Goal: Complete application form: Complete application form

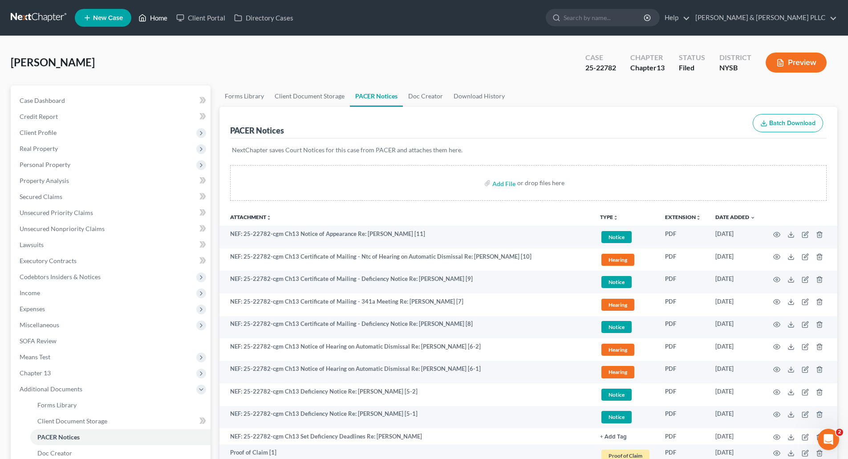
click at [154, 14] on link "Home" at bounding box center [153, 18] width 38 height 16
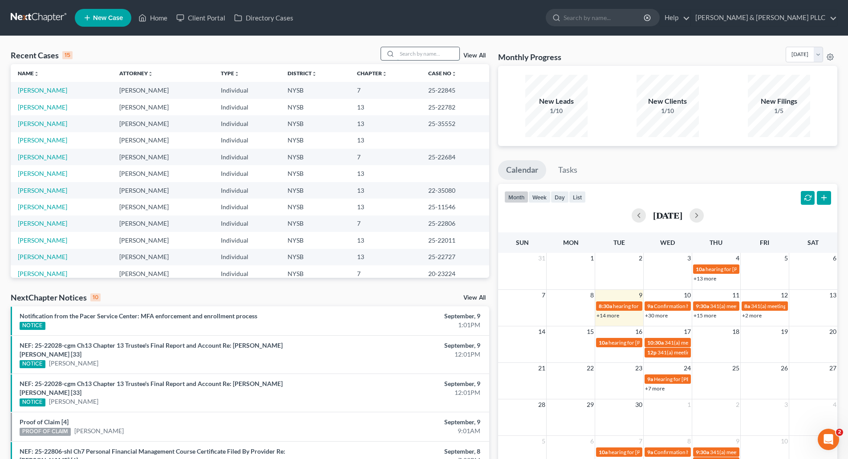
click at [413, 53] on input "search" at bounding box center [428, 53] width 62 height 13
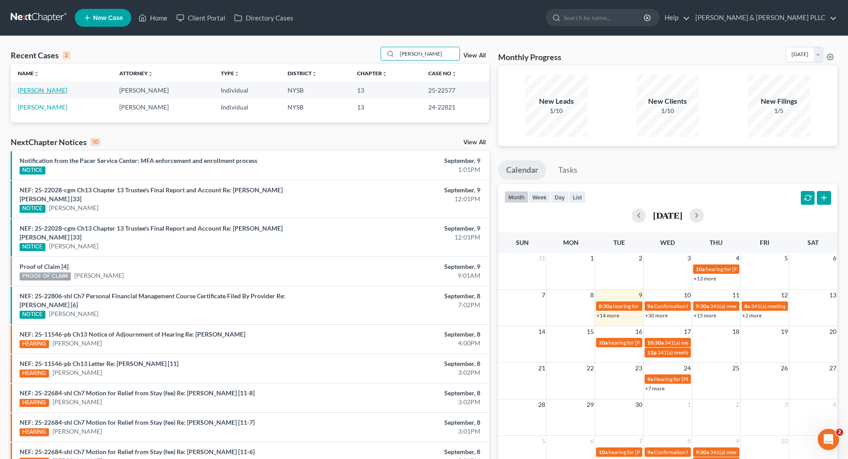
type input "viegas"
click at [46, 91] on link "[PERSON_NAME]" at bounding box center [42, 90] width 49 height 8
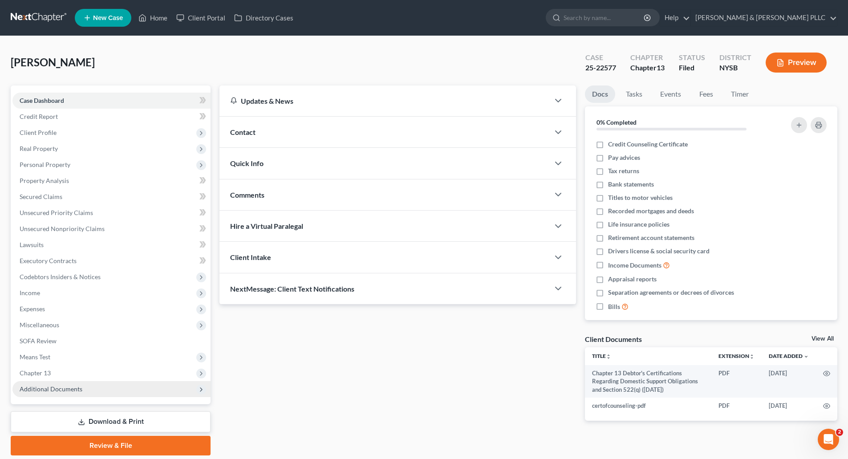
click at [49, 386] on span "Additional Documents" at bounding box center [51, 389] width 63 height 8
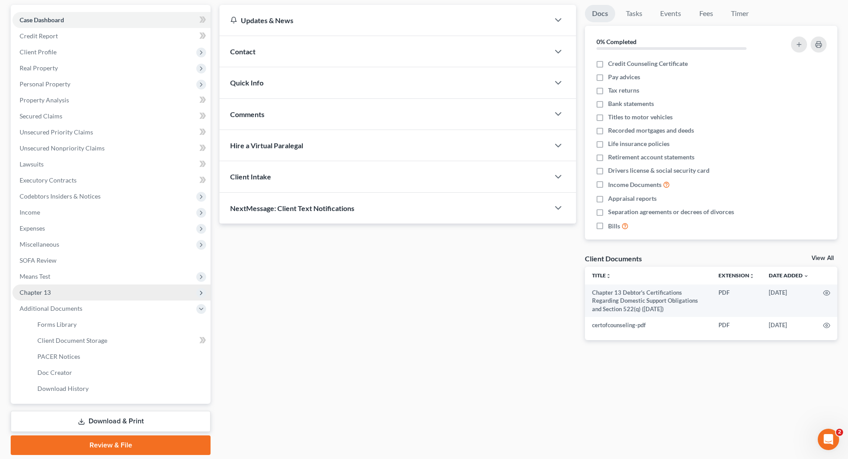
scroll to position [110, 0]
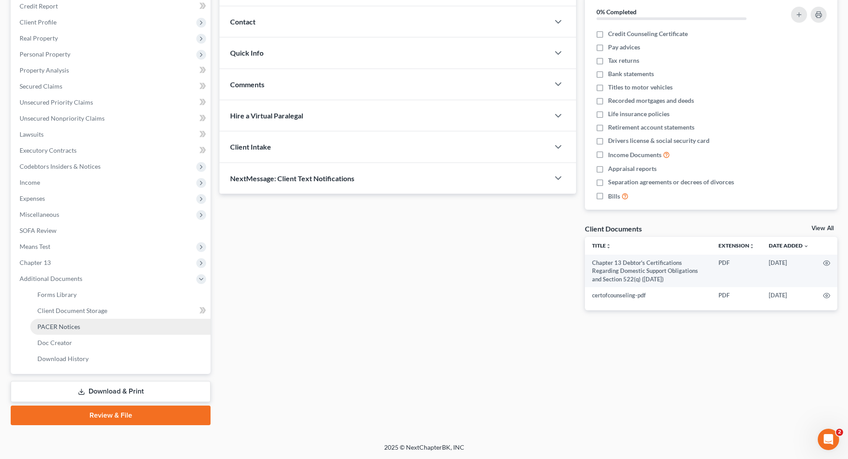
click at [70, 323] on span "PACER Notices" at bounding box center [58, 327] width 43 height 8
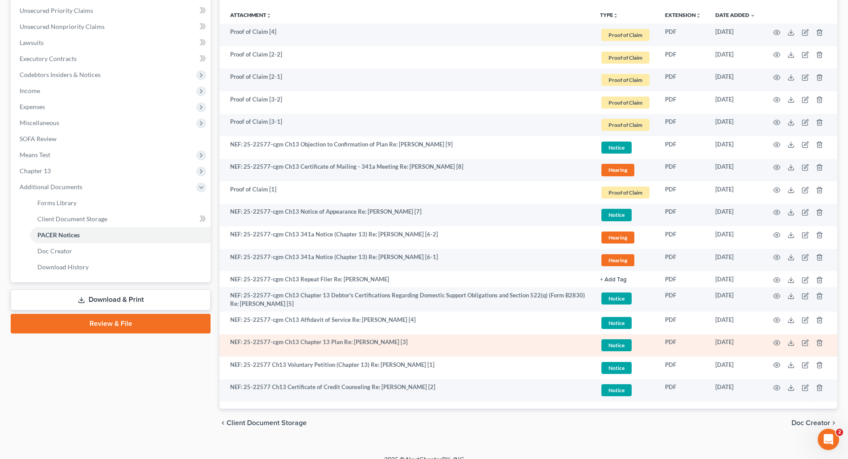
scroll to position [214, 0]
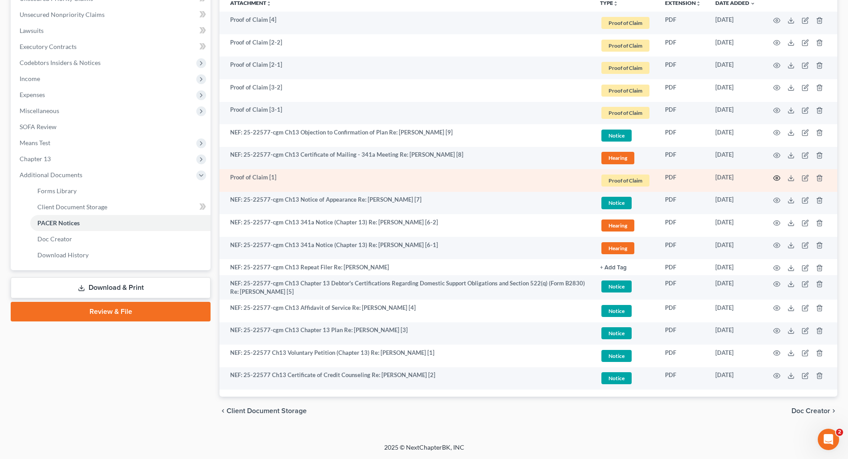
click at [778, 176] on icon "button" at bounding box center [777, 177] width 7 height 5
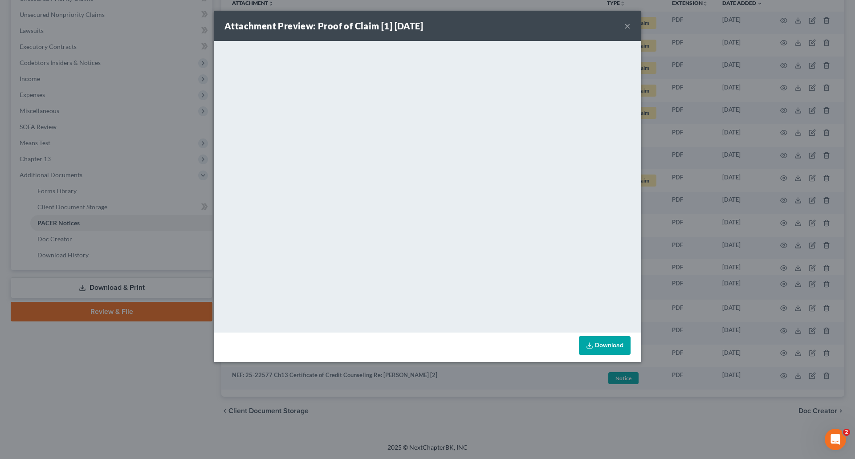
click at [628, 26] on button "×" at bounding box center [627, 25] width 6 height 11
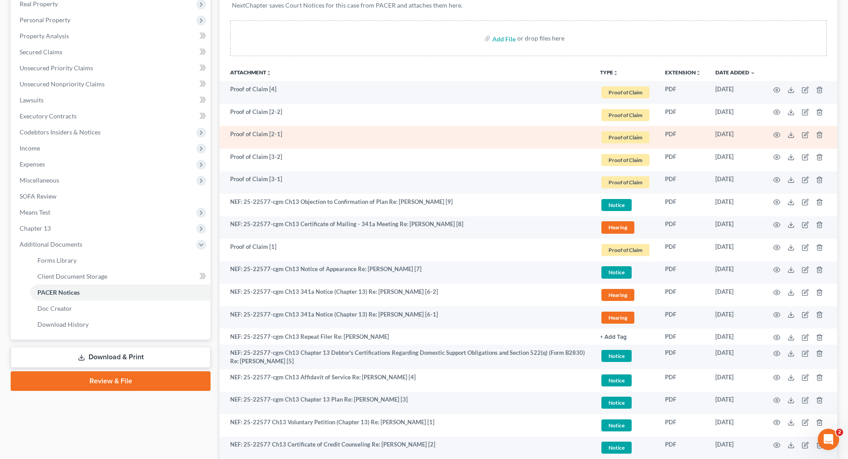
scroll to position [125, 0]
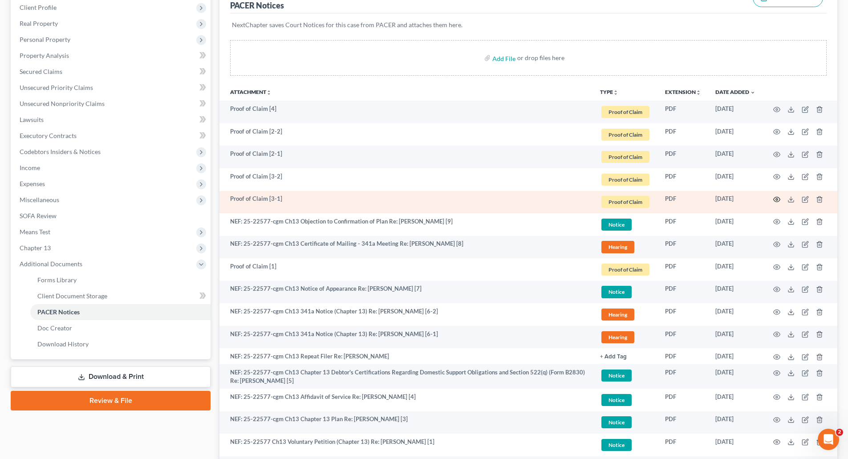
click at [777, 198] on icon "button" at bounding box center [776, 199] width 7 height 7
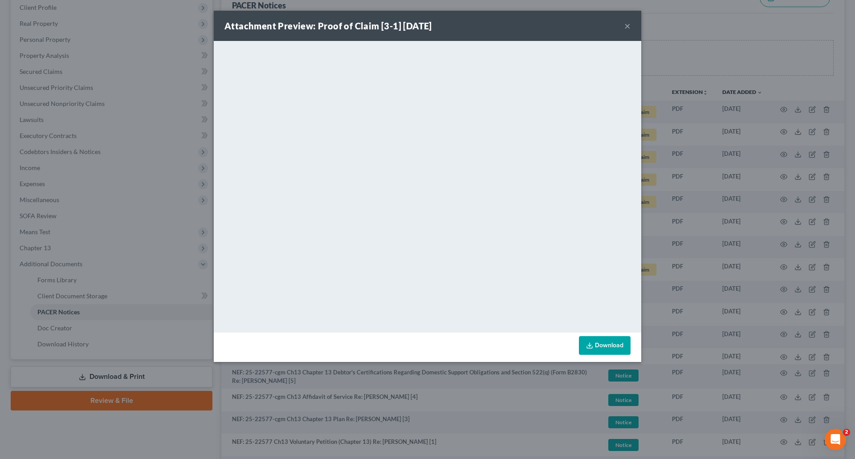
click at [626, 27] on button "×" at bounding box center [627, 25] width 6 height 11
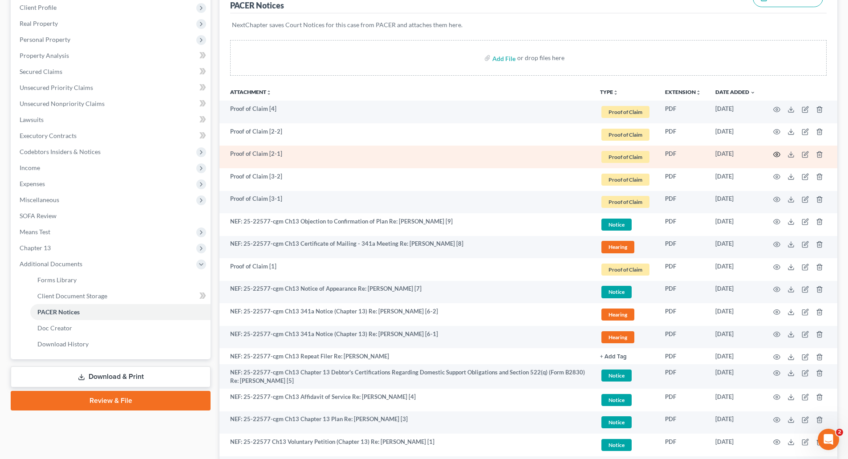
click at [777, 153] on icon "button" at bounding box center [776, 154] width 7 height 7
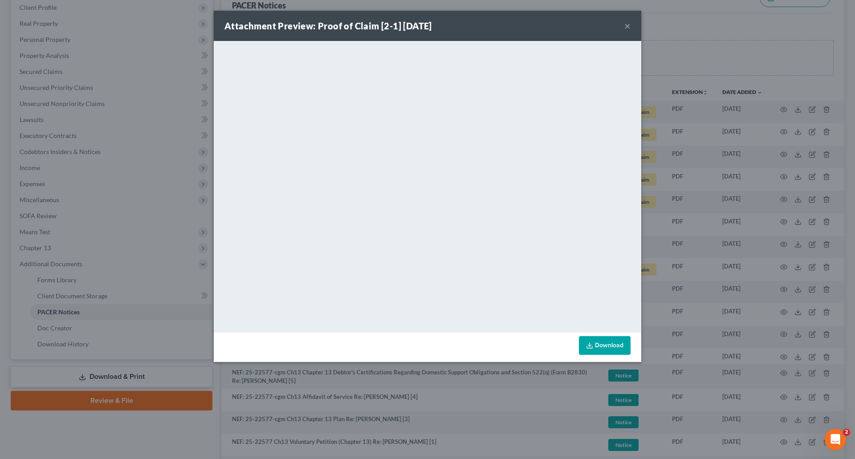
click at [627, 22] on button "×" at bounding box center [627, 25] width 6 height 11
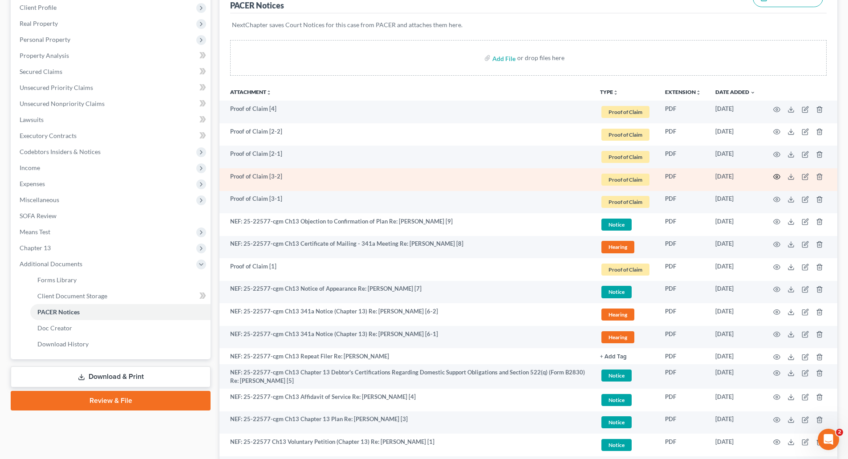
click at [775, 175] on icon "button" at bounding box center [776, 176] width 7 height 7
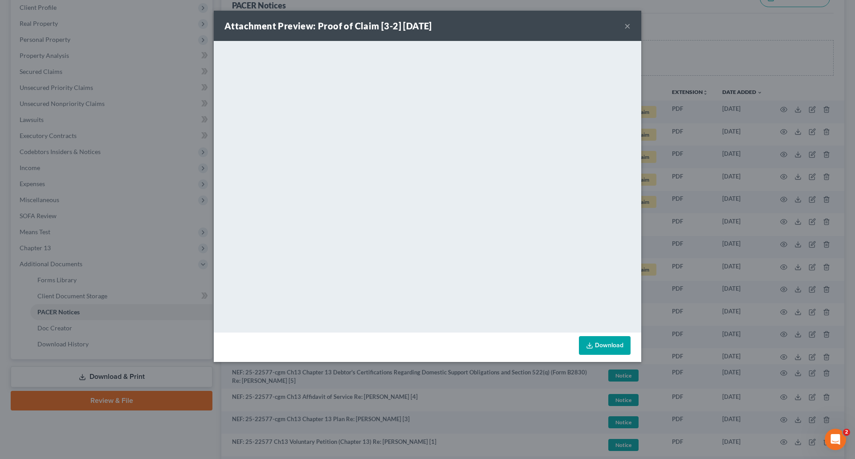
click at [625, 24] on button "×" at bounding box center [627, 25] width 6 height 11
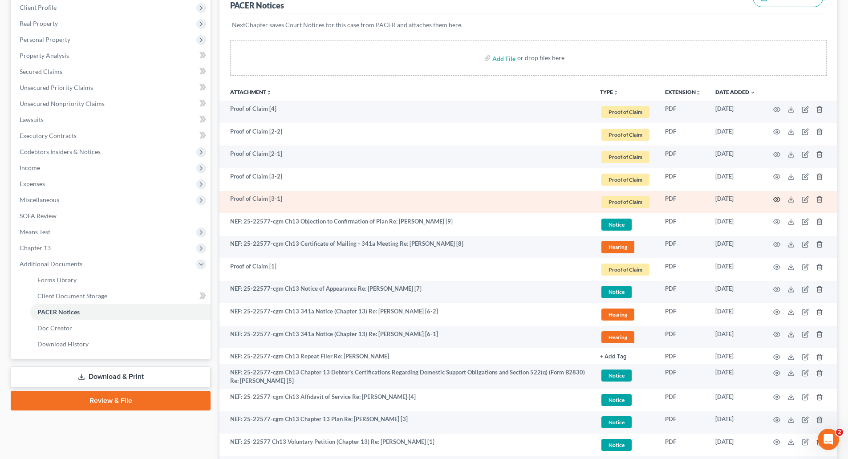
click at [776, 199] on icon "button" at bounding box center [776, 199] width 7 height 7
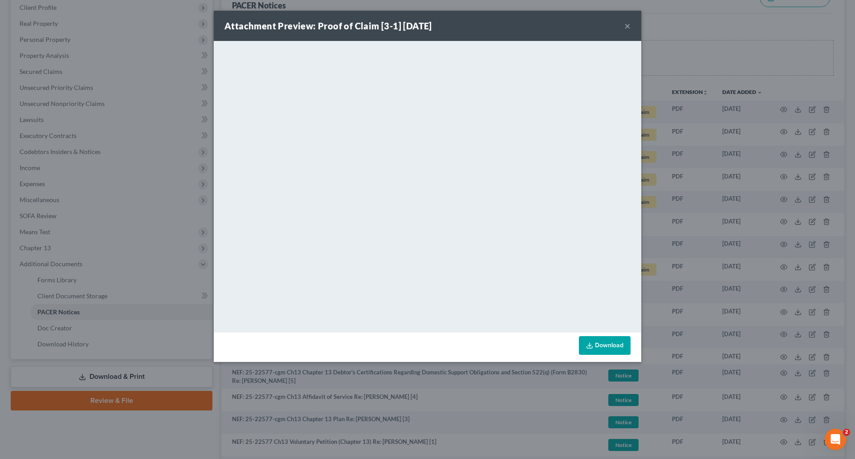
click at [626, 24] on button "×" at bounding box center [627, 25] width 6 height 11
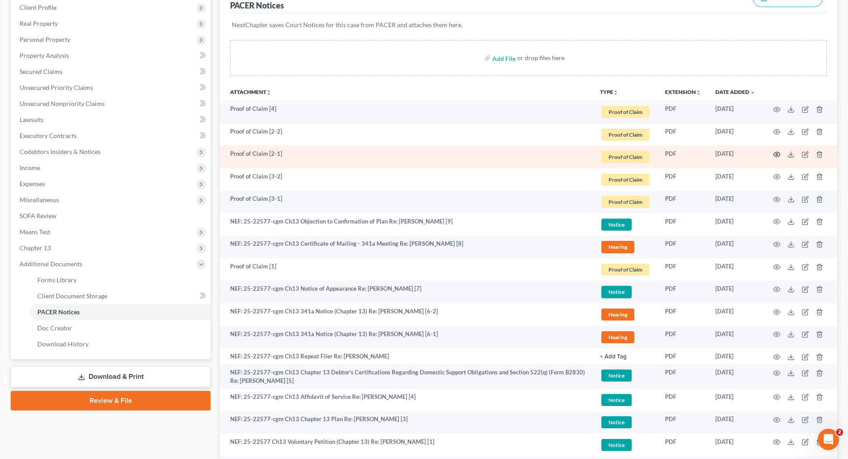
click at [774, 152] on icon "button" at bounding box center [776, 154] width 7 height 7
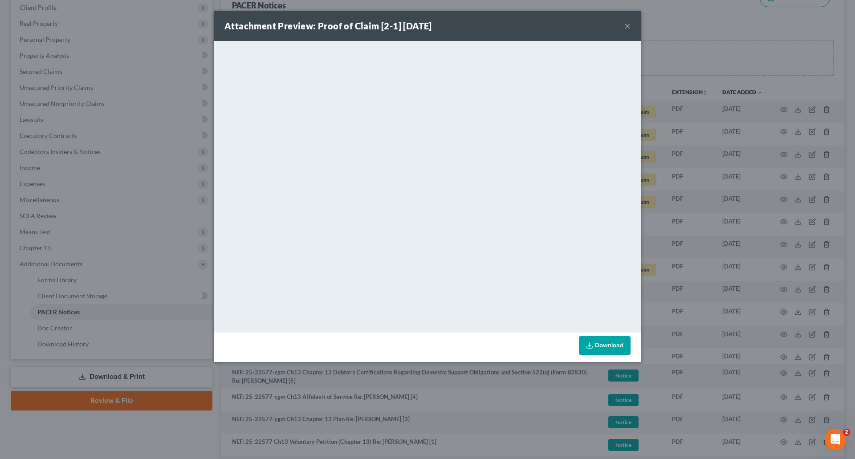
click at [628, 26] on button "×" at bounding box center [627, 25] width 6 height 11
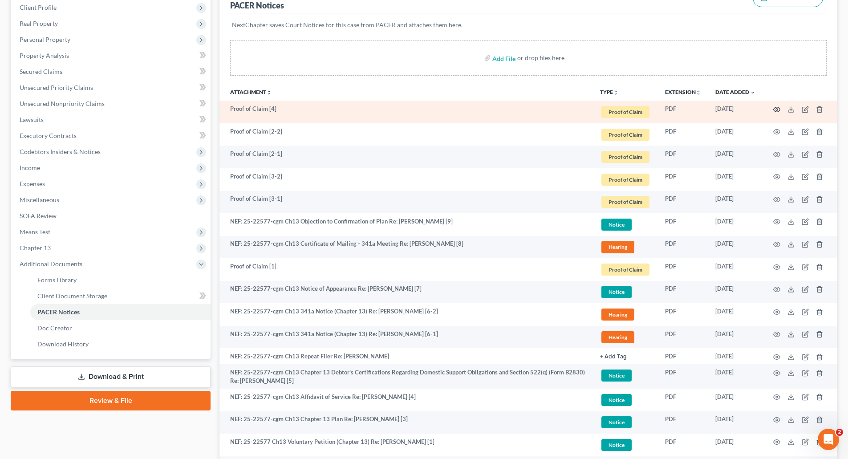
click at [774, 106] on icon "button" at bounding box center [776, 109] width 7 height 7
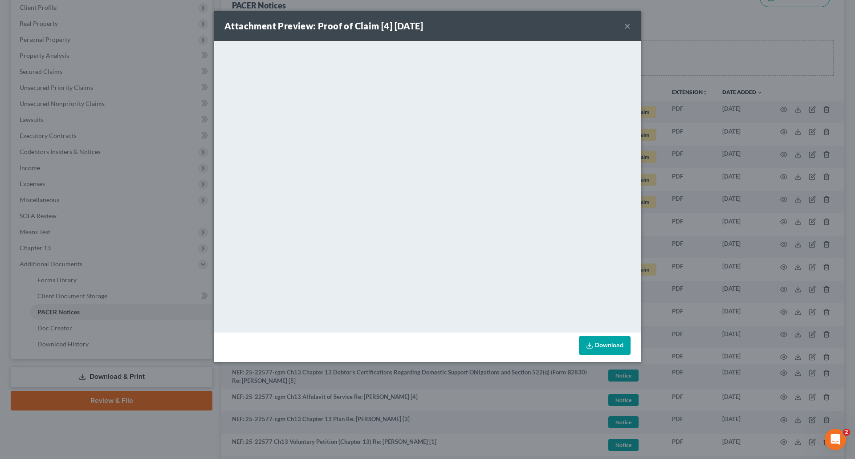
click at [628, 24] on button "×" at bounding box center [627, 25] width 6 height 11
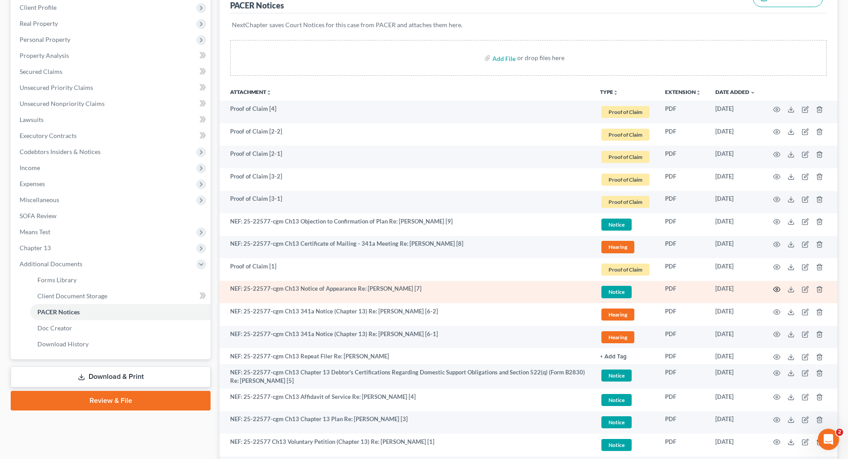
click at [776, 287] on icon "button" at bounding box center [776, 289] width 7 height 7
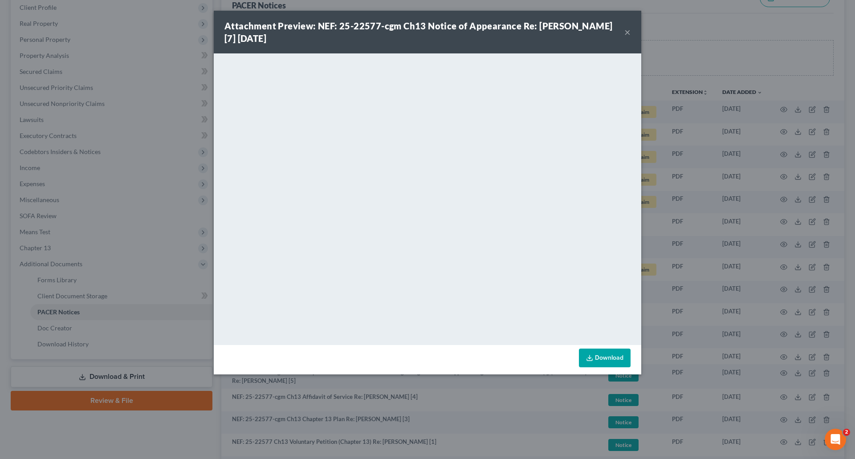
click at [627, 32] on button "×" at bounding box center [627, 32] width 6 height 11
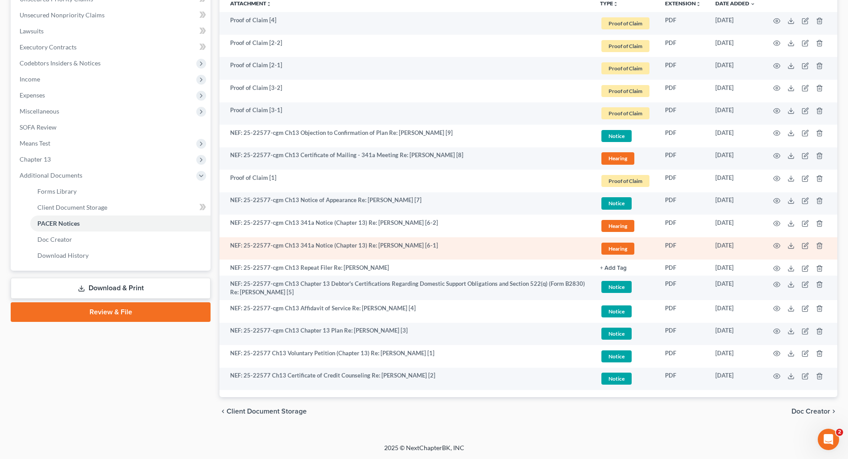
scroll to position [214, 0]
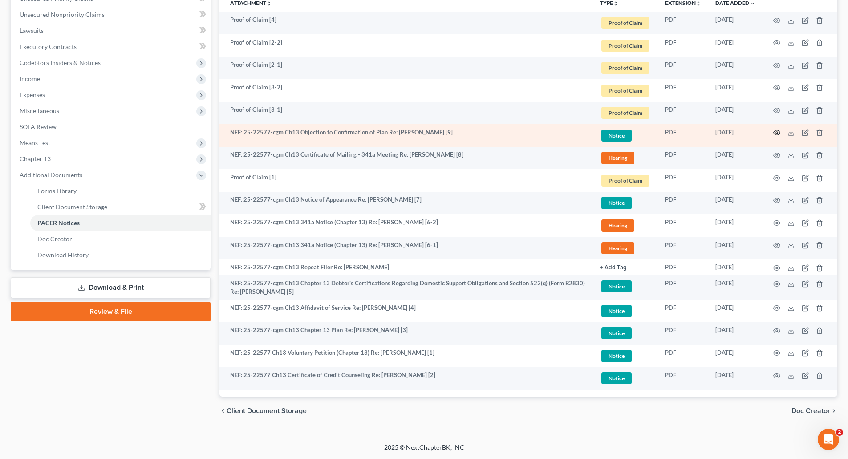
click at [778, 131] on icon "button" at bounding box center [777, 132] width 7 height 5
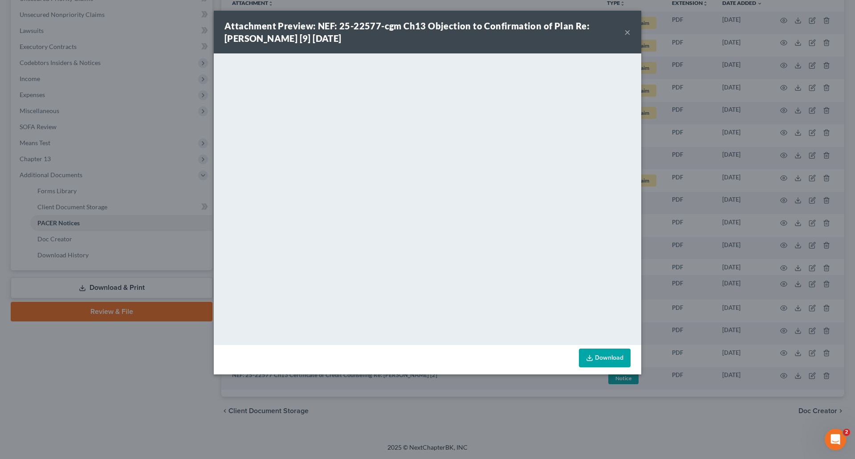
click at [625, 30] on button "×" at bounding box center [627, 32] width 6 height 11
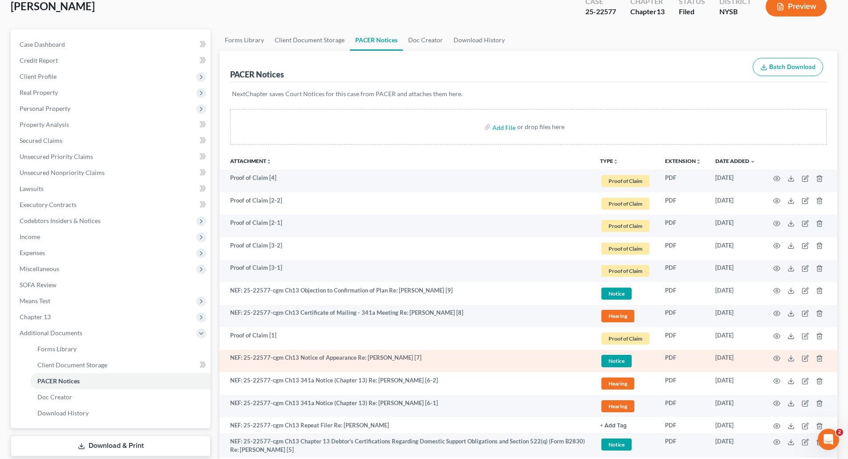
scroll to position [36, 0]
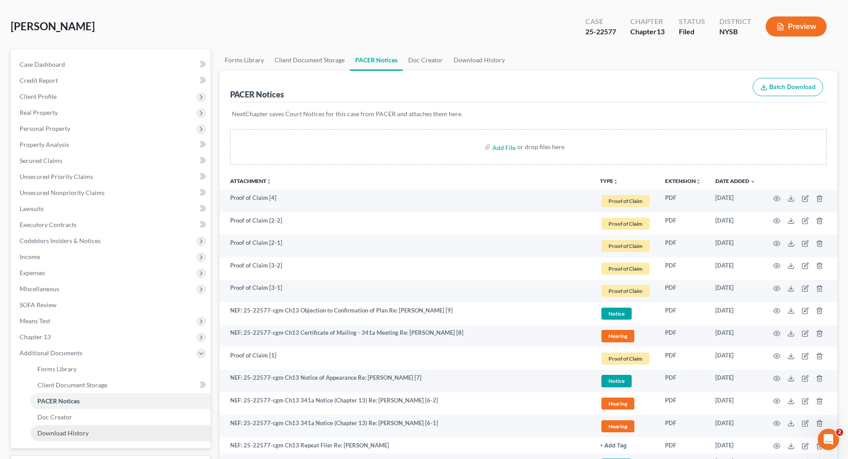
click at [69, 429] on span "Download History" at bounding box center [62, 433] width 51 height 8
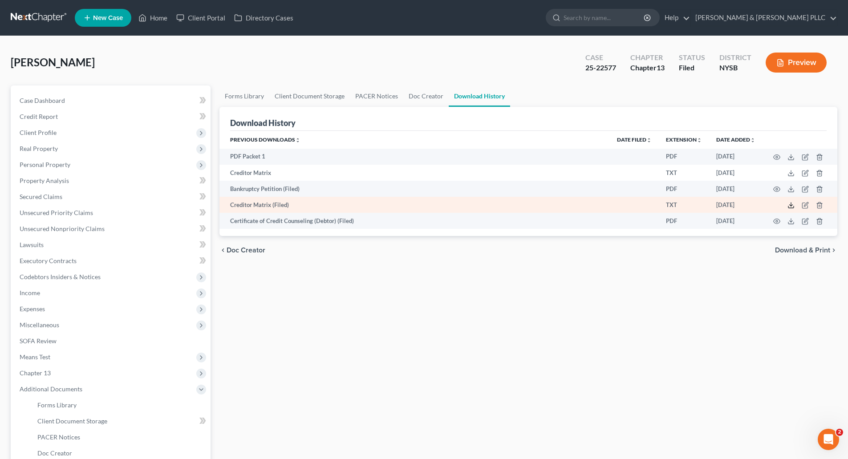
click at [791, 204] on line at bounding box center [791, 205] width 0 height 4
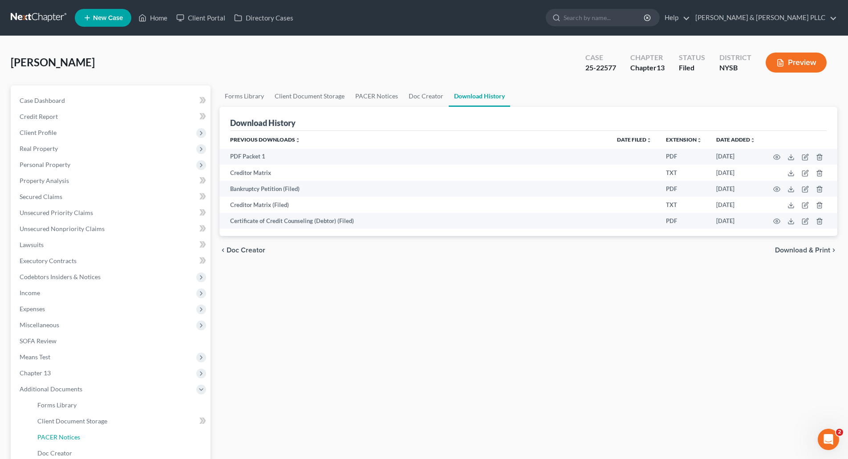
drag, startPoint x: 69, startPoint y: 438, endPoint x: 18, endPoint y: 406, distance: 60.4
click at [69, 438] on span "PACER Notices" at bounding box center [58, 437] width 43 height 8
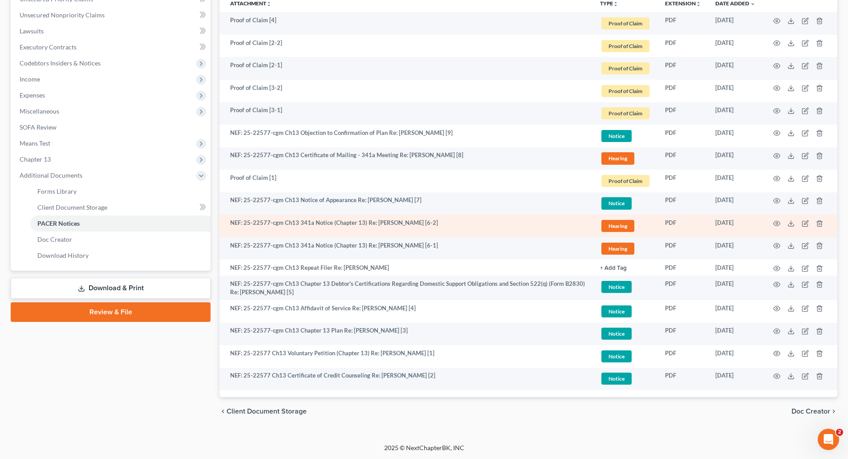
scroll to position [214, 0]
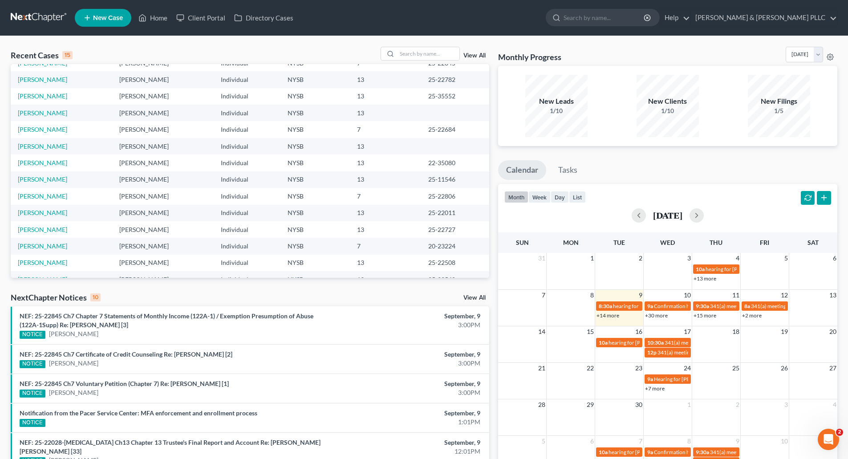
scroll to position [45, 0]
click at [52, 143] on link "[PERSON_NAME]" at bounding box center [42, 146] width 49 height 8
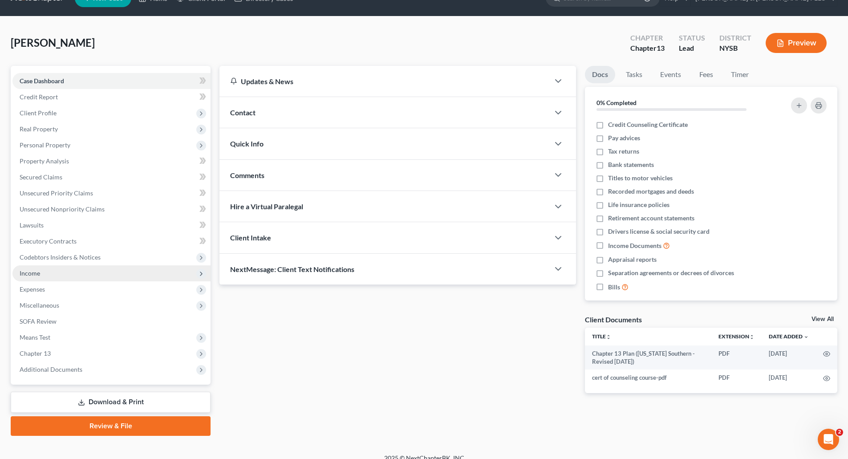
scroll to position [30, 0]
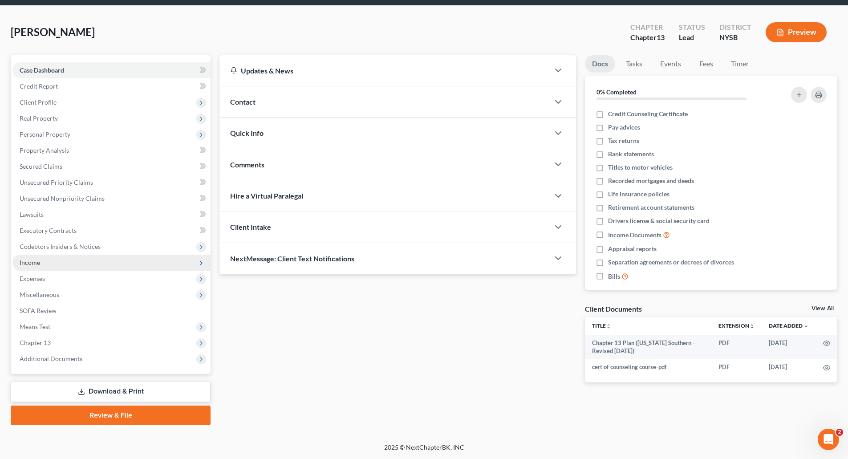
click at [39, 263] on span "Income" at bounding box center [30, 263] width 20 height 8
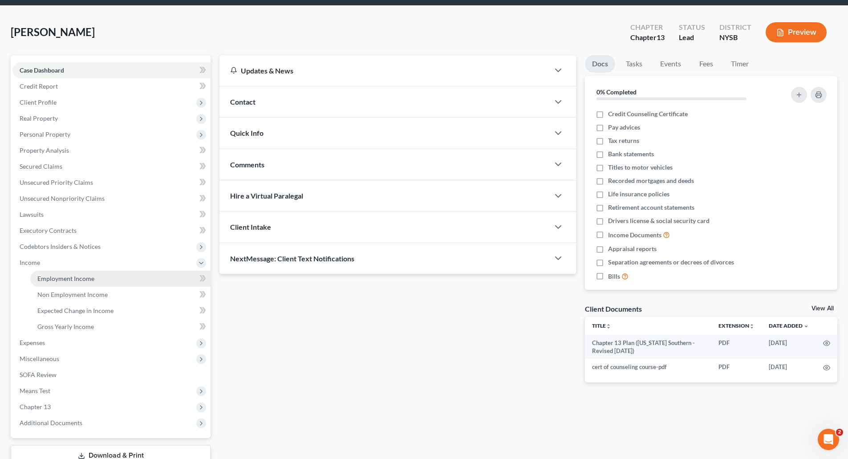
click at [87, 277] on span "Employment Income" at bounding box center [65, 279] width 57 height 8
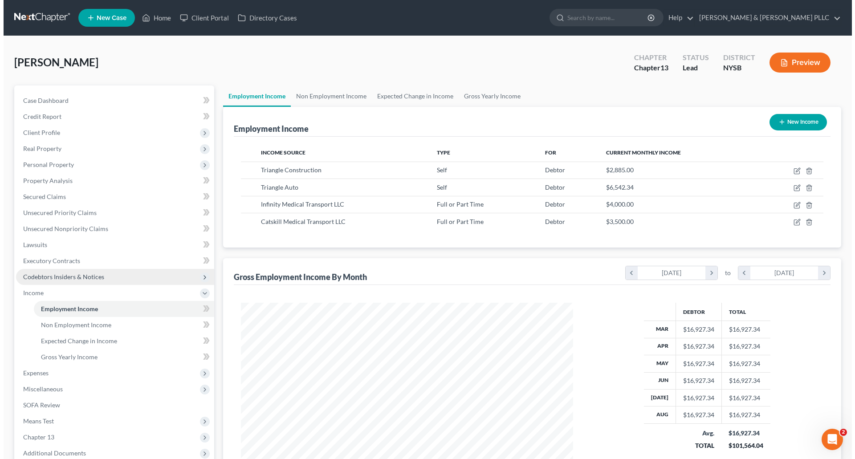
scroll to position [166, 350]
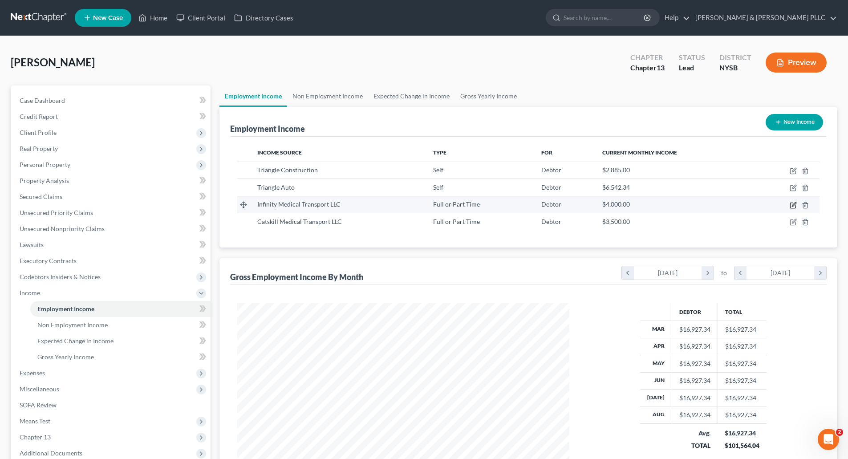
click at [792, 204] on icon "button" at bounding box center [793, 205] width 7 height 7
select select "0"
select select "35"
select select "0"
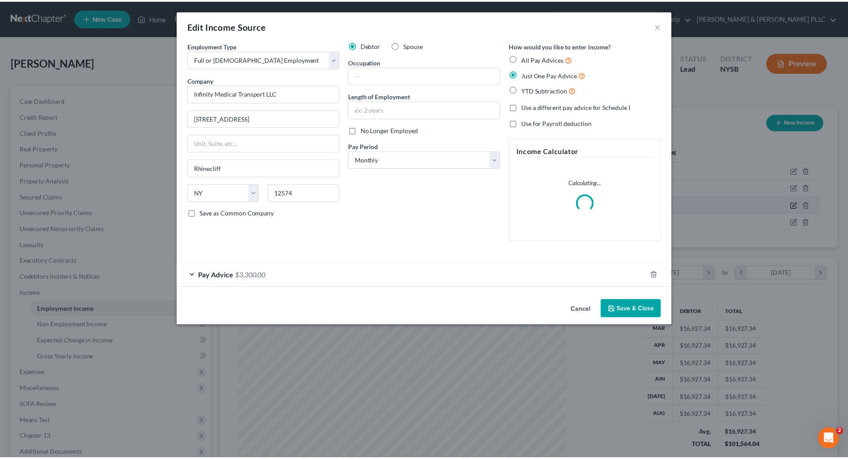
scroll to position [167, 353]
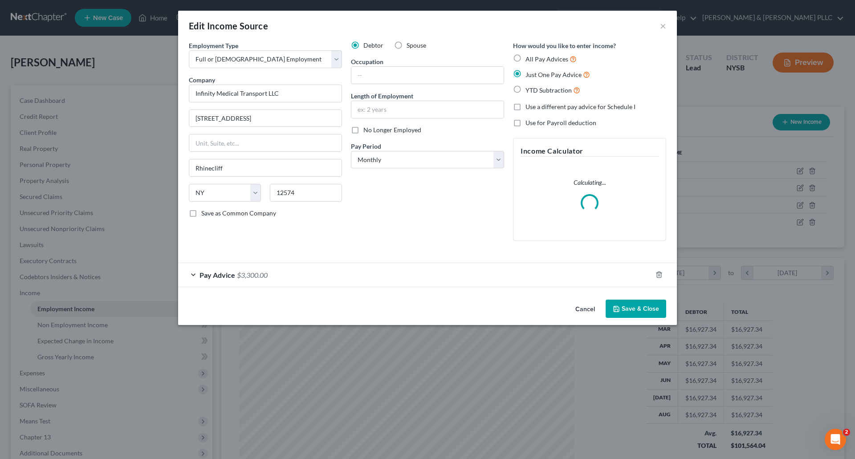
click at [363, 130] on label "No Longer Employed" at bounding box center [392, 130] width 58 height 9
click at [367, 130] on input "No Longer Employed" at bounding box center [370, 129] width 6 height 6
checkbox input "true"
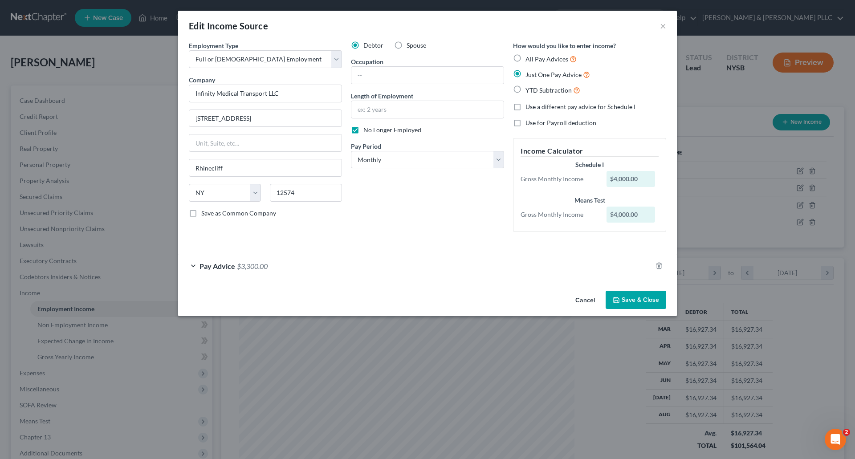
click at [630, 300] on button "Save & Close" at bounding box center [635, 300] width 61 height 19
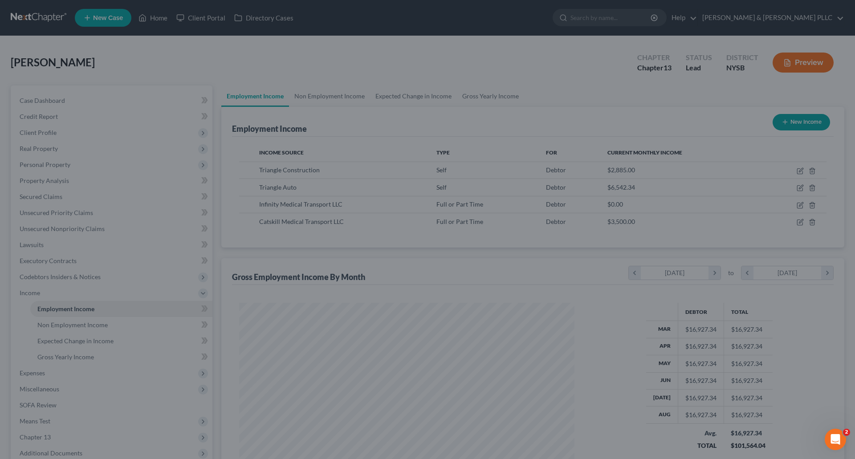
scroll to position [444910, 444726]
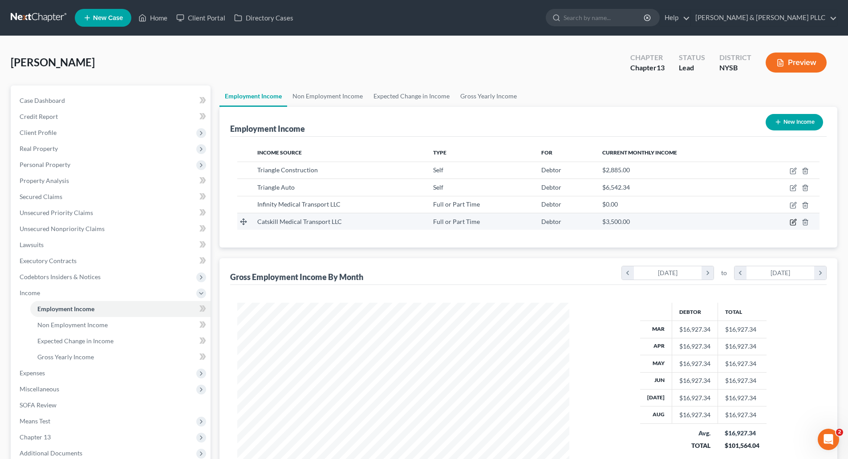
click at [793, 221] on icon "button" at bounding box center [794, 221] width 4 height 4
select select "0"
select select "35"
select select "0"
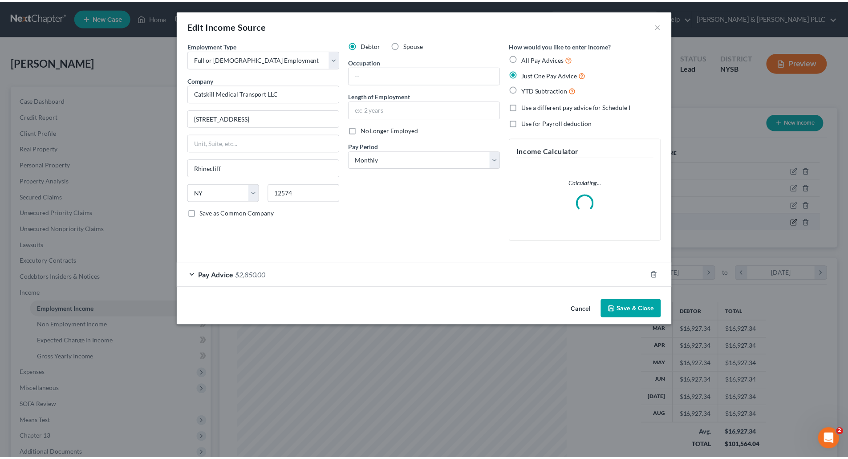
scroll to position [167, 353]
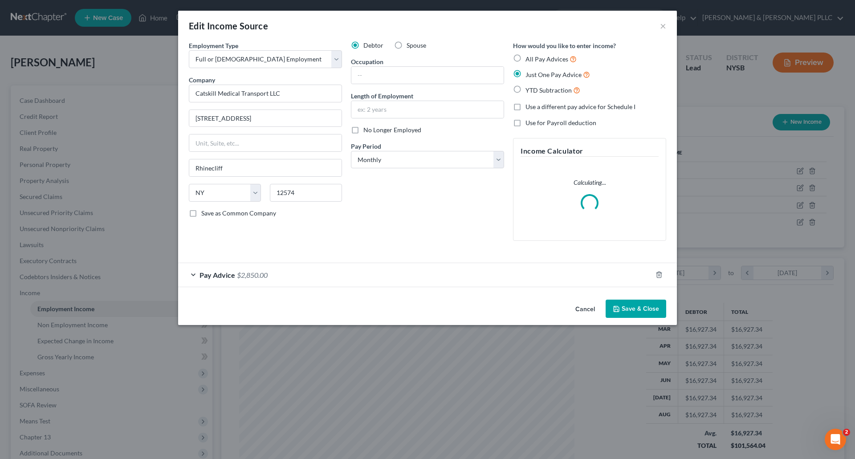
click at [363, 130] on label "No Longer Employed" at bounding box center [392, 130] width 58 height 9
click at [367, 130] on input "No Longer Employed" at bounding box center [370, 129] width 6 height 6
checkbox input "true"
click at [636, 309] on button "Save & Close" at bounding box center [635, 309] width 61 height 19
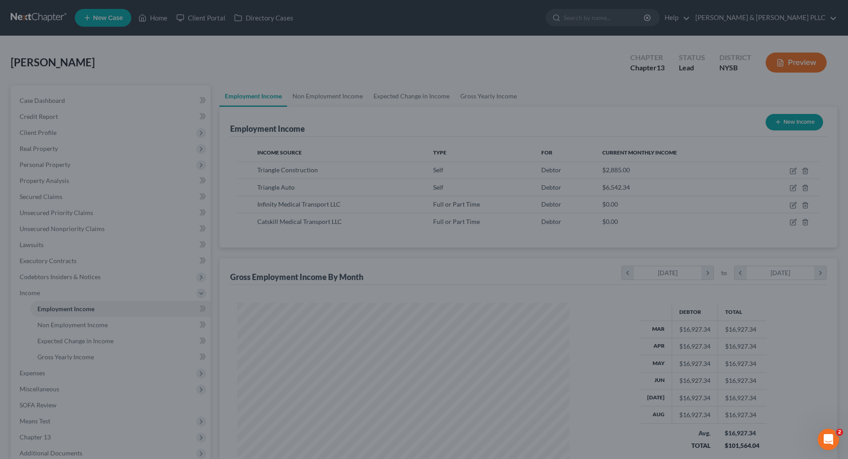
scroll to position [444910, 444726]
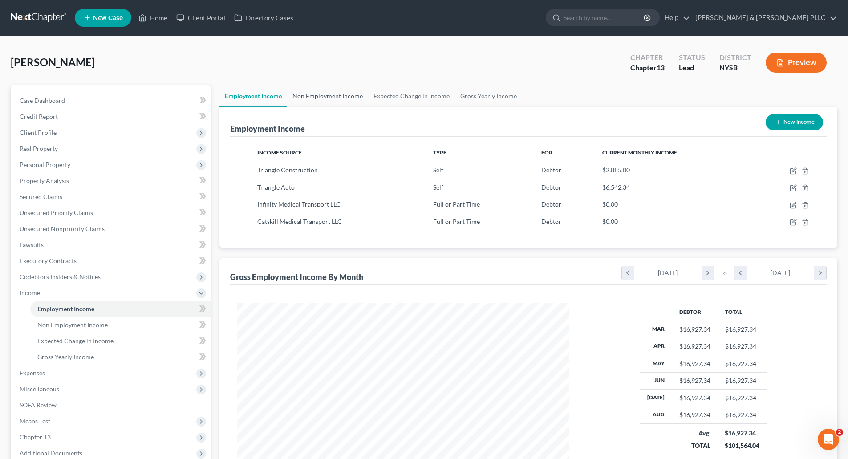
click at [327, 95] on link "Non Employment Income" at bounding box center [327, 95] width 81 height 21
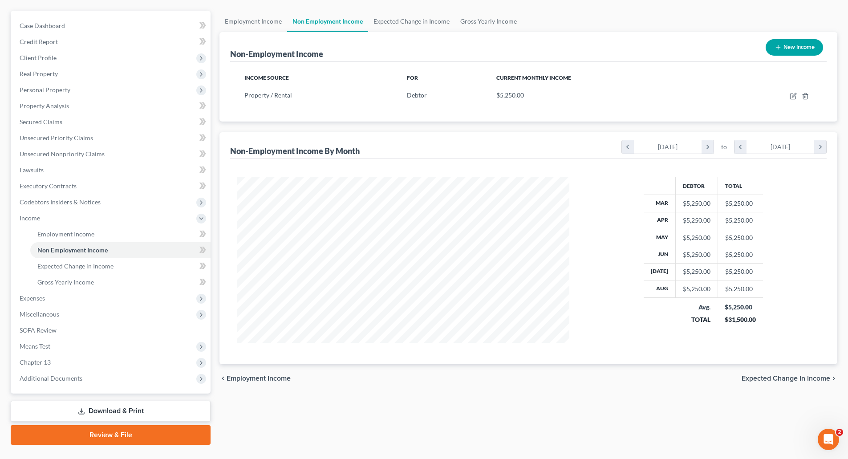
scroll to position [89, 0]
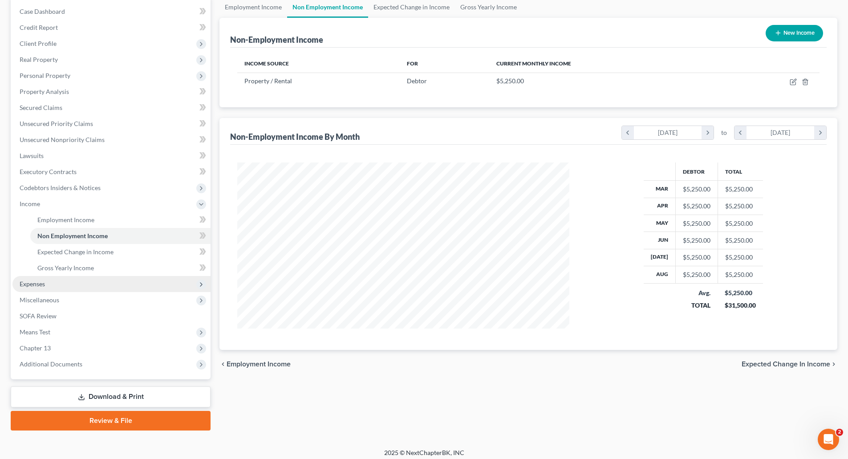
click at [35, 283] on span "Expenses" at bounding box center [32, 284] width 25 height 8
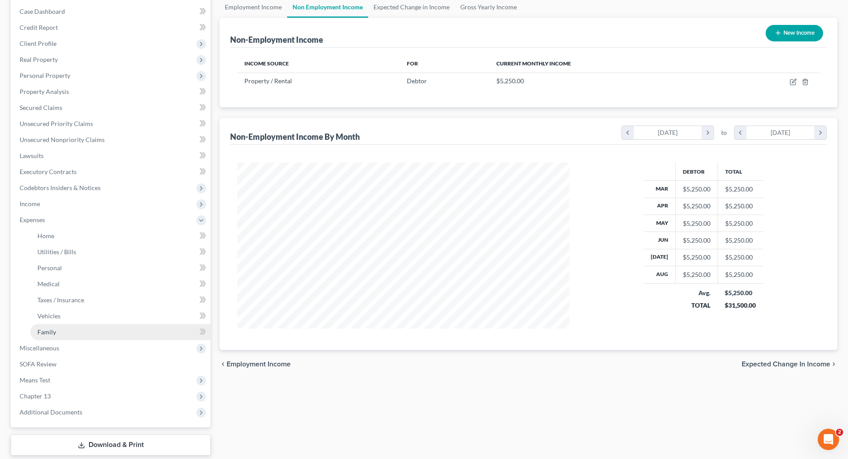
click at [53, 330] on span "Family" at bounding box center [46, 332] width 19 height 8
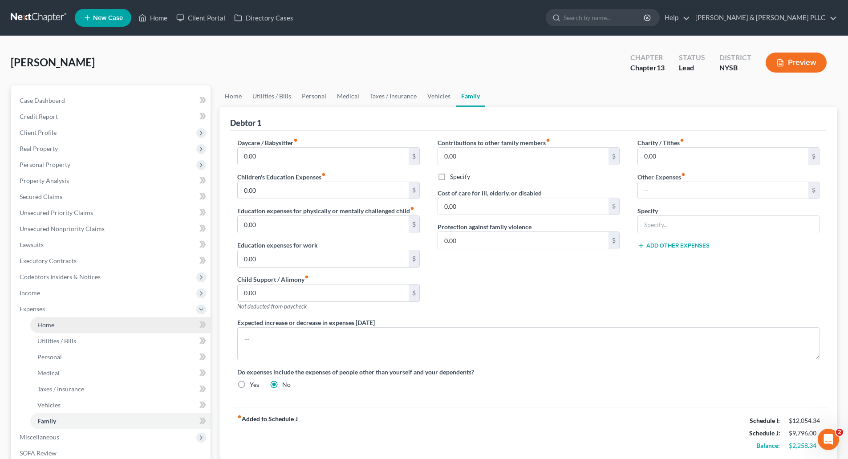
click at [49, 321] on span "Home" at bounding box center [45, 325] width 17 height 8
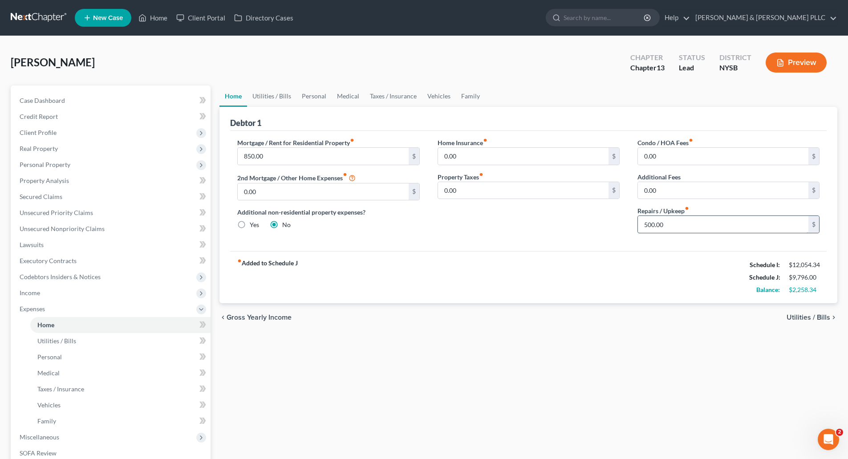
click at [642, 223] on input "500.00" at bounding box center [723, 224] width 170 height 17
type input "200.00"
click at [800, 315] on span "Utilities / Bills" at bounding box center [808, 317] width 44 height 7
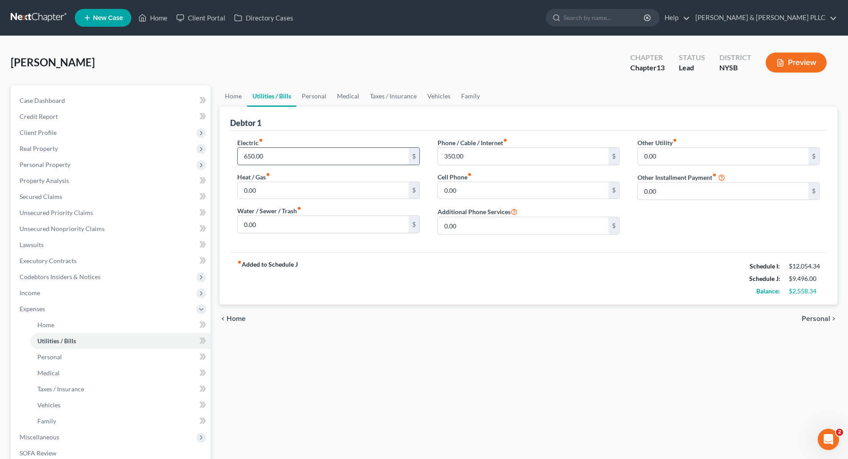
click at [244, 152] on input "650.00" at bounding box center [323, 156] width 170 height 17
type input "550.00"
click at [812, 316] on span "Personal" at bounding box center [816, 318] width 28 height 7
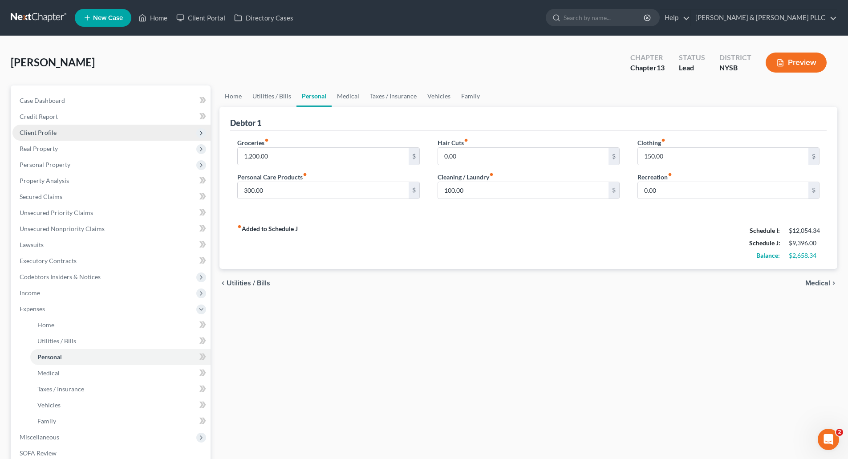
click at [47, 132] on span "Client Profile" at bounding box center [38, 133] width 37 height 8
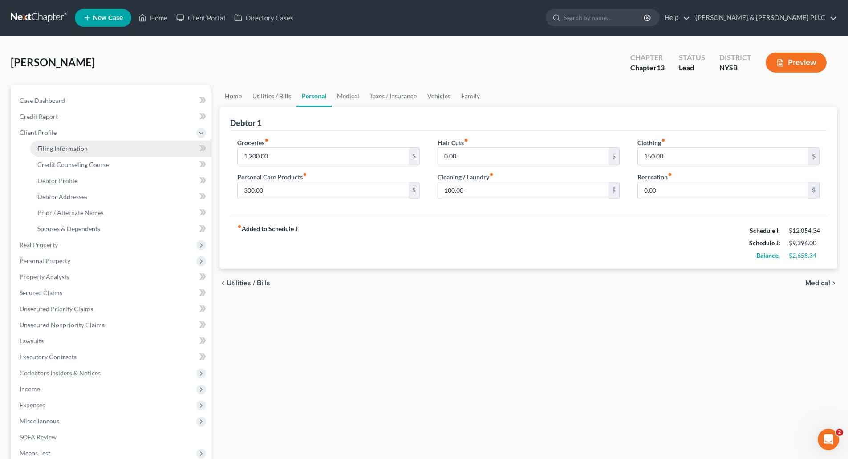
click at [55, 147] on span "Filing Information" at bounding box center [62, 149] width 50 height 8
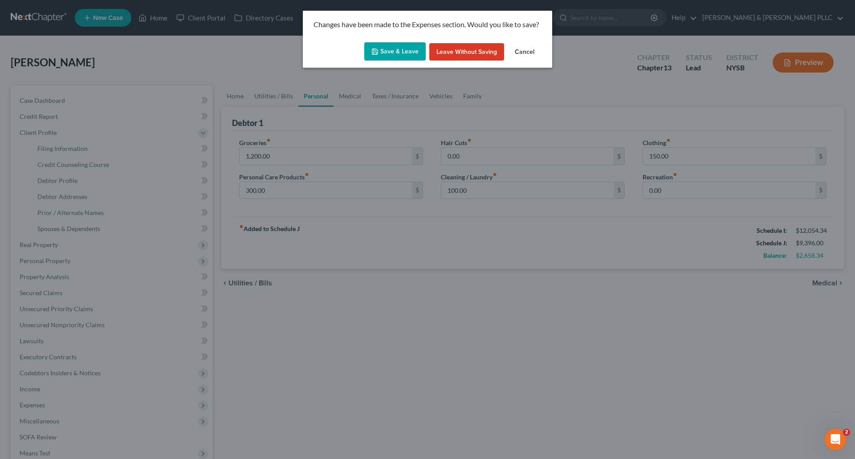
click at [398, 53] on button "Save & Leave" at bounding box center [394, 51] width 61 height 19
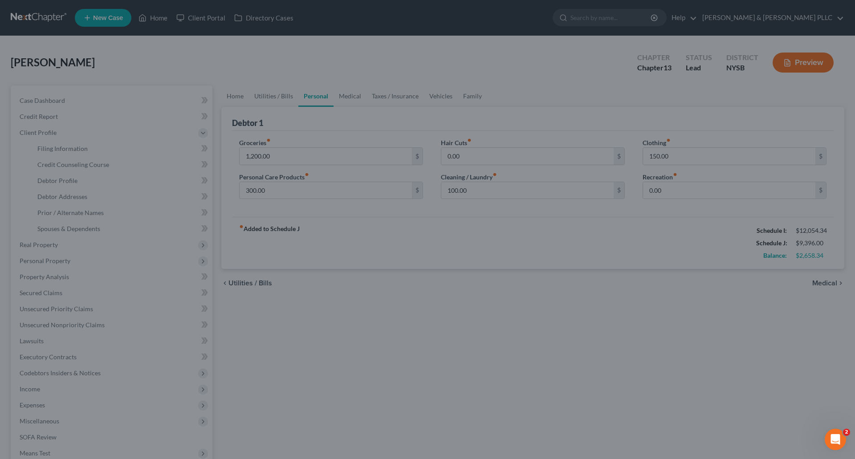
select select "1"
select select "0"
select select "3"
select select "55"
select select "0"
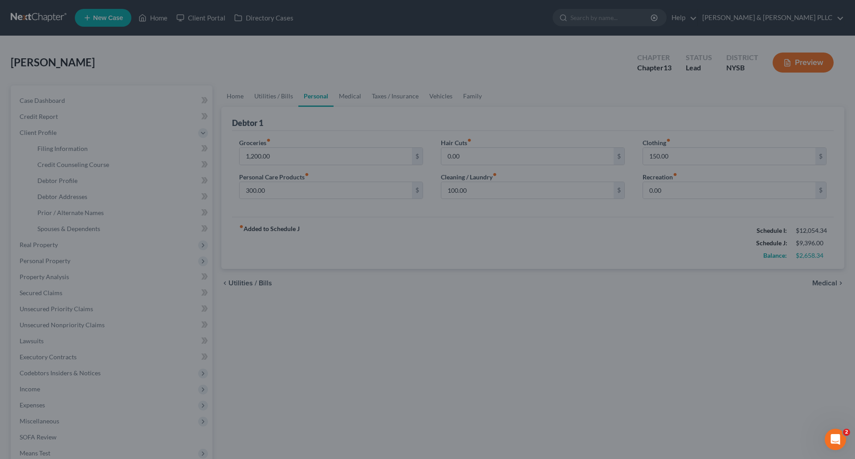
select select "35"
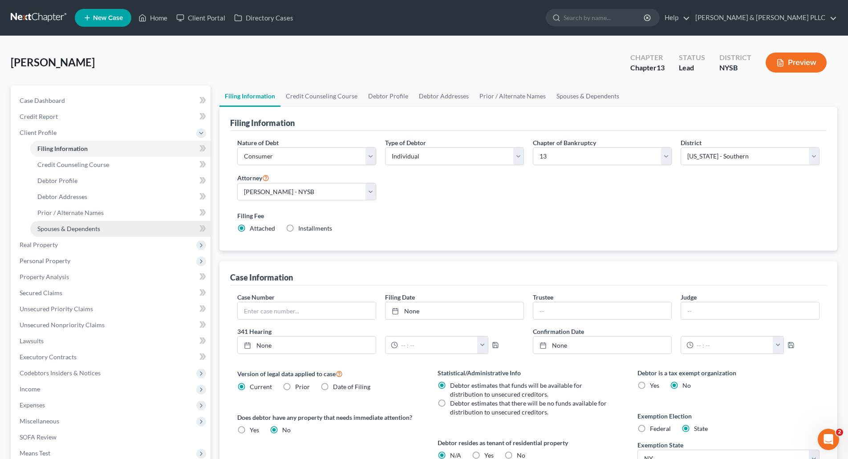
click at [77, 229] on span "Spouses & Dependents" at bounding box center [68, 229] width 63 height 8
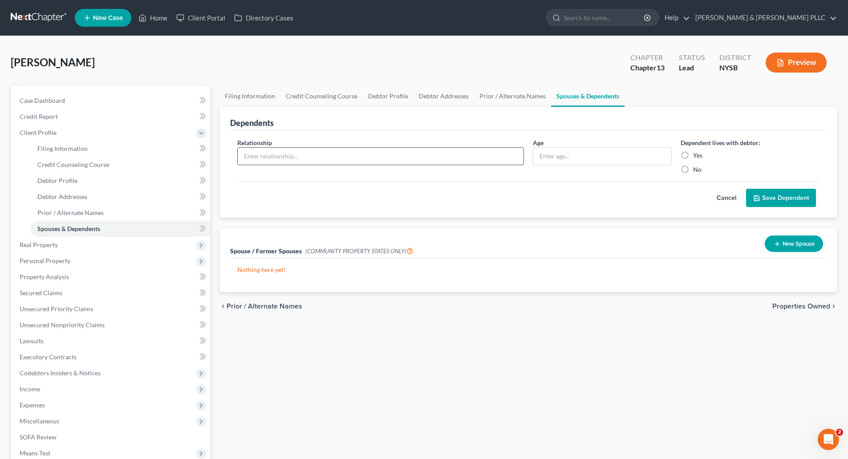
click at [262, 155] on input "text" at bounding box center [381, 156] width 286 height 17
type input "spouse"
click at [693, 154] on label "Yes" at bounding box center [697, 155] width 9 height 9
click at [697, 154] on input "Yes" at bounding box center [700, 154] width 6 height 6
radio input "true"
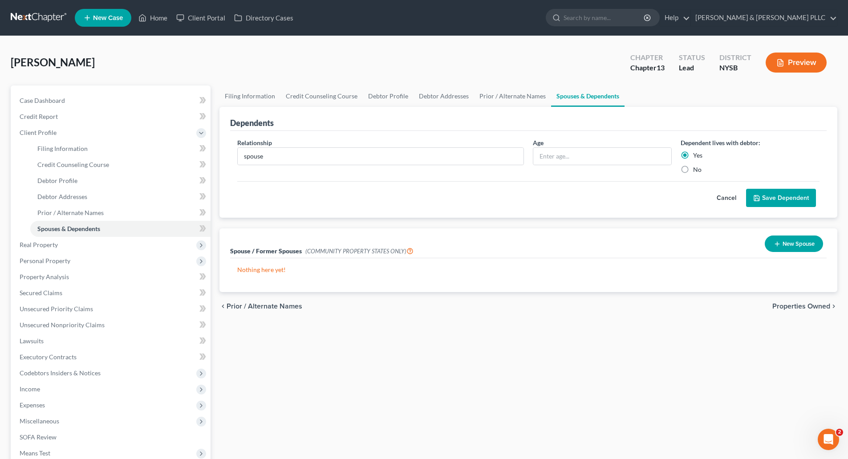
click at [798, 199] on button "Save Dependent" at bounding box center [781, 198] width 70 height 19
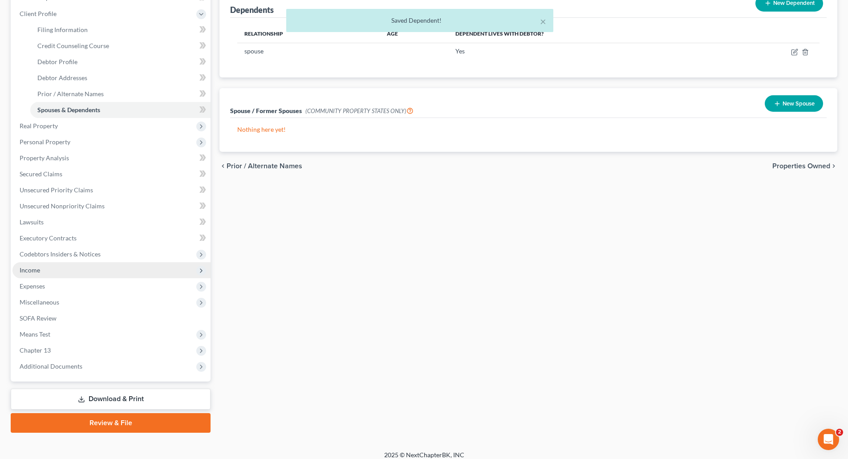
scroll to position [126, 0]
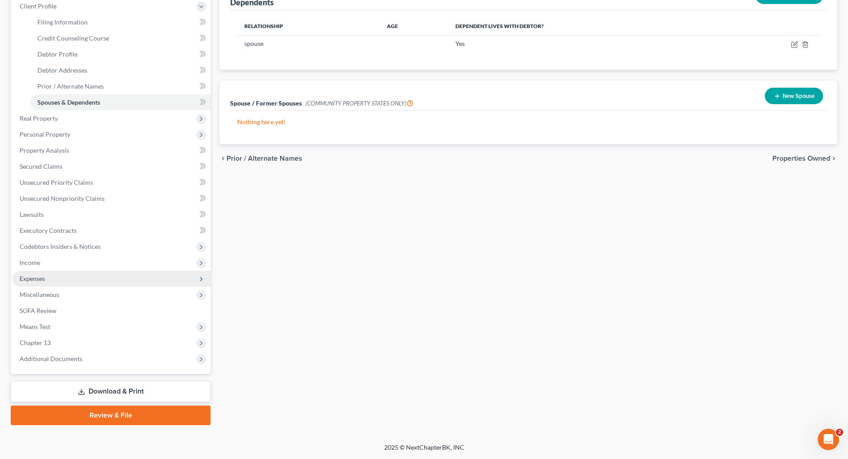
click at [32, 279] on span "Expenses" at bounding box center [32, 279] width 25 height 8
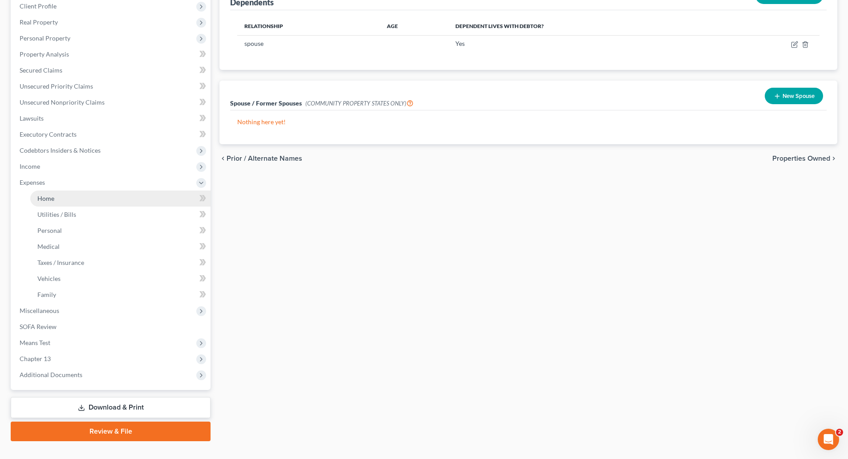
click at [46, 194] on span "Home" at bounding box center [45, 198] width 17 height 8
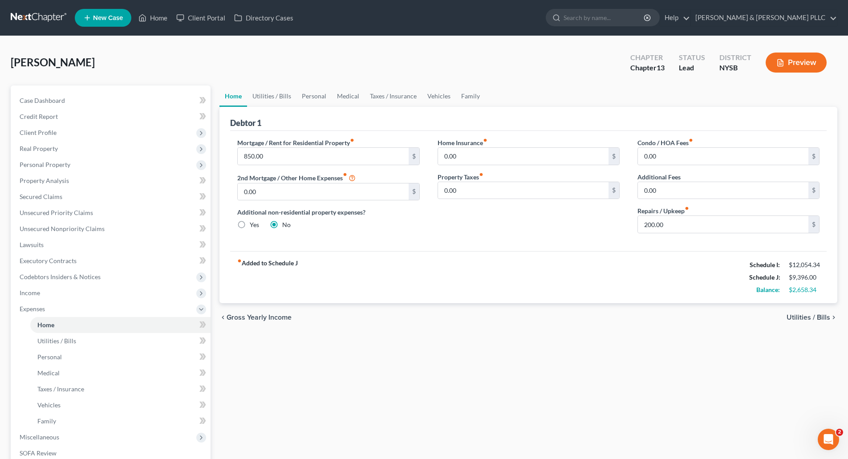
click at [802, 316] on span "Utilities / Bills" at bounding box center [808, 317] width 44 height 7
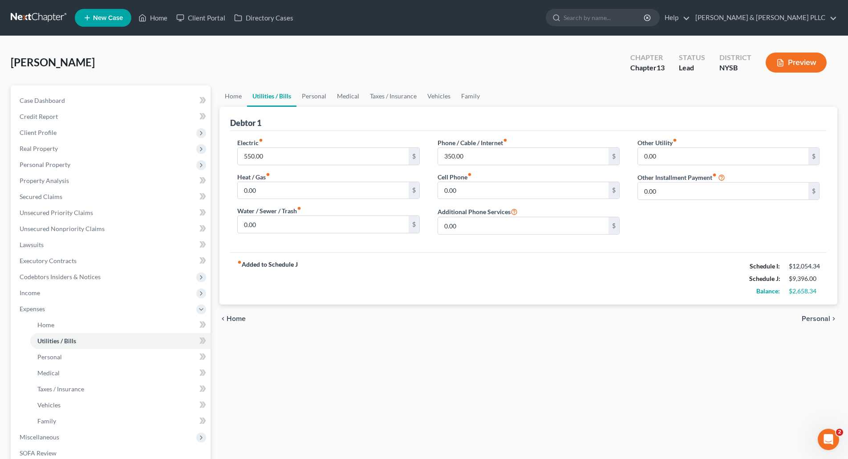
click at [807, 317] on span "Personal" at bounding box center [816, 318] width 28 height 7
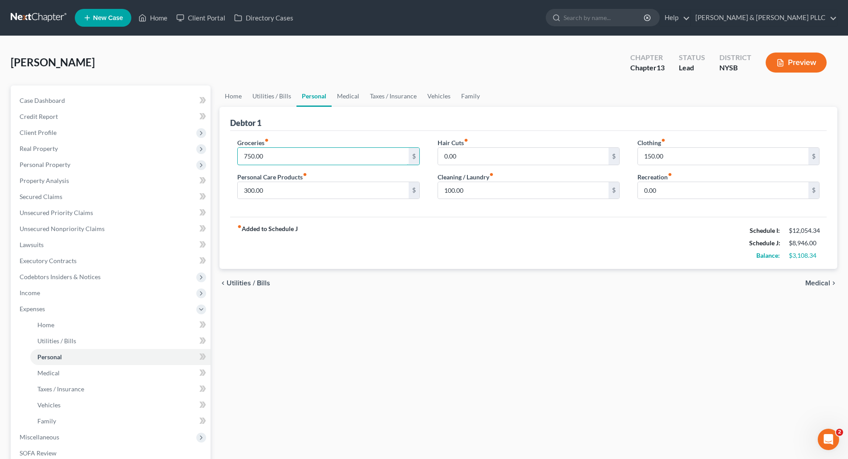
type input "750.00"
type input "100.00"
click at [648, 155] on input "150.00" at bounding box center [723, 156] width 170 height 17
type input "50.00"
click at [822, 282] on span "Medical" at bounding box center [817, 283] width 25 height 7
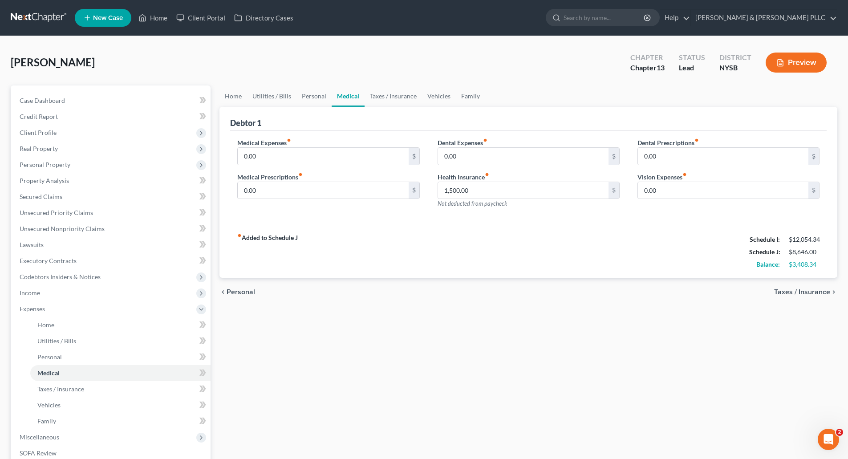
click at [813, 292] on span "Taxes / Insurance" at bounding box center [802, 291] width 56 height 7
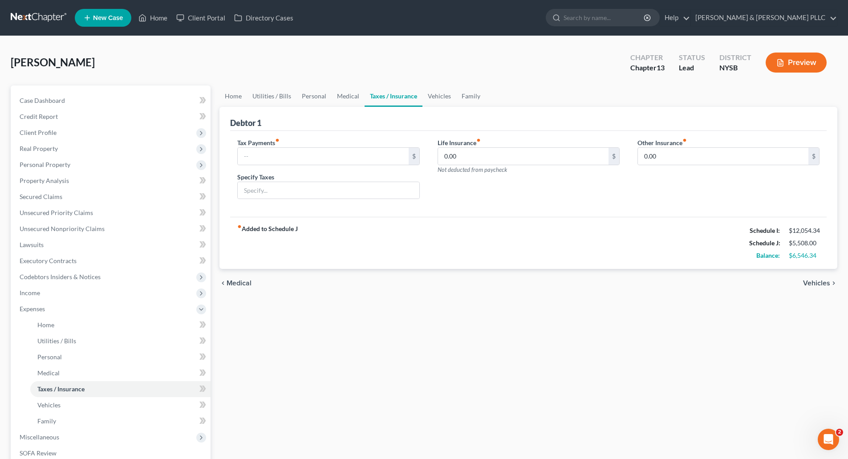
click at [820, 283] on span "Vehicles" at bounding box center [816, 283] width 27 height 7
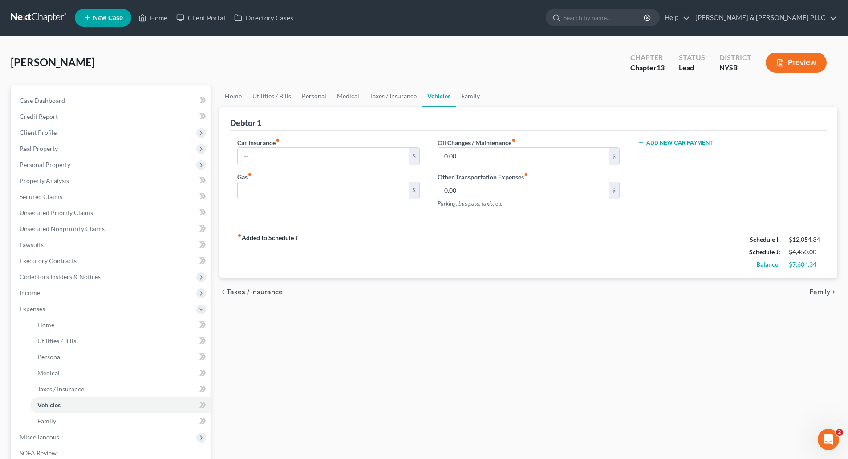
click at [826, 292] on span "Family" at bounding box center [819, 291] width 21 height 7
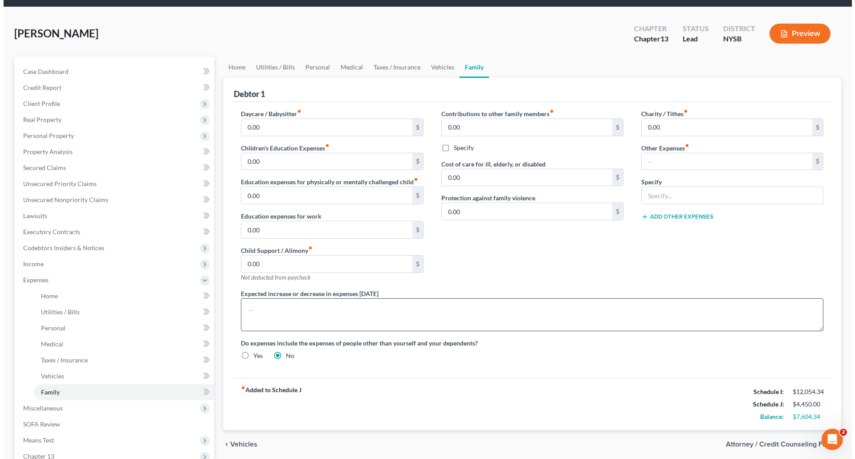
scroll to position [45, 0]
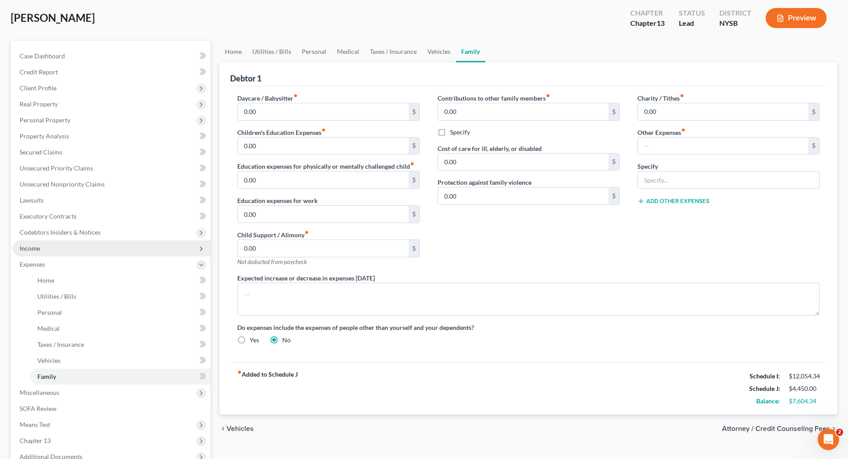
click at [32, 247] on span "Income" at bounding box center [30, 248] width 20 height 8
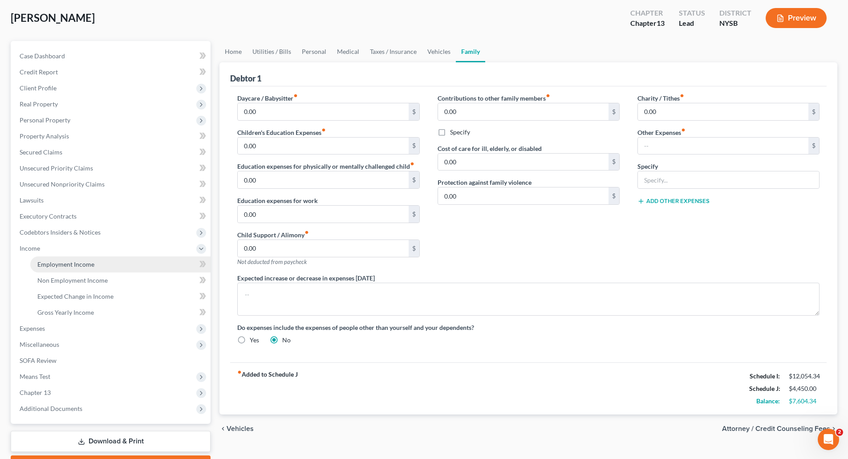
click at [51, 264] on span "Employment Income" at bounding box center [65, 264] width 57 height 8
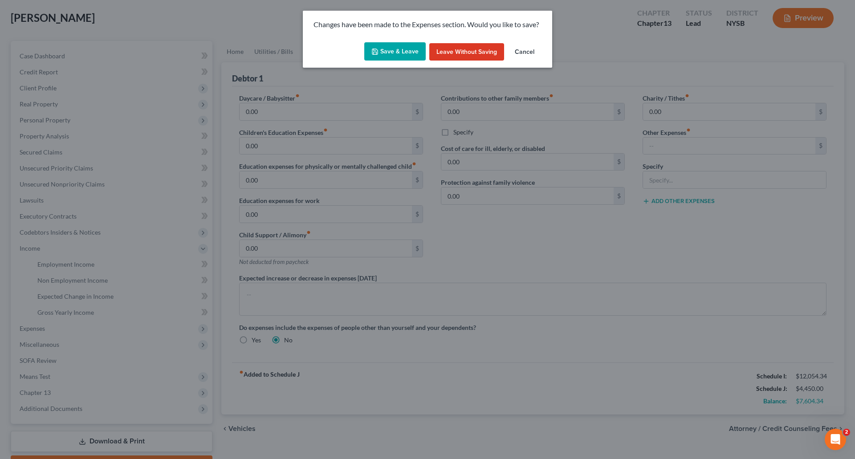
click at [397, 53] on button "Save & Leave" at bounding box center [394, 51] width 61 height 19
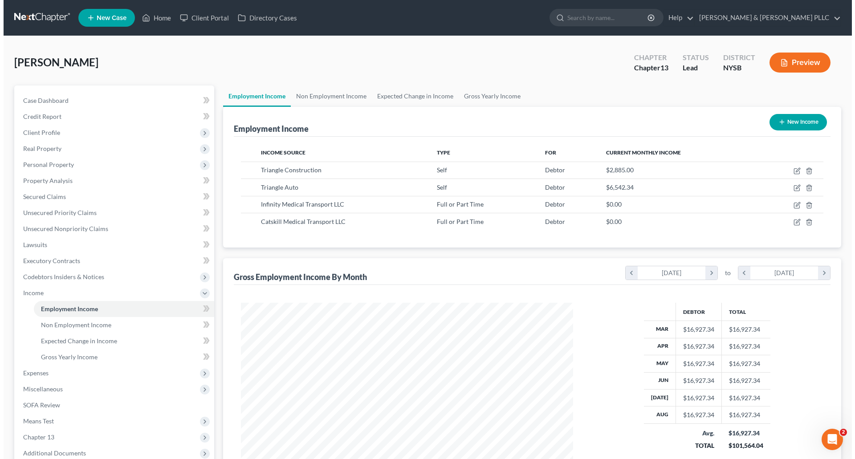
scroll to position [166, 350]
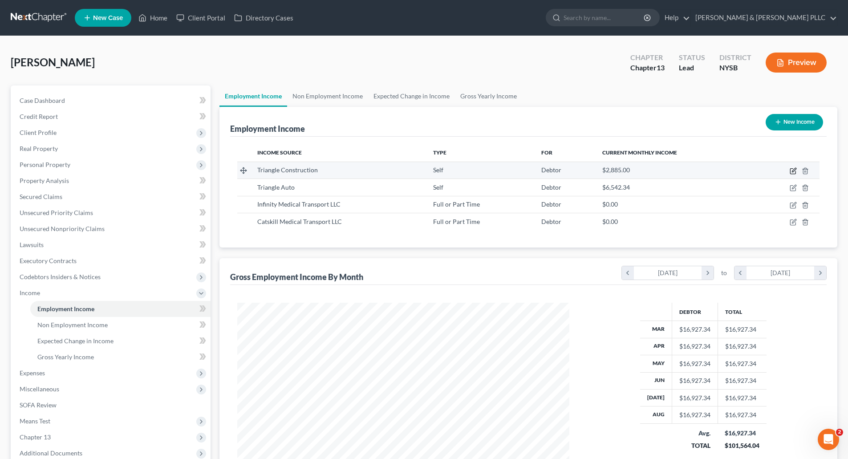
click at [792, 169] on icon "button" at bounding box center [792, 171] width 5 height 5
select select "1"
select select "35"
select select "0"
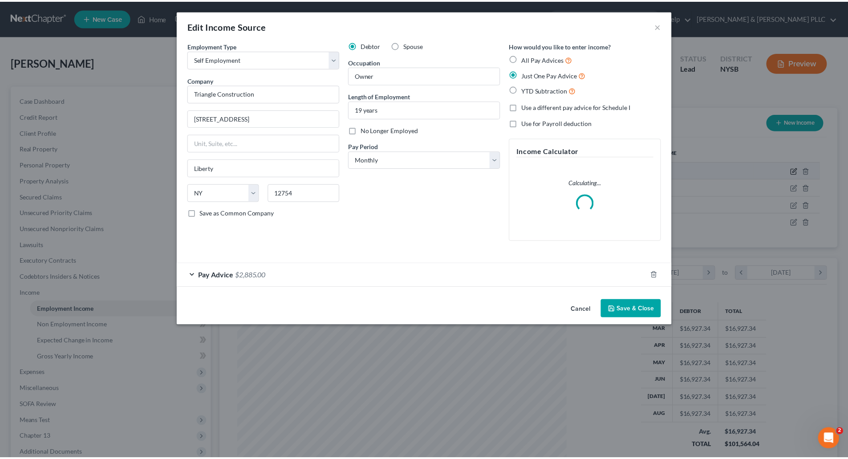
scroll to position [167, 353]
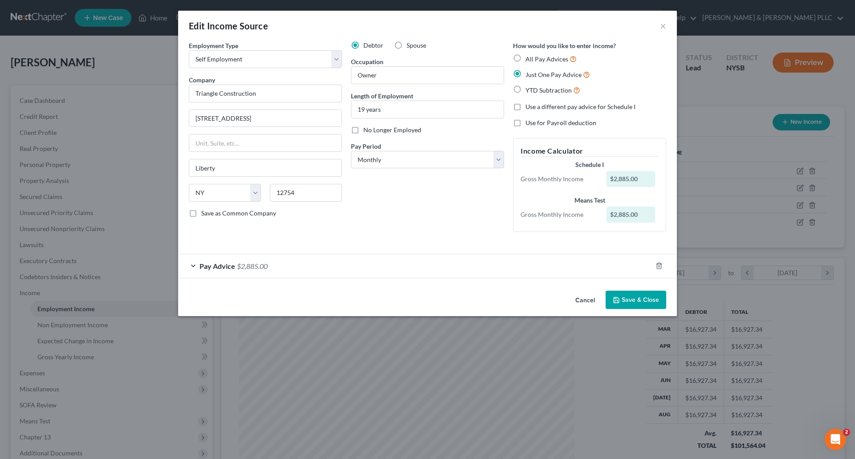
click at [313, 273] on div "Pay Advice $2,885.00" at bounding box center [415, 266] width 474 height 24
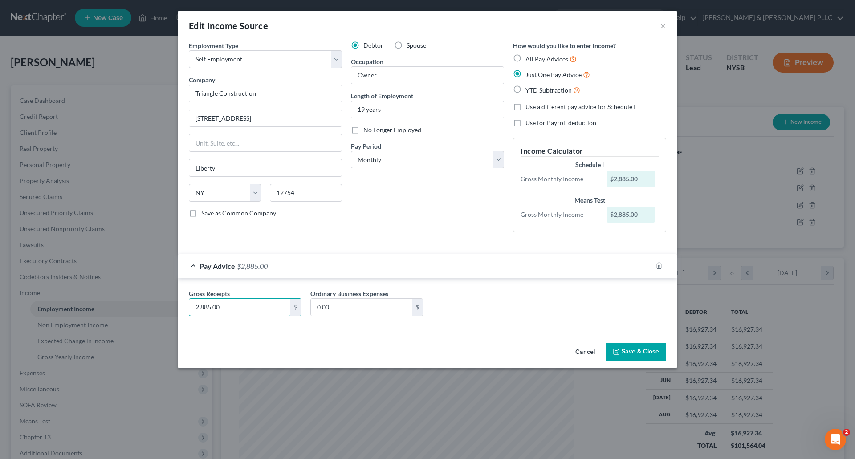
drag, startPoint x: 195, startPoint y: 307, endPoint x: 198, endPoint y: 296, distance: 11.0
click at [195, 307] on input "2,885.00" at bounding box center [239, 307] width 101 height 17
type input "3,085.00"
click at [640, 349] on button "Save & Close" at bounding box center [635, 352] width 61 height 19
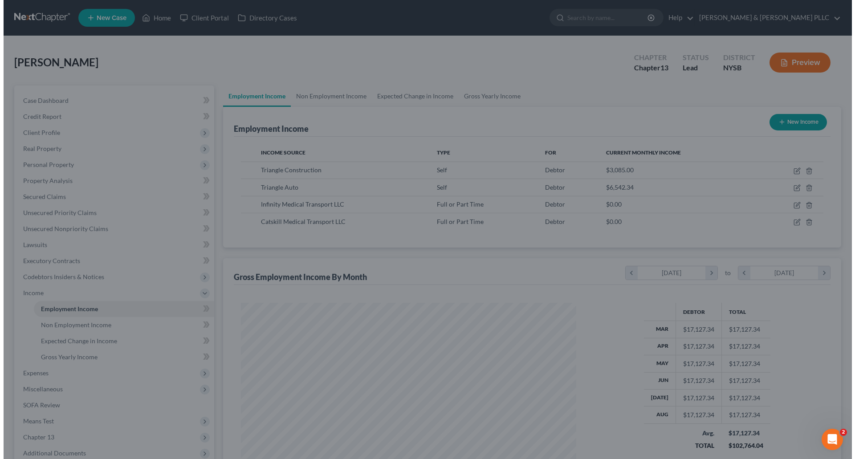
scroll to position [444910, 444726]
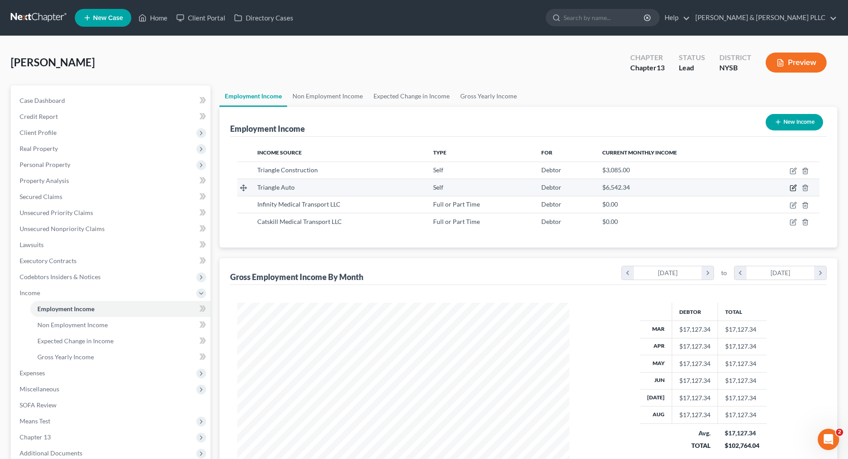
click at [792, 186] on icon "button" at bounding box center [793, 187] width 7 height 7
select select "1"
select select "35"
select select "0"
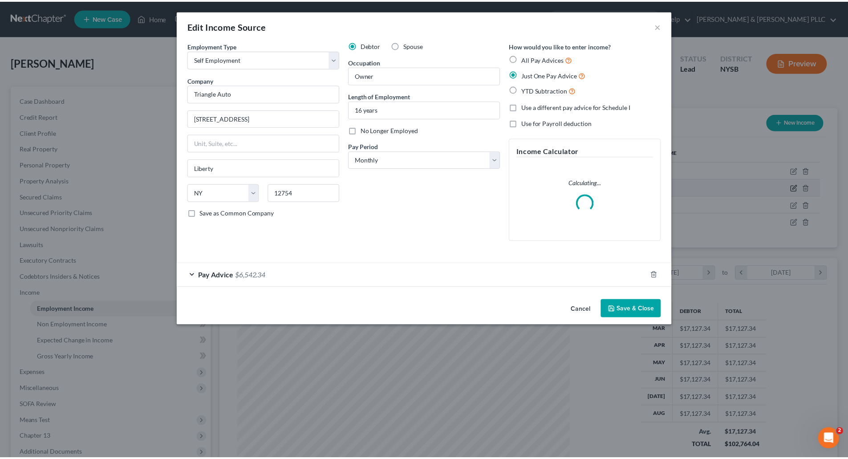
scroll to position [167, 353]
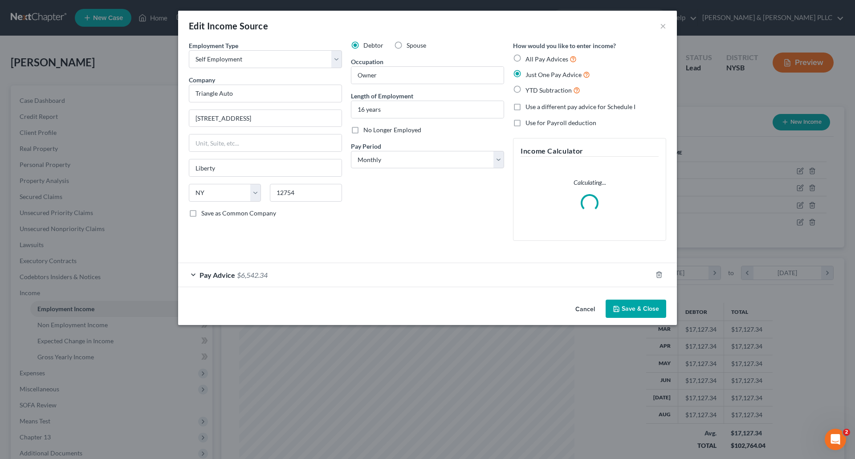
click at [310, 275] on div "Pay Advice $6,542.34" at bounding box center [415, 275] width 474 height 24
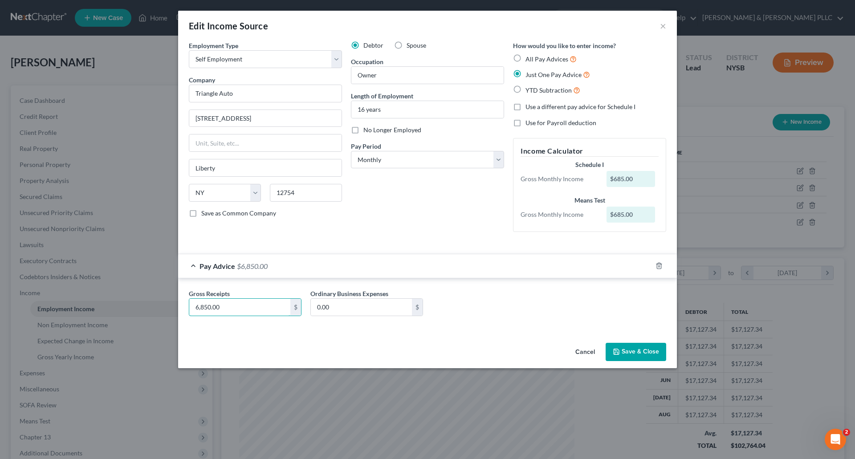
type input "6,850.00"
click at [651, 352] on button "Save & Close" at bounding box center [635, 352] width 61 height 19
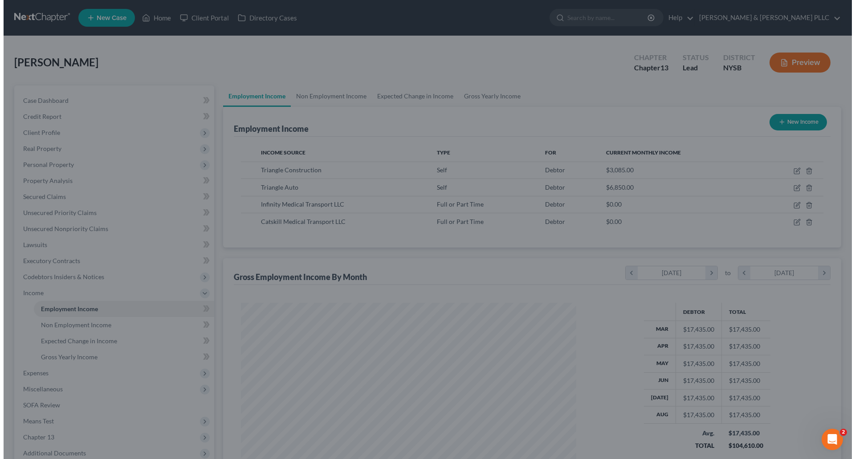
scroll to position [444910, 444726]
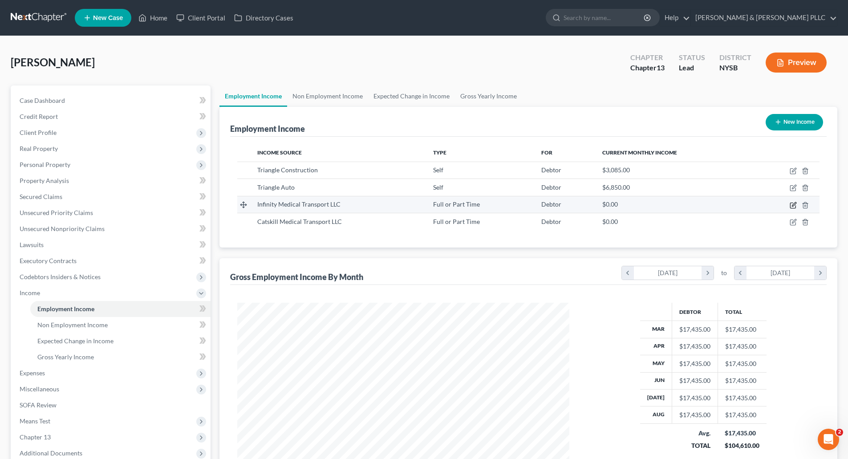
click at [794, 206] on icon "button" at bounding box center [793, 205] width 7 height 7
select select "0"
select select "35"
select select "0"
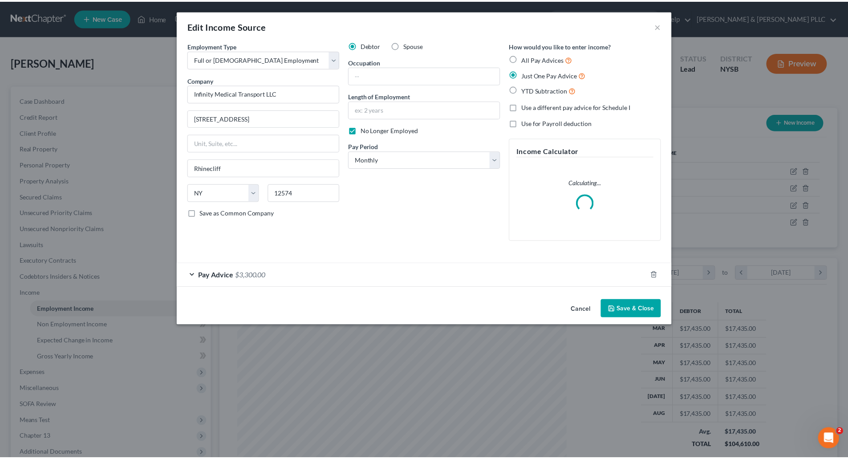
scroll to position [167, 353]
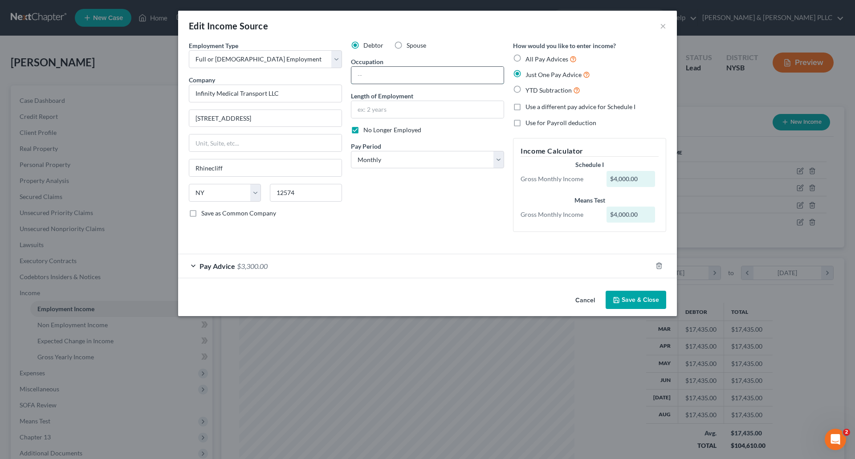
click at [362, 75] on input "text" at bounding box center [427, 75] width 152 height 17
type input "Driver"
click at [368, 111] on input "text" at bounding box center [427, 109] width 152 height 17
type input "2 years"
click at [633, 296] on button "Save & Close" at bounding box center [635, 300] width 61 height 19
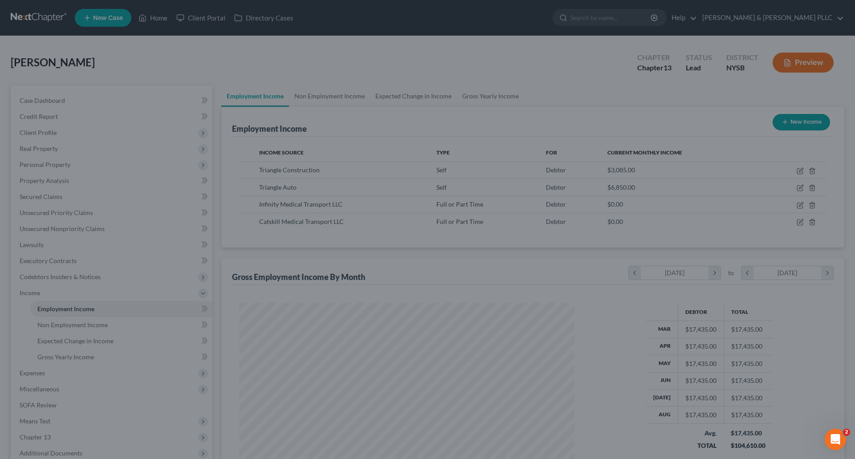
scroll to position [444910, 444726]
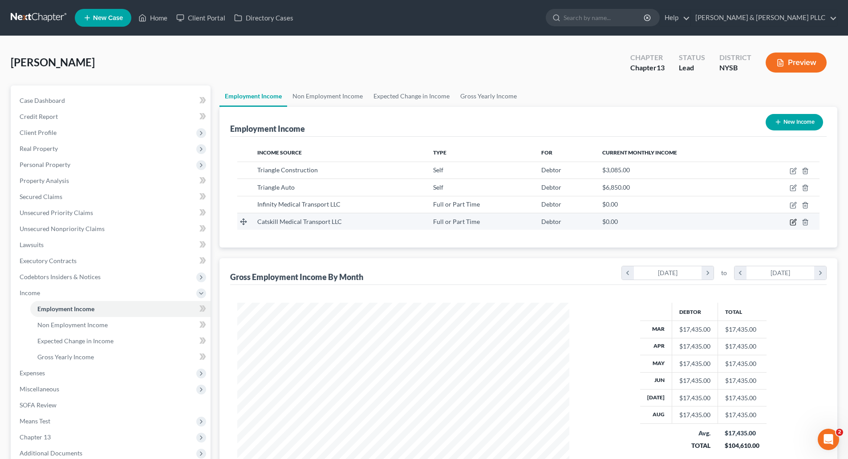
click at [794, 222] on icon "button" at bounding box center [794, 221] width 4 height 4
select select "0"
select select "35"
select select "0"
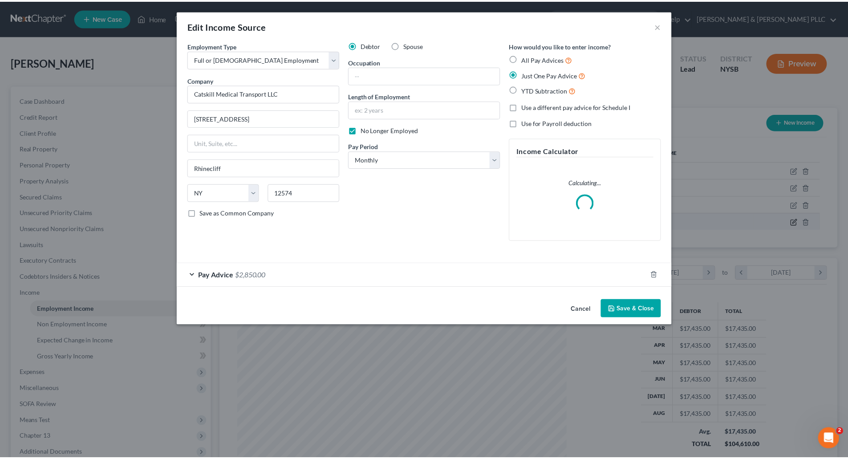
scroll to position [167, 353]
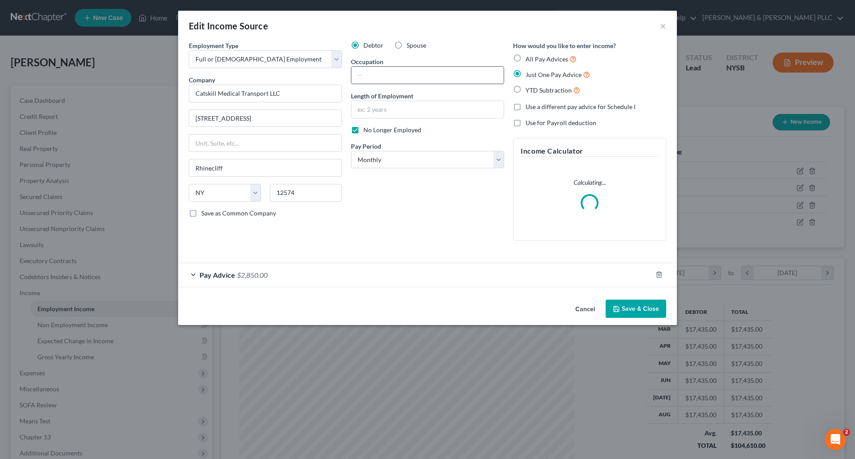
click at [365, 76] on input "text" at bounding box center [427, 75] width 152 height 17
type input "Driver"
click at [372, 113] on input "text" at bounding box center [427, 109] width 152 height 17
type input "2 years"
click at [632, 309] on button "Save & Close" at bounding box center [635, 309] width 61 height 19
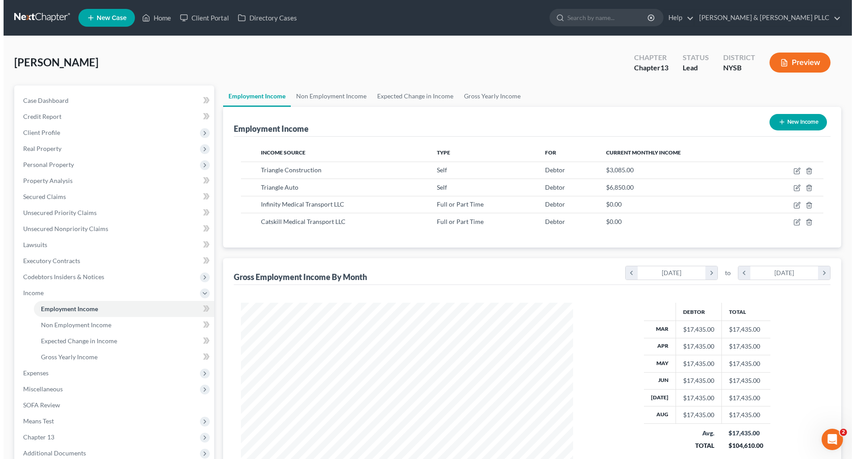
scroll to position [444910, 444726]
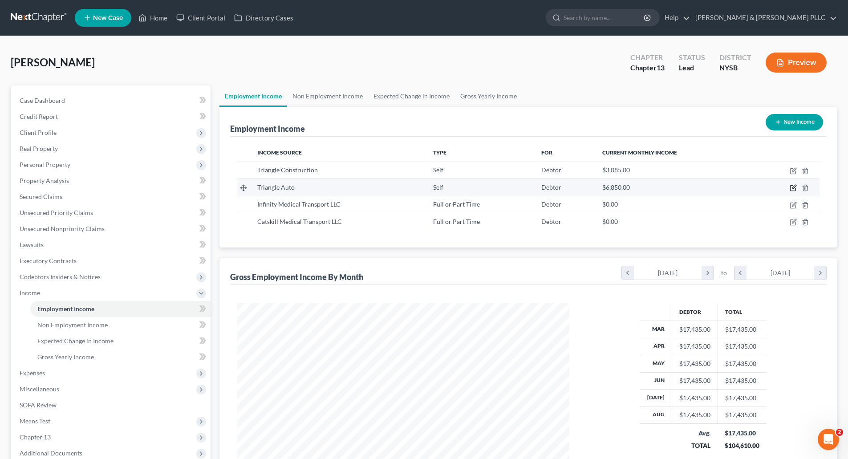
click at [795, 189] on icon "button" at bounding box center [793, 187] width 7 height 7
select select "1"
select select "35"
select select "0"
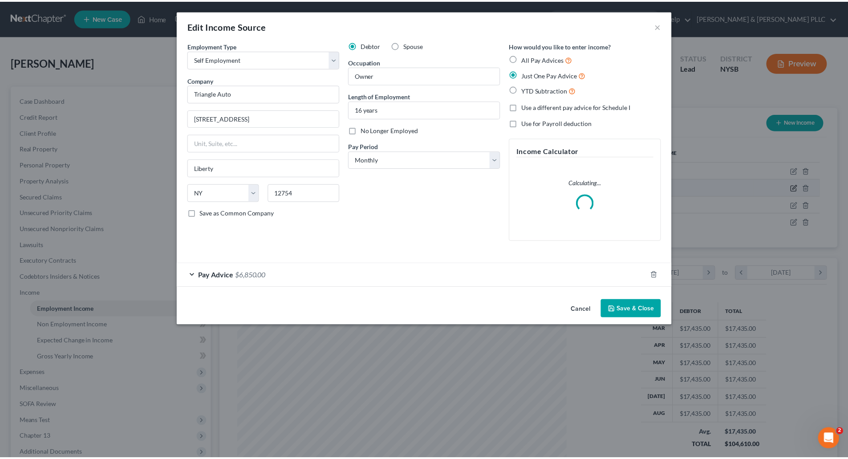
scroll to position [167, 353]
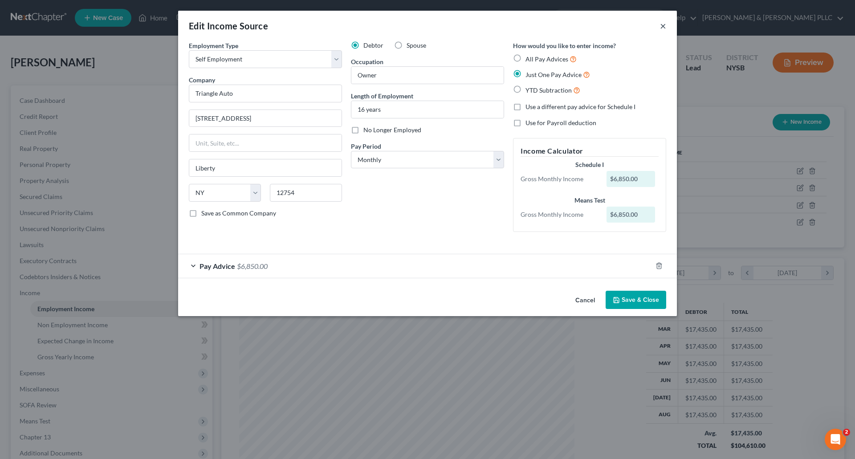
click at [662, 23] on button "×" at bounding box center [663, 25] width 6 height 11
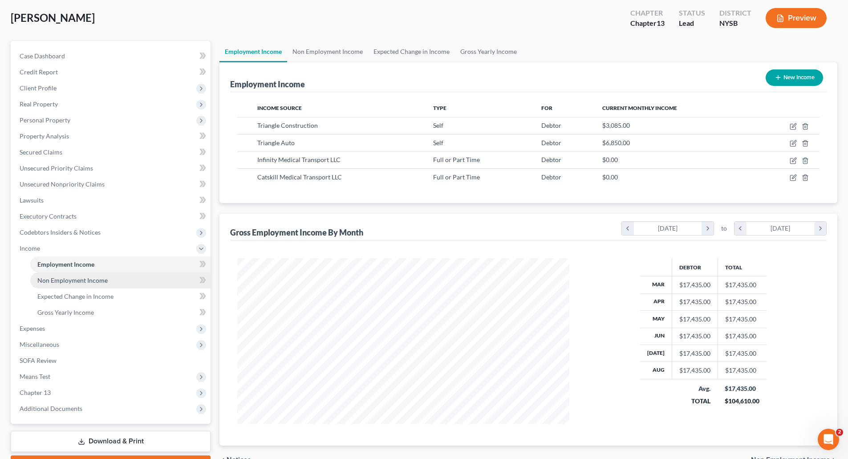
scroll to position [89, 0]
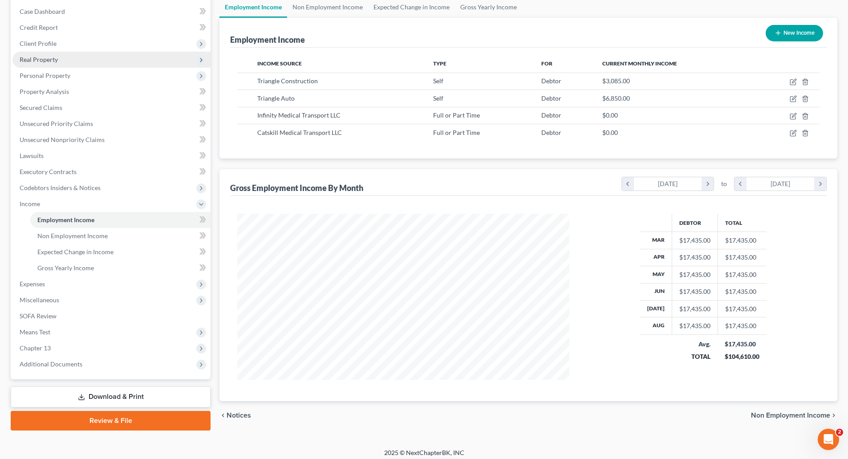
click at [41, 61] on span "Real Property" at bounding box center [39, 60] width 38 height 8
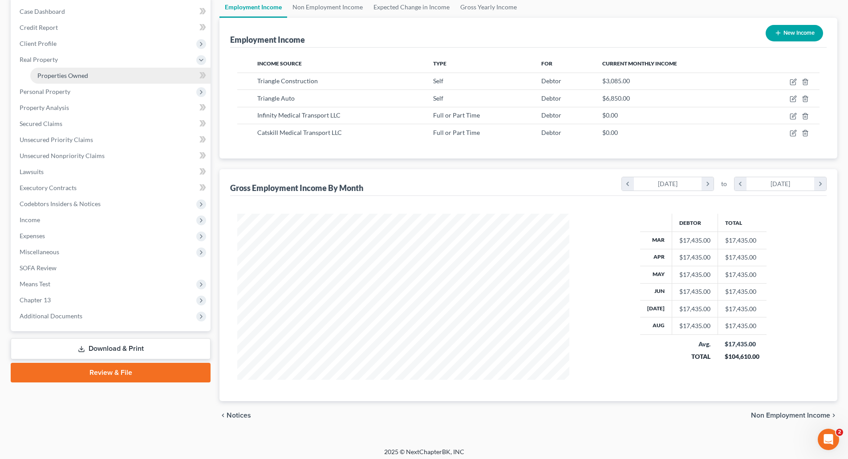
click at [59, 70] on link "Properties Owned" at bounding box center [120, 76] width 180 height 16
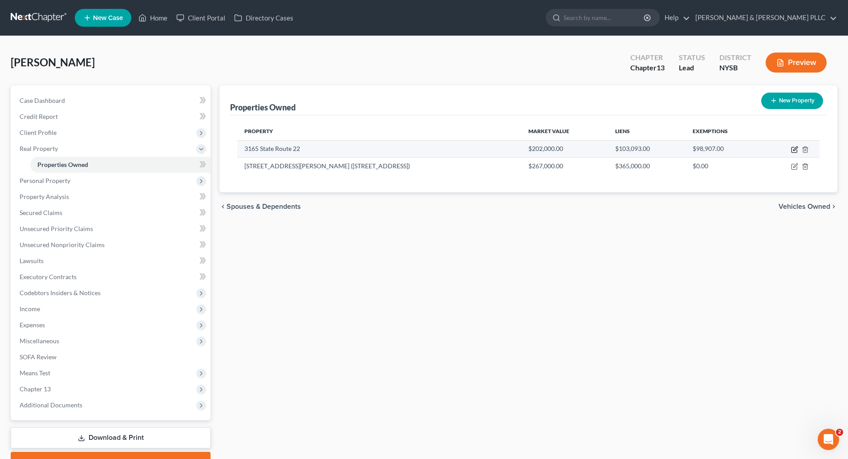
click at [794, 146] on icon "button" at bounding box center [794, 149] width 7 height 7
select select "35"
select select "0"
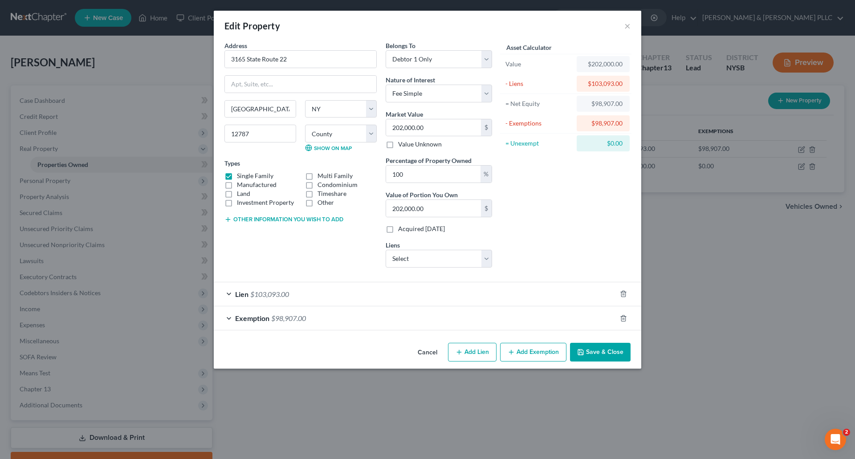
click at [608, 354] on button "Save & Close" at bounding box center [600, 352] width 61 height 19
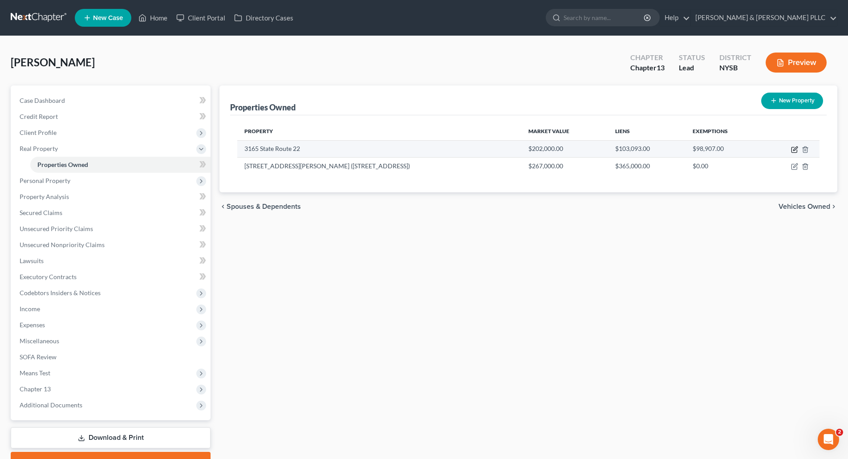
click at [794, 150] on icon "button" at bounding box center [795, 148] width 4 height 4
select select "35"
select select "52"
select select "0"
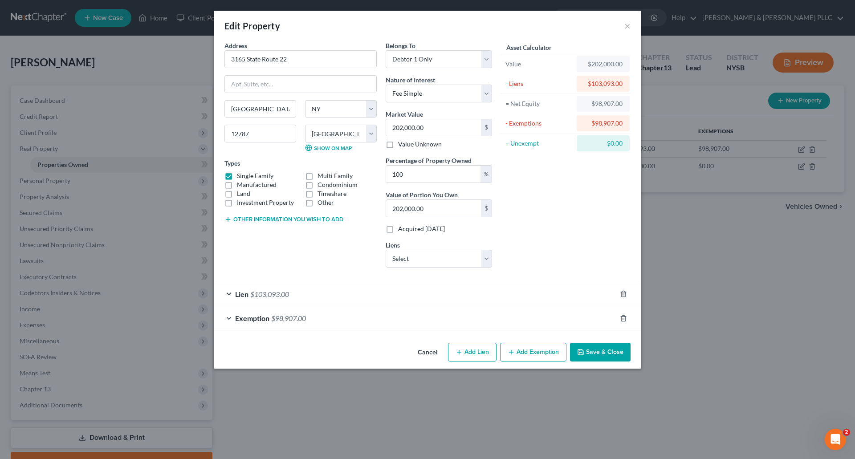
click at [597, 356] on button "Save & Close" at bounding box center [600, 352] width 61 height 19
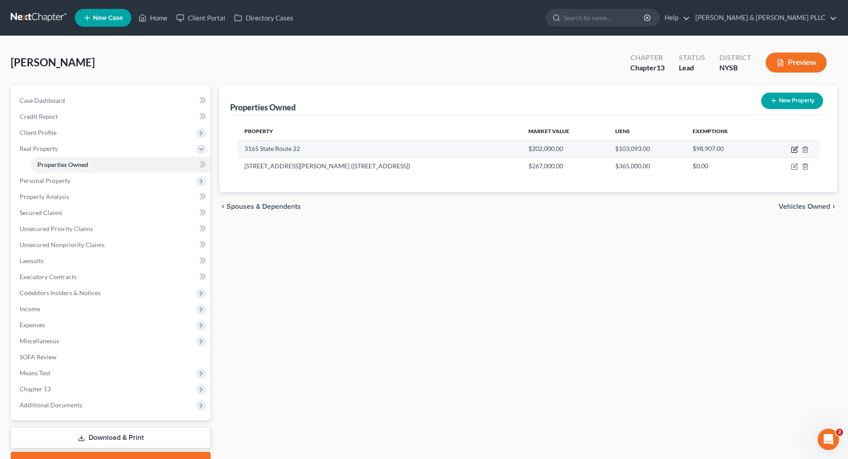
click at [795, 147] on icon "button" at bounding box center [794, 149] width 7 height 7
select select "35"
select select "52"
select select "0"
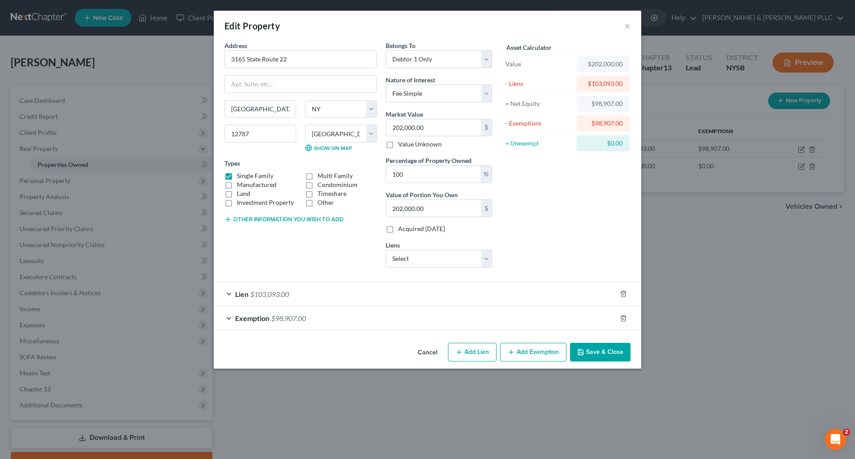
click at [597, 352] on button "Save & Close" at bounding box center [600, 352] width 61 height 19
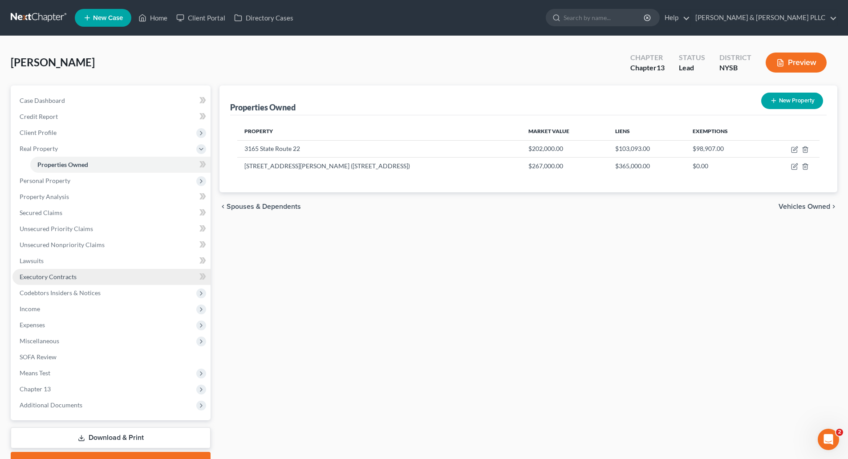
click at [38, 275] on span "Executory Contracts" at bounding box center [48, 277] width 57 height 8
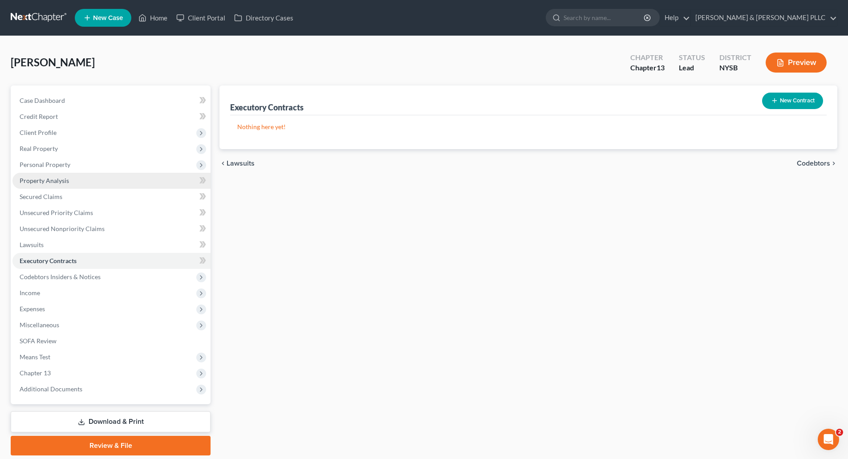
click at [53, 177] on span "Property Analysis" at bounding box center [44, 181] width 49 height 8
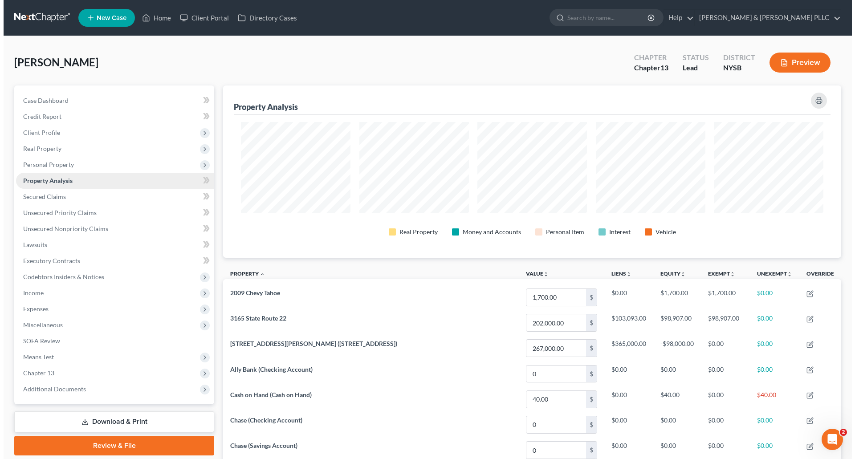
scroll to position [172, 618]
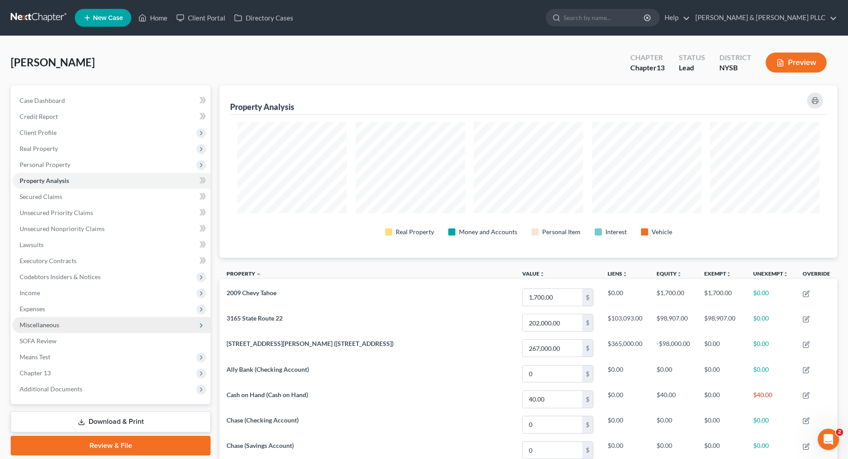
click at [50, 323] on span "Miscellaneous" at bounding box center [40, 325] width 40 height 8
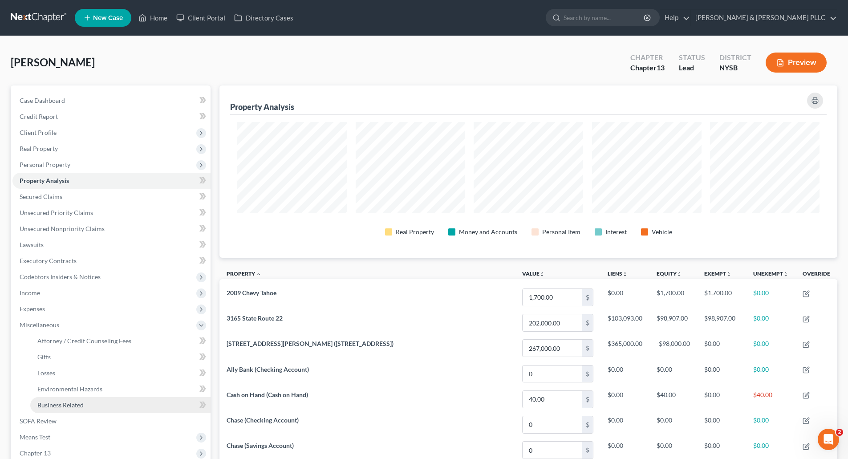
click at [81, 405] on span "Business Related" at bounding box center [60, 405] width 46 height 8
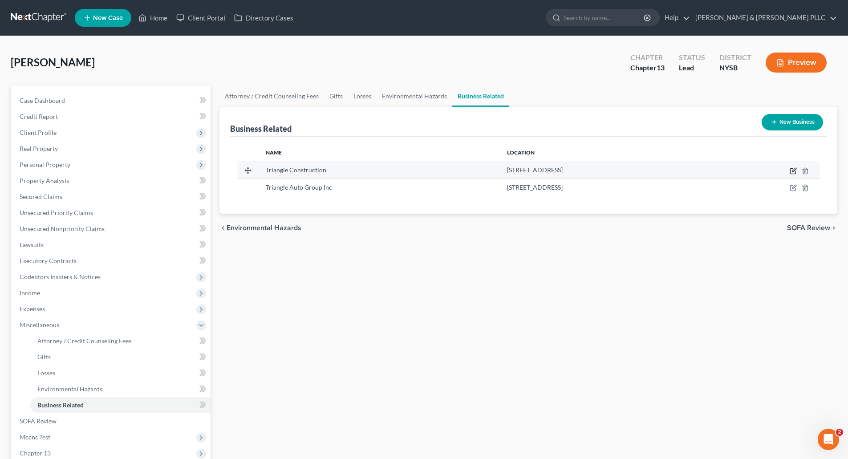
click at [794, 170] on icon "button" at bounding box center [794, 170] width 4 height 4
select select "sole_proprietor"
select select "35"
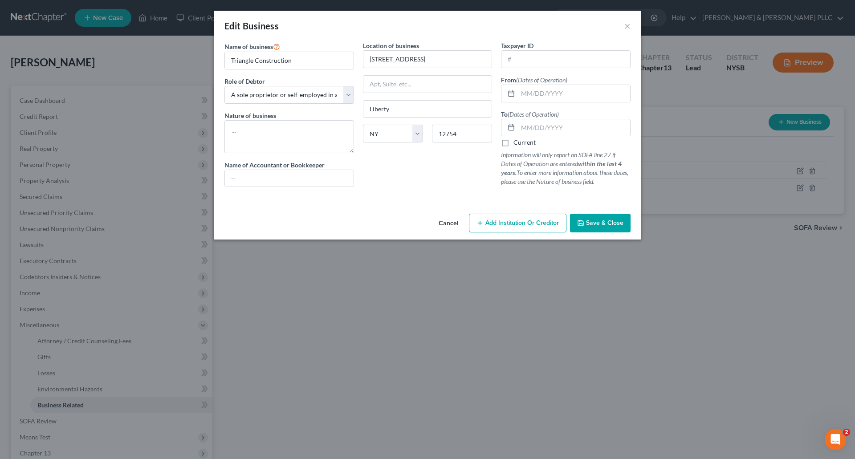
click at [599, 223] on span "Save & Close" at bounding box center [604, 223] width 37 height 8
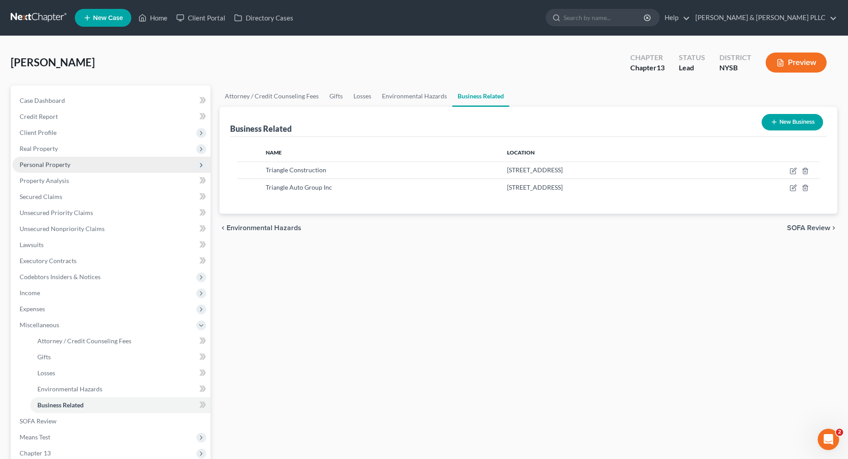
click at [40, 164] on span "Personal Property" at bounding box center [45, 165] width 51 height 8
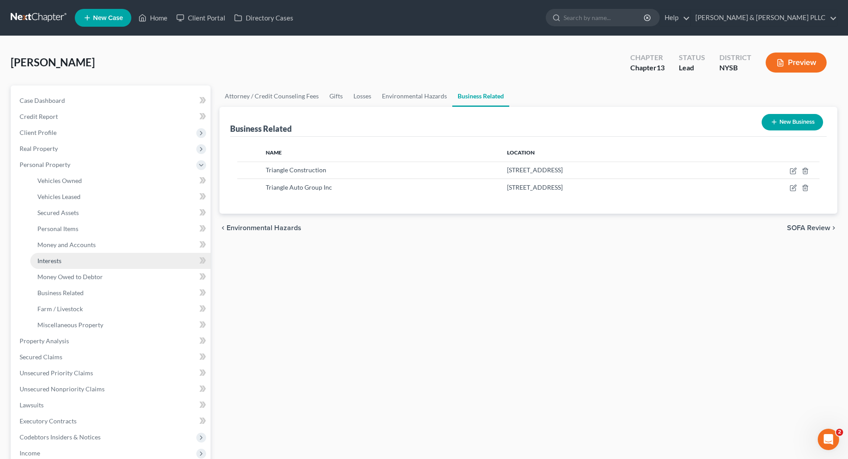
click at [53, 257] on span "Interests" at bounding box center [49, 261] width 24 height 8
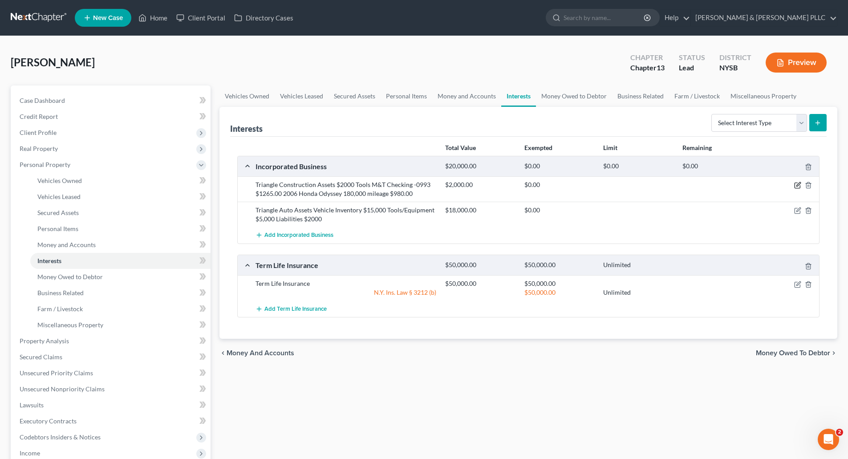
click at [798, 184] on icon "button" at bounding box center [797, 185] width 7 height 7
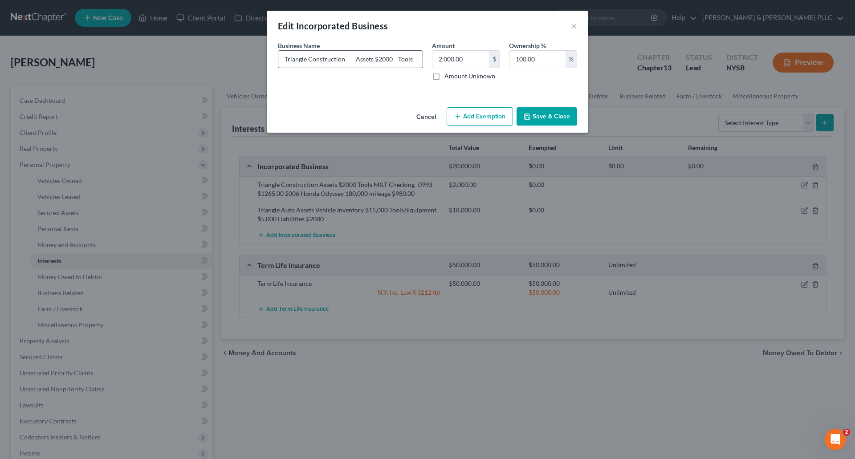
click at [411, 59] on input "Triangle Construction Assets $2000 Tools M&T Checking -0993 $1265.00 2006 Honda…" at bounding box center [350, 59] width 144 height 17
drag, startPoint x: 362, startPoint y: 59, endPoint x: 308, endPoint y: 64, distance: 54.1
click at [308, 64] on input "Triangle Construction Assets $2000 Tools M&T Checking -0993 $1265.00 2006 Honda…" at bounding box center [350, 59] width 144 height 17
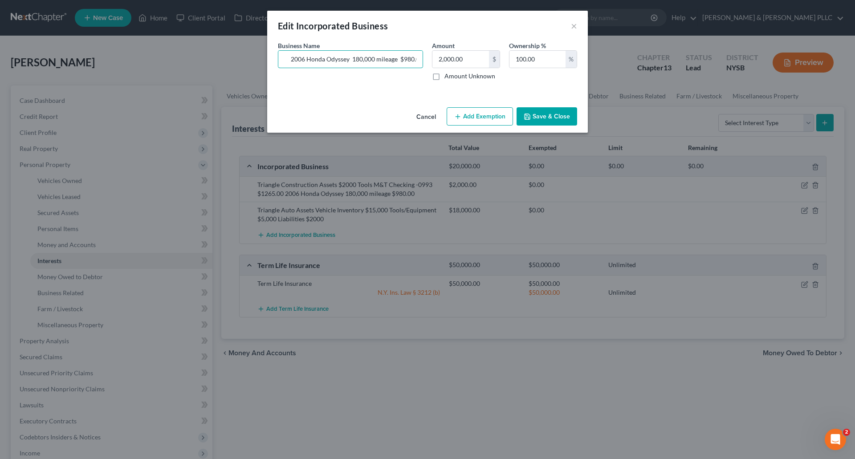
type input "Triangle Construction Assets $2000 Tools 2006 Honda Odyssey 180,000 mileage $98…"
click at [539, 117] on button "Save & Close" at bounding box center [546, 116] width 61 height 19
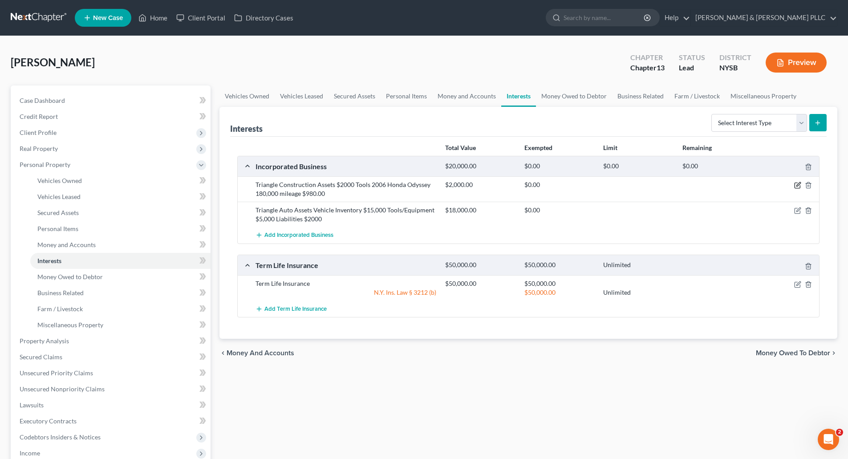
click at [798, 183] on icon "button" at bounding box center [797, 185] width 7 height 7
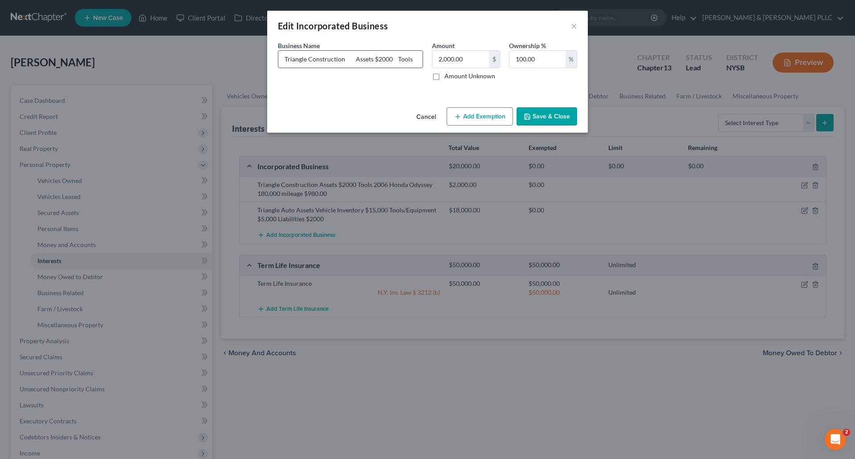
click at [417, 59] on input "Triangle Construction Assets $2000 Tools 2006 Honda Odyssey 180,000 mileage $98…" at bounding box center [350, 59] width 144 height 17
click at [355, 57] on input "Triangle Construction Assets $2000 Tools 2006 Honda Odyssey 180,000 mileage $98…" at bounding box center [350, 59] width 144 height 17
type input "Triangle Construction Assets $2000 Tools $980 2006 Honda Odyssey 180,000 mileage"
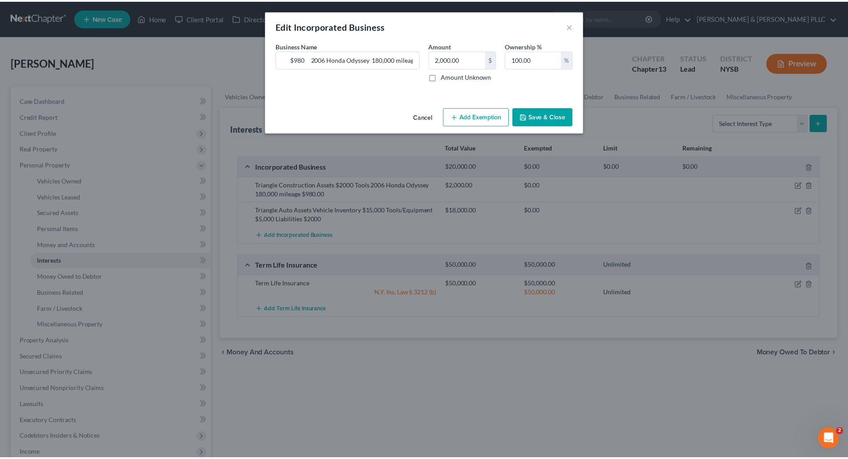
scroll to position [0, 0]
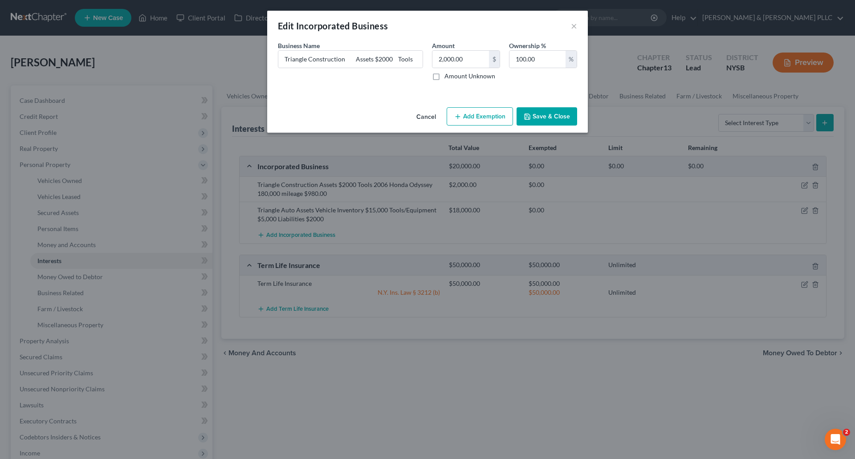
click at [544, 116] on button "Save & Close" at bounding box center [546, 116] width 61 height 19
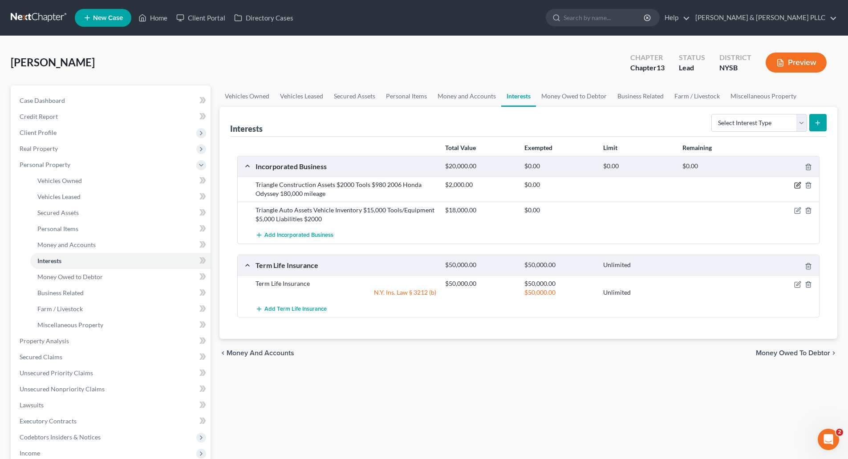
click at [796, 183] on icon "button" at bounding box center [797, 185] width 7 height 7
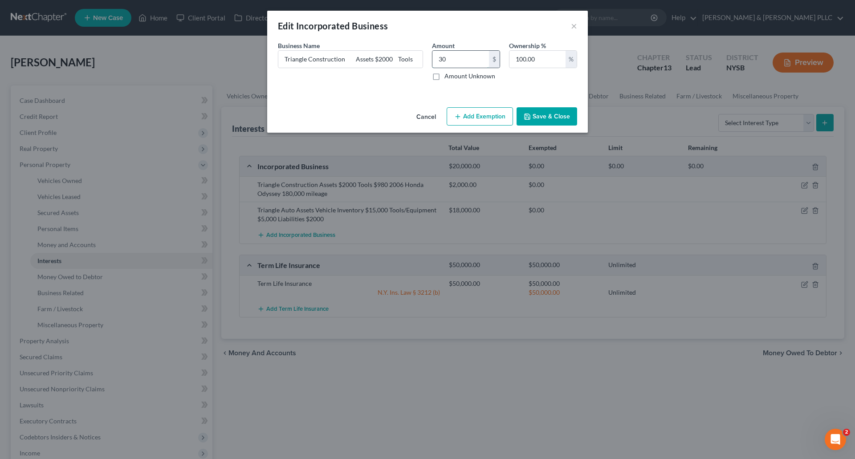
type input "3"
type input "2,980.00"
click at [552, 120] on button "Save & Close" at bounding box center [546, 116] width 61 height 19
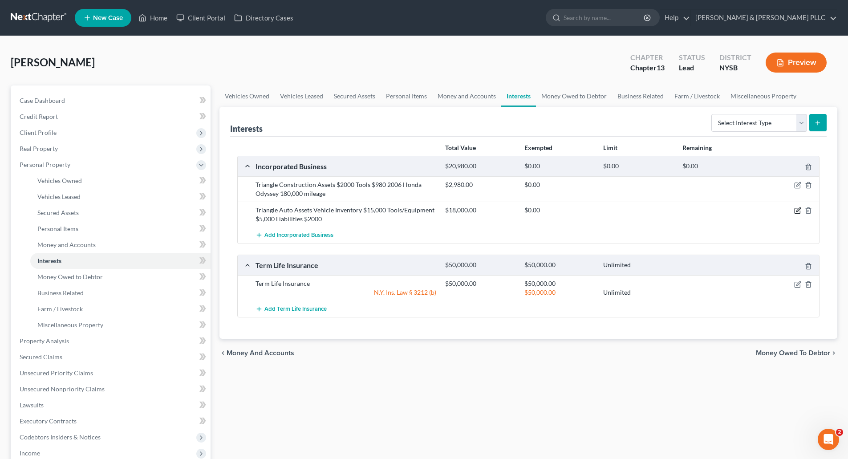
click at [798, 209] on icon "button" at bounding box center [797, 210] width 7 height 7
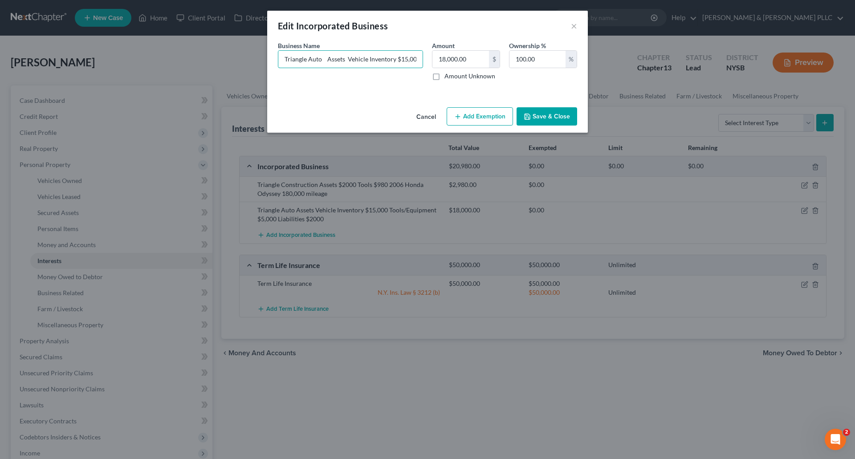
drag, startPoint x: 398, startPoint y: 59, endPoint x: 405, endPoint y: 41, distance: 19.2
click at [399, 57] on input "Triangle Auto Assets Vehicle Inventory $15,000 Tools/Equipment $5,000 Liabiliti…" at bounding box center [350, 59] width 144 height 17
type input "Triangle Auto Assets Vehicle Inventory $0 Tools/Equipment $5,000 Liabilities $2…"
click at [440, 59] on input "18,000.00" at bounding box center [460, 59] width 57 height 17
type input "3,000.00"
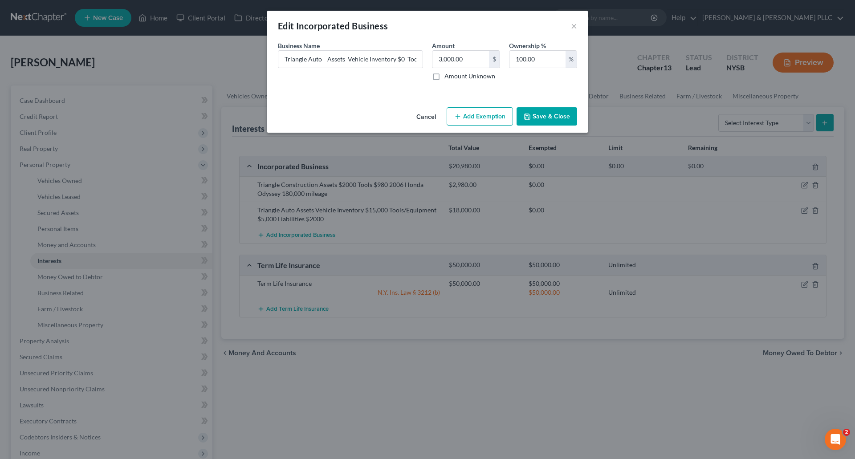
click at [555, 113] on button "Save & Close" at bounding box center [546, 116] width 61 height 19
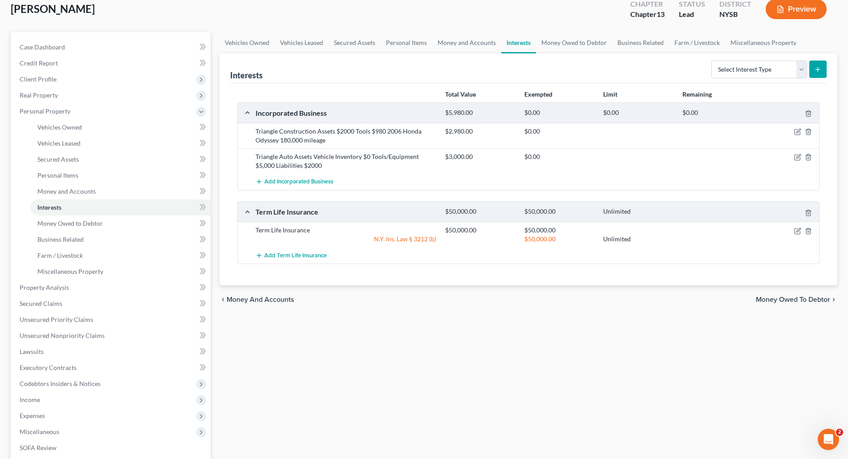
scroll to position [89, 0]
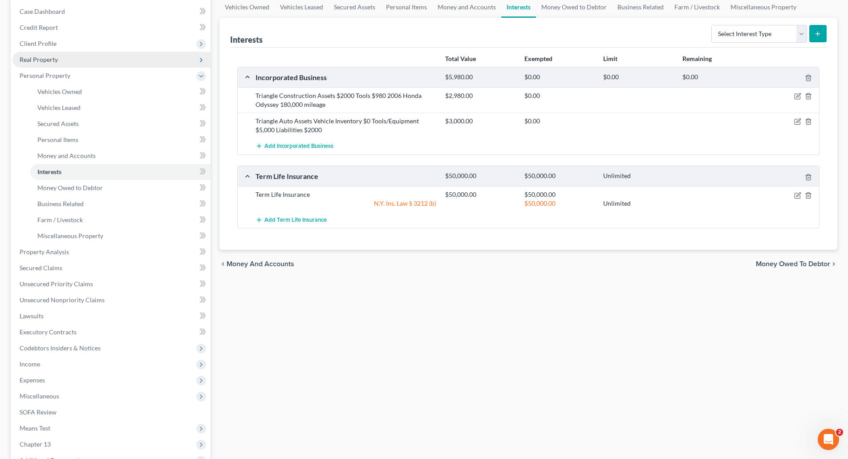
click at [45, 56] on span "Real Property" at bounding box center [39, 60] width 38 height 8
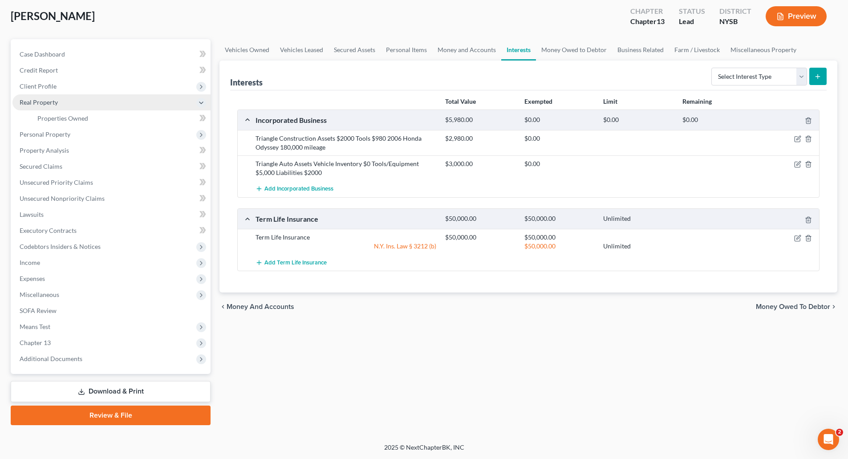
scroll to position [46, 0]
click at [59, 117] on span "Properties Owned" at bounding box center [62, 118] width 51 height 8
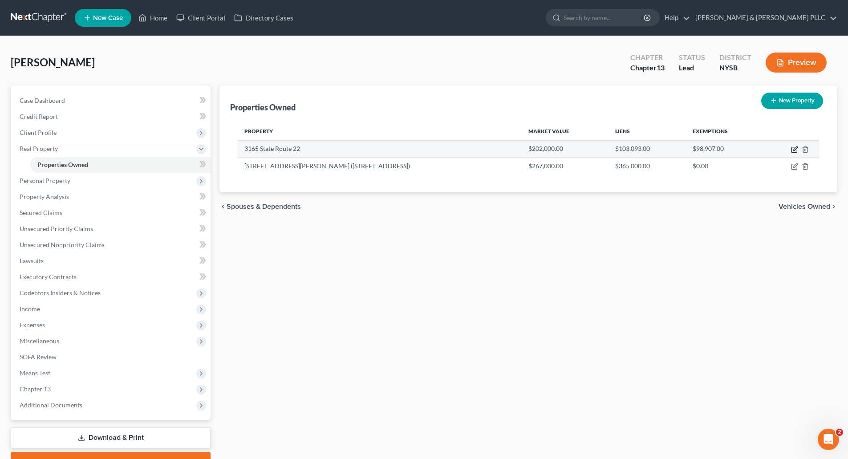
click at [794, 147] on icon "button" at bounding box center [793, 149] width 5 height 5
select select "35"
select select "52"
select select "0"
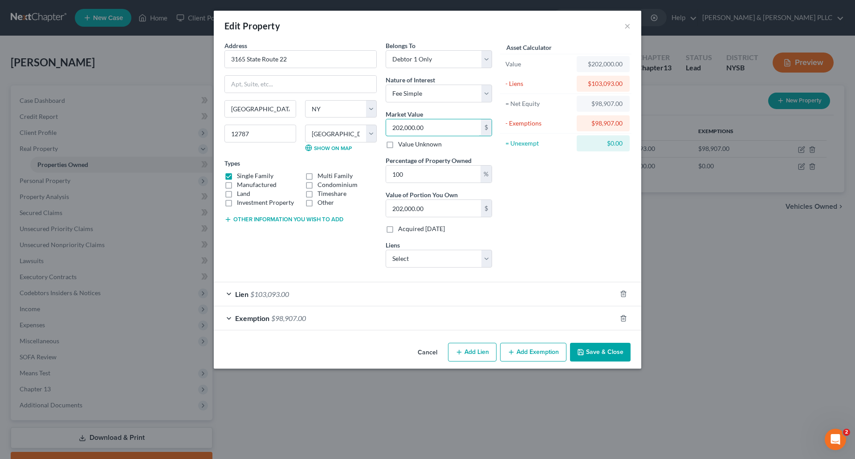
type input "2"
type input "2.00"
type input "23"
type input "23.00"
type input "235"
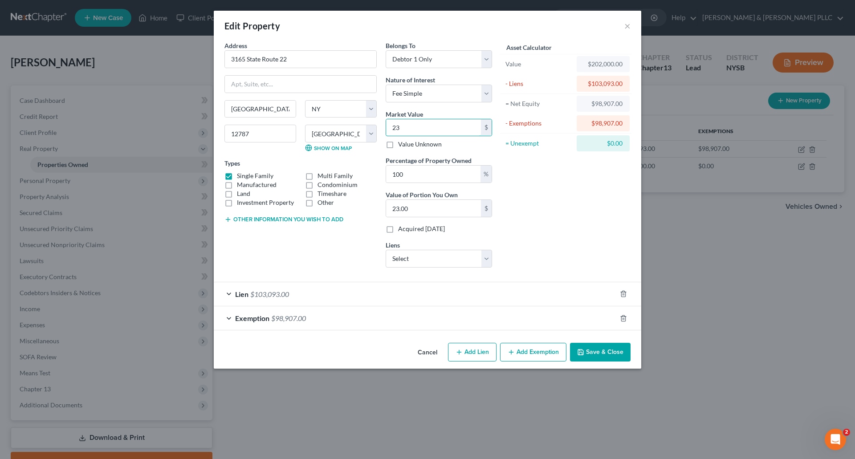
type input "235.00"
type input "2350"
type input "2,350.00"
type input "2,3500"
type input "23,500.00"
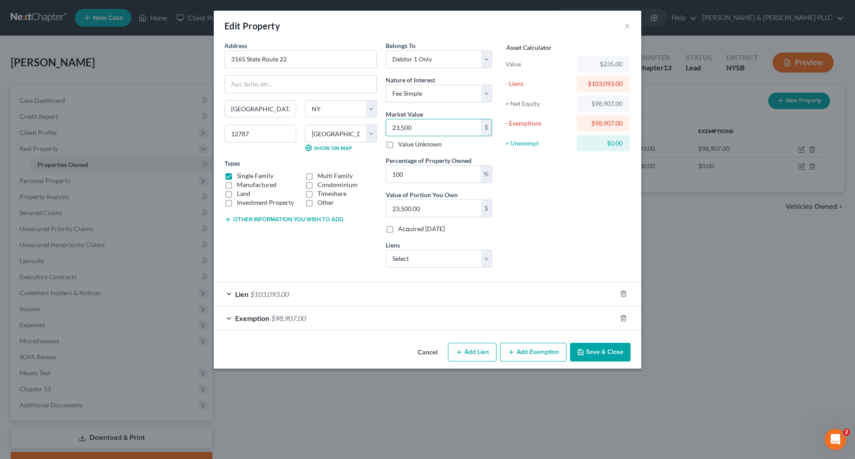
type input "23,5000"
type input "235,000.00"
type input "235,000"
click at [334, 316] on div "Exemption $98,907.00" at bounding box center [415, 318] width 402 height 24
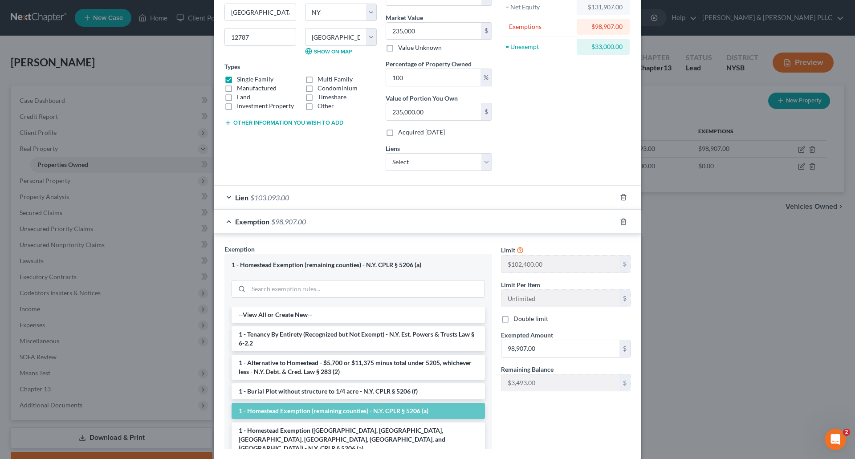
scroll to position [134, 0]
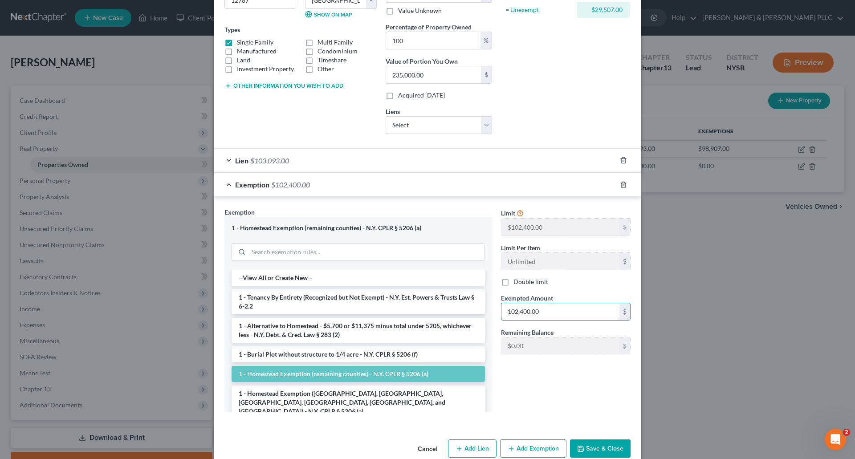
type input "102,400.00"
click at [589, 451] on button "Save & Close" at bounding box center [600, 448] width 61 height 19
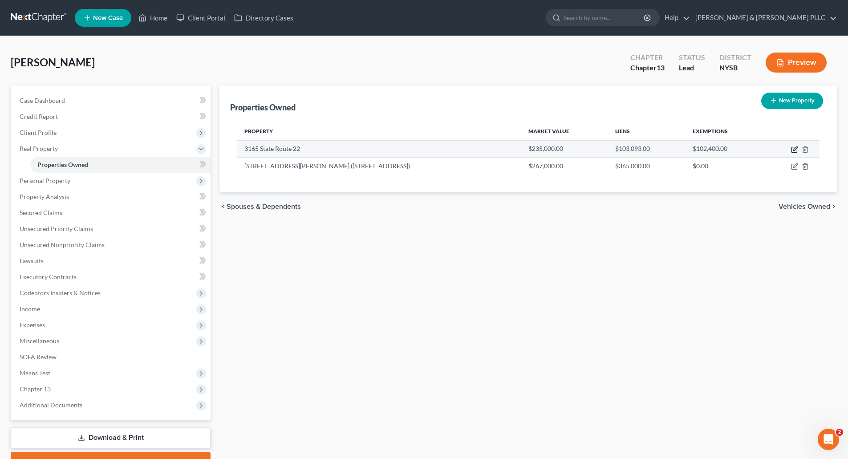
click at [794, 150] on icon "button" at bounding box center [795, 148] width 4 height 4
select select "35"
select select "52"
select select "0"
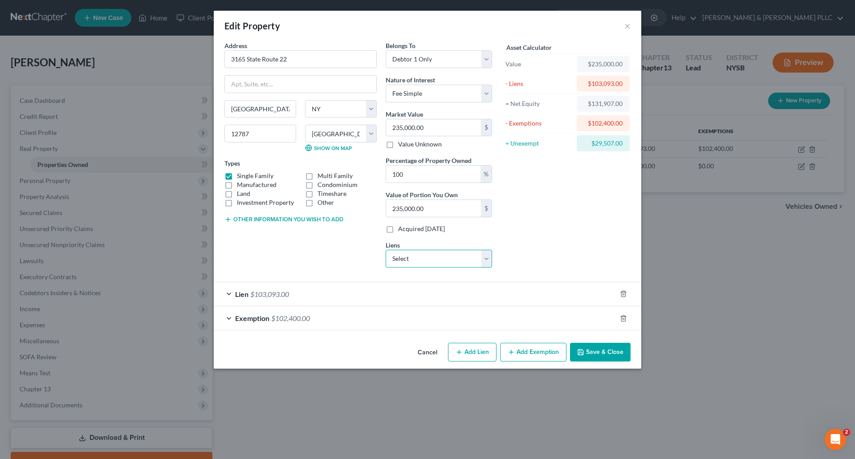
click at [487, 258] on select "Select [US_STATE] State Department of Taxation and Finance - $0.00" at bounding box center [438, 259] width 106 height 18
click at [320, 292] on div "Lien $103,093.00" at bounding box center [415, 294] width 402 height 24
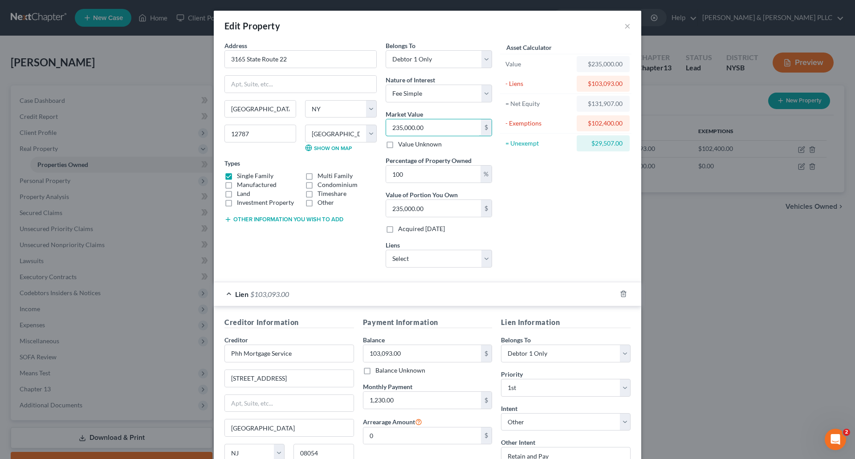
type input "3"
type input "3.00"
type input "30"
type input "30.00"
type input "303"
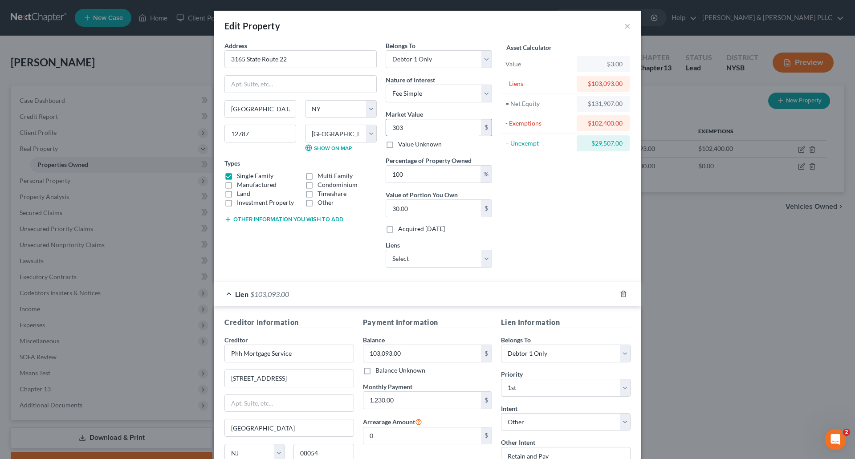
type input "303.00"
type input "3030"
type input "3,030.00"
type input "3,0300"
type input "30,300.00"
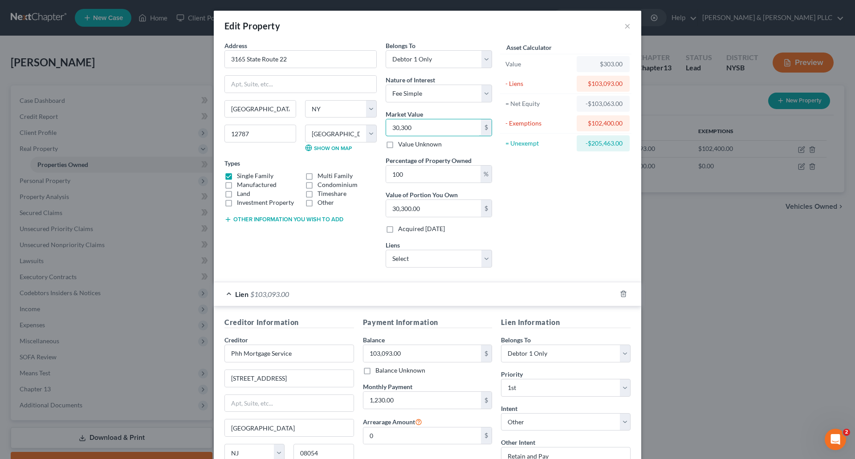
type input "30,3000"
type input "303,000.00"
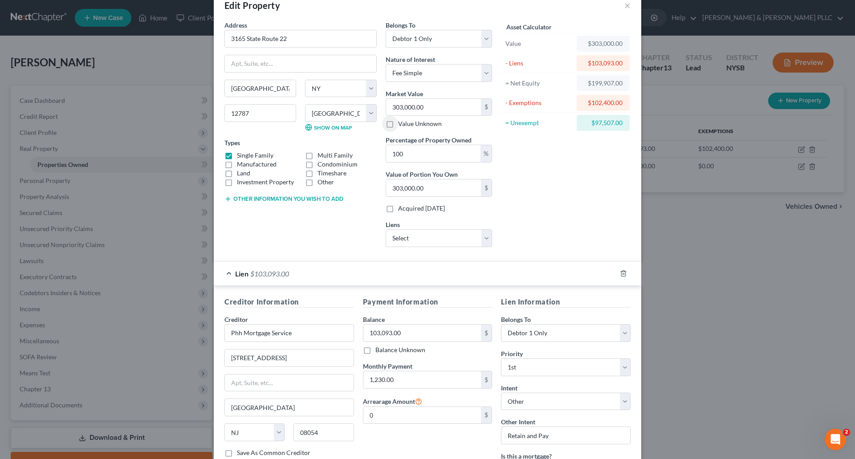
scroll to position [0, 0]
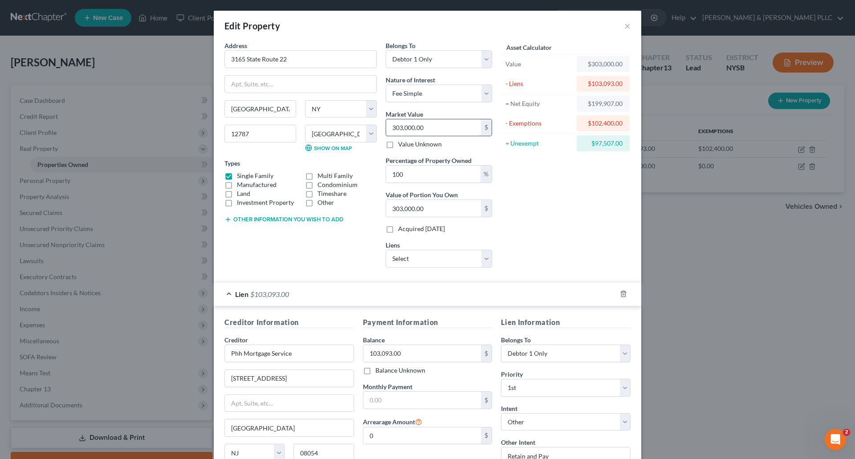
click at [389, 127] on input "303,000.00" at bounding box center [433, 127] width 95 height 17
type input "2"
type input "2.00"
type input "23"
type input "23.00"
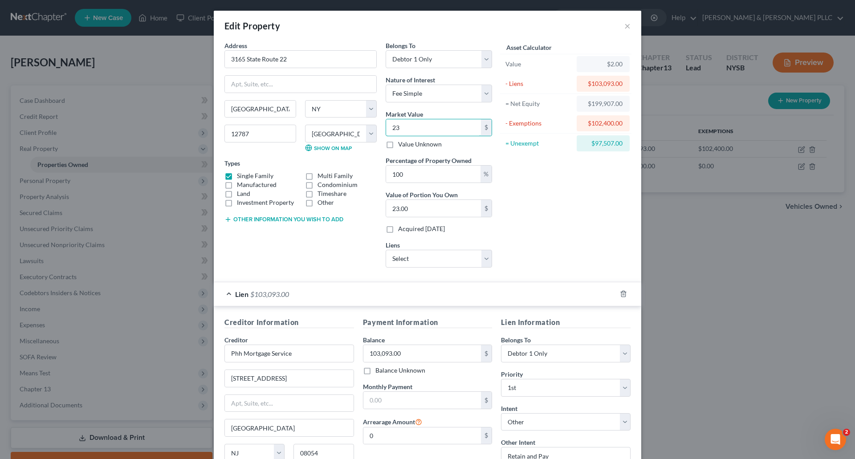
type input "230"
type input "230.00"
type input "2300"
type input "2,300.00"
type input "2,3000"
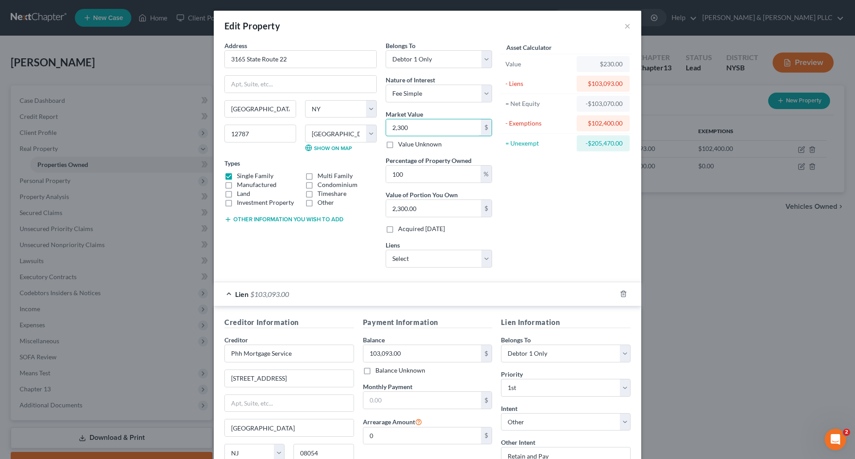
type input "23,000.00"
type input "23,0000"
type input "230,000.00"
click at [397, 126] on input "230,000" at bounding box center [433, 127] width 95 height 17
type input "2"
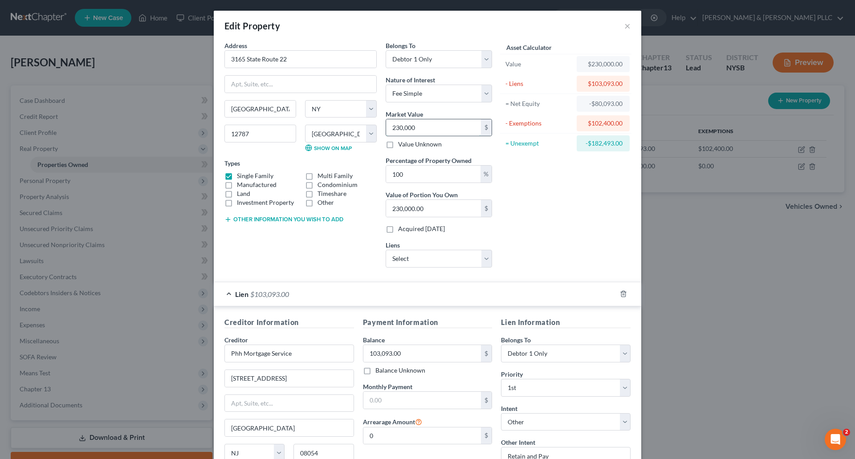
type input "2.00"
type input "23"
type input "23.00"
type input "234"
type input "234.00"
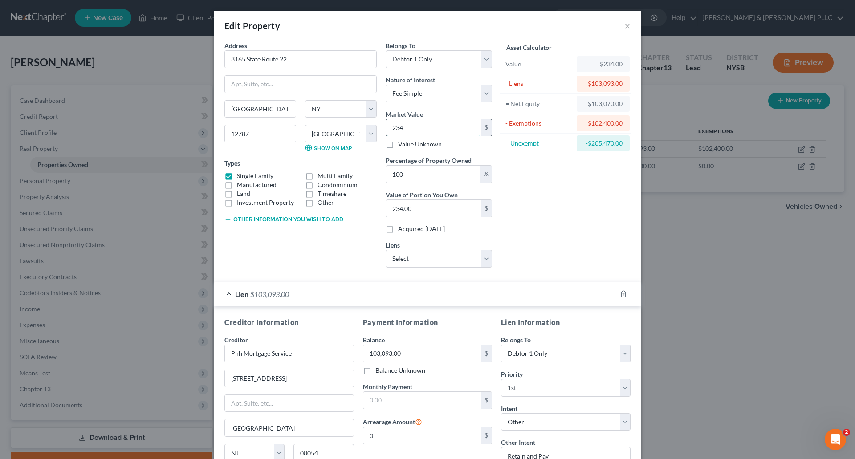
type input "2349"
type input "2,349.00"
type input "2,3493"
type input "23,493.00"
type input "23,4930"
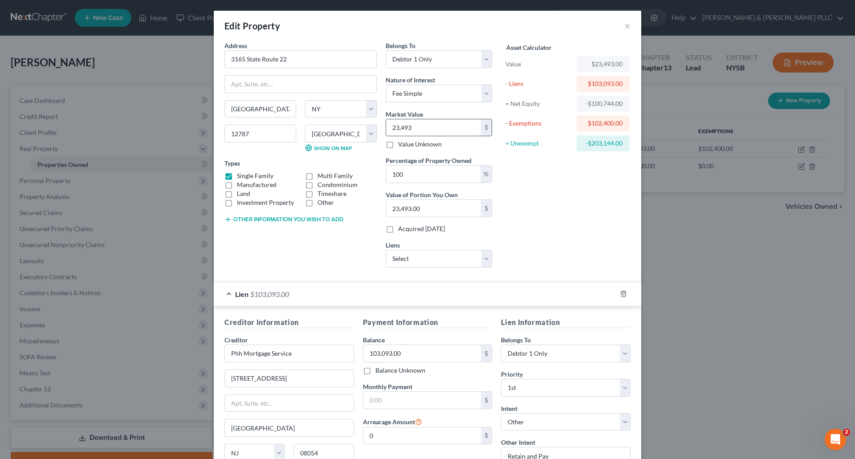
type input "234,930.00"
type input "234,93"
type input "23,493.00"
type input "23,49"
type input "2,349.00"
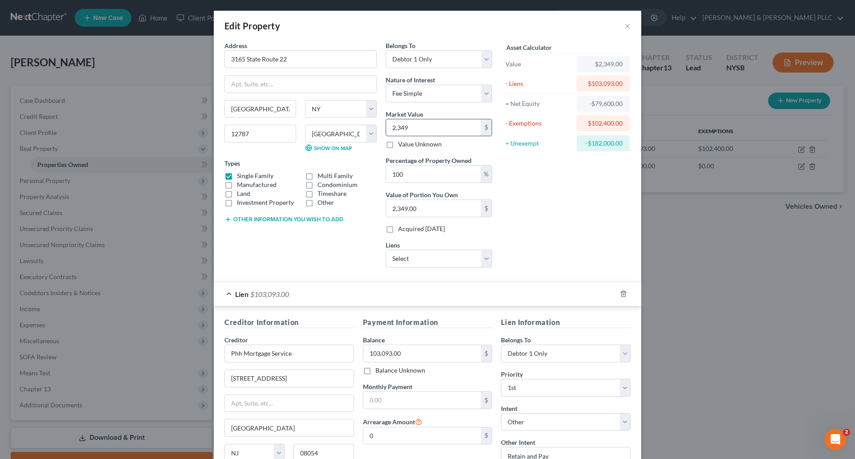
type input "2,34"
type input "234.00"
type input "23"
type input "23.00"
type input "2"
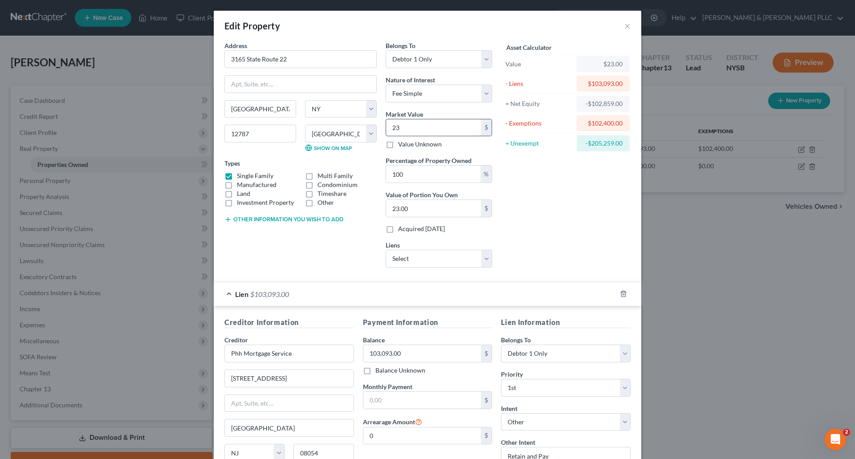
type input "2.00"
type input "0"
type input "2"
type input "2.00"
type input "23"
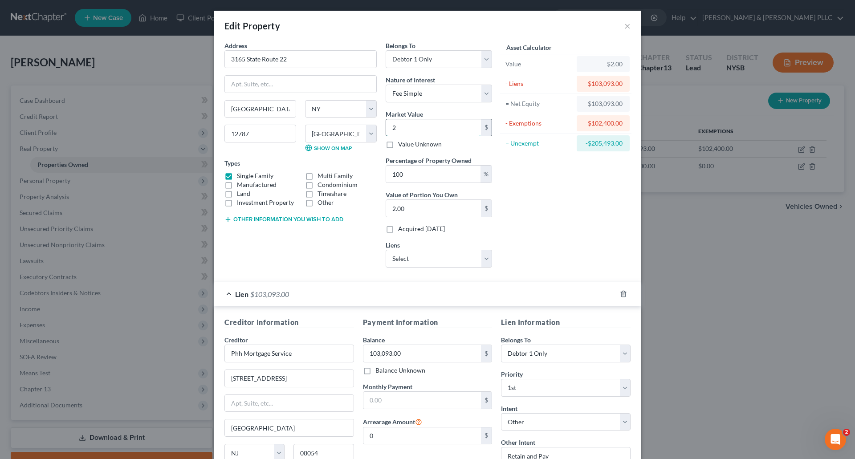
type input "23.00"
type input "235"
type input "235.00"
type input "2359"
type input "2,359.00"
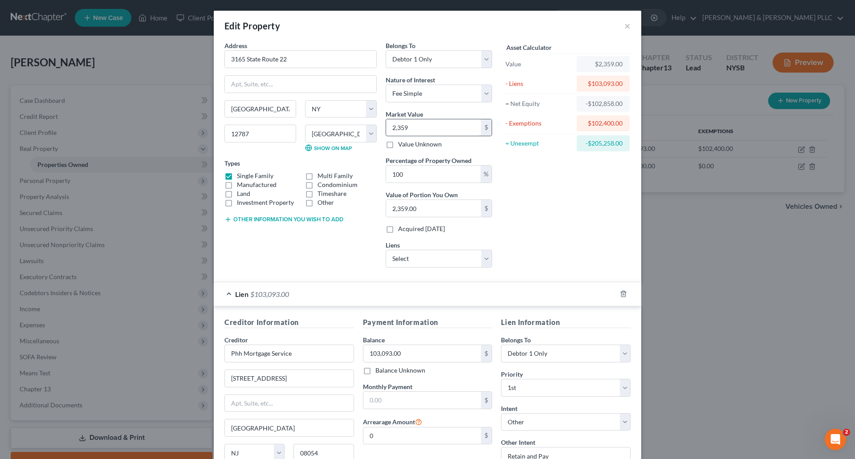
type input "2,3592"
type input "23,592.00"
type input "23,5926"
type input "235,926.00"
click at [398, 127] on input "235,926.00" at bounding box center [433, 127] width 95 height 17
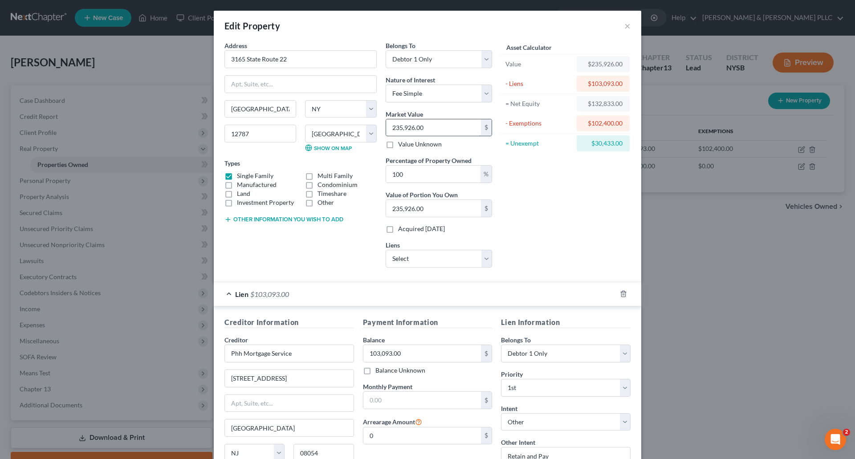
click at [395, 126] on input "235,926.00" at bounding box center [433, 127] width 95 height 17
type input "25,926.00"
type input "205,926.00"
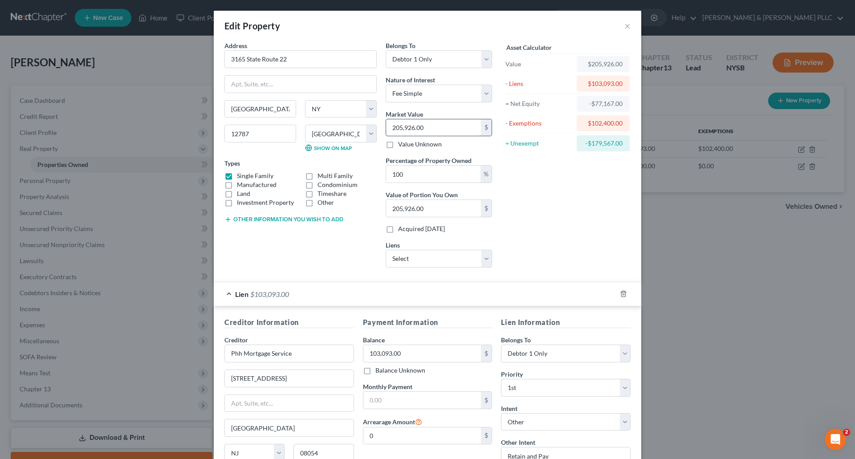
click at [393, 124] on input "205,926.00" at bounding box center [433, 127] width 95 height 17
type input "2"
type input "2.00"
type input "23"
type input "23.00"
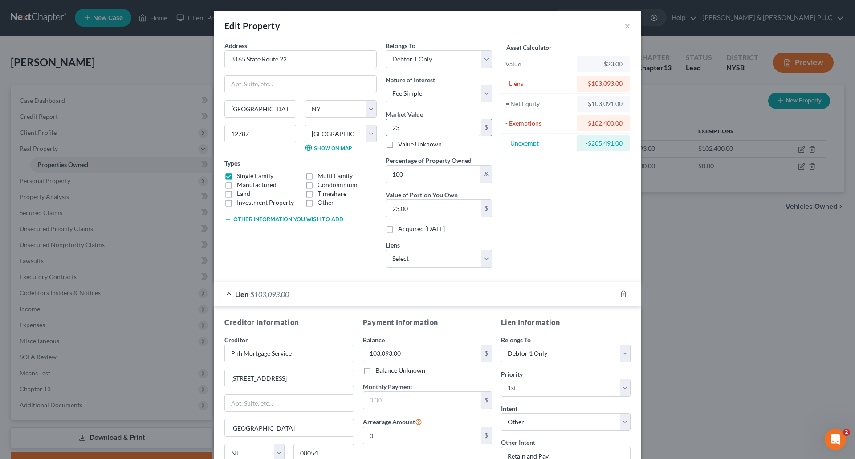
type input "235"
type input "235.00"
type input "2350"
type input "2,350.00"
type input "2,3500"
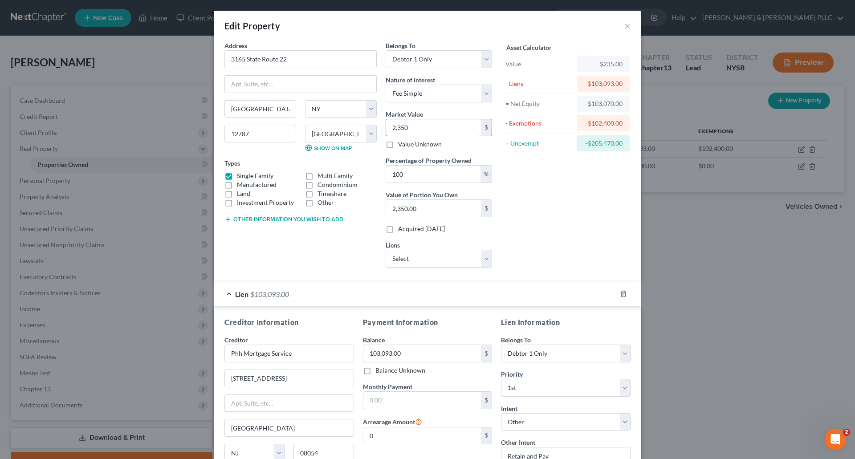
type input "23,500.00"
type input "23,5000"
type input "235,000.00"
click at [573, 240] on div "Asset Calculator Value $235,000.00 - Liens $103,093.00 = Net Equity -$102,858.0…" at bounding box center [565, 158] width 138 height 234
click at [594, 124] on div "$102,400.00" at bounding box center [602, 123] width 39 height 9
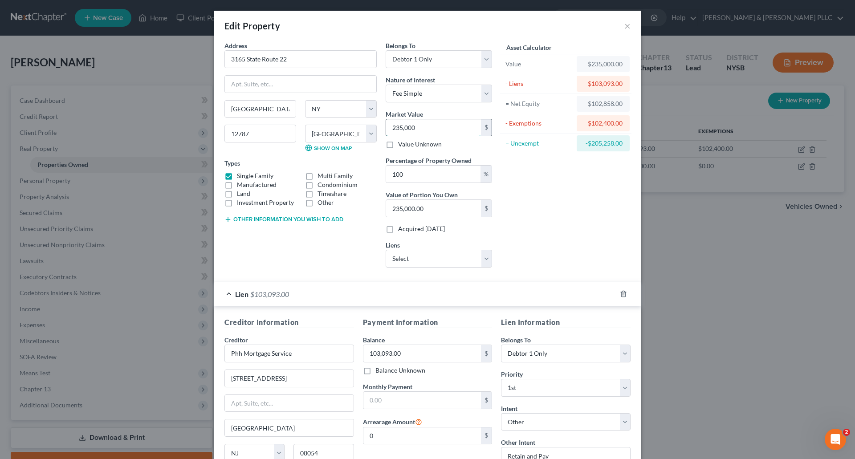
click at [422, 123] on input "235,000" at bounding box center [433, 127] width 95 height 17
type input "."
type input "0"
type input "2"
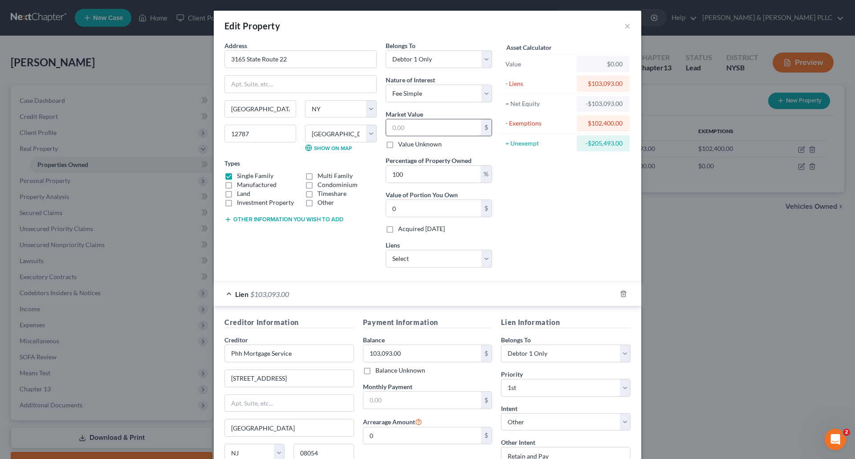
type input "2.00"
type input "23"
type input "23.00"
type input "235"
type input "235.00"
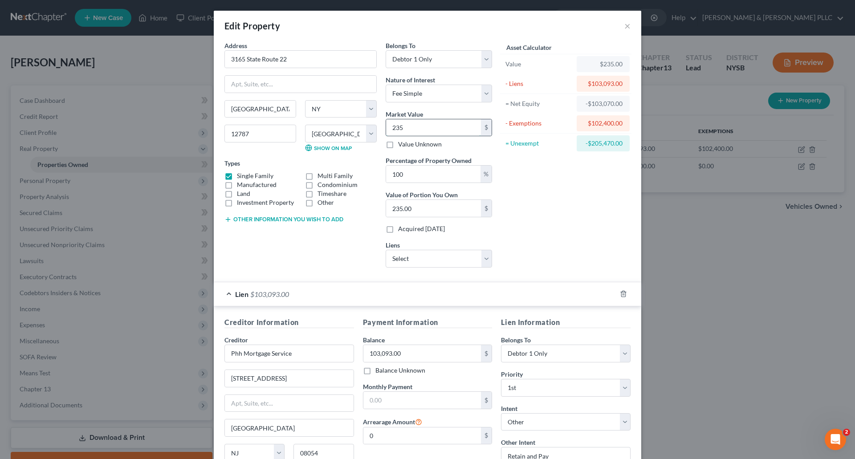
type input "2350"
type input "2,350.00"
type input "2,3500"
type input "23,500.00"
type input "23,5000"
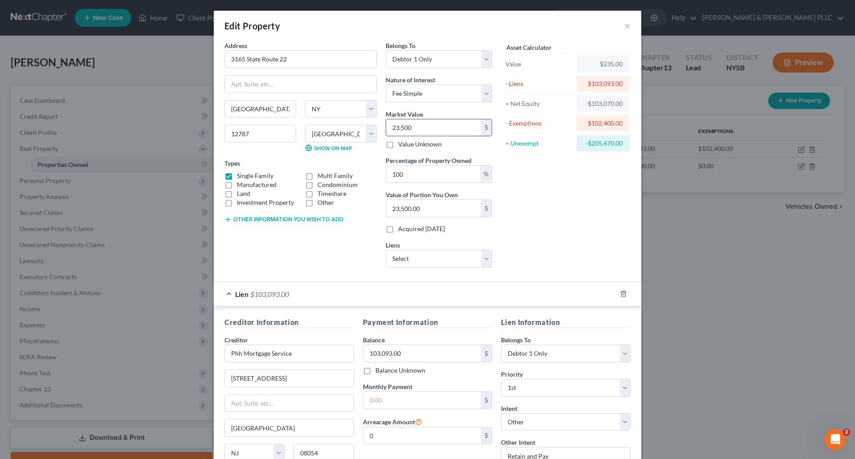
type input "235,000.00"
type input "2"
type input "2.00"
type input "22"
type input "22.00"
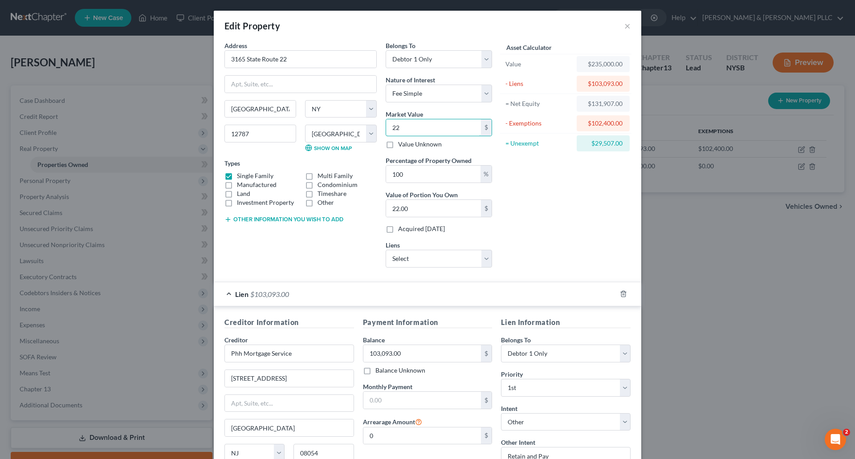
type input "229"
type input "229.00"
type input "2295"
type input "2,295.00"
type input "2,2950"
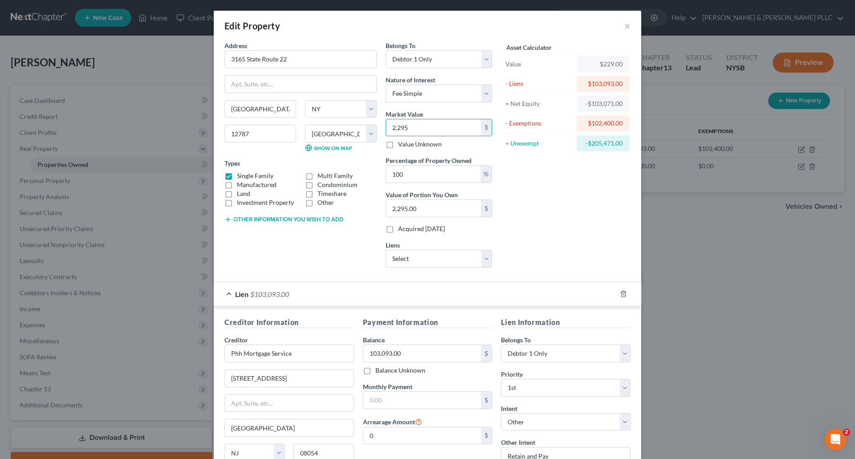
type input "22,950.00"
type input "22,9507"
type input "229,507.00"
click at [430, 126] on input "229,507" at bounding box center [433, 127] width 95 height 17
type input "2"
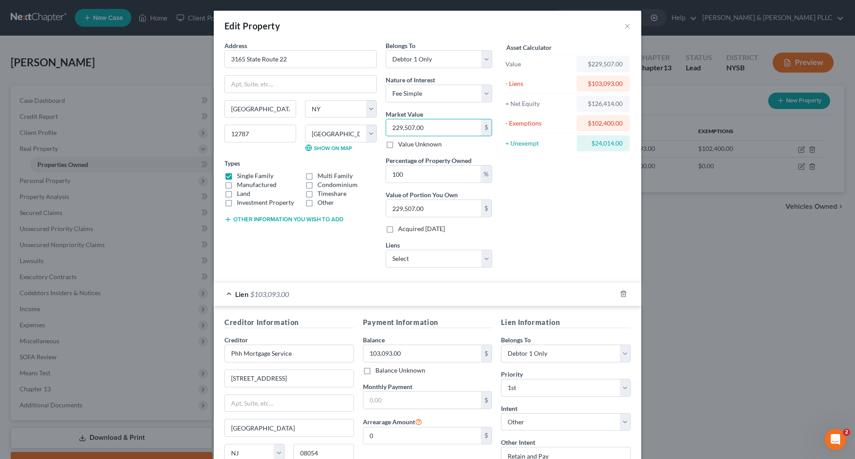
type input "2.00"
type input "20"
type input "20.00"
type input "209"
type input "209.00"
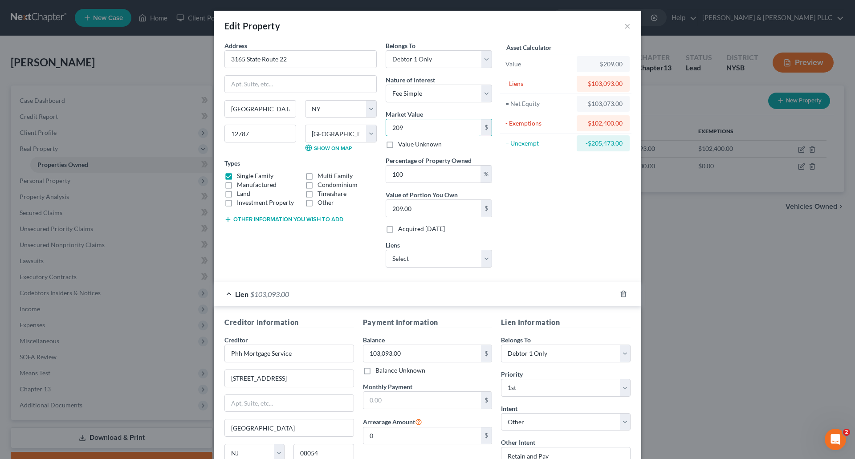
type input "2090"
type input "2,090.00"
drag, startPoint x: 397, startPoint y: 124, endPoint x: 400, endPoint y: 119, distance: 5.6
click at [397, 123] on input "208,000.00" at bounding box center [433, 127] width 95 height 17
drag, startPoint x: 397, startPoint y: 126, endPoint x: 401, endPoint y: 119, distance: 7.9
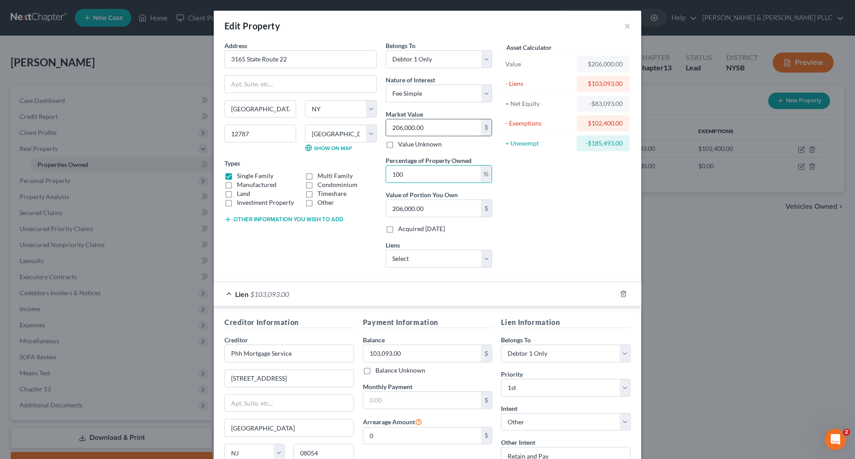
click at [397, 125] on input "206,000.00" at bounding box center [433, 127] width 95 height 17
click at [575, 194] on div "Asset Calculator Value $205,400.00 - Liens $103,093.00 = Net Equity -$101,039.0…" at bounding box center [565, 158] width 138 height 234
click at [596, 147] on div "-$203,439.00" at bounding box center [602, 143] width 39 height 9
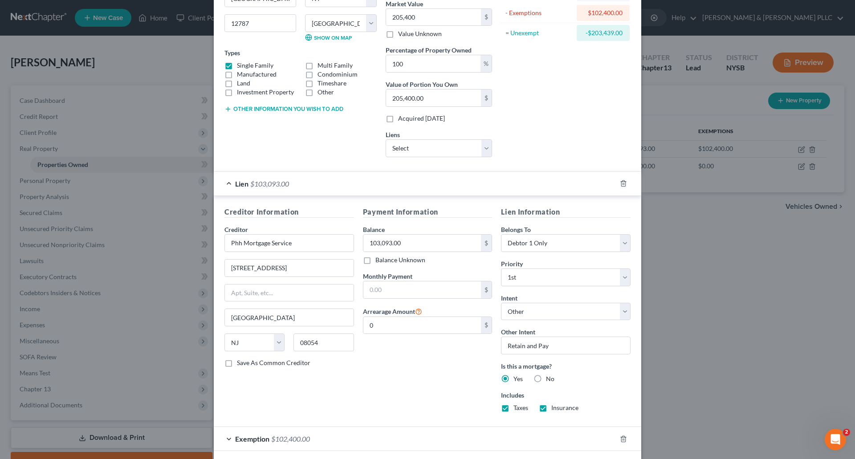
scroll to position [151, 0]
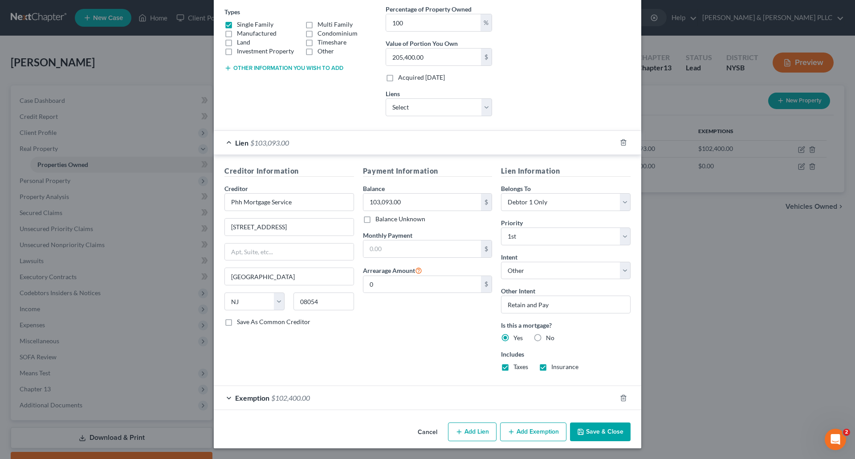
click at [329, 396] on div "Exemption $102,400.00" at bounding box center [415, 398] width 402 height 24
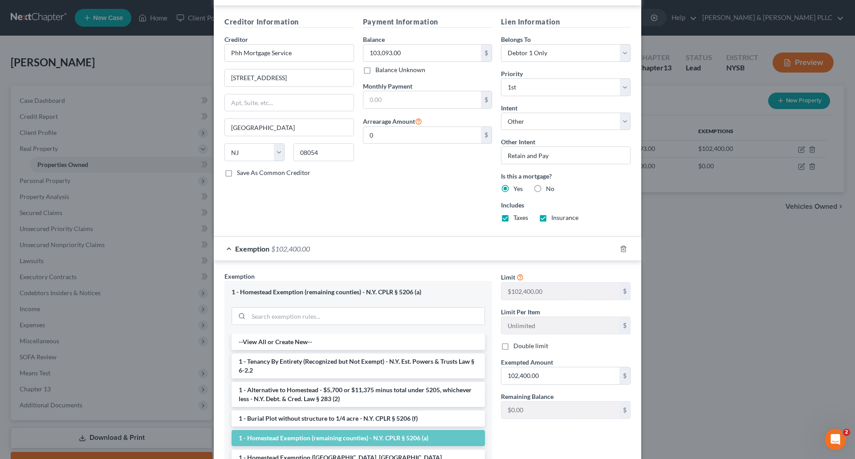
scroll to position [329, 0]
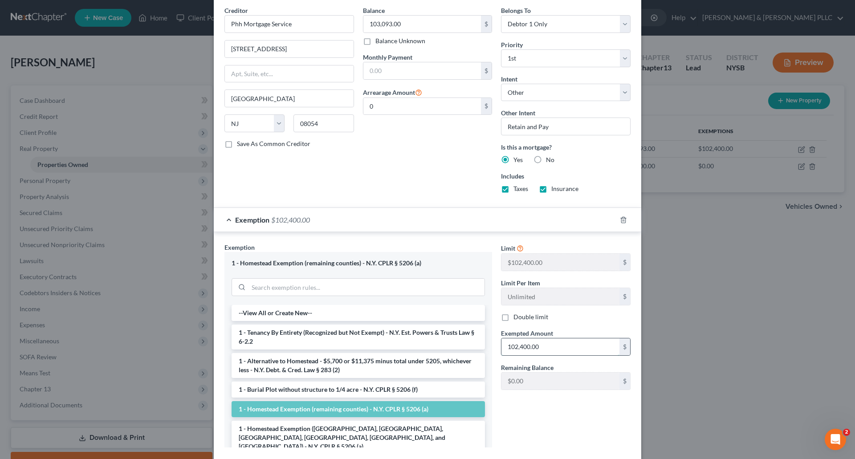
click at [546, 344] on input "102,400.00" at bounding box center [560, 346] width 118 height 17
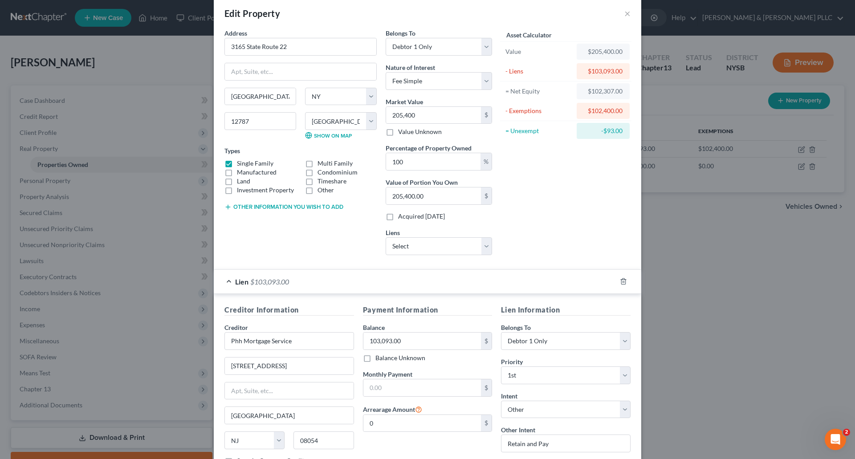
scroll to position [0, 0]
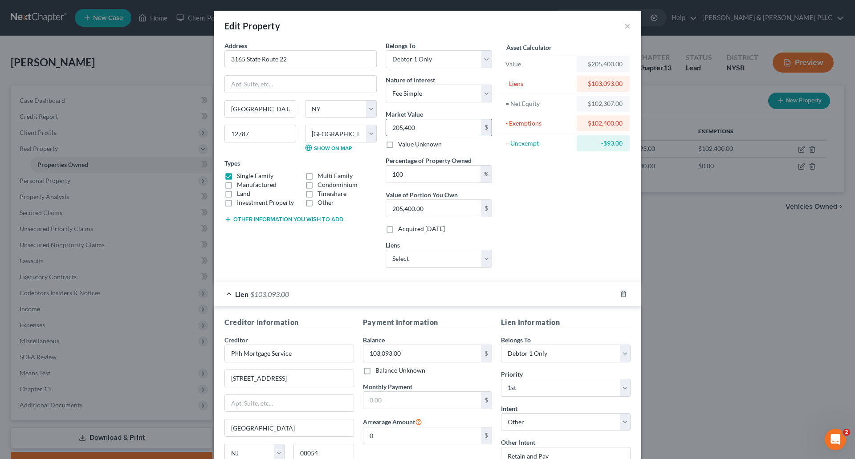
click at [405, 126] on input "205,400" at bounding box center [433, 127] width 95 height 17
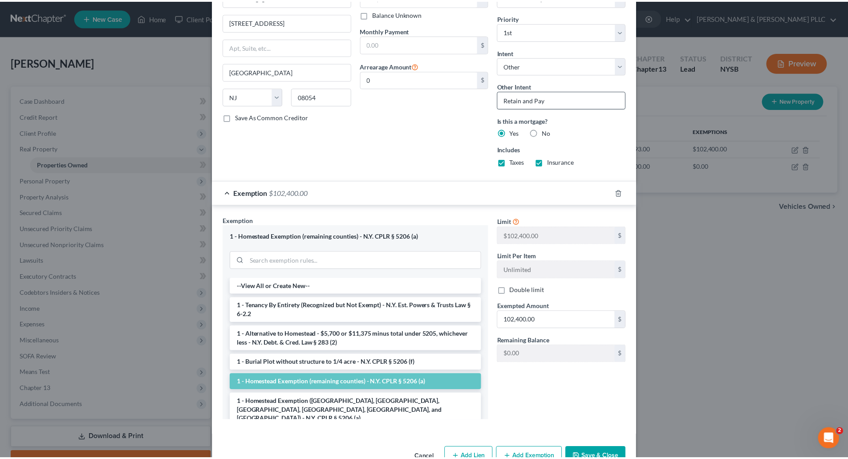
scroll to position [381, 0]
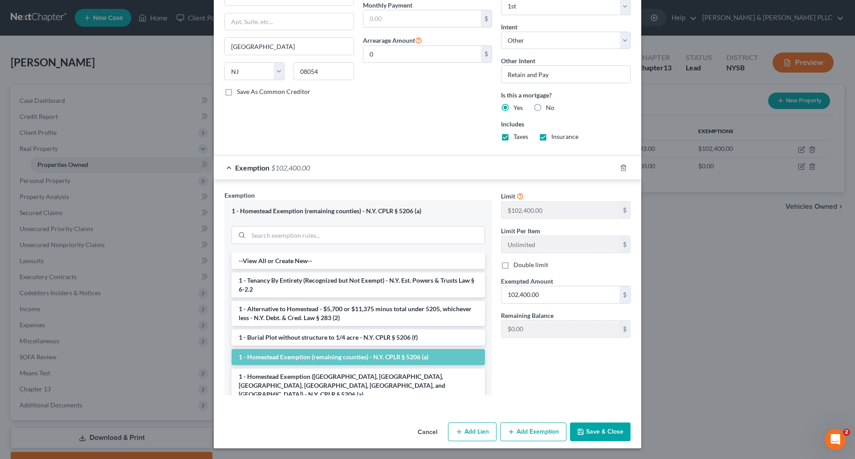
click at [594, 428] on button "Save & Close" at bounding box center [600, 431] width 61 height 19
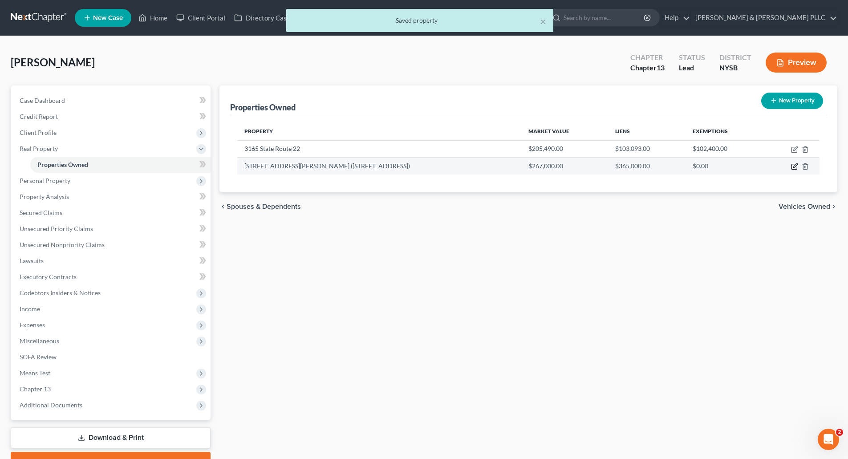
click at [793, 168] on icon "button" at bounding box center [794, 166] width 7 height 7
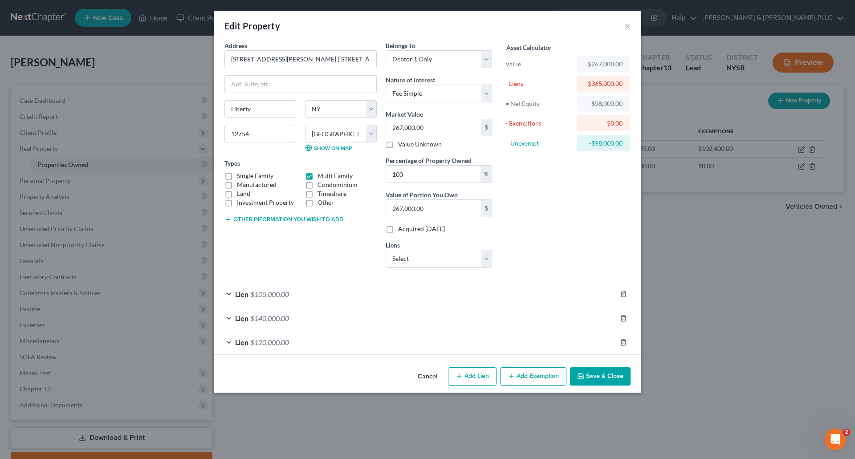
click at [606, 377] on button "Save & Close" at bounding box center [600, 376] width 61 height 19
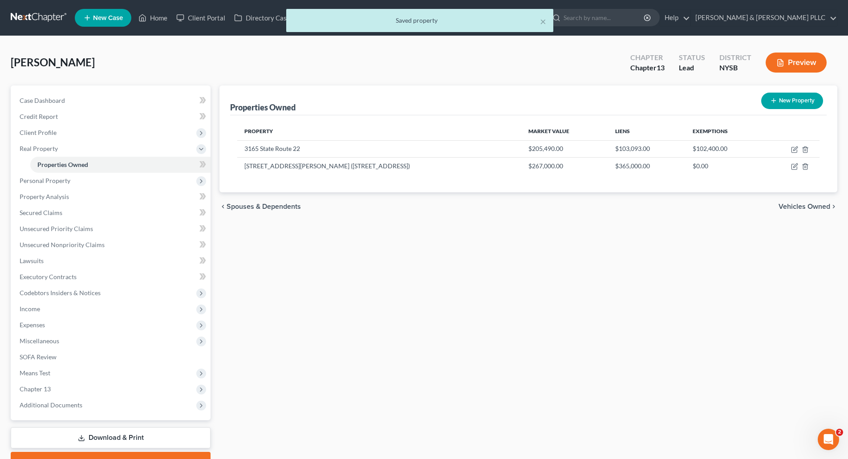
click at [792, 206] on span "Vehicles Owned" at bounding box center [804, 206] width 52 height 7
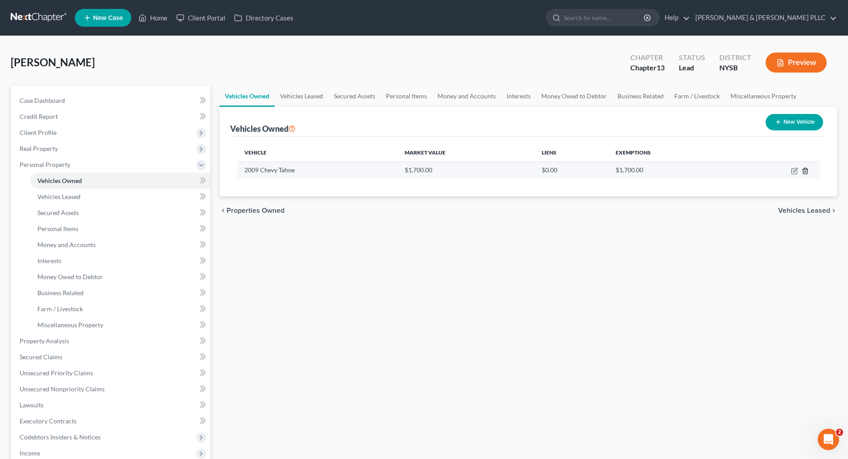
click at [806, 171] on line "button" at bounding box center [806, 171] width 0 height 2
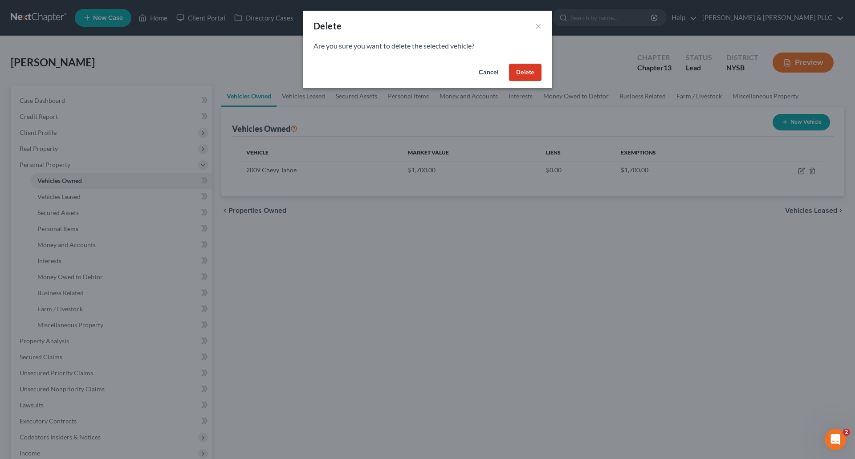
click at [521, 69] on button "Delete" at bounding box center [525, 73] width 32 height 18
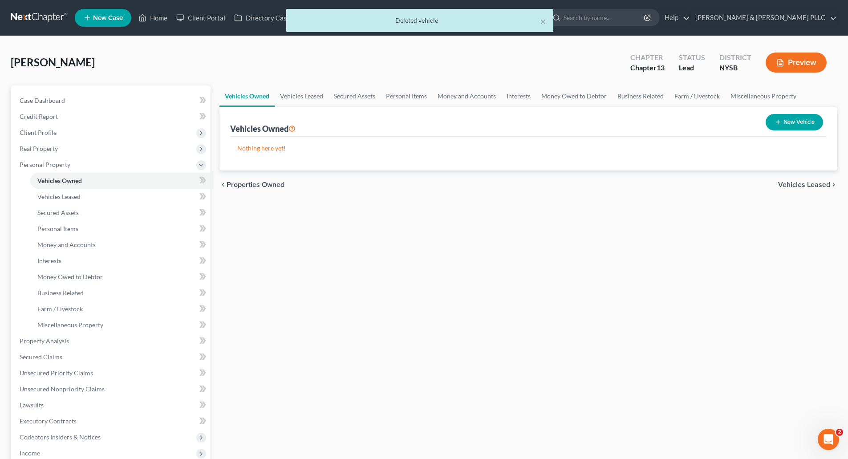
click at [807, 179] on div "chevron_left Properties Owned Vehicles Leased chevron_right" at bounding box center [528, 184] width 618 height 28
click at [809, 183] on span "Vehicles Leased" at bounding box center [804, 184] width 52 height 7
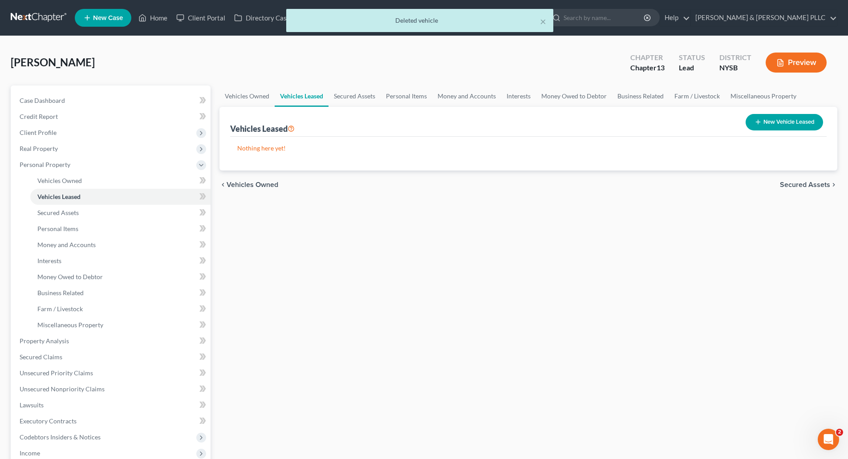
click at [809, 183] on span "Secured Assets" at bounding box center [805, 184] width 50 height 7
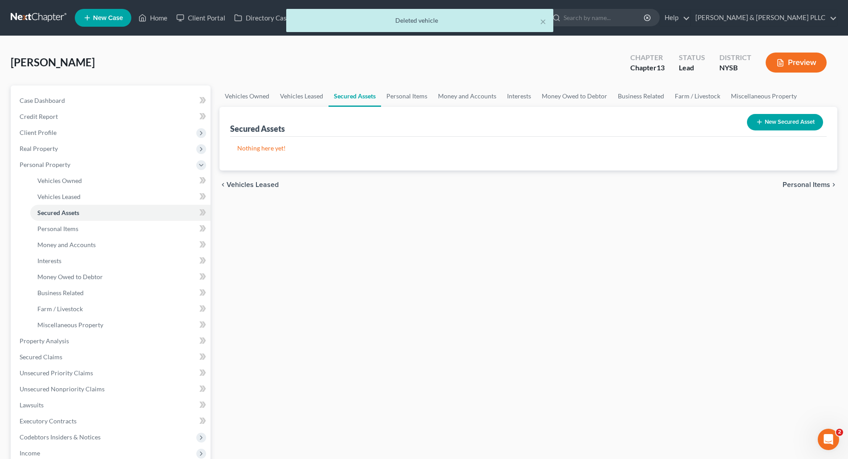
click at [809, 183] on span "Personal Items" at bounding box center [806, 184] width 48 height 7
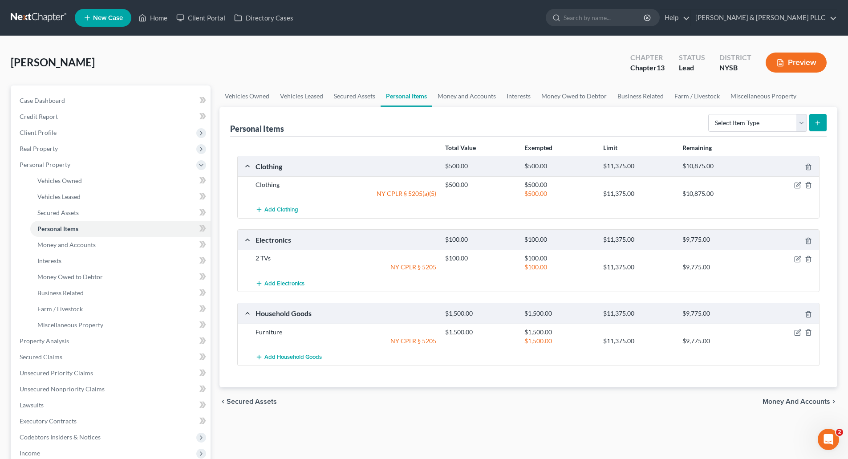
click at [806, 400] on span "Money and Accounts" at bounding box center [796, 401] width 68 height 7
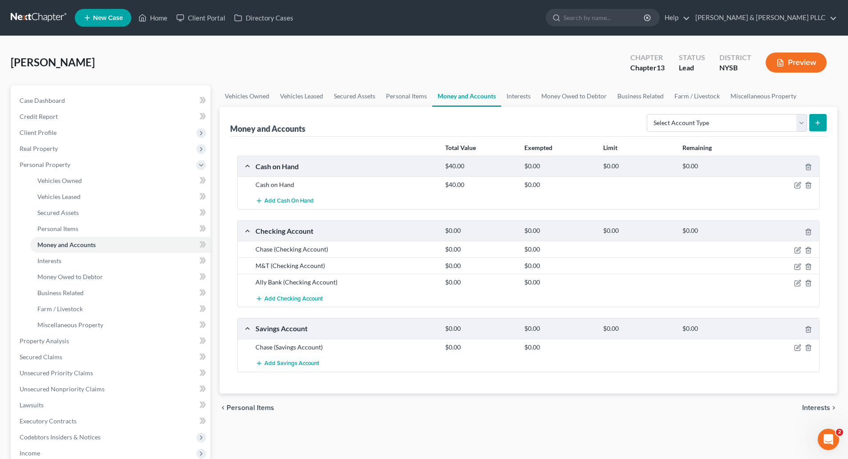
click at [810, 406] on span "Interests" at bounding box center [816, 407] width 28 height 7
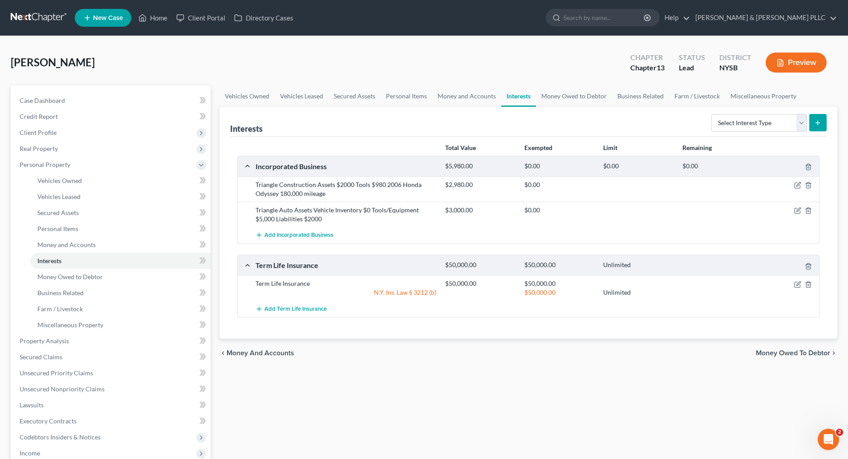
click at [794, 352] on span "Money Owed to Debtor" at bounding box center [793, 352] width 74 height 7
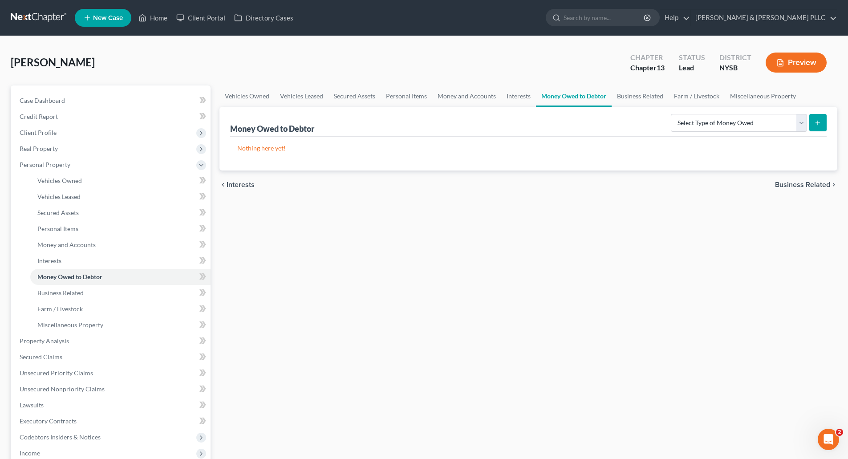
click at [782, 181] on span "Business Related" at bounding box center [802, 184] width 55 height 7
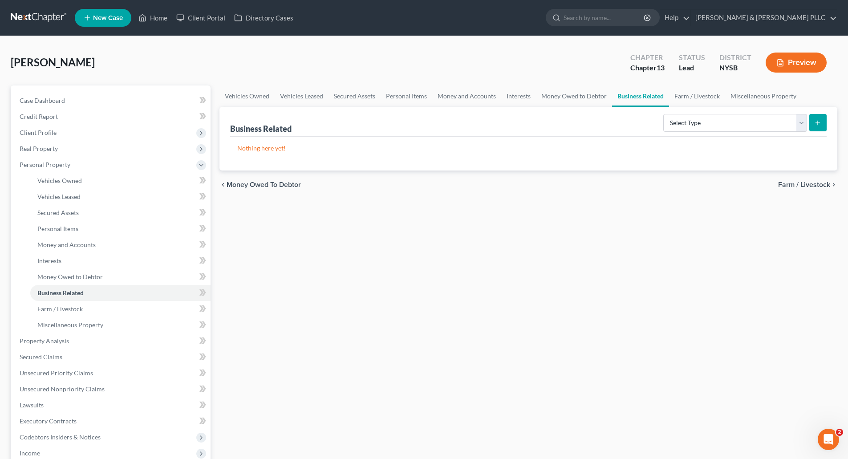
click at [802, 184] on span "Farm / Livestock" at bounding box center [804, 184] width 52 height 7
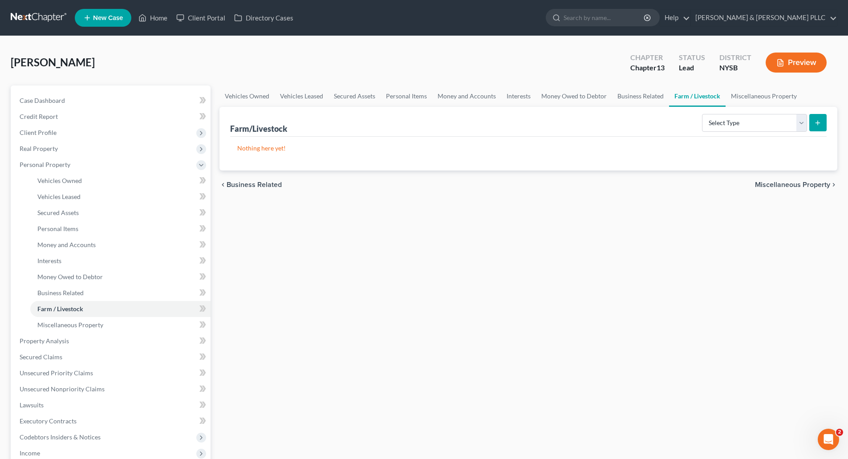
click at [802, 184] on span "Miscellaneous Property" at bounding box center [792, 184] width 75 height 7
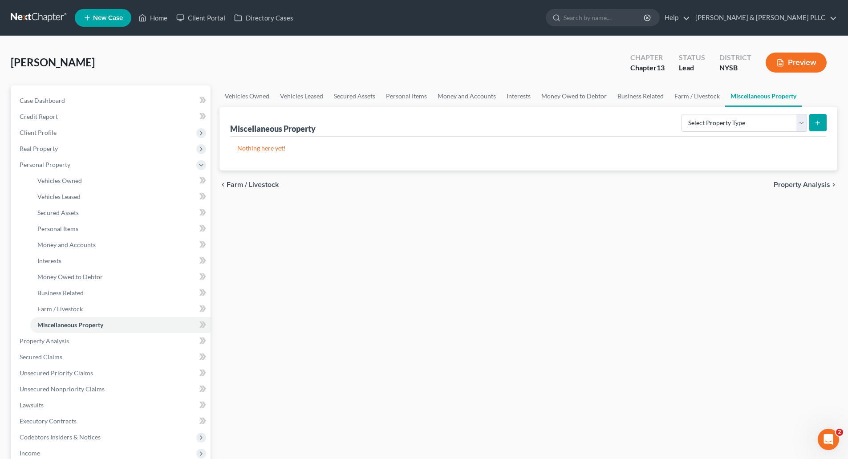
click at [802, 184] on span "Property Analysis" at bounding box center [802, 184] width 57 height 7
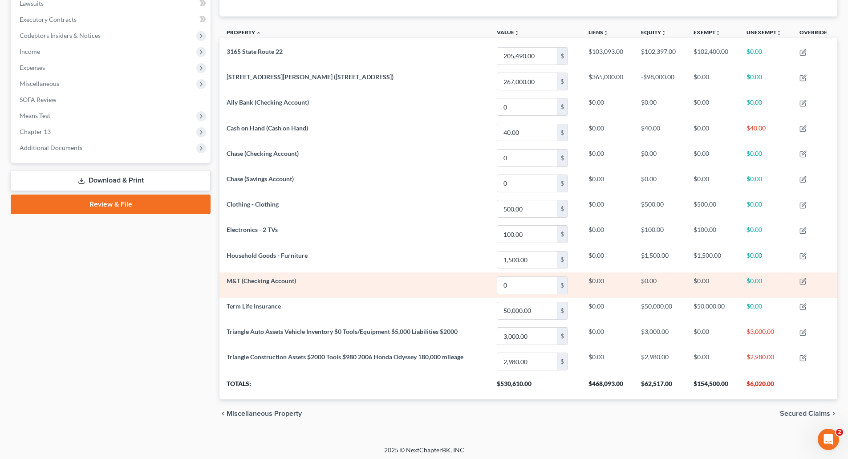
scroll to position [244, 0]
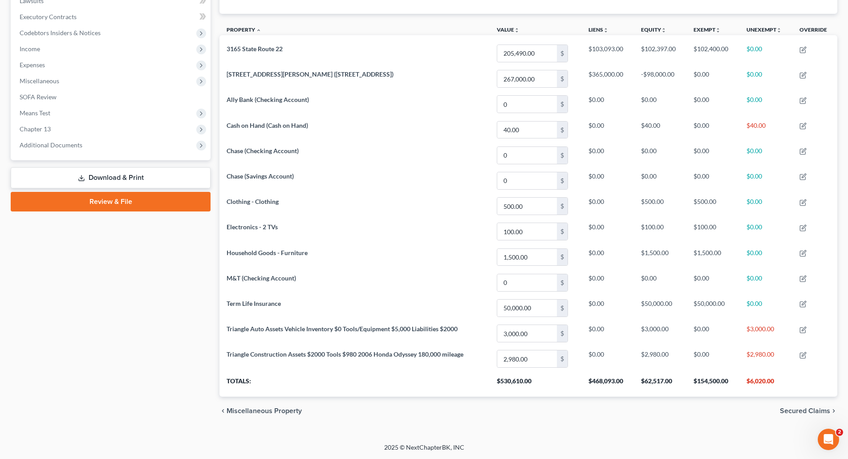
click at [795, 409] on span "Secured Claims" at bounding box center [805, 410] width 50 height 7
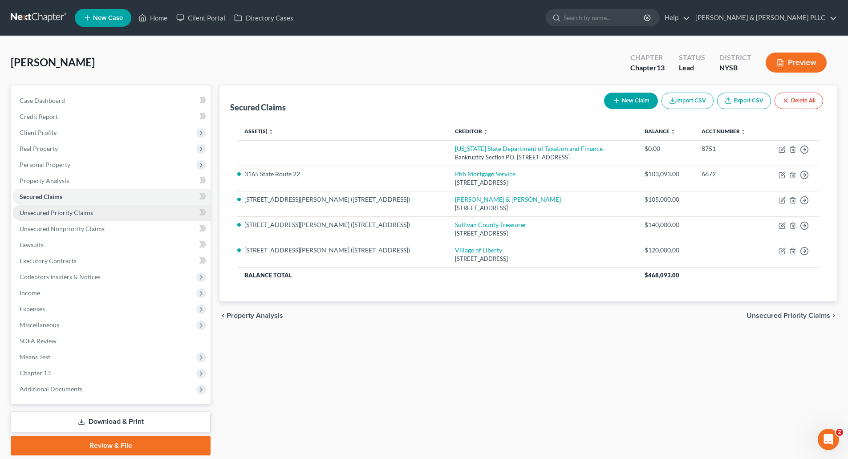
click at [59, 211] on span "Unsecured Priority Claims" at bounding box center [56, 213] width 73 height 8
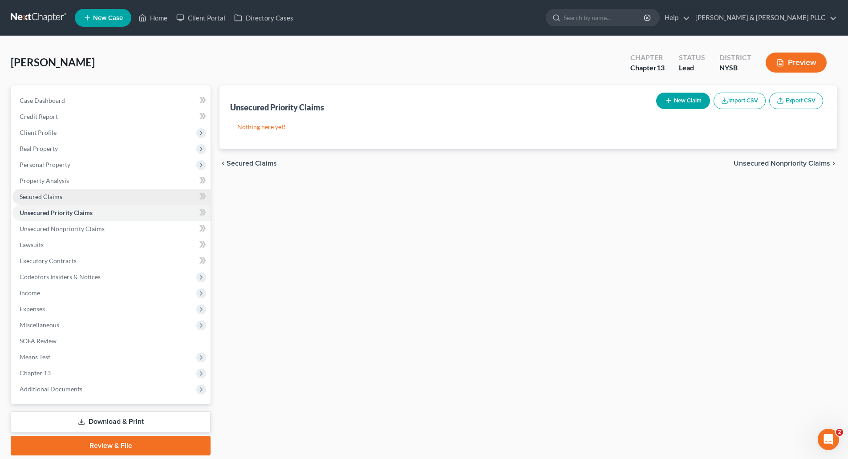
click at [52, 196] on span "Secured Claims" at bounding box center [41, 197] width 43 height 8
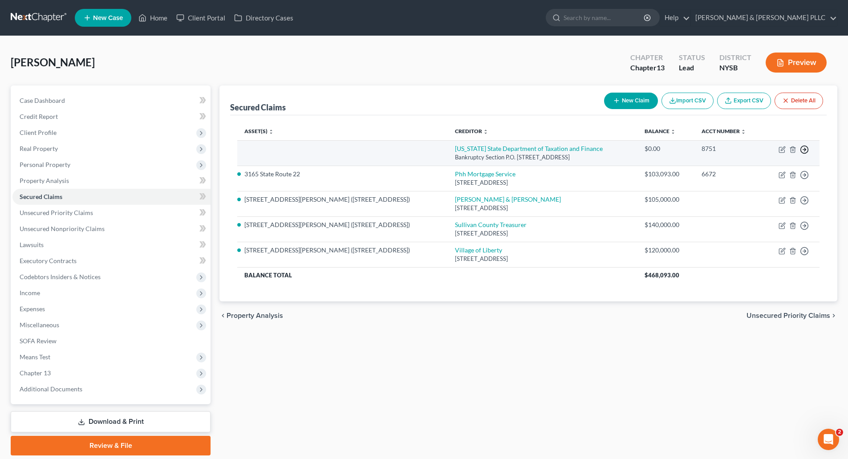
click at [806, 147] on icon "button" at bounding box center [804, 149] width 9 height 9
click at [747, 167] on link "Move to F" at bounding box center [763, 170] width 74 height 15
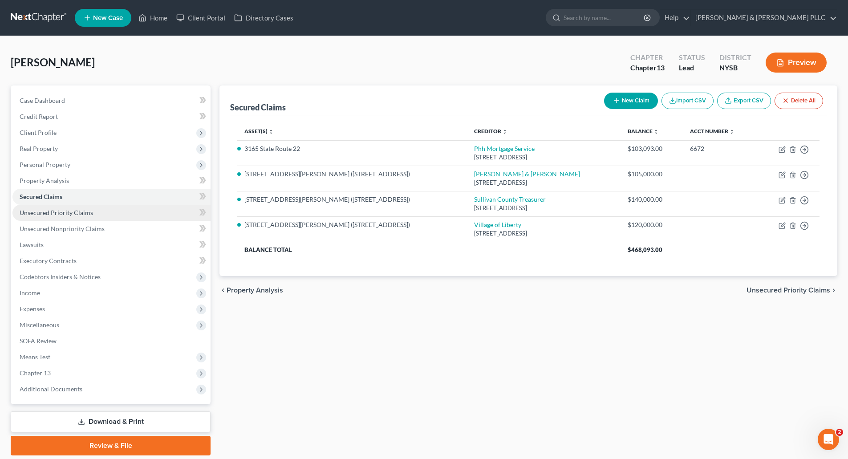
click at [65, 209] on span "Unsecured Priority Claims" at bounding box center [56, 213] width 73 height 8
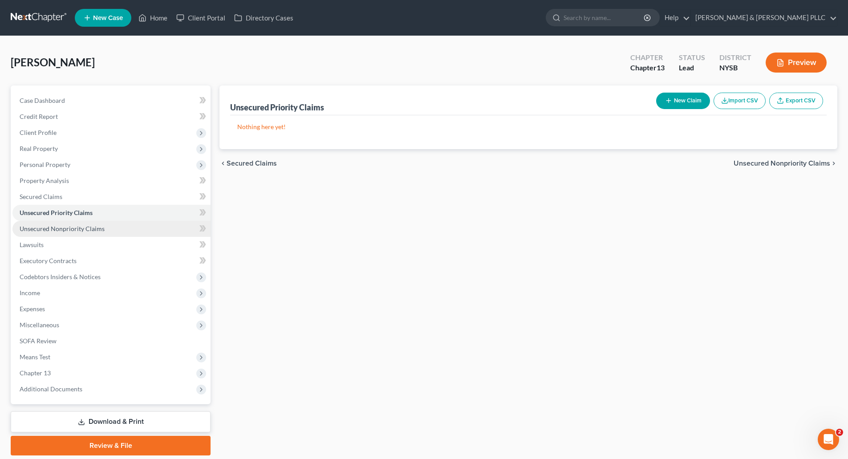
click at [58, 229] on span "Unsecured Nonpriority Claims" at bounding box center [62, 229] width 85 height 8
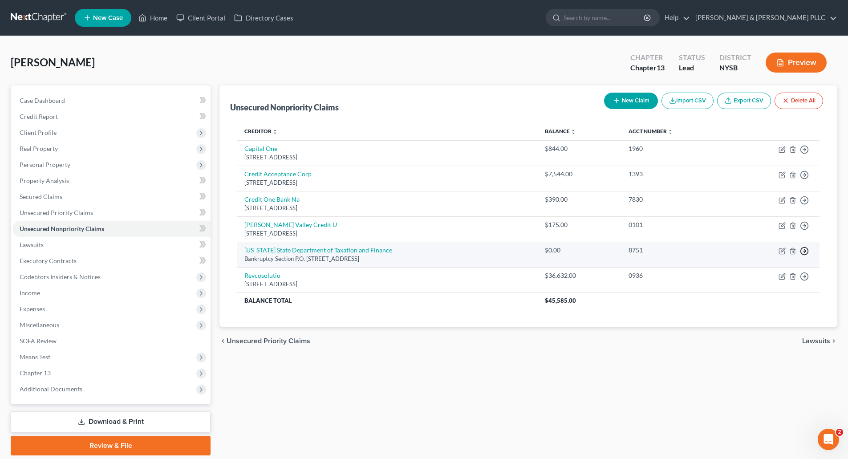
click at [805, 250] on polyline "button" at bounding box center [804, 250] width 1 height 3
click at [751, 271] on link "Move to E" at bounding box center [763, 272] width 74 height 15
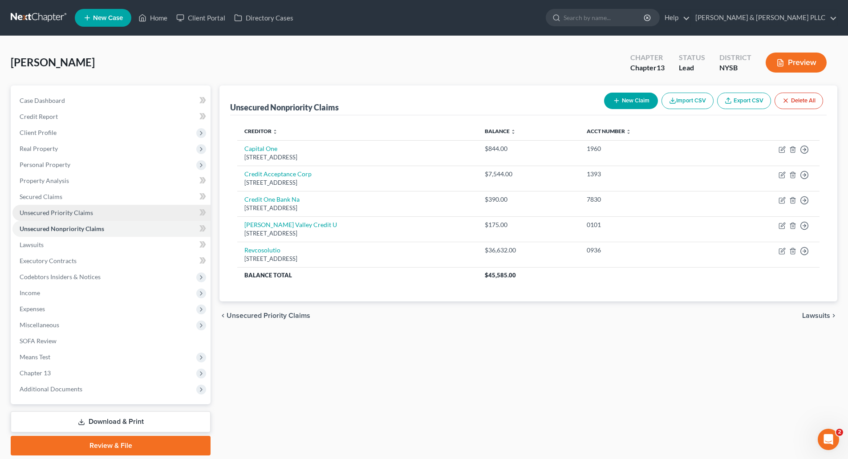
click at [60, 209] on span "Unsecured Priority Claims" at bounding box center [56, 213] width 73 height 8
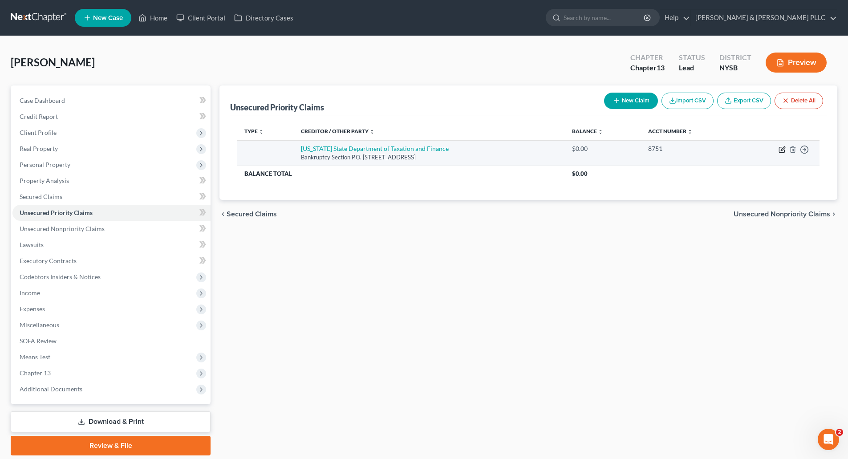
click at [781, 146] on icon "button" at bounding box center [781, 149] width 7 height 7
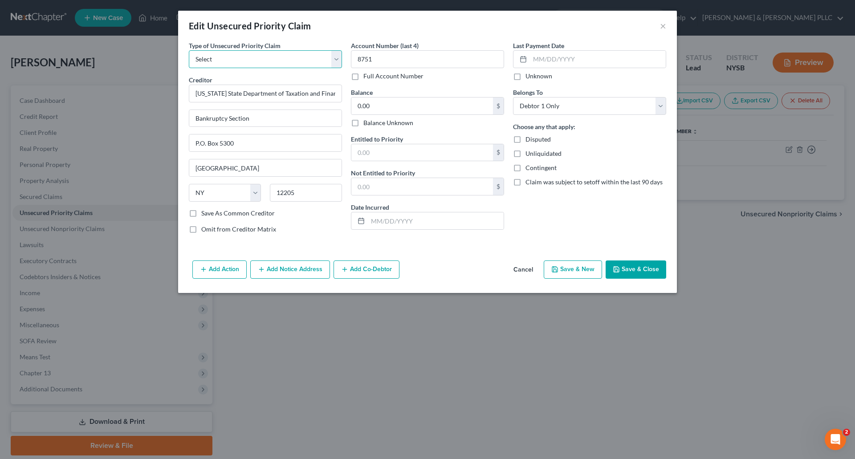
click at [337, 58] on select "Select Taxes & Other Government Units Domestic Support Obligations Extensions o…" at bounding box center [265, 59] width 153 height 18
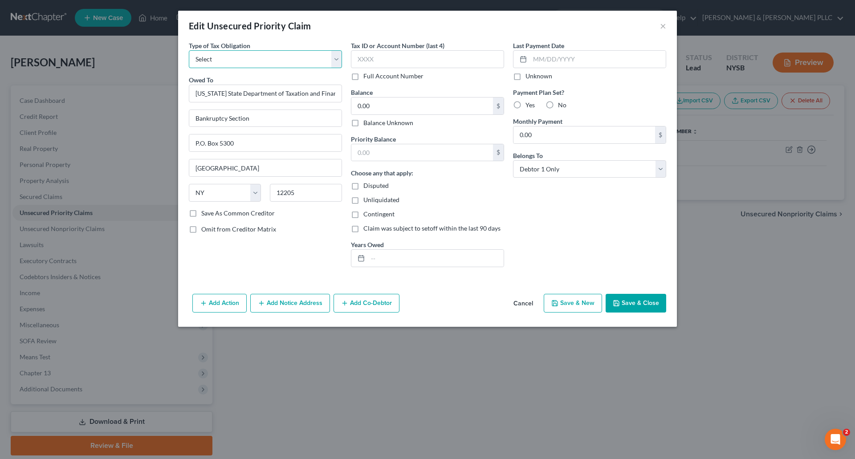
click at [335, 56] on select "Select Federal City State Franchise Tax Board Other" at bounding box center [265, 59] width 153 height 18
click at [189, 50] on select "Select Federal City State Franchise Tax Board Other" at bounding box center [265, 59] width 153 height 18
click at [636, 305] on button "Save & Close" at bounding box center [635, 303] width 61 height 19
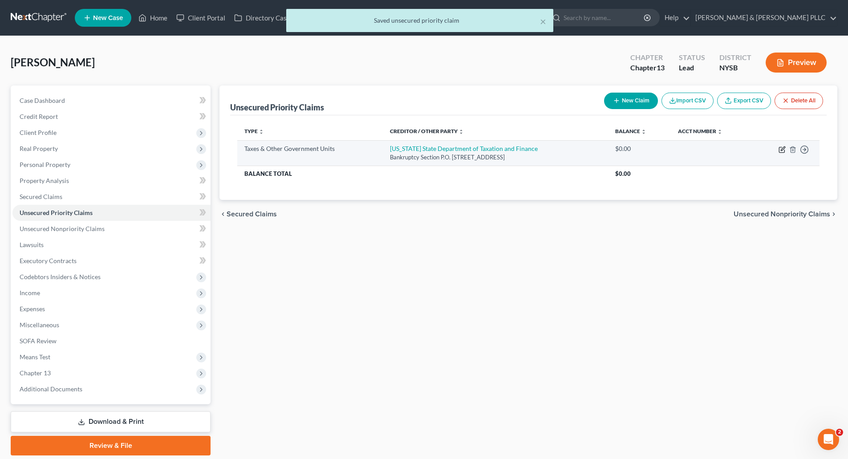
click at [780, 148] on icon "button" at bounding box center [781, 149] width 7 height 7
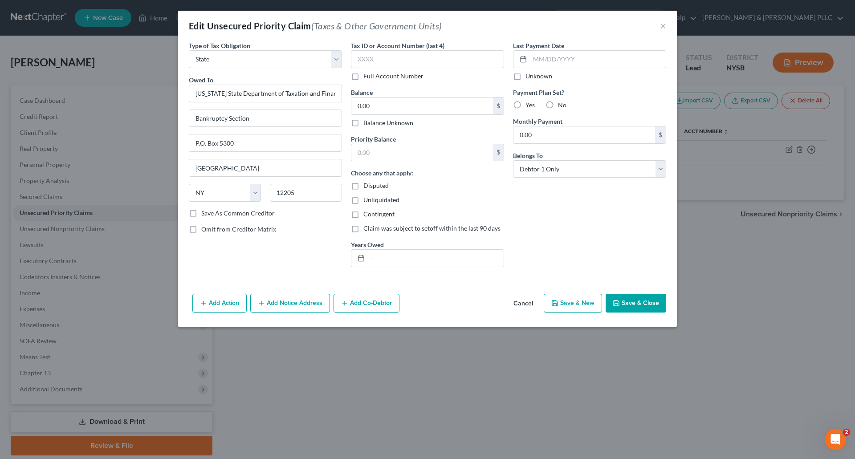
click at [363, 123] on label "Balance Unknown" at bounding box center [388, 122] width 50 height 9
click at [367, 123] on input "Balance Unknown" at bounding box center [370, 121] width 6 height 6
click at [644, 306] on button "Save & Close" at bounding box center [635, 303] width 61 height 19
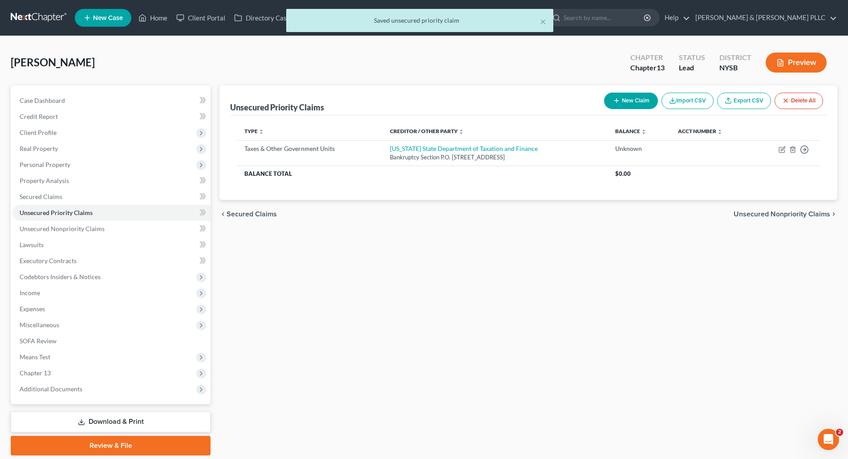
click at [250, 211] on span "Secured Claims" at bounding box center [252, 214] width 50 height 7
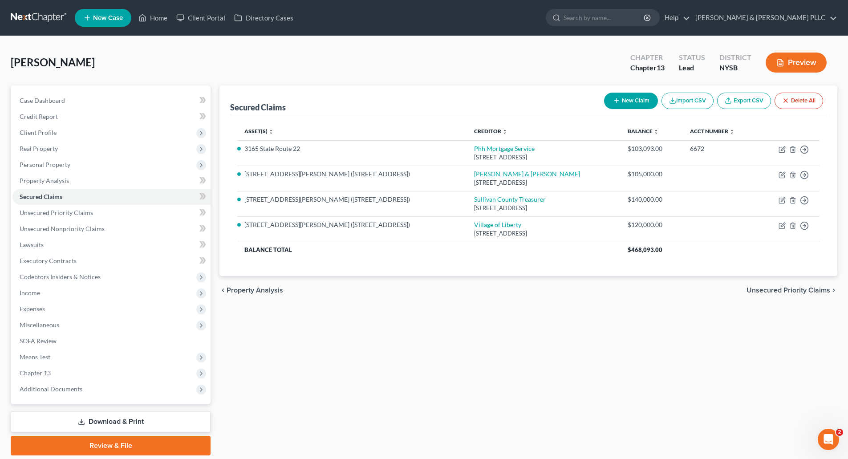
click at [796, 289] on span "Unsecured Priority Claims" at bounding box center [788, 290] width 84 height 7
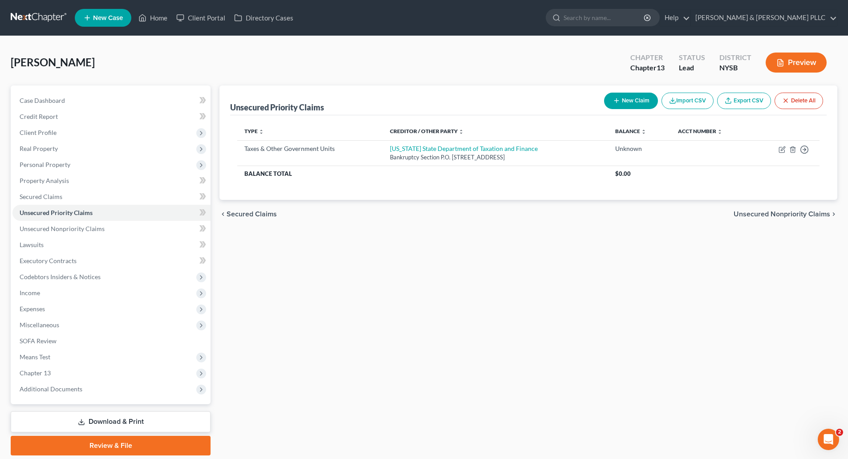
click at [785, 212] on span "Unsecured Nonpriority Claims" at bounding box center [781, 214] width 97 height 7
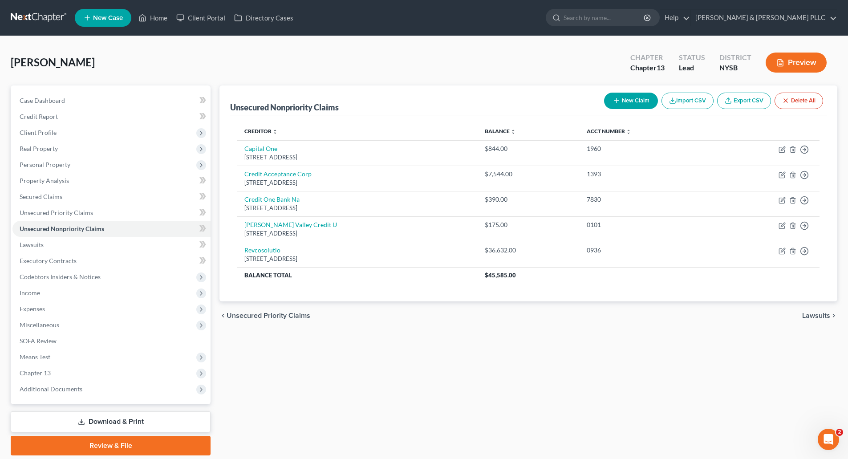
click at [816, 313] on span "Lawsuits" at bounding box center [816, 315] width 28 height 7
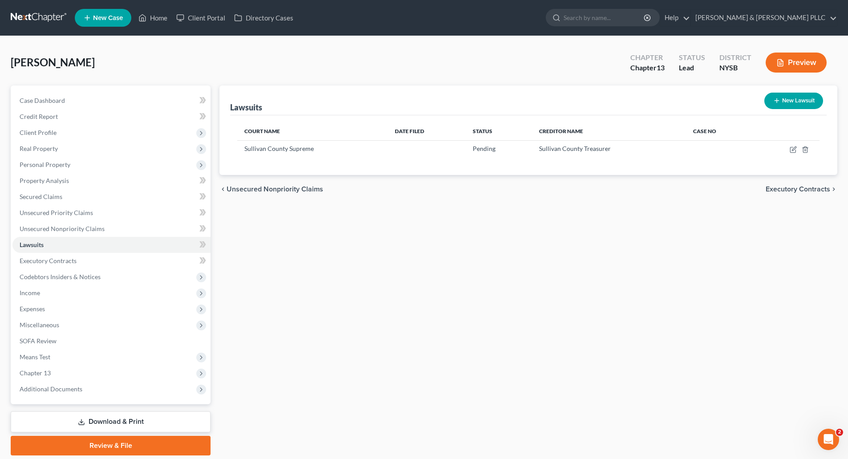
click at [802, 188] on span "Executory Contracts" at bounding box center [798, 189] width 65 height 7
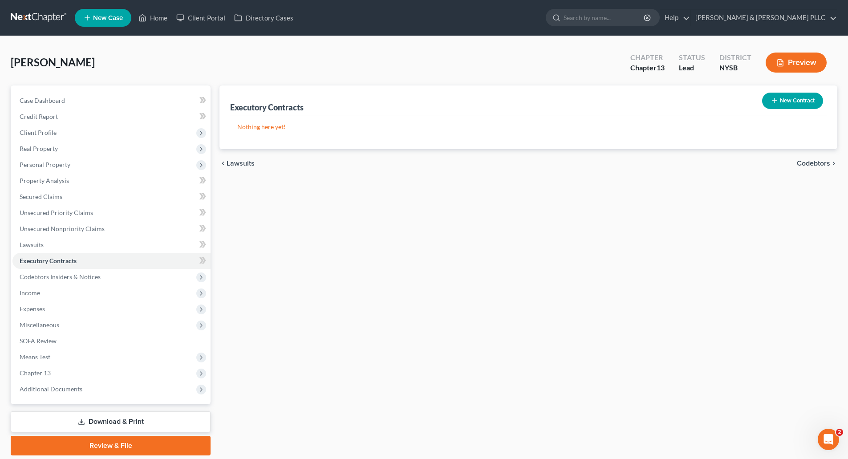
click at [806, 162] on span "Codebtors" at bounding box center [813, 163] width 33 height 7
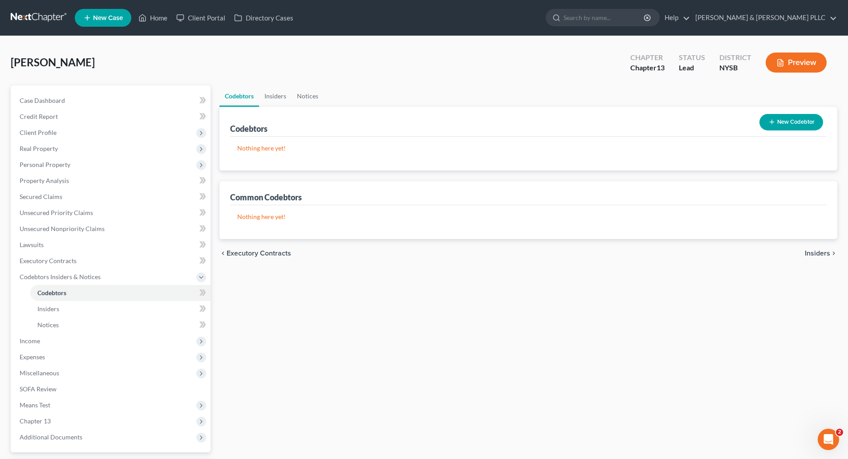
click at [817, 251] on span "Insiders" at bounding box center [817, 253] width 25 height 7
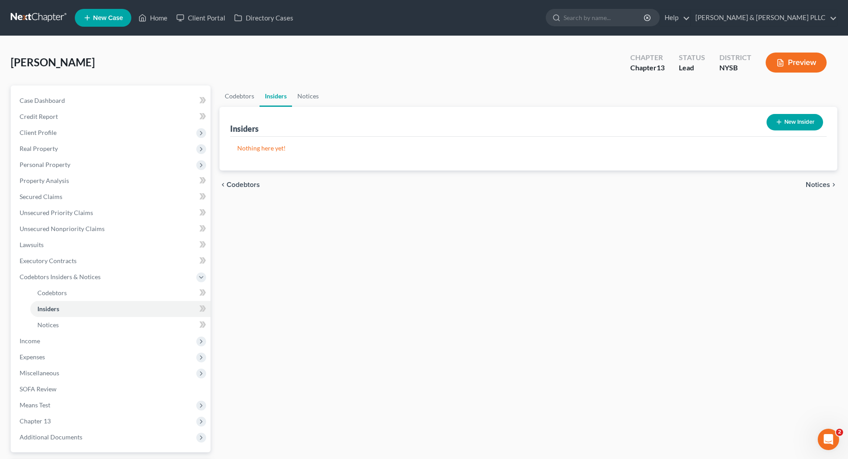
click at [816, 182] on span "Notices" at bounding box center [818, 184] width 24 height 7
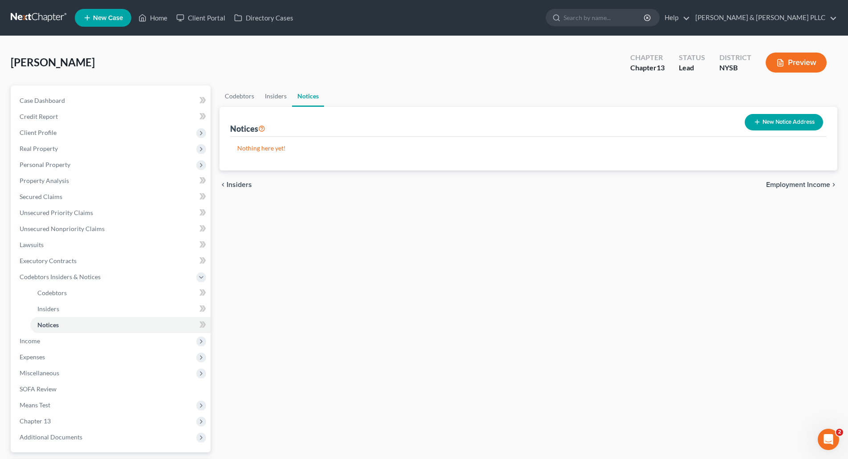
click at [816, 182] on span "Employment Income" at bounding box center [798, 184] width 64 height 7
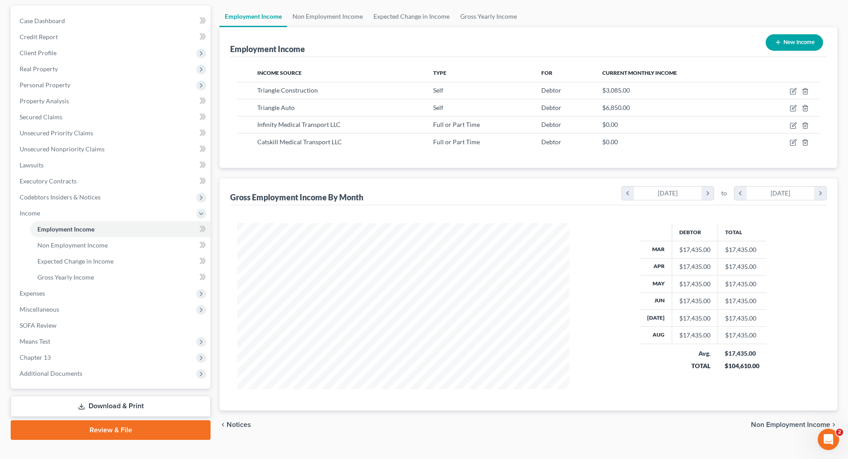
scroll to position [94, 0]
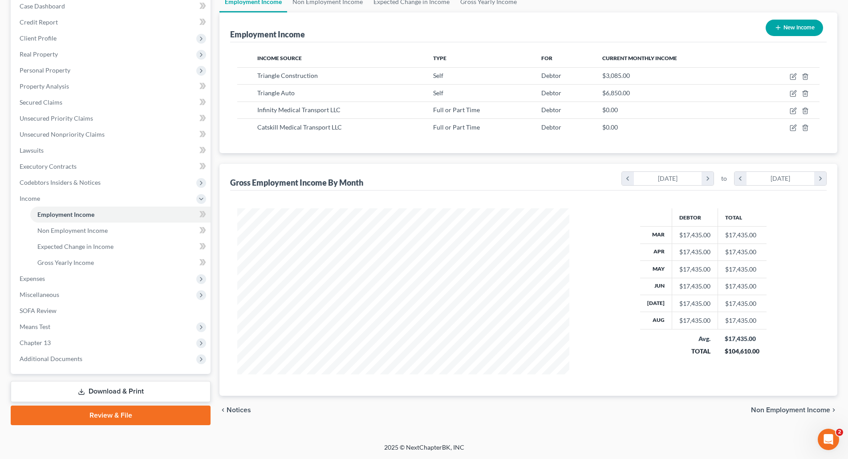
click at [780, 409] on span "Non Employment Income" at bounding box center [790, 409] width 79 height 7
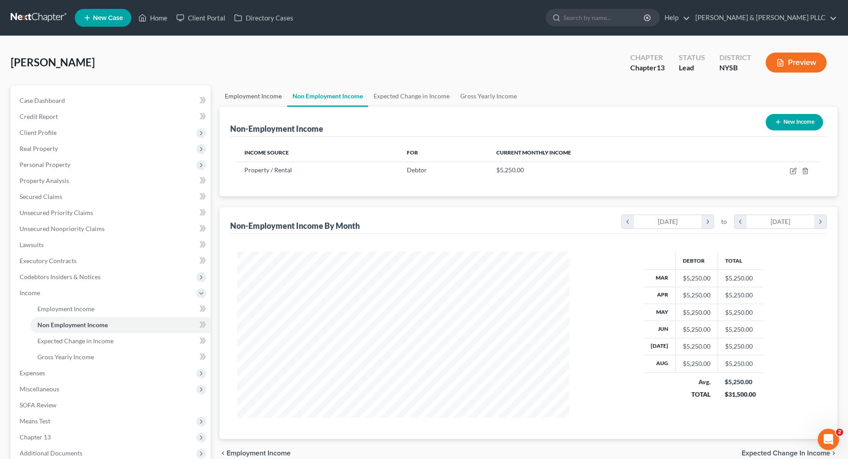
click at [253, 93] on link "Employment Income" at bounding box center [253, 95] width 68 height 21
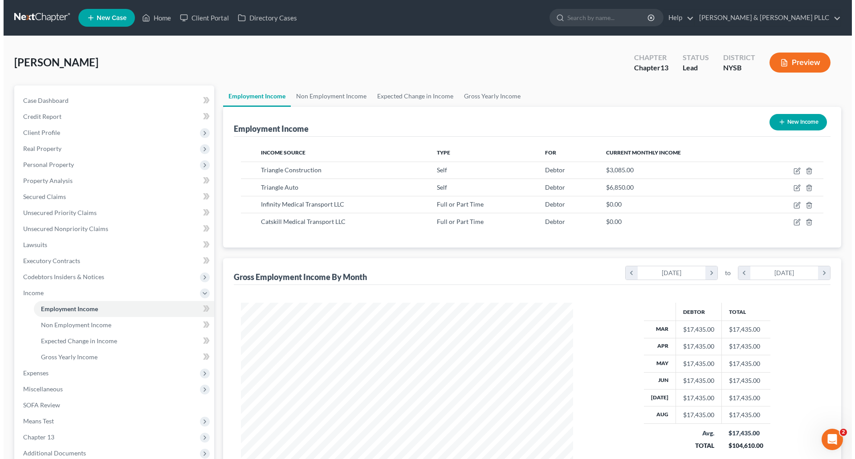
scroll to position [166, 350]
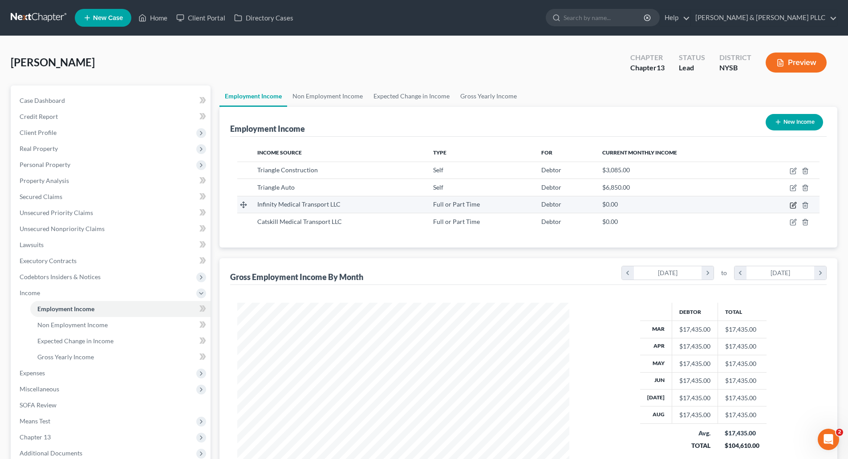
click at [793, 205] on icon "button" at bounding box center [793, 205] width 7 height 7
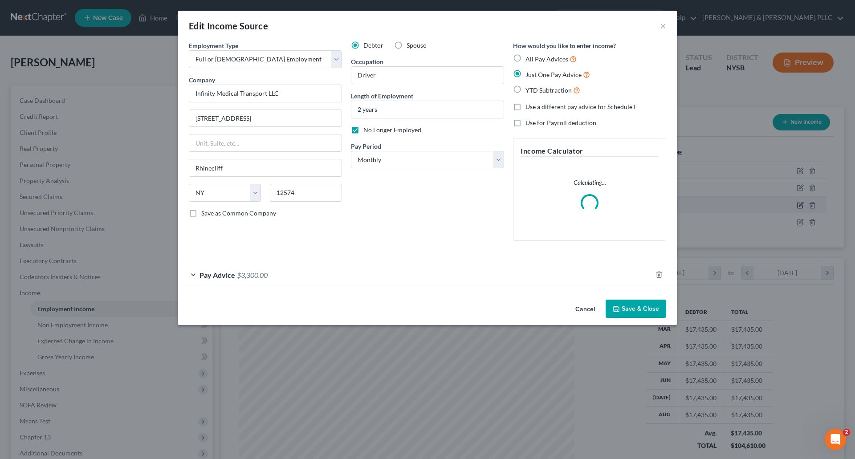
scroll to position [167, 353]
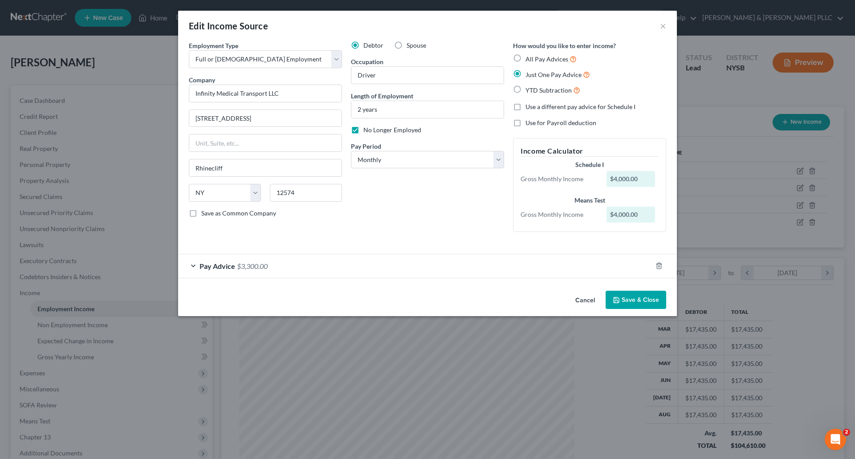
click at [298, 265] on div "Pay Advice $3,300.00" at bounding box center [415, 266] width 474 height 24
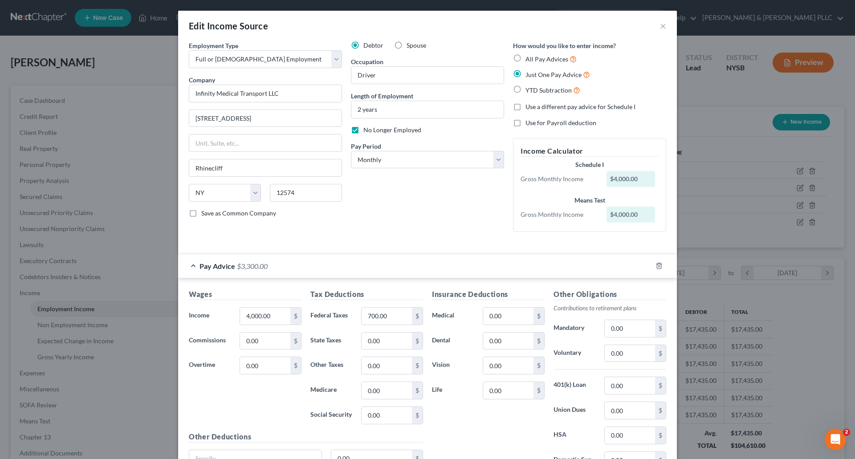
click at [525, 58] on label "All Pay Advices" at bounding box center [550, 59] width 51 height 10
click at [529, 58] on input "All Pay Advices" at bounding box center [532, 57] width 6 height 6
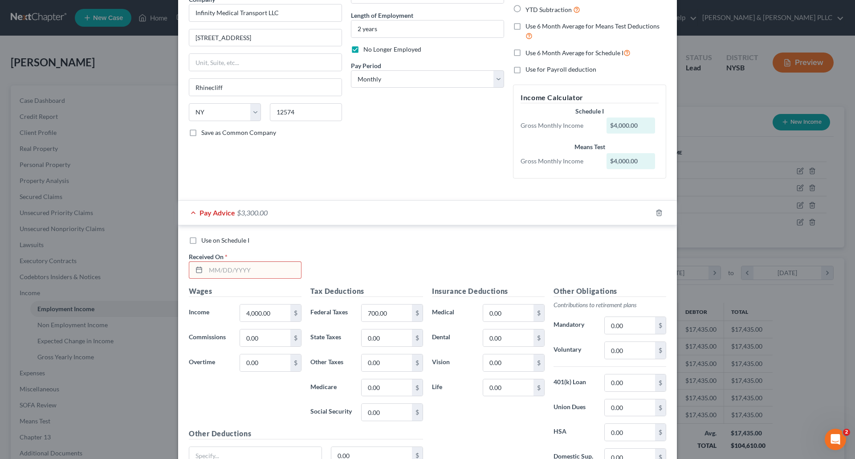
scroll to position [89, 0]
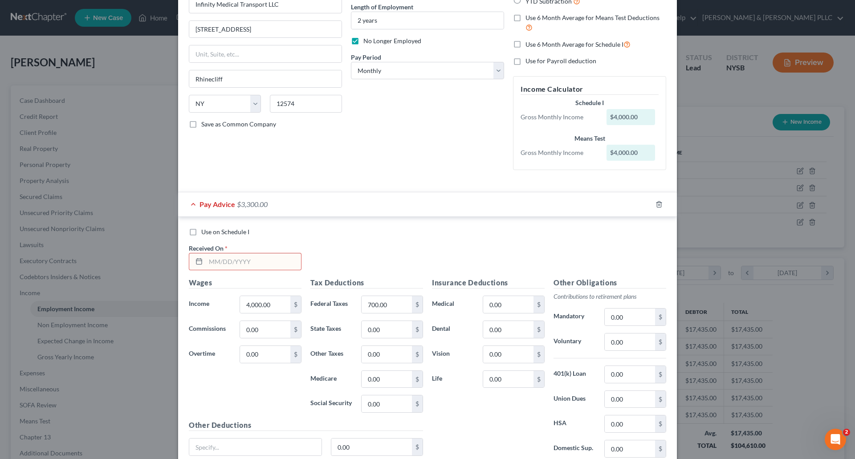
click at [204, 259] on div "Use on Schedule I Received On *" at bounding box center [427, 252] width 486 height 50
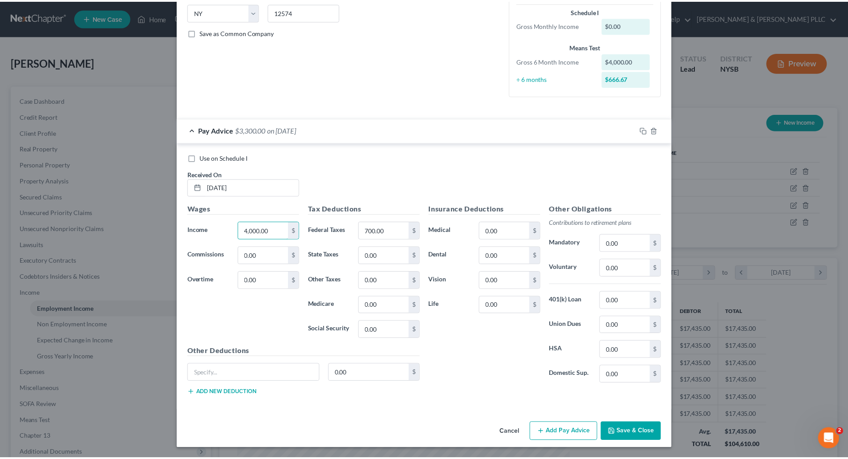
scroll to position [181, 0]
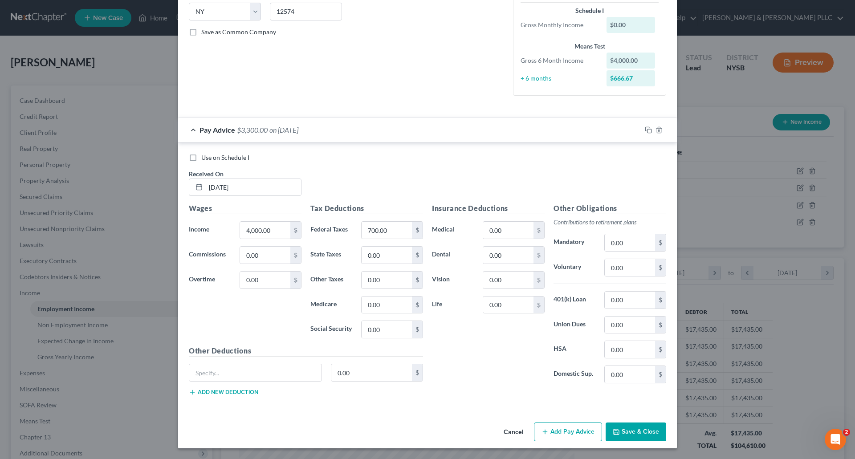
click at [628, 430] on button "Save & Close" at bounding box center [635, 431] width 61 height 19
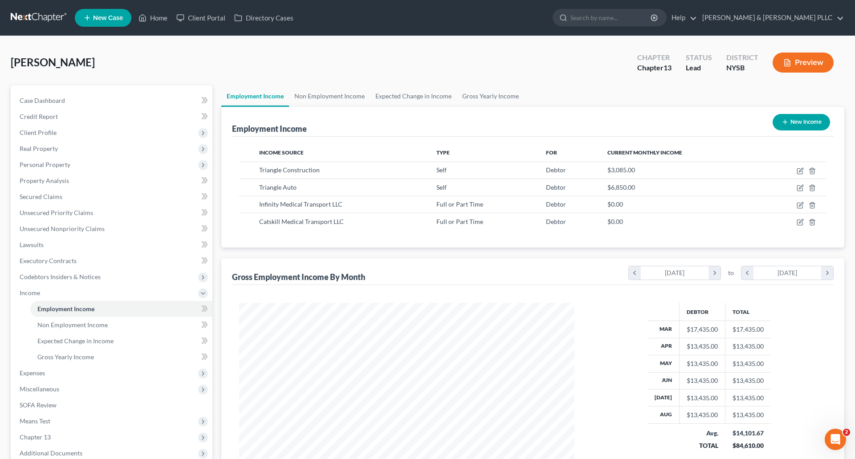
scroll to position [444910, 444726]
click at [793, 223] on icon "button" at bounding box center [793, 222] width 7 height 7
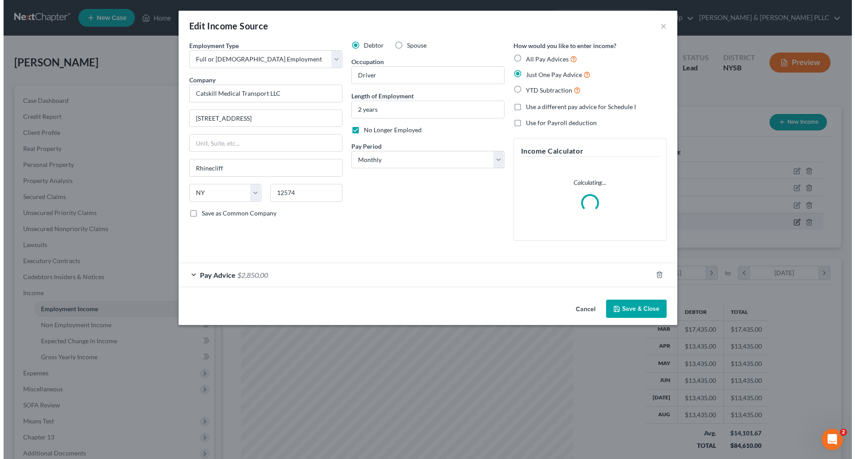
scroll to position [167, 353]
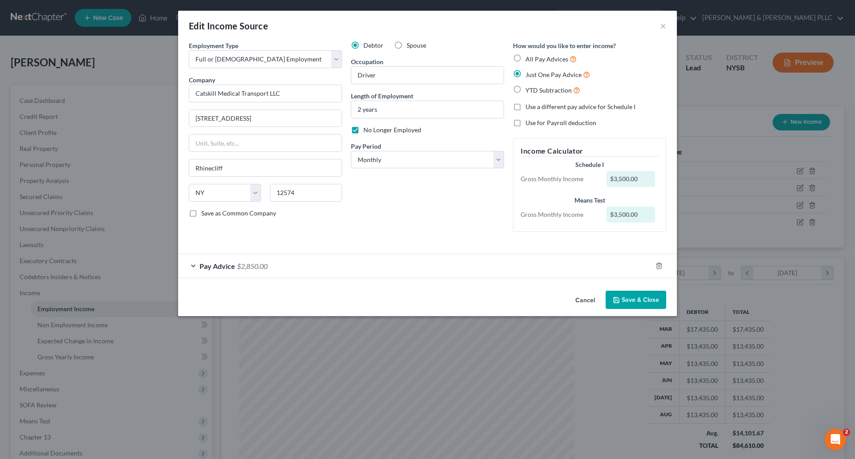
click at [525, 57] on label "All Pay Advices" at bounding box center [550, 59] width 51 height 10
click at [529, 57] on input "All Pay Advices" at bounding box center [532, 57] width 6 height 6
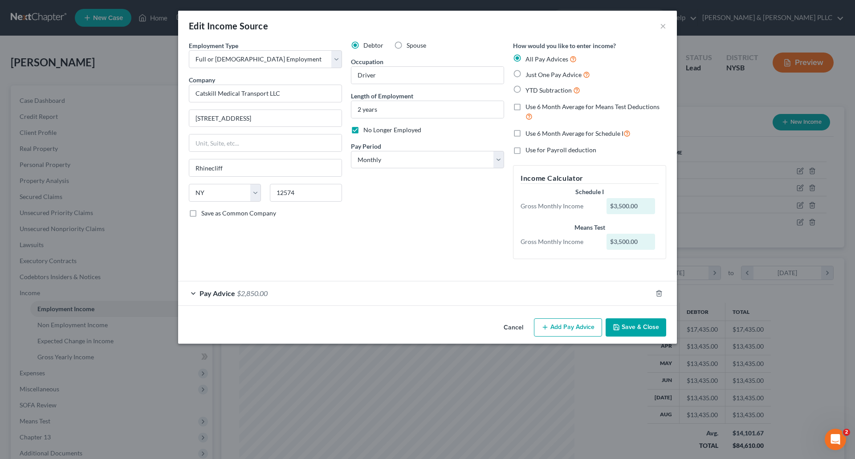
click at [319, 294] on div "Pay Advice $2,850.00" at bounding box center [415, 293] width 474 height 24
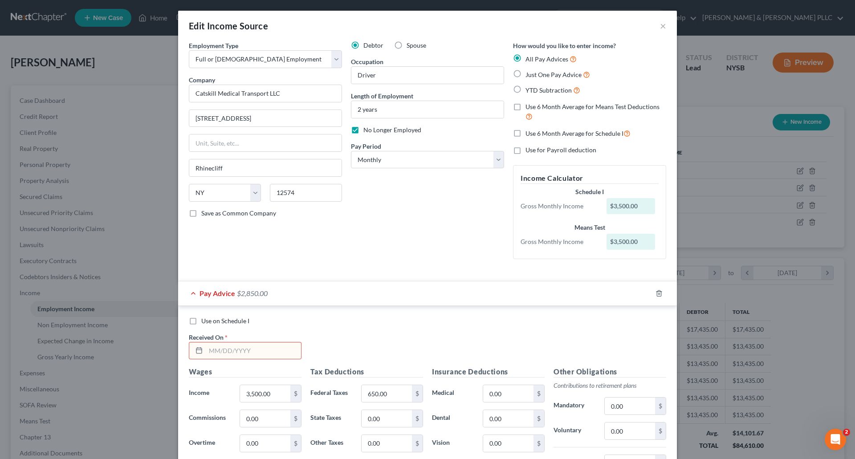
click at [217, 351] on input "text" at bounding box center [253, 350] width 95 height 17
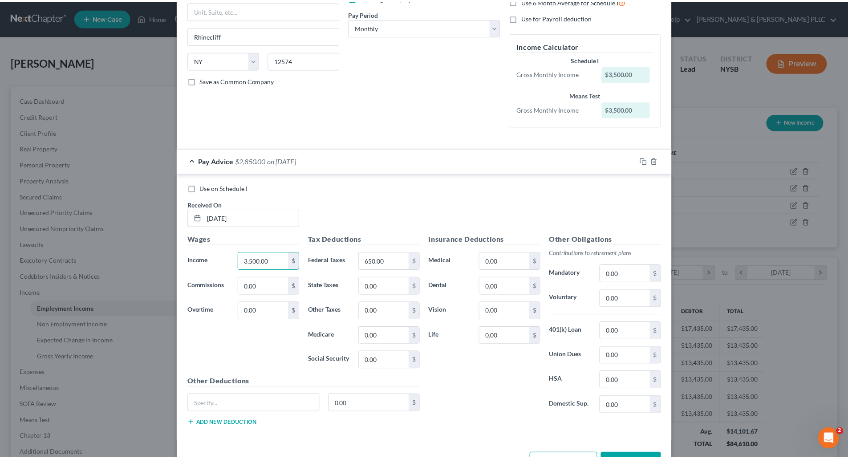
scroll to position [163, 0]
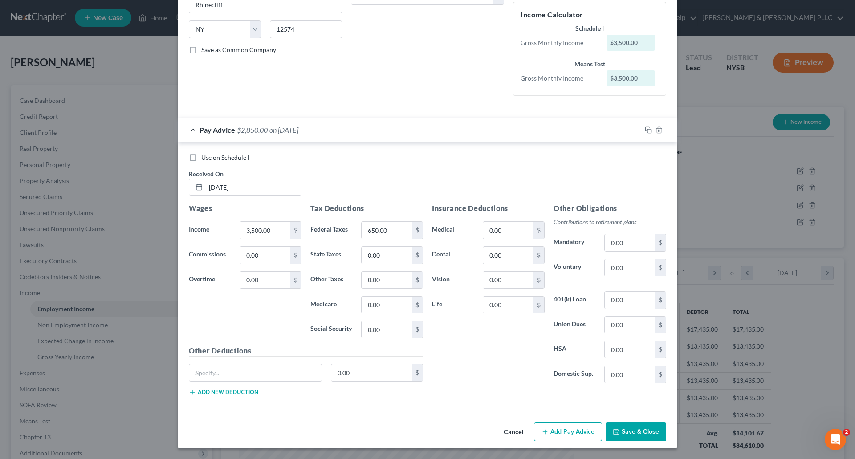
click at [631, 424] on button "Save & Close" at bounding box center [635, 431] width 61 height 19
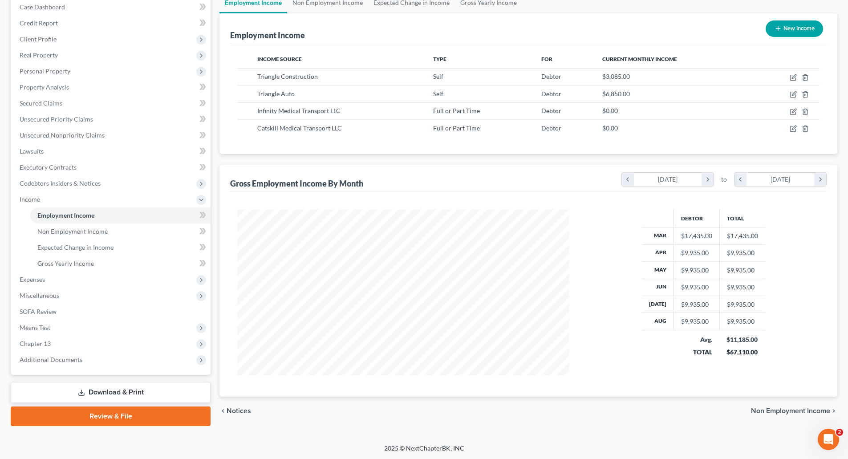
scroll to position [94, 0]
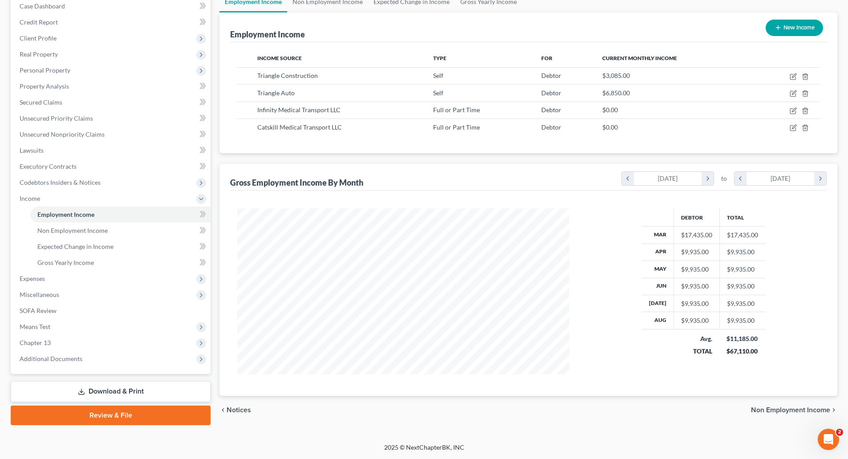
click at [778, 410] on span "Non Employment Income" at bounding box center [790, 409] width 79 height 7
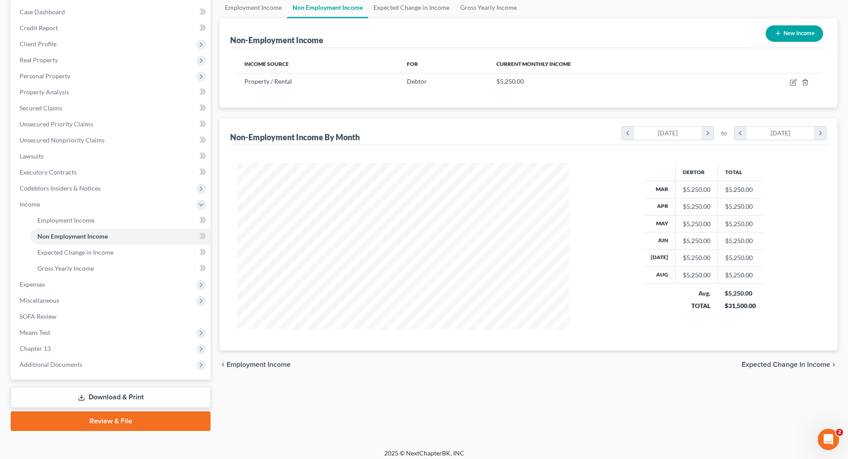
scroll to position [94, 0]
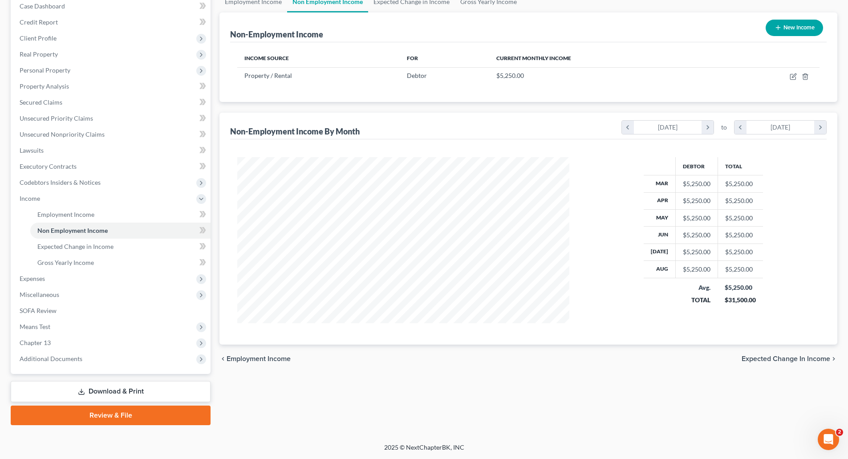
click at [782, 358] on span "Expected Change in Income" at bounding box center [785, 358] width 89 height 7
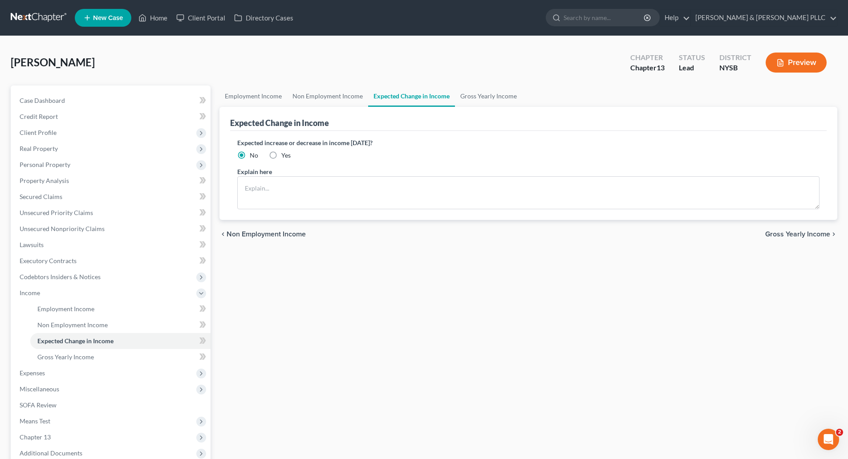
click at [790, 234] on span "Gross Yearly Income" at bounding box center [797, 234] width 65 height 7
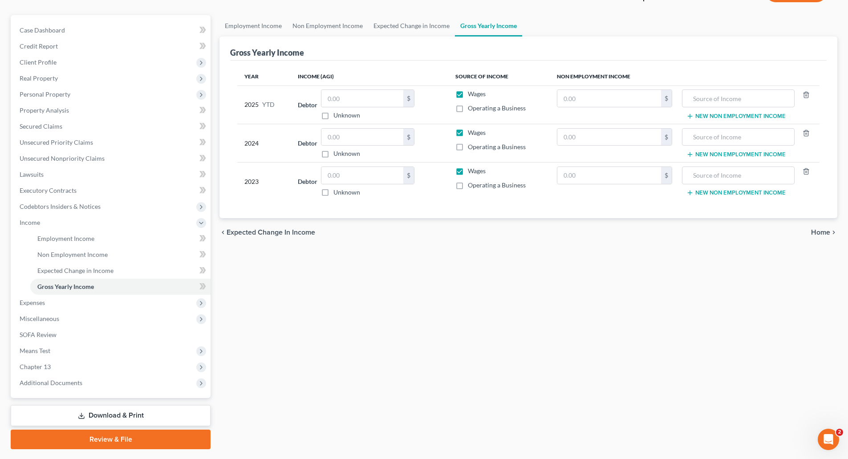
scroll to position [89, 0]
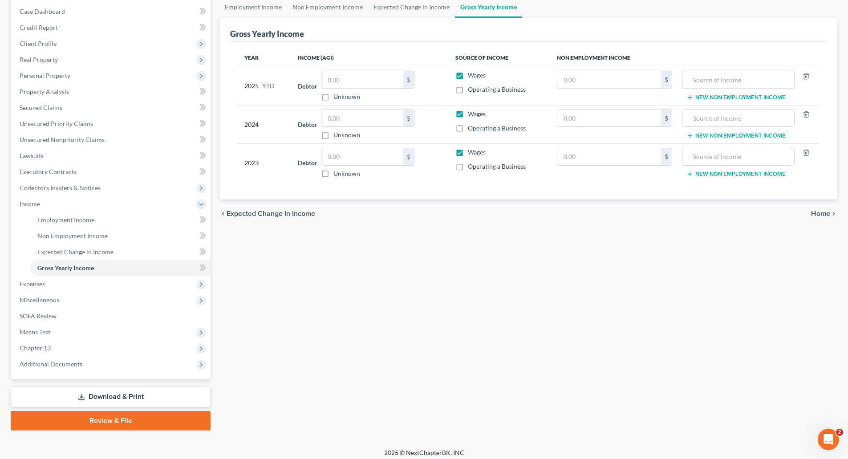
click at [816, 211] on span "Home" at bounding box center [820, 213] width 19 height 7
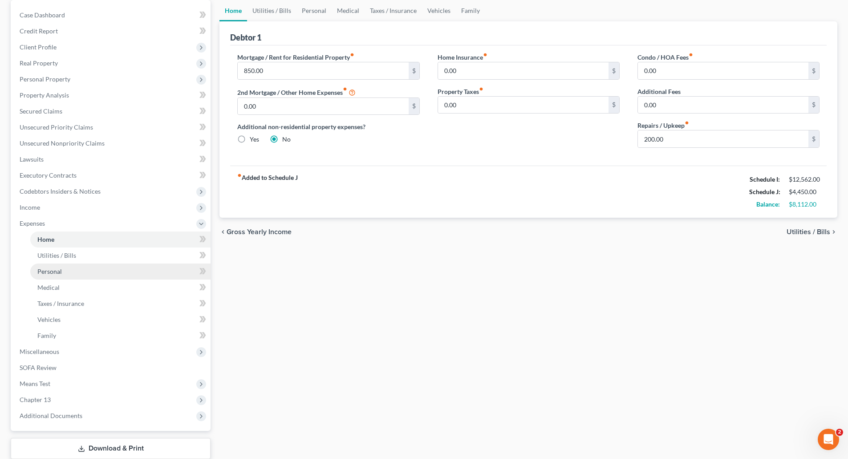
scroll to position [89, 0]
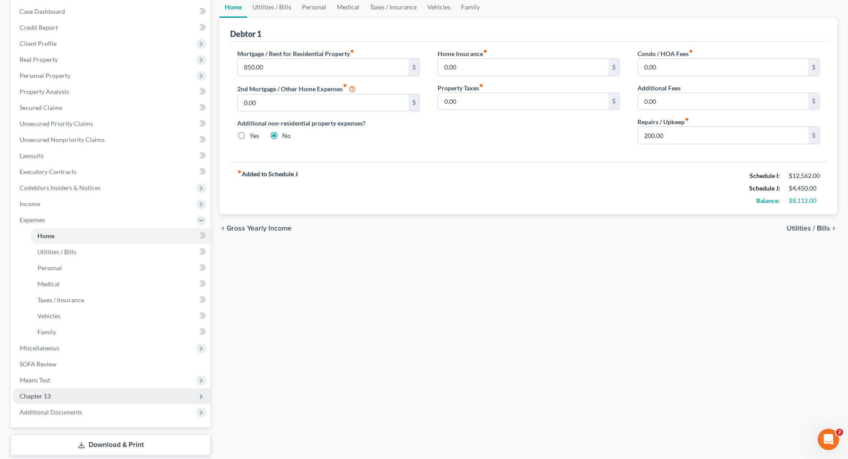
click at [23, 393] on span "Chapter 13" at bounding box center [35, 396] width 31 height 8
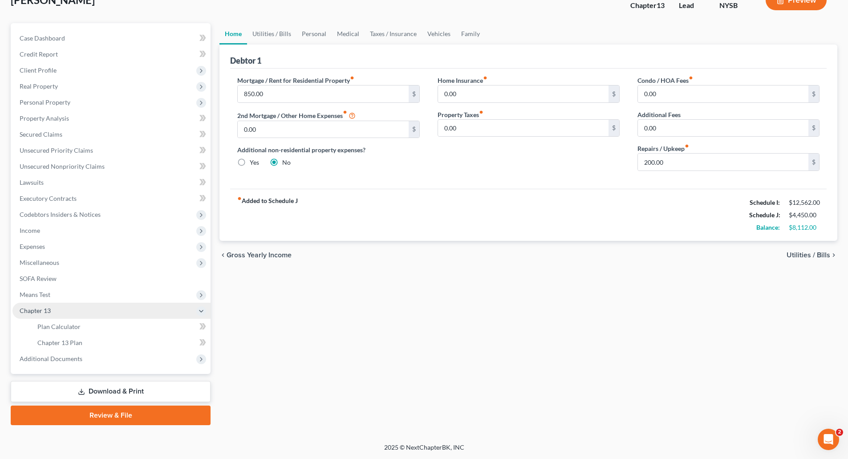
scroll to position [62, 0]
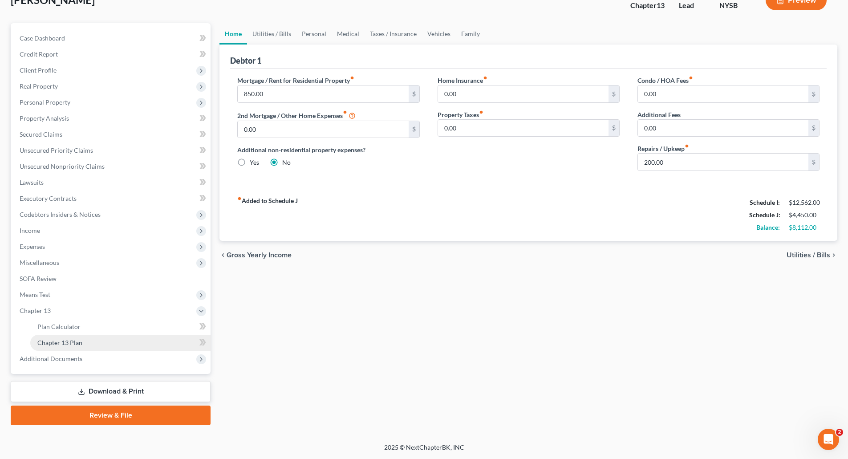
click at [70, 340] on span "Chapter 13 Plan" at bounding box center [59, 343] width 45 height 8
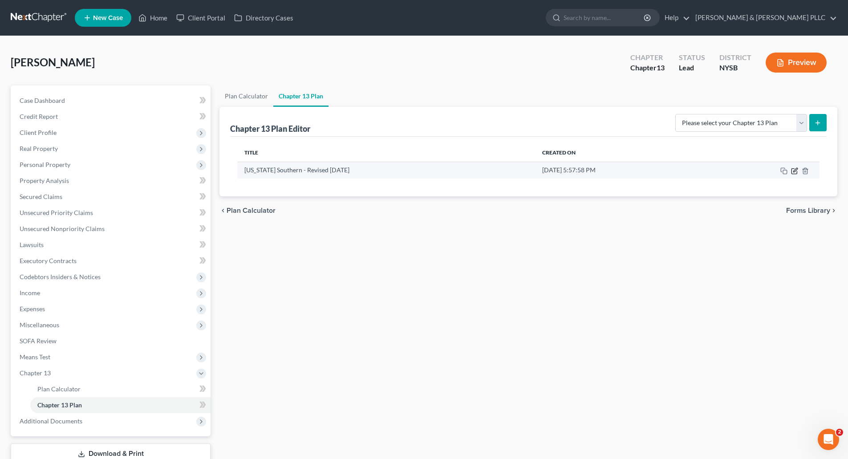
click at [794, 170] on icon "button" at bounding box center [795, 170] width 4 height 4
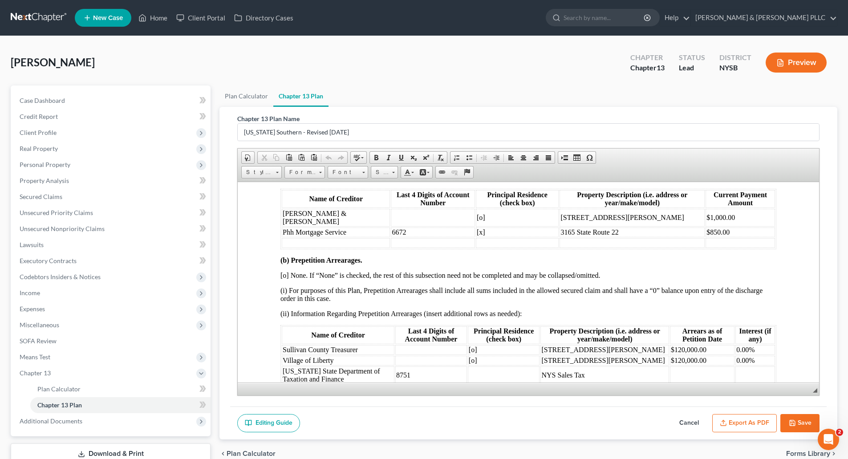
scroll to position [846, 0]
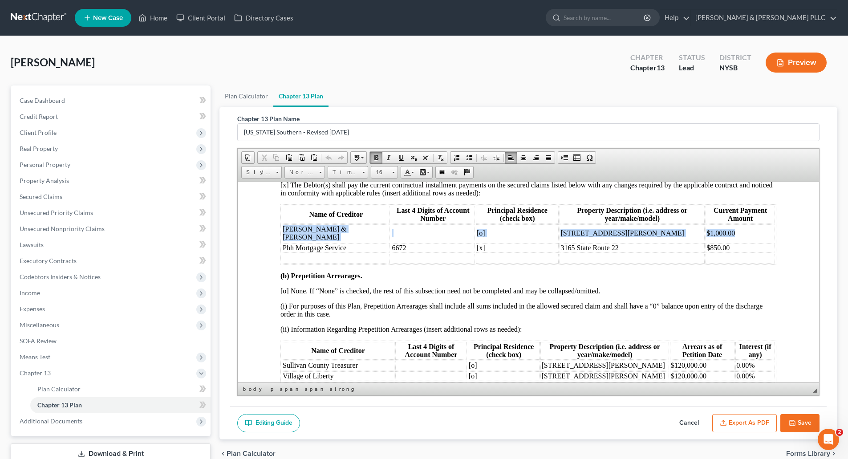
drag, startPoint x: 284, startPoint y: 221, endPoint x: 730, endPoint y: 220, distance: 446.9
click at [730, 224] on tr "[PERSON_NAME] & [PERSON_NAME] [o] [STREET_ADDRESS][PERSON_NAME] $1,000.00" at bounding box center [528, 233] width 493 height 18
click at [622, 325] on p "(ii) Information Regarding Prepetition Arrearages (insert additional rows as ne…" at bounding box center [528, 329] width 496 height 8
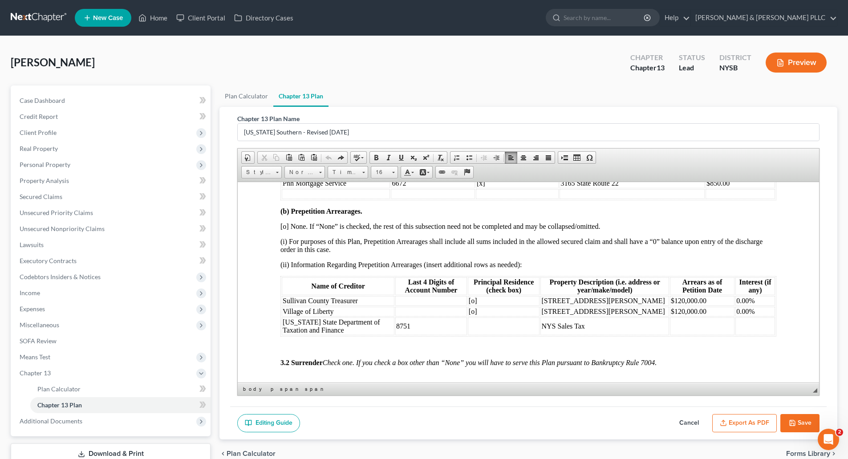
scroll to position [890, 0]
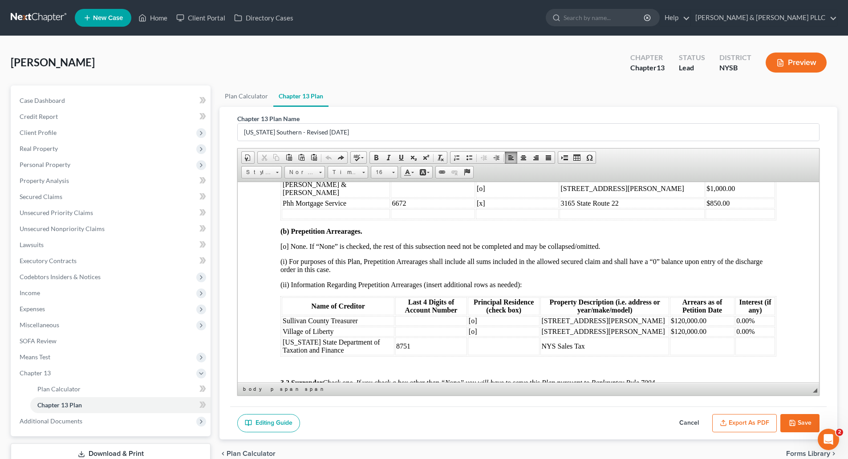
click at [794, 424] on polyline "button" at bounding box center [791, 424] width 3 height 2
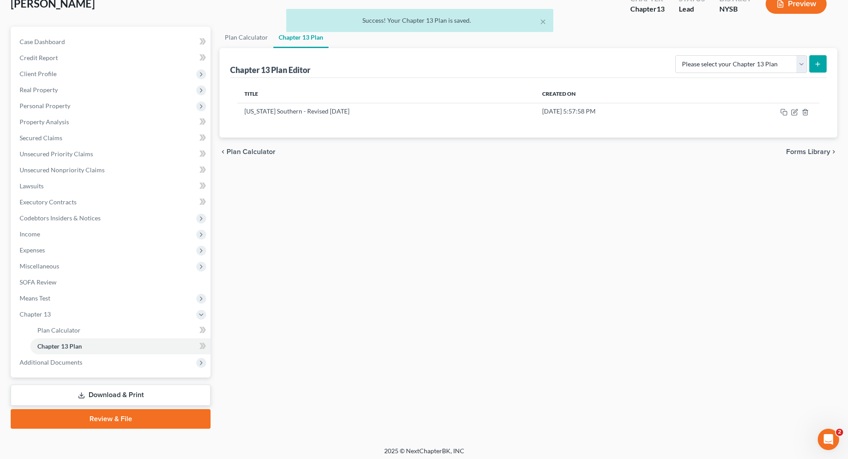
scroll to position [62, 0]
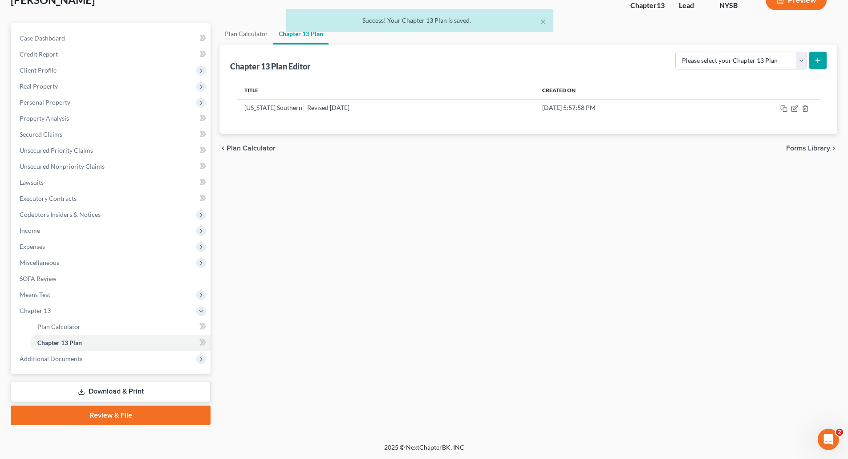
click at [115, 390] on link "Download & Print" at bounding box center [111, 391] width 200 height 21
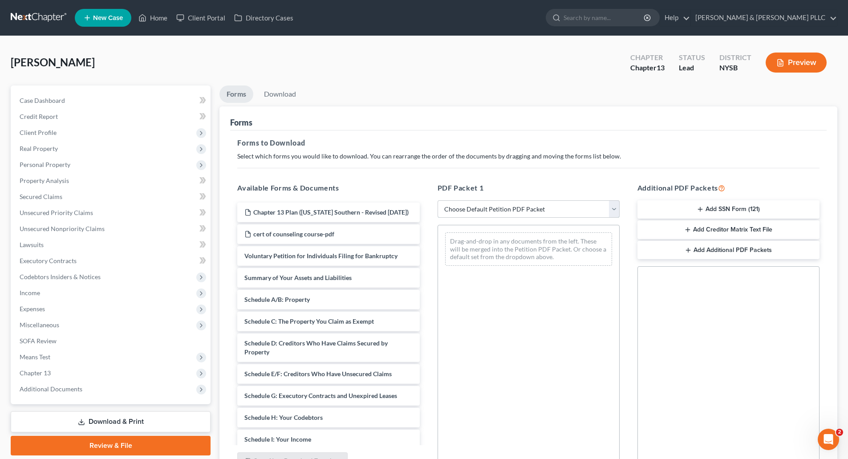
click at [612, 207] on select "Choose Default Petition PDF Packet Complete Bankruptcy Petition (all forms and …" at bounding box center [529, 209] width 182 height 18
click at [438, 200] on select "Choose Default Petition PDF Packet Complete Bankruptcy Petition (all forms and …" at bounding box center [529, 209] width 182 height 18
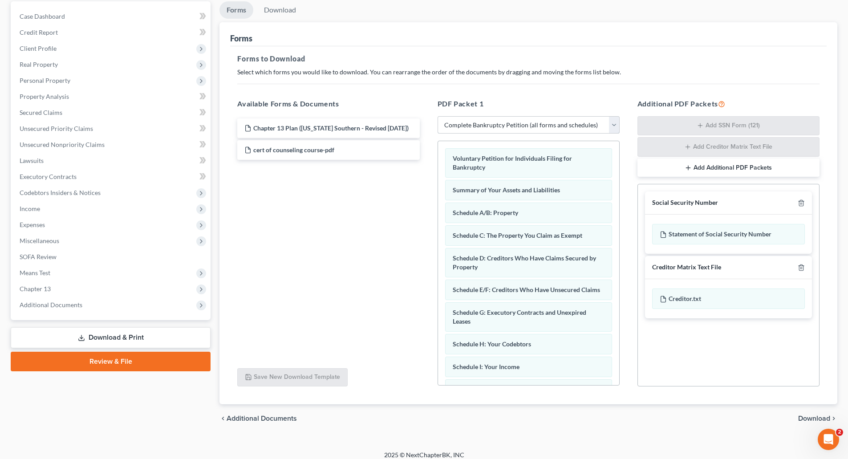
scroll to position [92, 0]
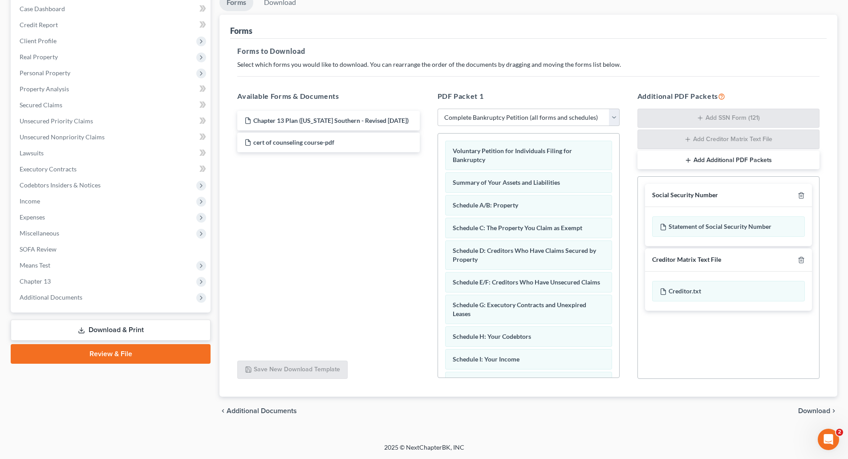
click at [811, 409] on span "Download" at bounding box center [814, 410] width 32 height 7
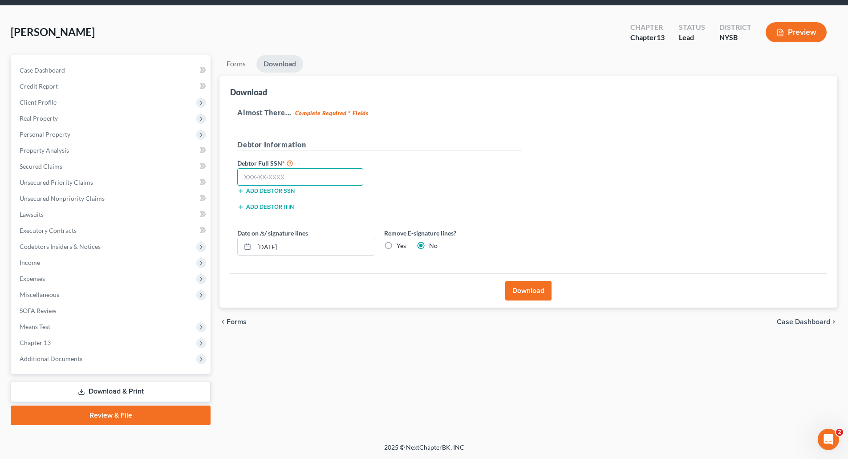
click at [248, 176] on input "text" at bounding box center [300, 177] width 126 height 18
click at [527, 290] on button "Download" at bounding box center [528, 291] width 46 height 20
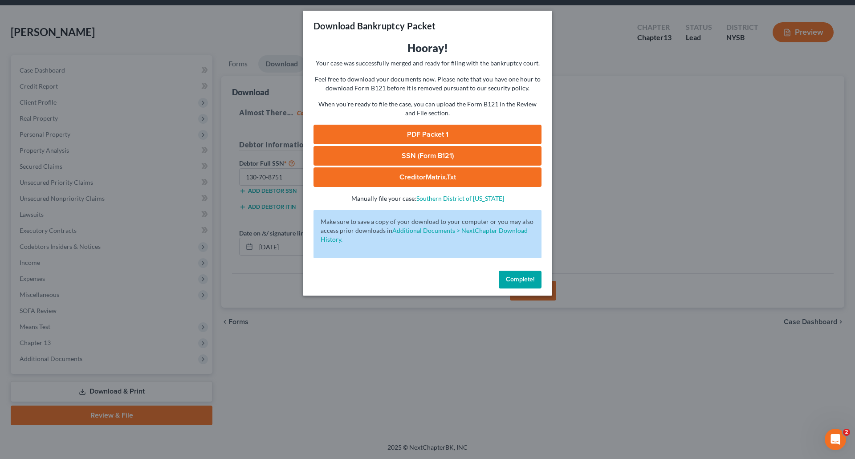
click at [525, 284] on button "Complete!" at bounding box center [519, 280] width 43 height 18
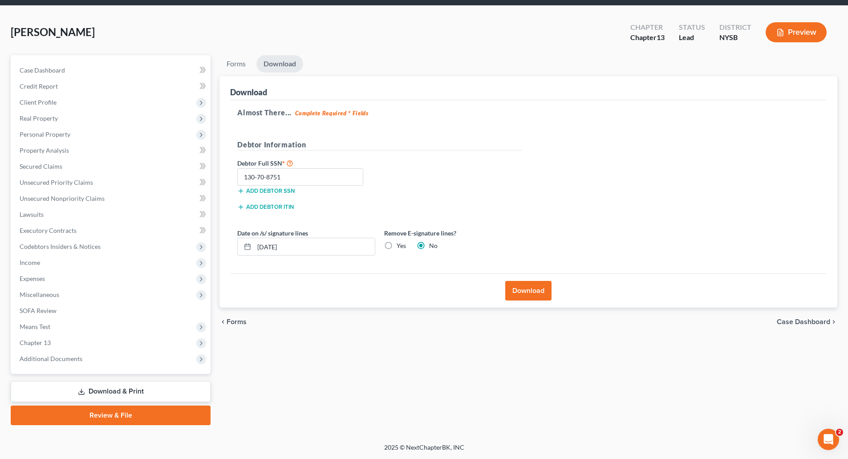
click at [107, 390] on link "Download & Print" at bounding box center [111, 391] width 200 height 21
click at [123, 389] on link "Download & Print" at bounding box center [111, 391] width 200 height 21
click at [45, 355] on span "Additional Documents" at bounding box center [51, 359] width 63 height 8
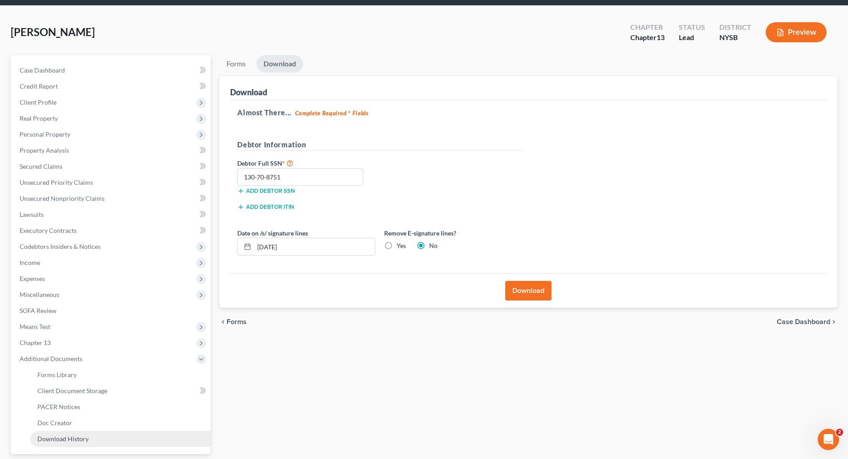
click at [61, 435] on span "Download History" at bounding box center [62, 439] width 51 height 8
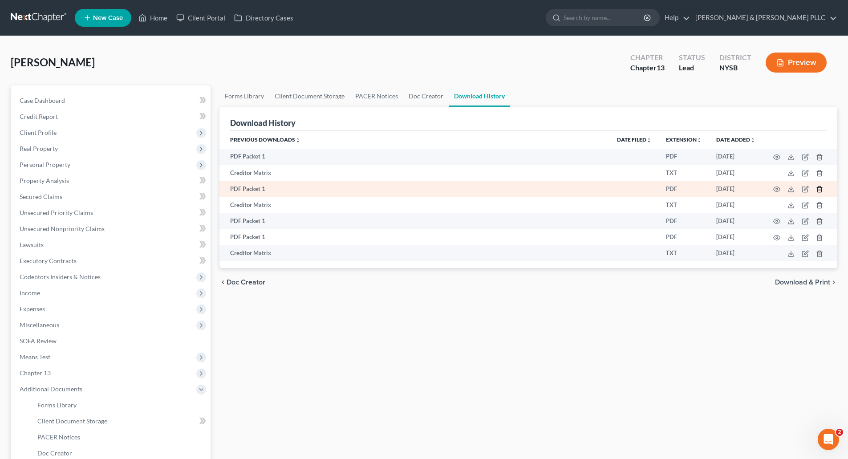
click at [817, 189] on icon "button" at bounding box center [819, 189] width 4 height 6
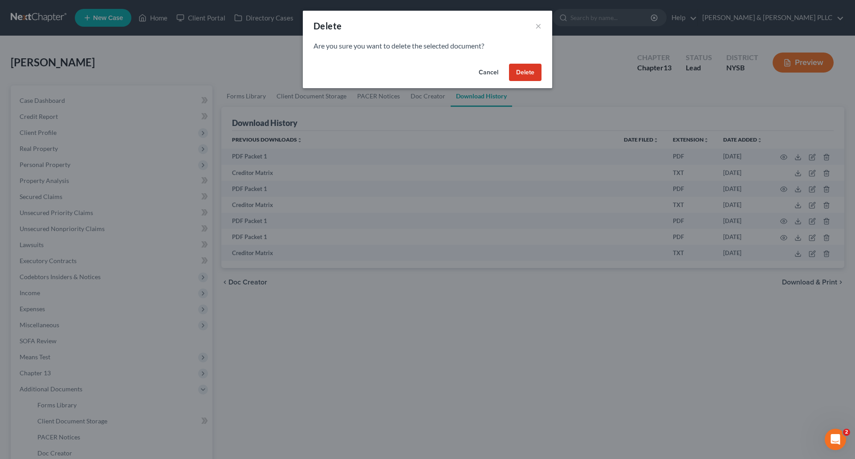
click at [527, 71] on button "Delete" at bounding box center [525, 73] width 32 height 18
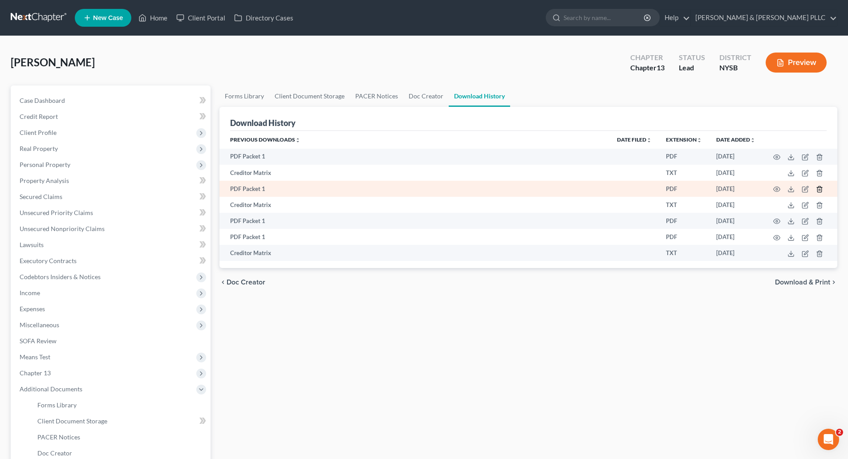
click at [819, 188] on icon "button" at bounding box center [819, 189] width 7 height 7
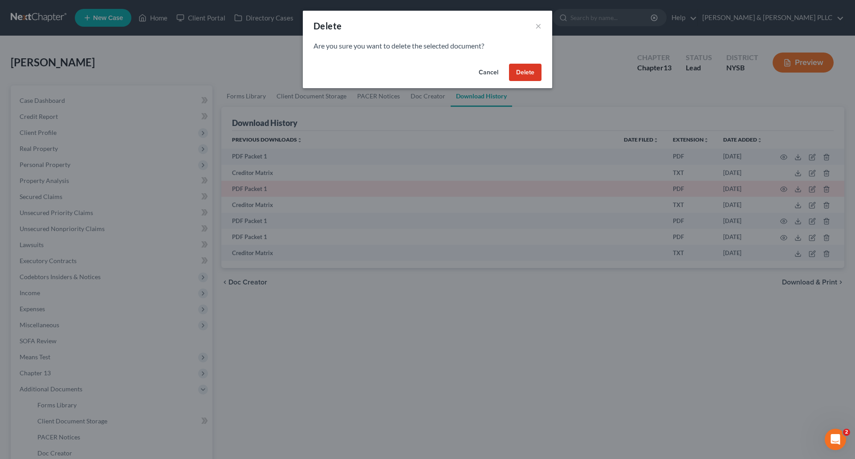
click at [523, 73] on button "Delete" at bounding box center [525, 73] width 32 height 18
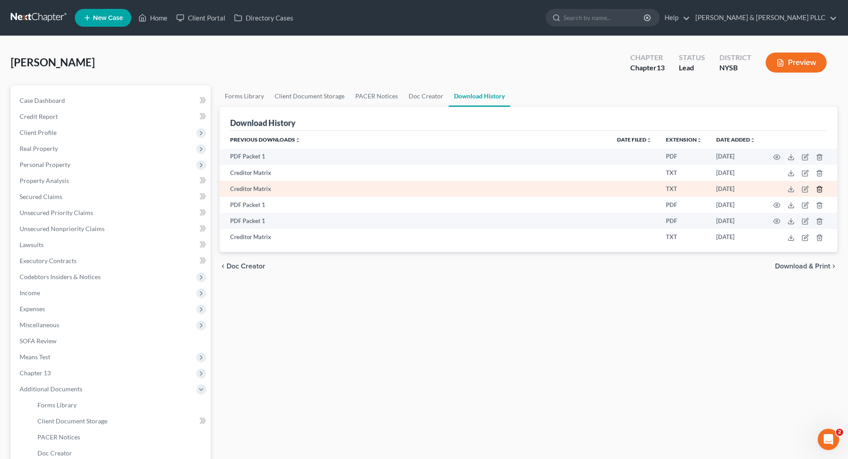
click at [821, 188] on icon "button" at bounding box center [819, 189] width 7 height 7
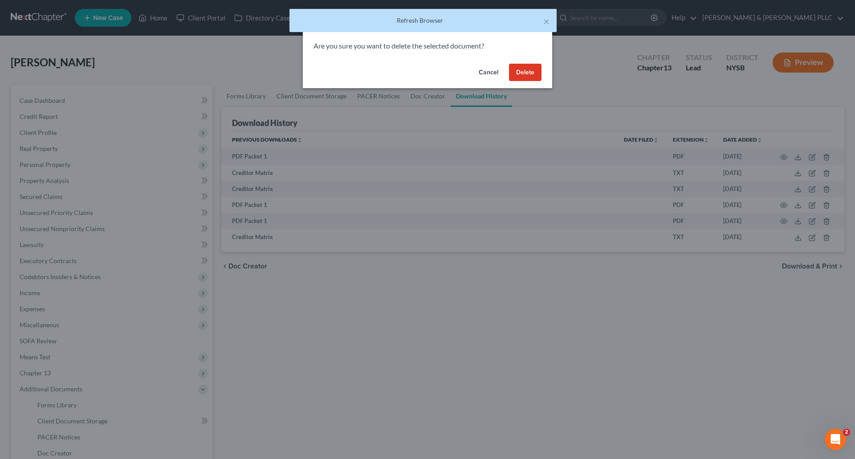
drag, startPoint x: 524, startPoint y: 73, endPoint x: 701, endPoint y: 123, distance: 184.3
click at [524, 73] on button "Delete" at bounding box center [525, 73] width 32 height 18
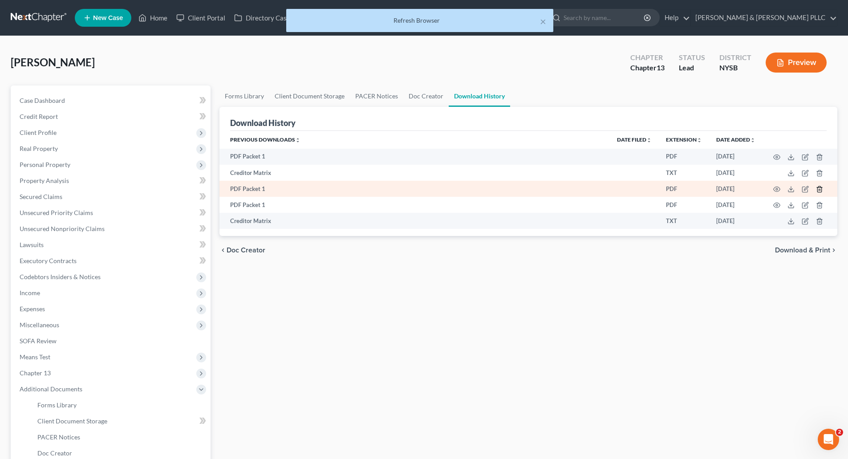
click at [818, 187] on icon "button" at bounding box center [819, 189] width 4 height 6
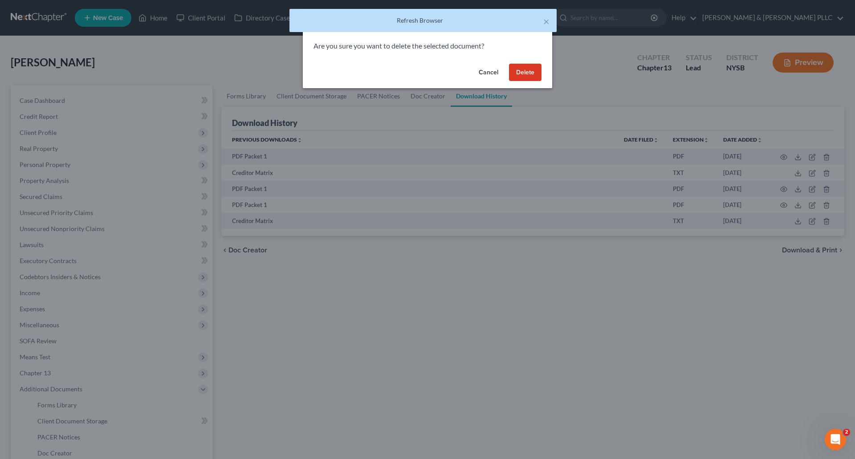
click at [523, 72] on button "Delete" at bounding box center [525, 73] width 32 height 18
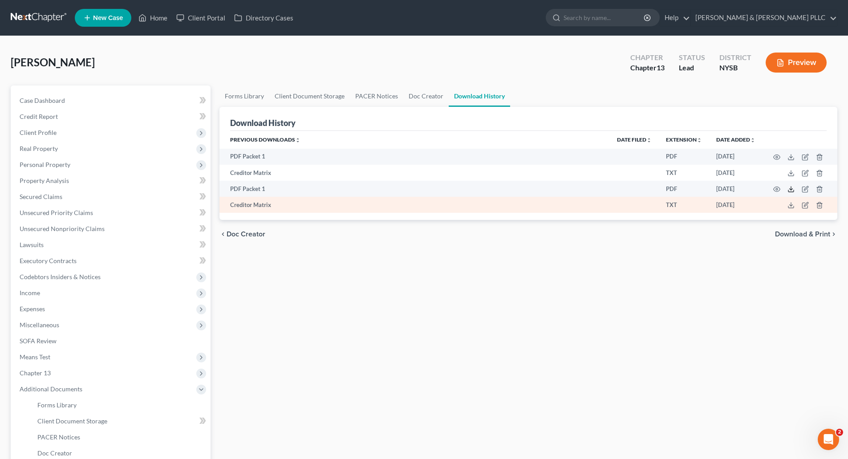
drag, startPoint x: 789, startPoint y: 187, endPoint x: 728, endPoint y: 213, distance: 66.2
click at [789, 187] on icon at bounding box center [790, 189] width 7 height 7
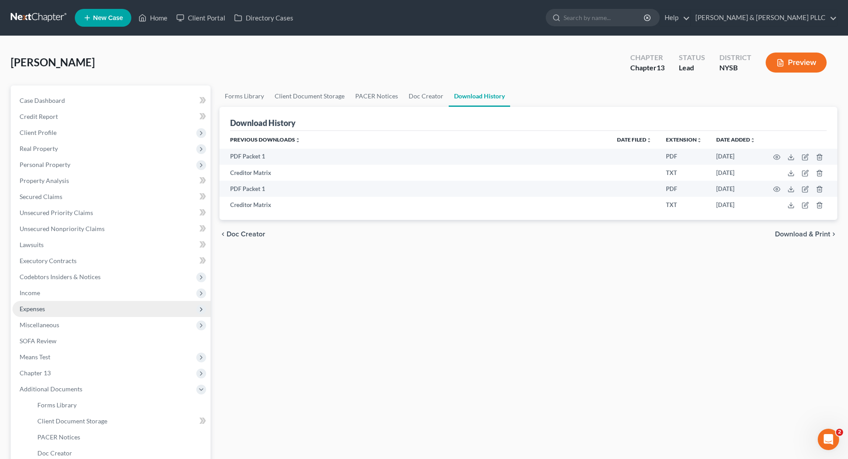
click at [40, 312] on span "Expenses" at bounding box center [111, 309] width 198 height 16
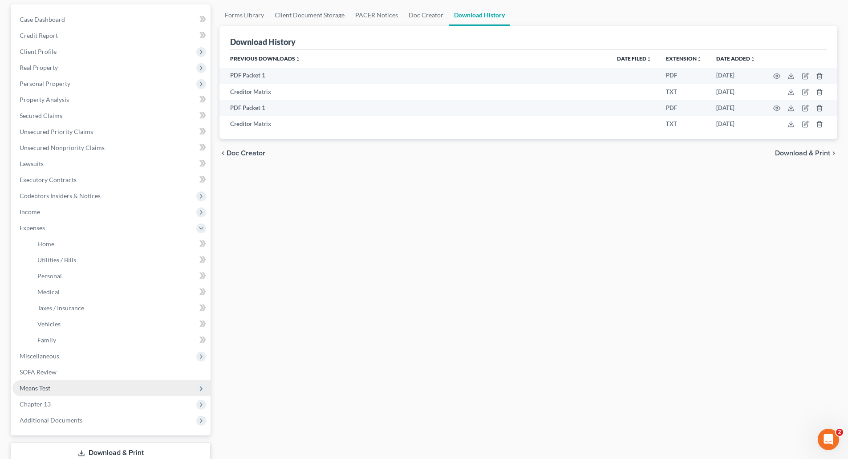
scroll to position [89, 0]
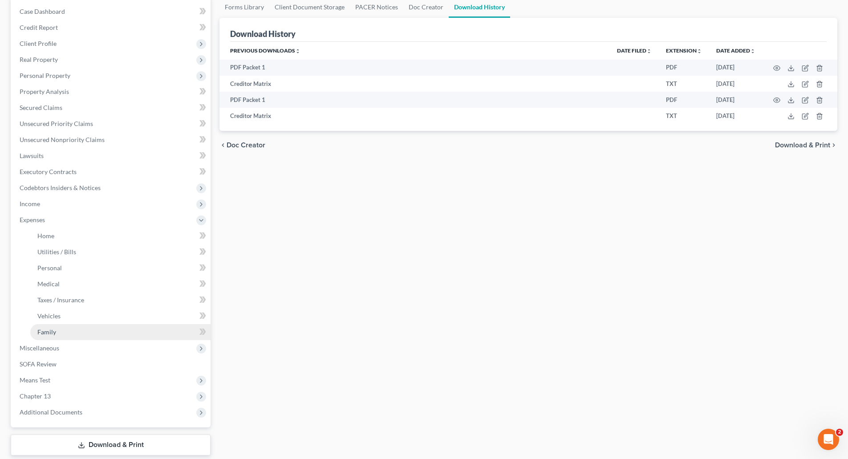
click at [49, 331] on span "Family" at bounding box center [46, 332] width 19 height 8
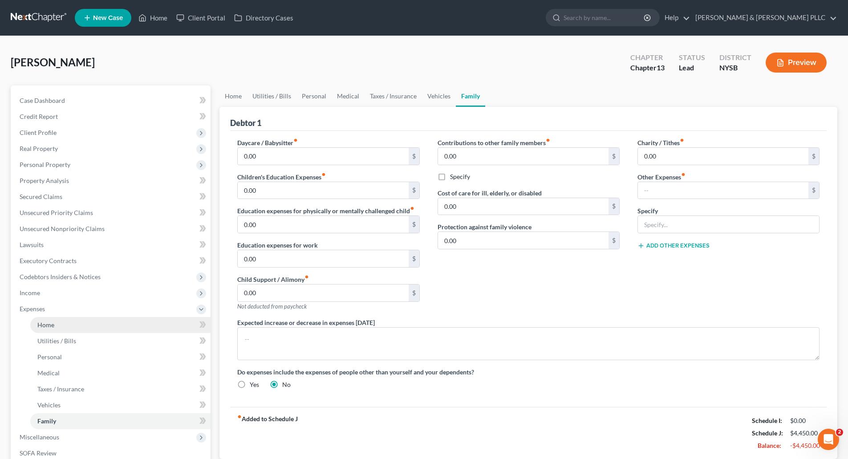
click at [42, 321] on span "Home" at bounding box center [45, 325] width 17 height 8
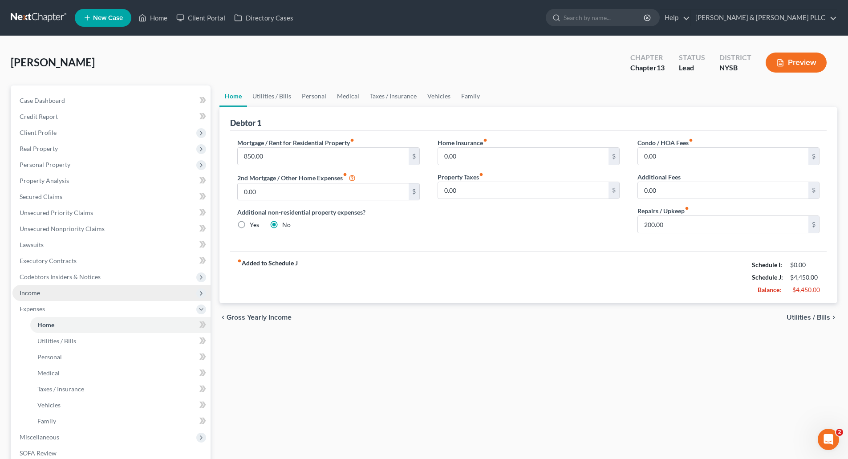
click at [34, 292] on span "Income" at bounding box center [30, 293] width 20 height 8
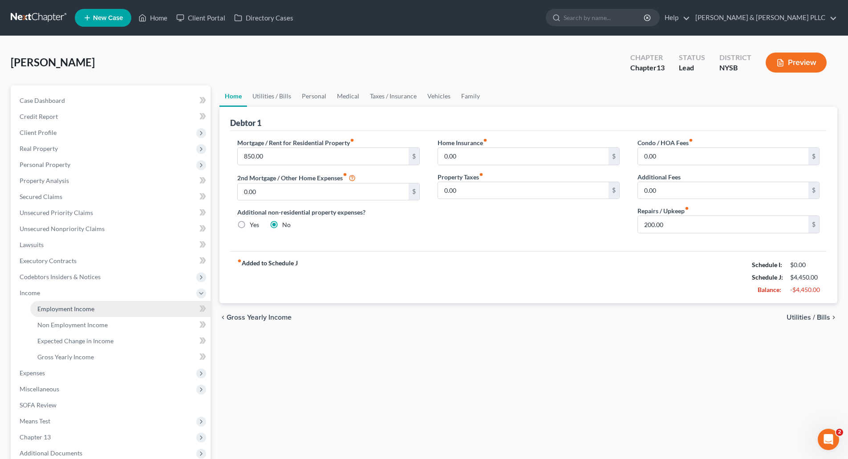
click at [81, 308] on span "Employment Income" at bounding box center [65, 309] width 57 height 8
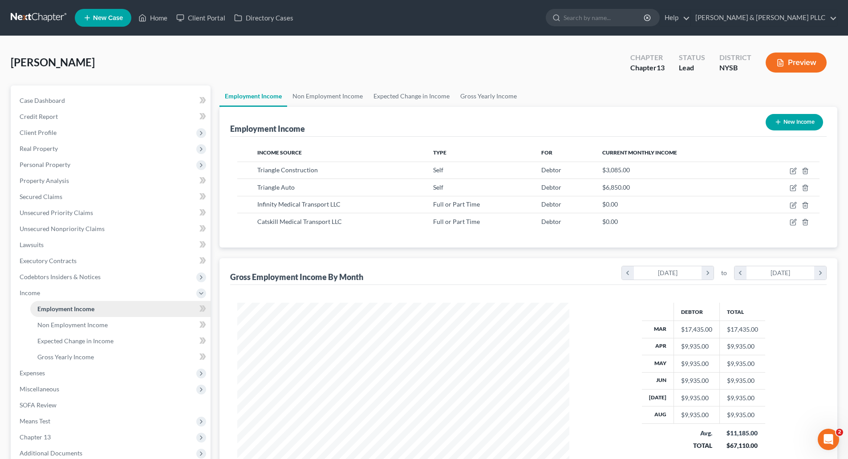
scroll to position [166, 350]
click at [77, 323] on span "Non Employment Income" at bounding box center [72, 325] width 70 height 8
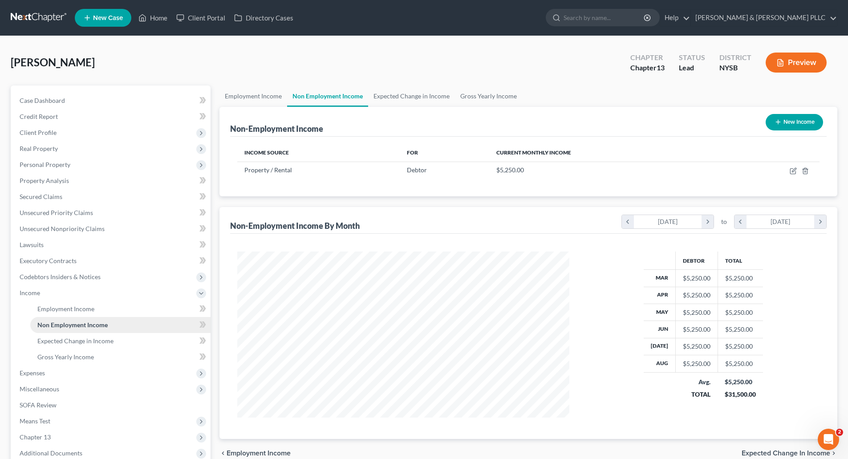
scroll to position [166, 350]
click at [78, 339] on span "Expected Change in Income" at bounding box center [75, 341] width 76 height 8
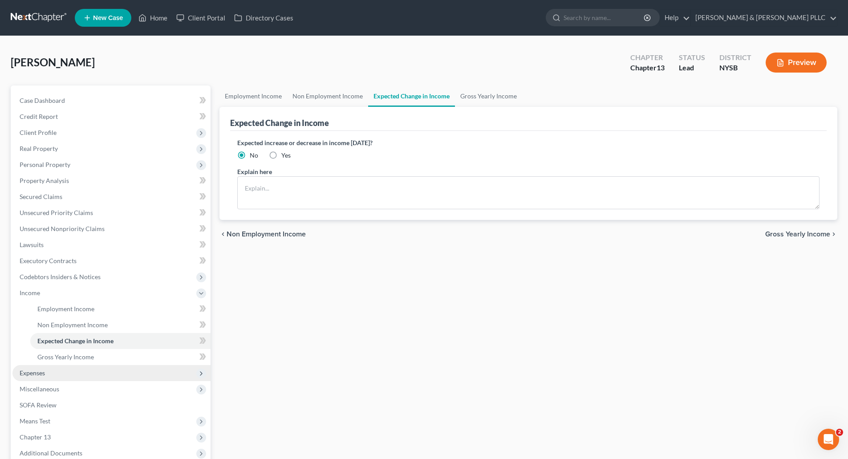
click at [38, 373] on span "Expenses" at bounding box center [32, 373] width 25 height 8
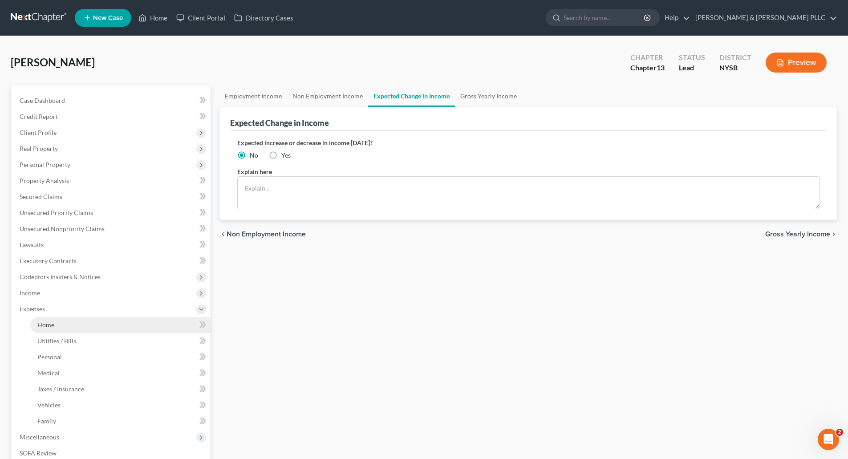
click at [45, 322] on span "Home" at bounding box center [45, 325] width 17 height 8
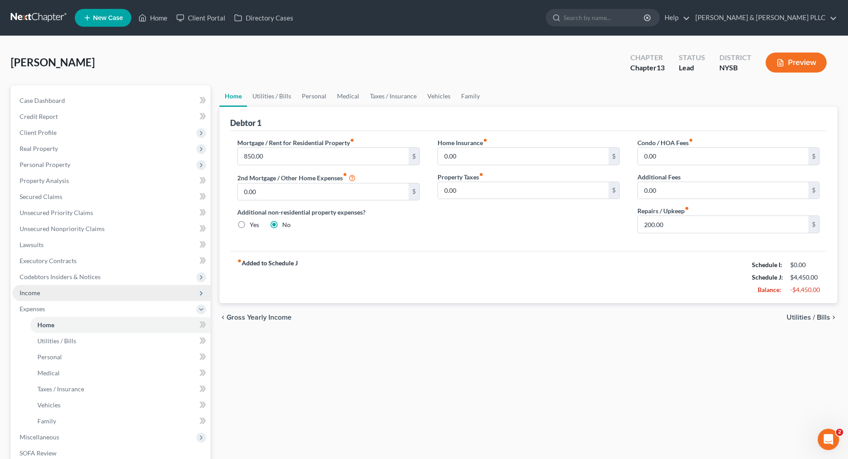
click at [34, 289] on span "Income" at bounding box center [30, 293] width 20 height 8
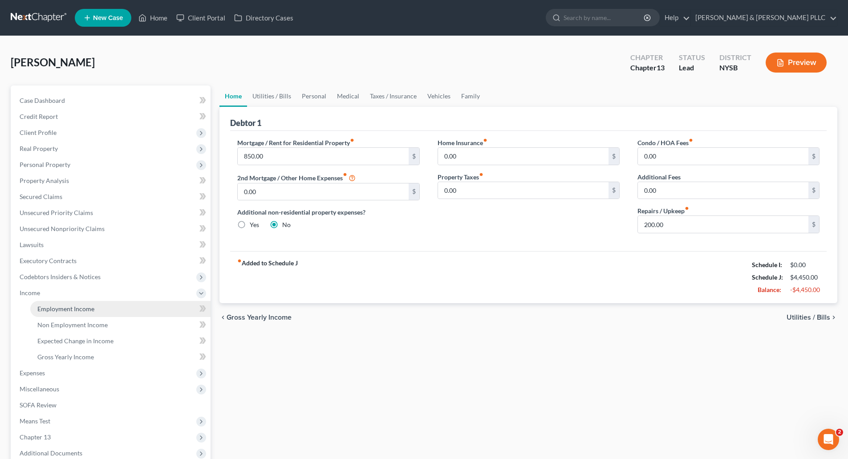
click at [81, 306] on span "Employment Income" at bounding box center [65, 309] width 57 height 8
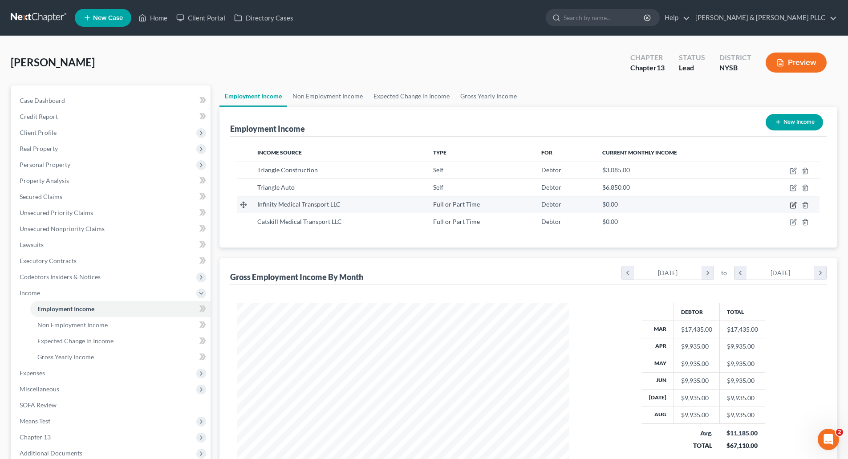
click at [792, 204] on icon "button" at bounding box center [793, 205] width 7 height 7
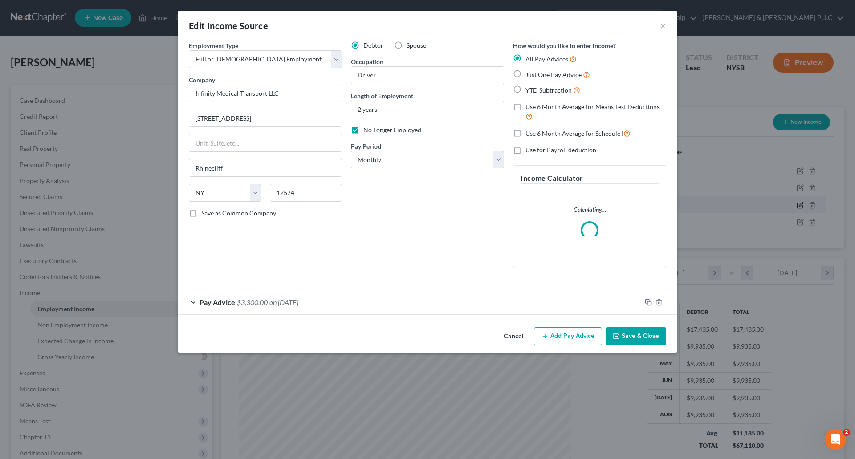
scroll to position [167, 353]
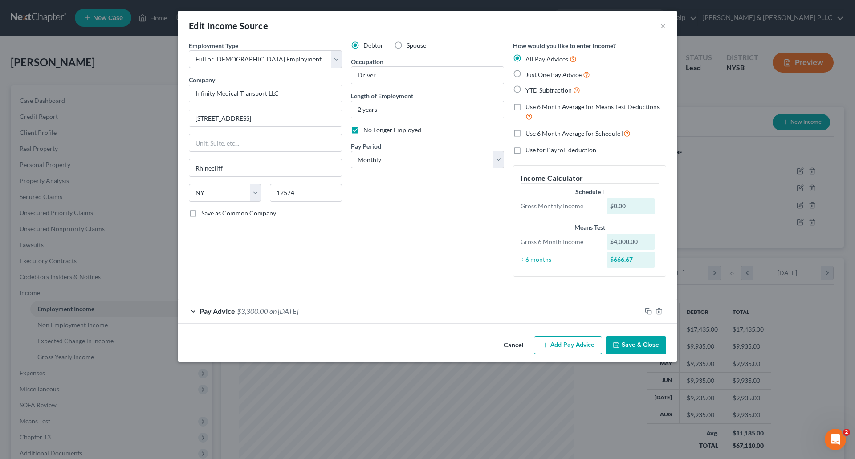
click at [562, 344] on button "Add Pay Advice" at bounding box center [568, 345] width 68 height 19
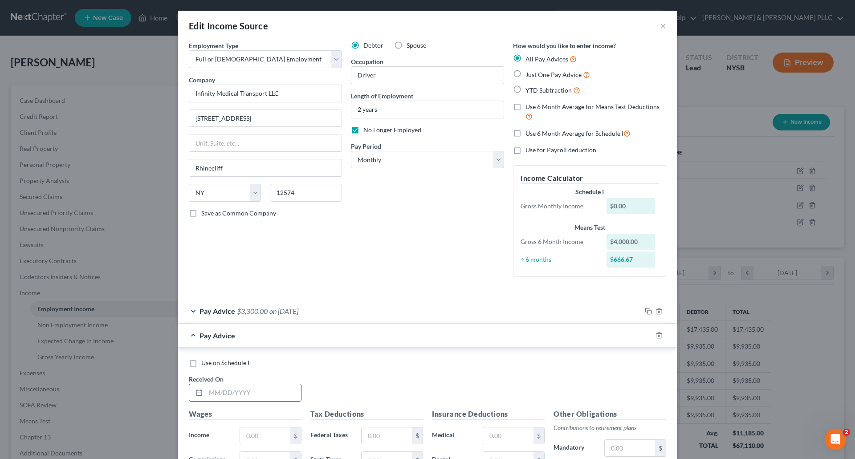
drag, startPoint x: 219, startPoint y: 393, endPoint x: 215, endPoint y: 401, distance: 8.6
click at [219, 393] on input "text" at bounding box center [253, 392] width 95 height 17
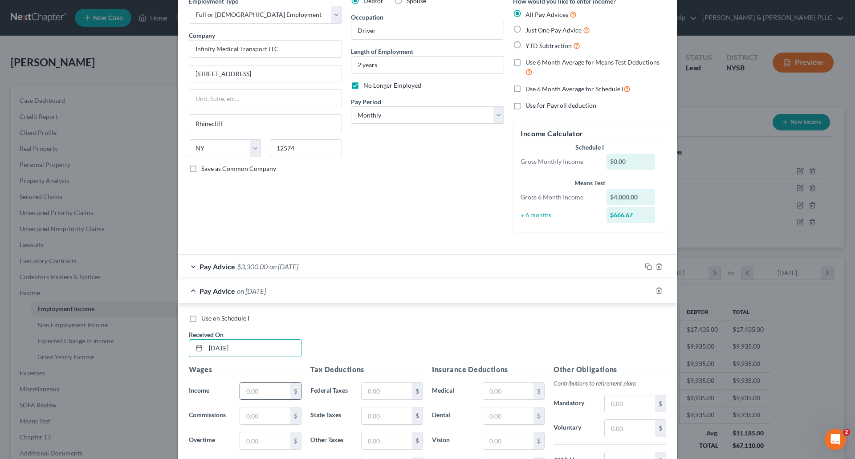
click at [240, 392] on input "text" at bounding box center [265, 391] width 50 height 17
drag, startPoint x: 365, startPoint y: 393, endPoint x: 370, endPoint y: 387, distance: 7.6
click at [365, 393] on input "text" at bounding box center [386, 391] width 50 height 17
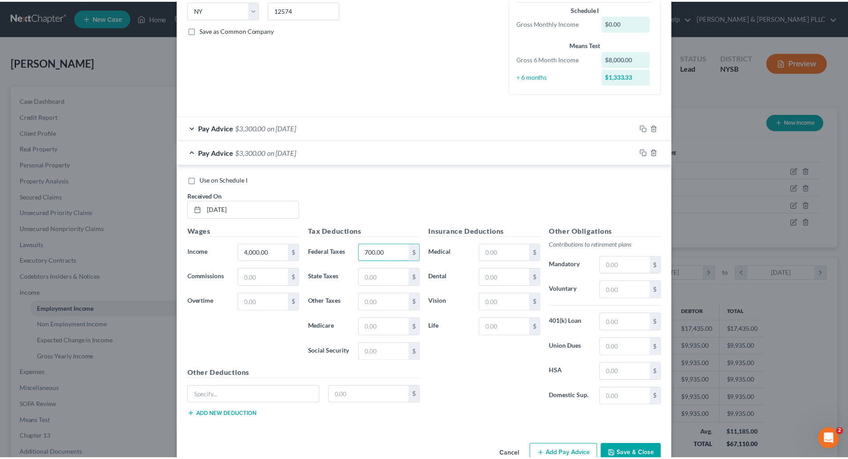
scroll to position [205, 0]
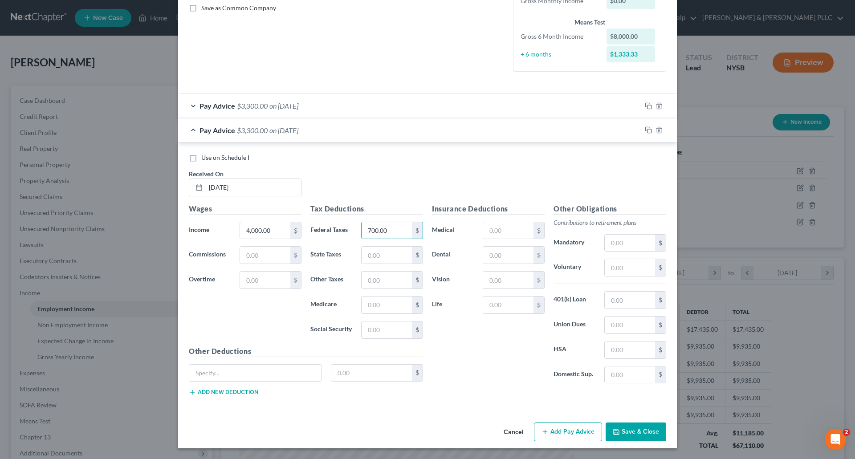
click at [635, 438] on button "Save & Close" at bounding box center [635, 431] width 61 height 19
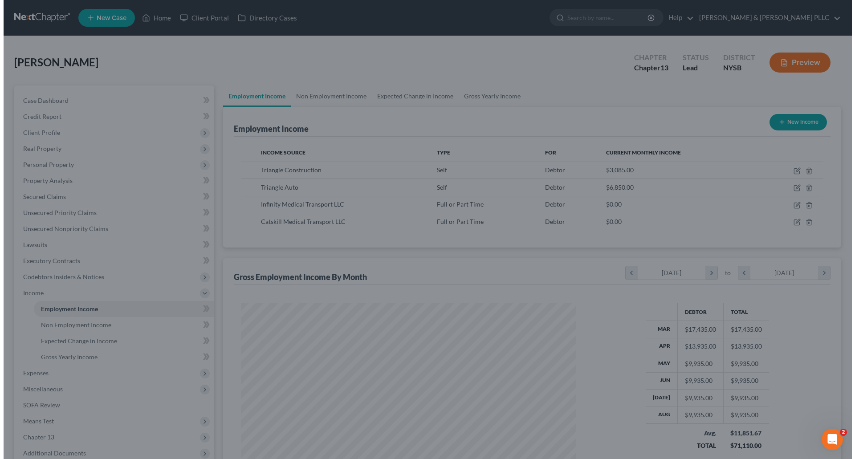
scroll to position [444910, 444726]
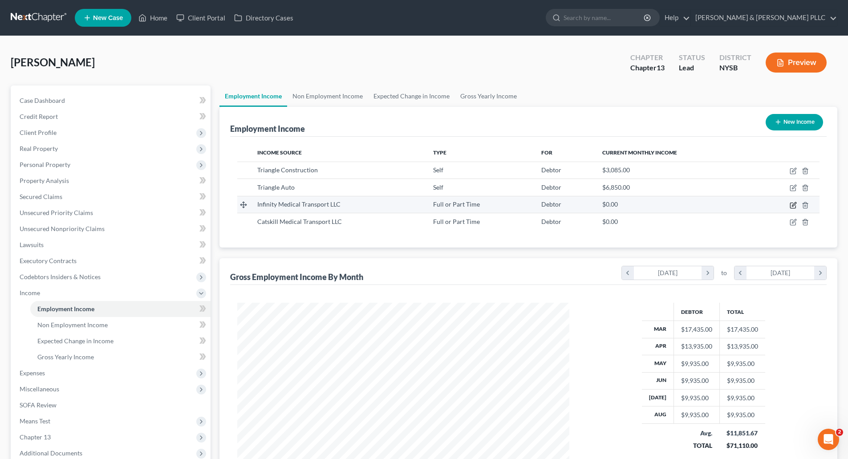
click at [792, 207] on icon "button" at bounding box center [793, 205] width 7 height 7
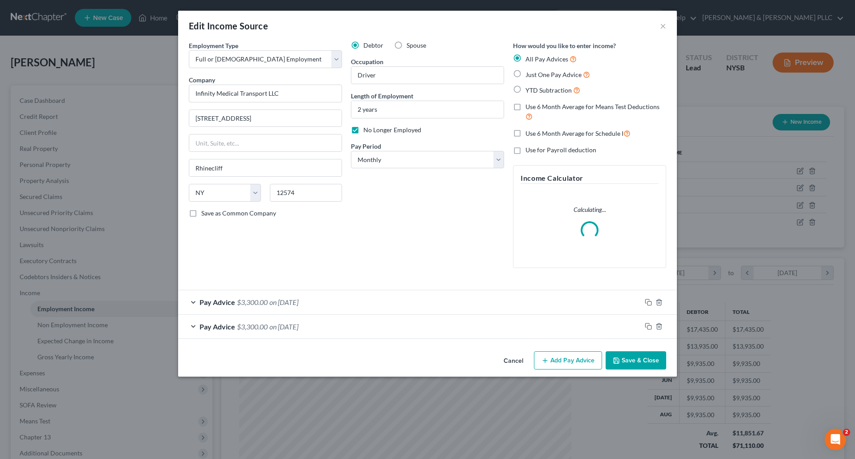
scroll to position [167, 353]
click at [352, 300] on div "Pay Advice $3,300.00 on [DATE]" at bounding box center [409, 302] width 463 height 24
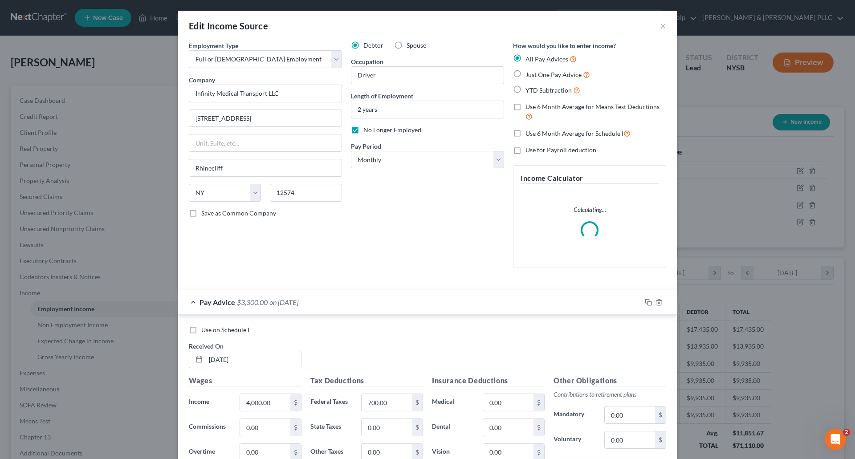
click at [201, 329] on label "Use on Schedule I" at bounding box center [225, 329] width 48 height 9
click at [205, 329] on input "Use on Schedule I" at bounding box center [208, 328] width 6 height 6
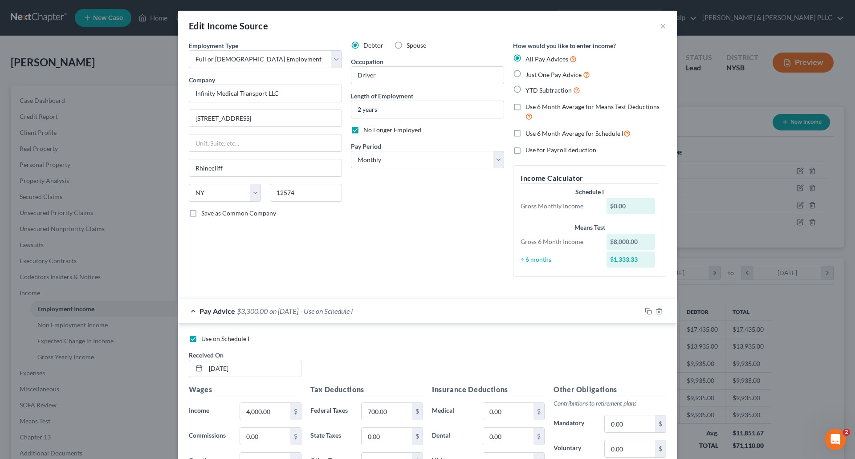
click at [201, 337] on label "Use on Schedule I" at bounding box center [225, 338] width 48 height 9
click at [205, 337] on input "Use on Schedule I" at bounding box center [208, 337] width 6 height 6
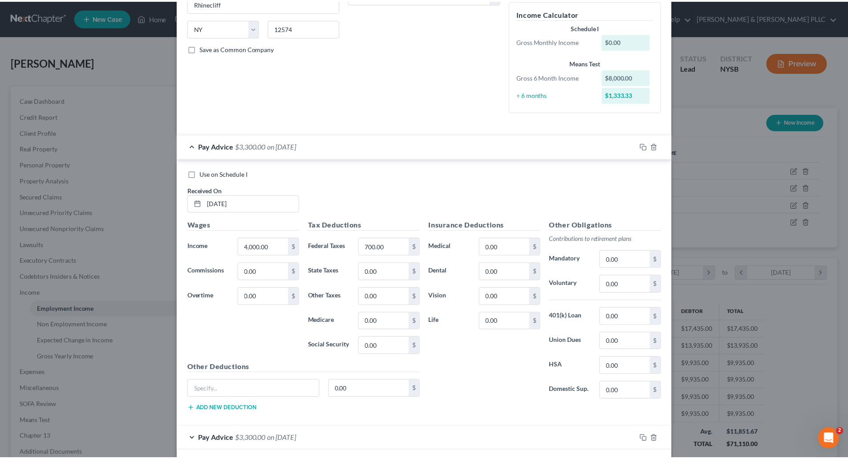
scroll to position [206, 0]
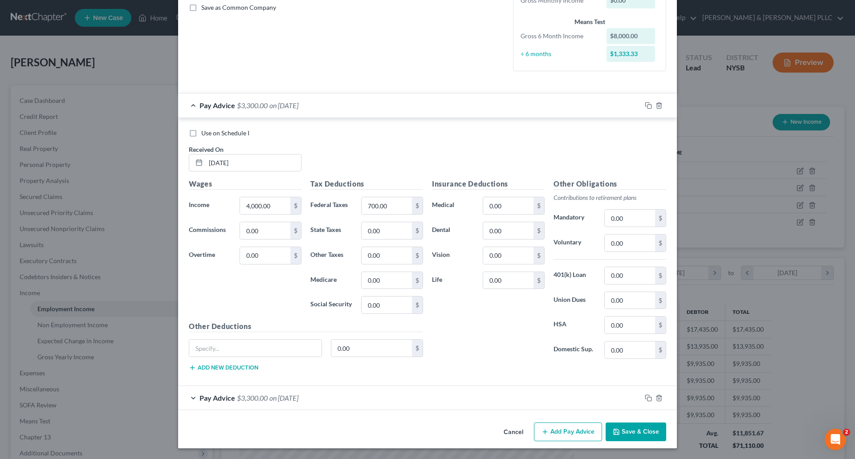
click at [639, 430] on button "Save & Close" at bounding box center [635, 431] width 61 height 19
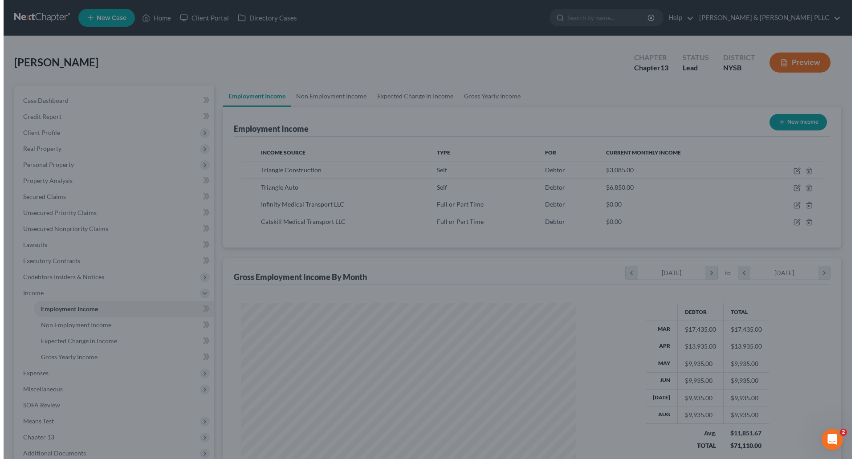
scroll to position [444910, 444726]
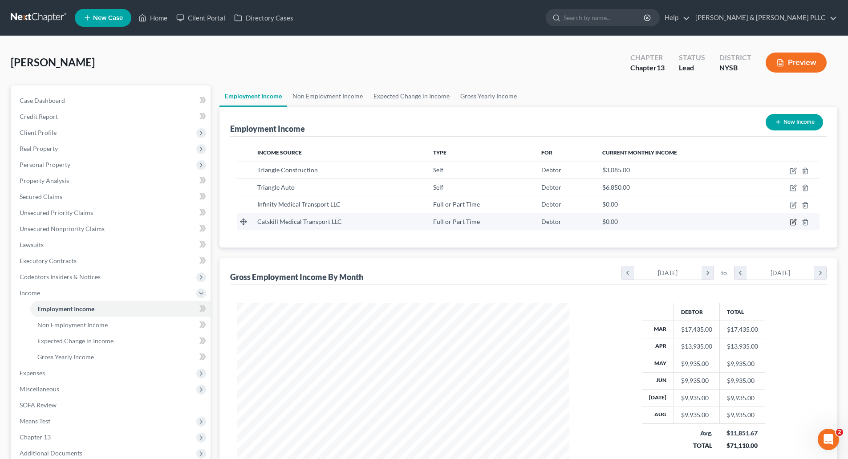
click at [794, 219] on icon "button" at bounding box center [793, 222] width 7 height 7
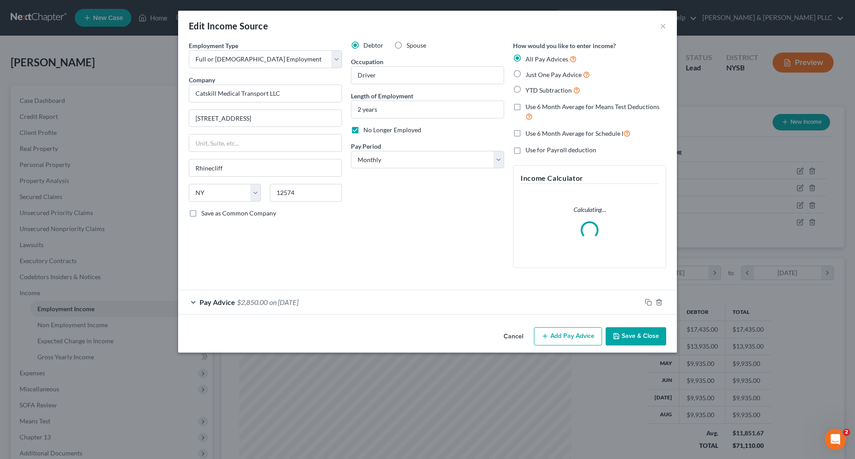
scroll to position [167, 353]
click at [340, 301] on div "Pay Advice $2,850.00 on [DATE]" at bounding box center [409, 302] width 463 height 24
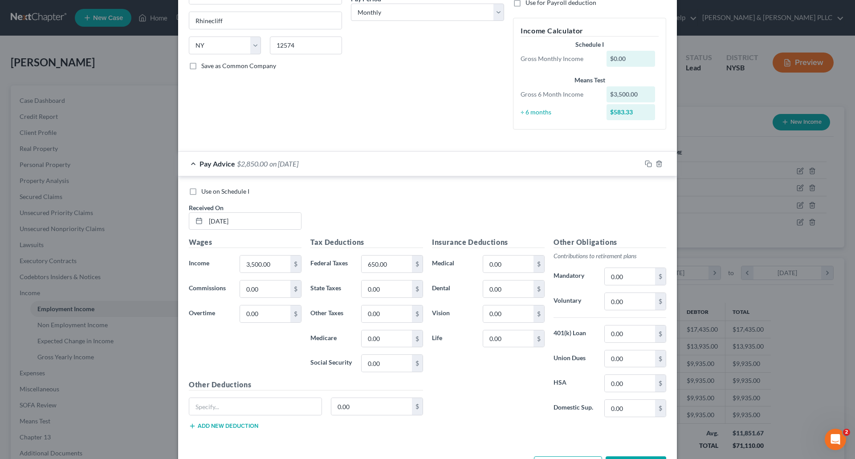
scroll to position [178, 0]
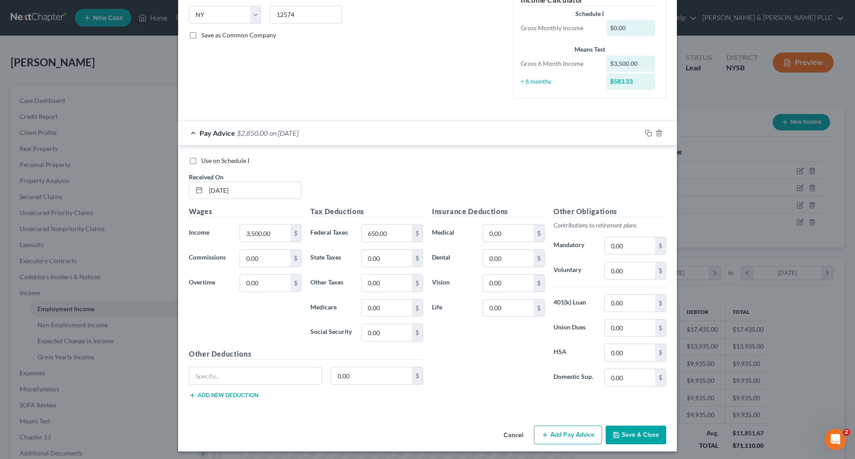
click at [567, 434] on button "Add Pay Advice" at bounding box center [568, 434] width 68 height 19
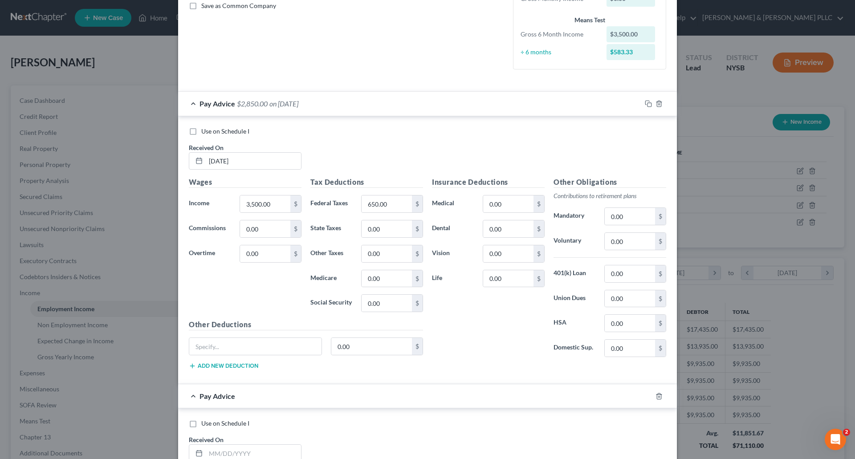
scroll to position [312, 0]
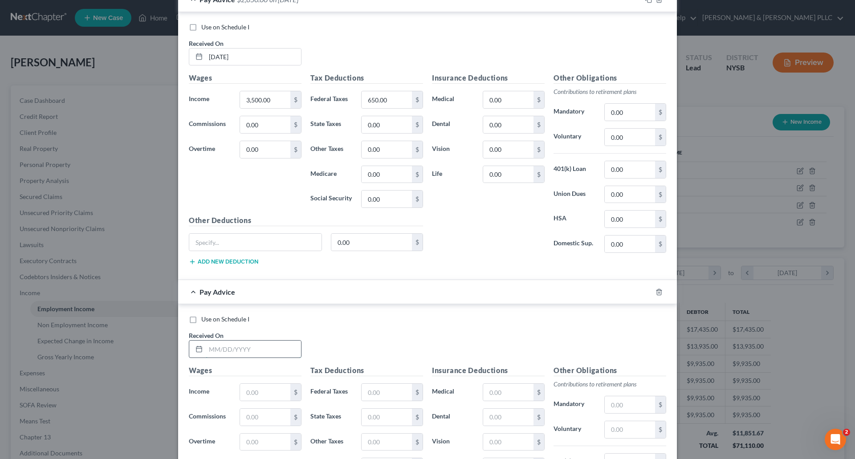
click at [229, 351] on input "text" at bounding box center [253, 348] width 95 height 17
click at [365, 394] on input "text" at bounding box center [386, 392] width 50 height 17
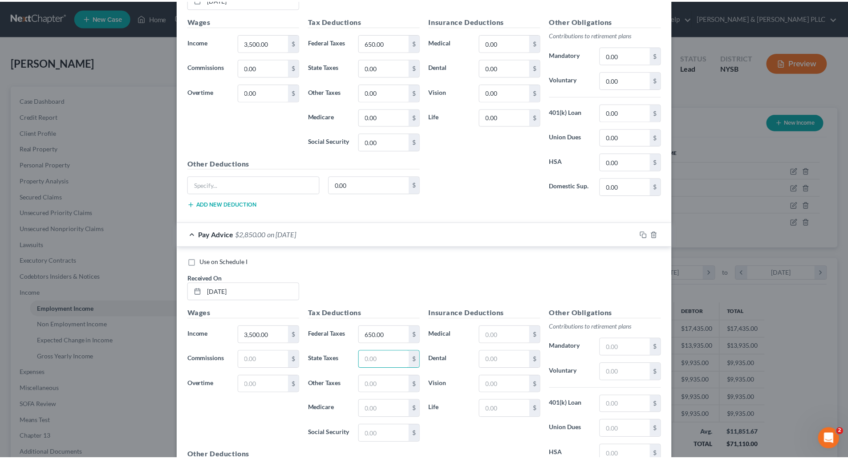
scroll to position [473, 0]
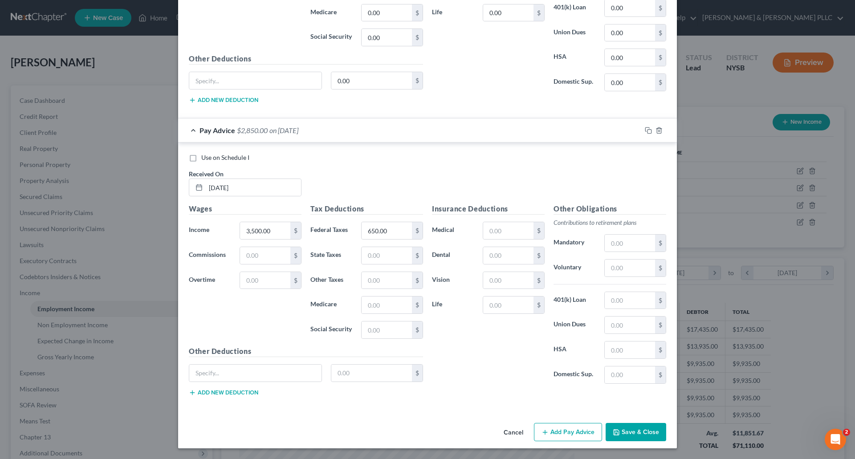
click at [648, 432] on button "Save & Close" at bounding box center [635, 432] width 61 height 19
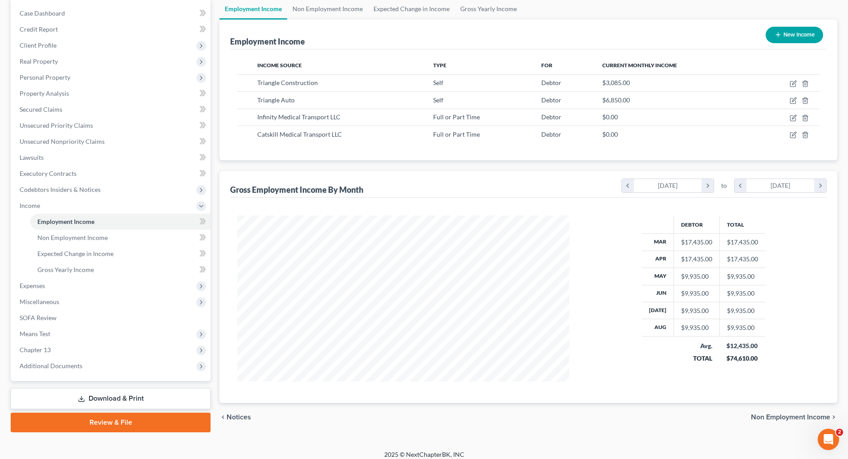
scroll to position [94, 0]
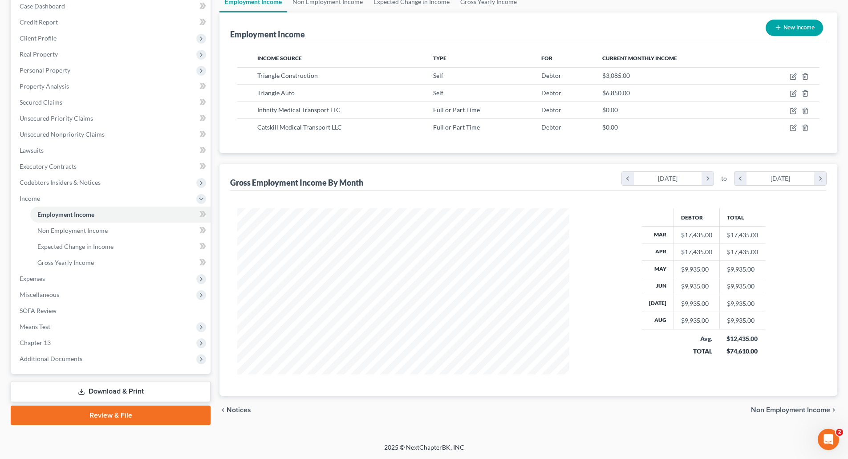
click at [768, 407] on span "Non Employment Income" at bounding box center [790, 409] width 79 height 7
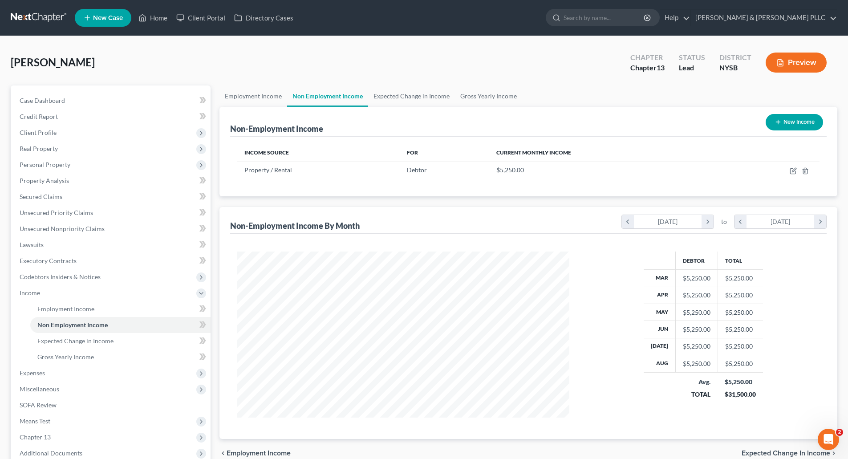
scroll to position [166, 350]
click at [764, 448] on div "chevron_left Employment Income Expected Change in Income chevron_right" at bounding box center [528, 453] width 618 height 28
click at [764, 451] on span "Expected Change in Income" at bounding box center [785, 453] width 89 height 7
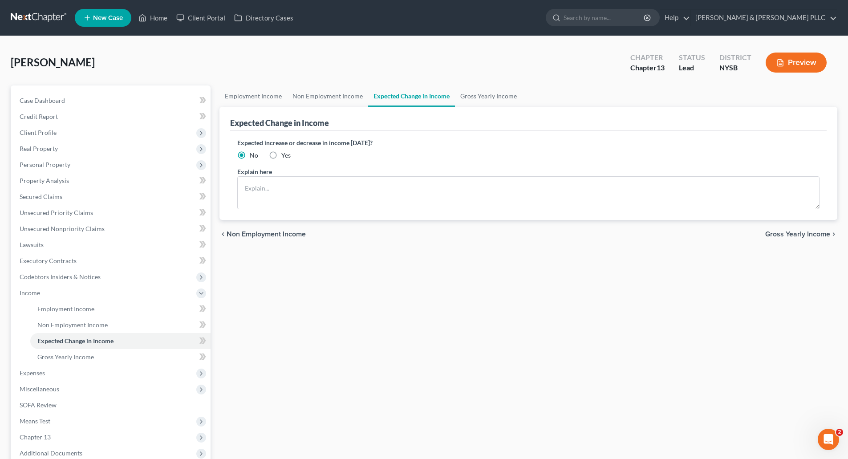
click at [778, 233] on span "Gross Yearly Income" at bounding box center [797, 234] width 65 height 7
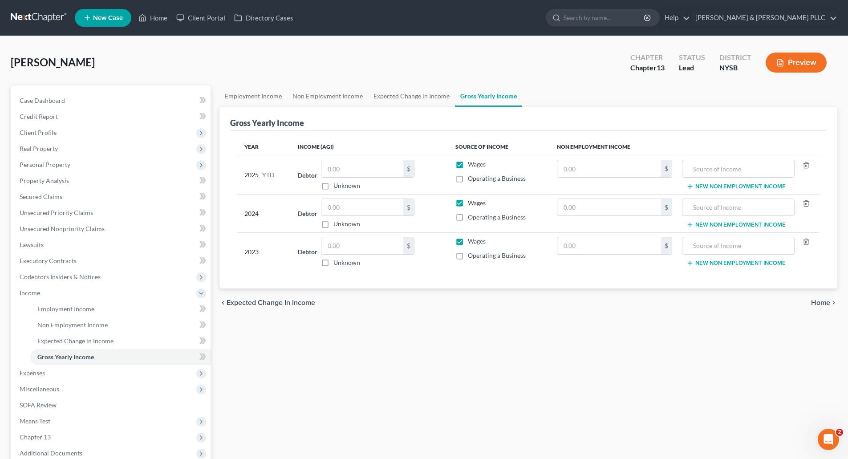
click at [820, 301] on span "Home" at bounding box center [820, 302] width 19 height 7
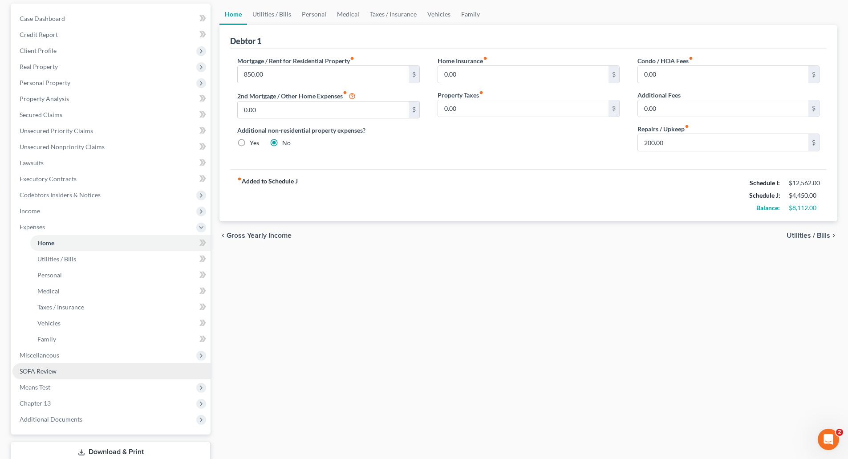
scroll to position [89, 0]
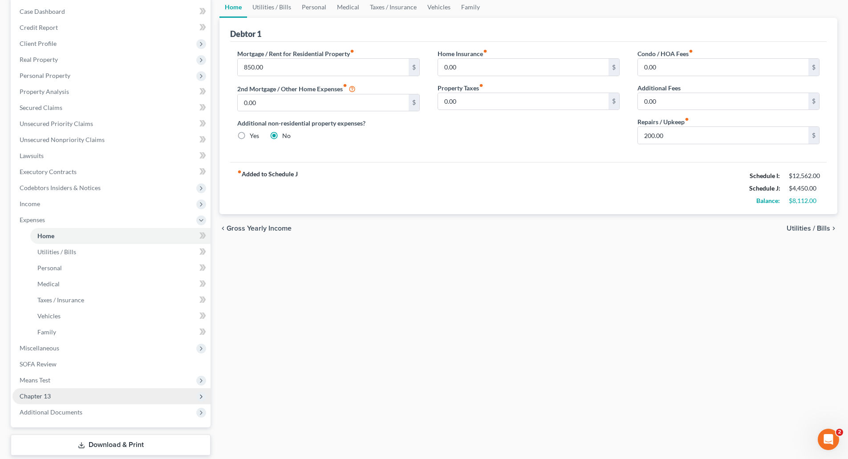
click at [46, 394] on span "Chapter 13" at bounding box center [35, 396] width 31 height 8
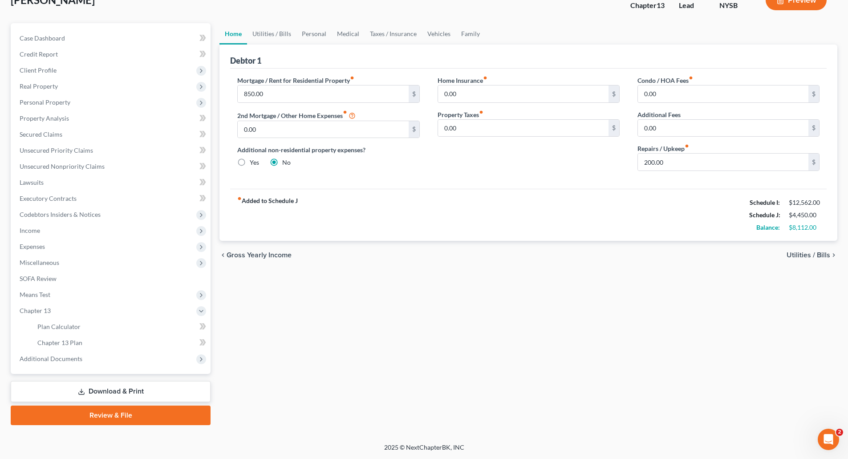
scroll to position [62, 0]
click at [76, 340] on span "Chapter 13 Plan" at bounding box center [59, 343] width 45 height 8
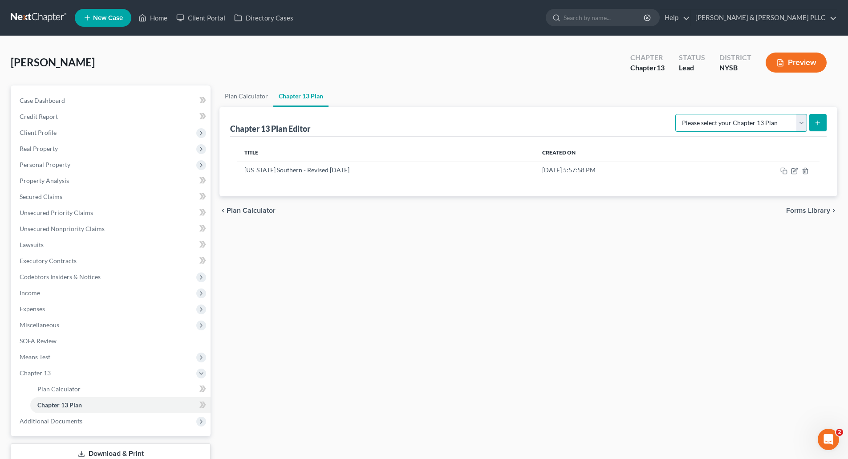
click at [800, 122] on select "Please select your Chapter 13 Plan National Form Plan - Official Form 113 [US_S…" at bounding box center [741, 123] width 132 height 18
click at [676, 114] on select "Please select your Chapter 13 Plan National Form Plan - Official Form 113 [US_S…" at bounding box center [741, 123] width 132 height 18
click at [821, 122] on icon "submit" at bounding box center [817, 122] width 7 height 7
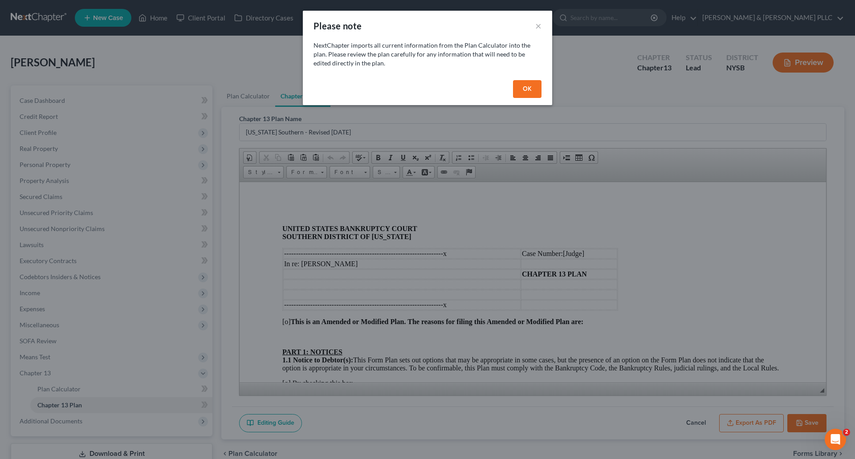
click at [526, 89] on button "OK" at bounding box center [527, 89] width 28 height 18
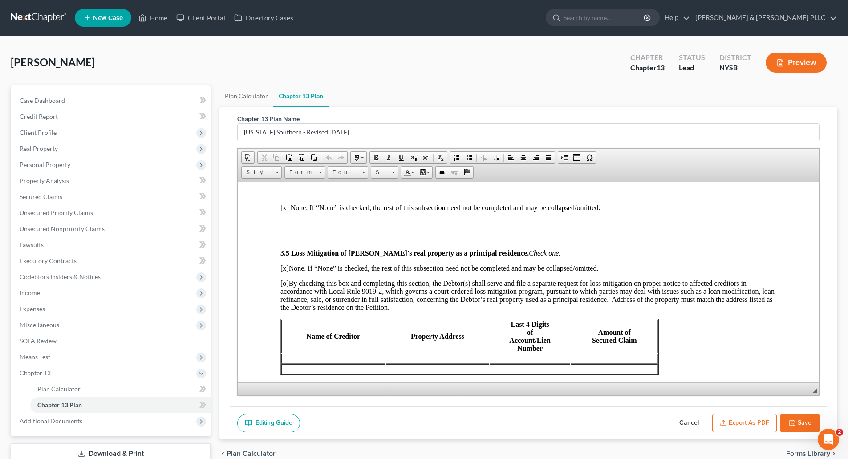
scroll to position [1335, 0]
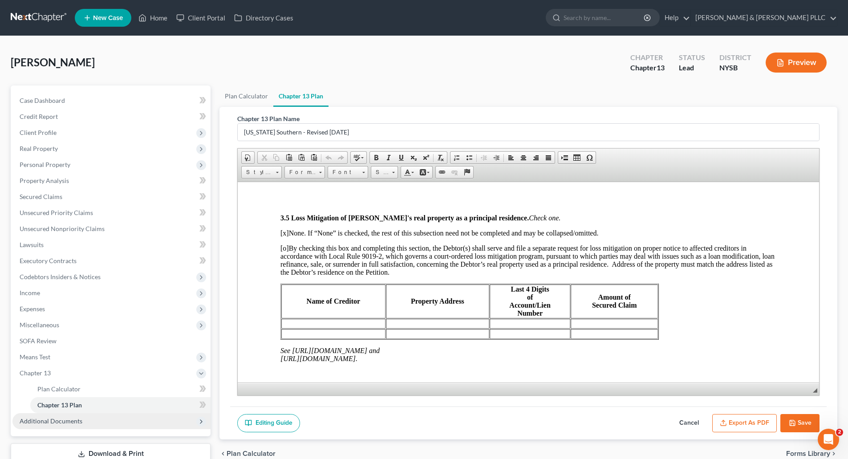
click at [61, 418] on span "Additional Documents" at bounding box center [51, 421] width 63 height 8
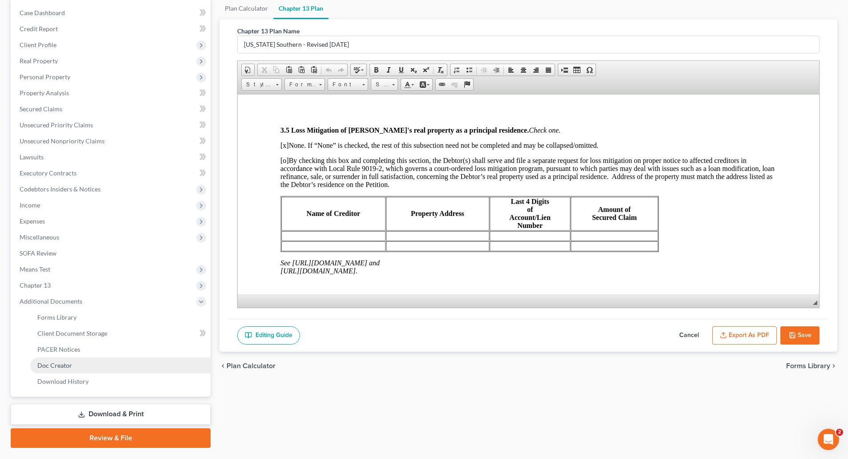
scroll to position [110, 0]
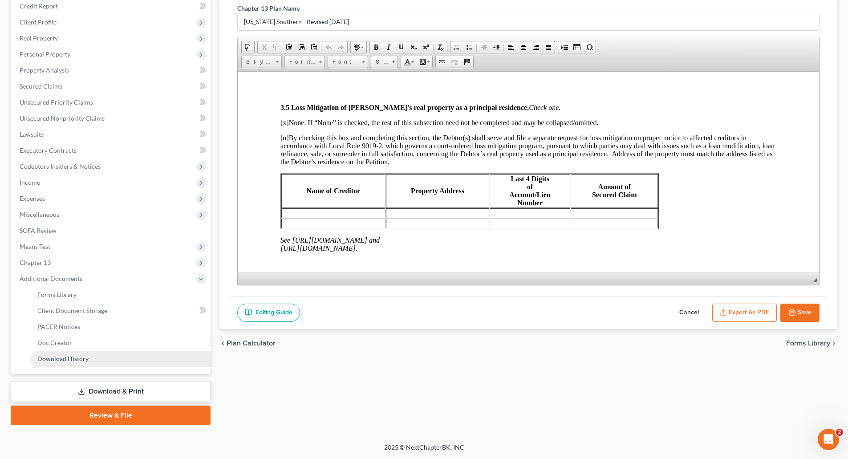
click at [62, 359] on span "Download History" at bounding box center [62, 359] width 51 height 8
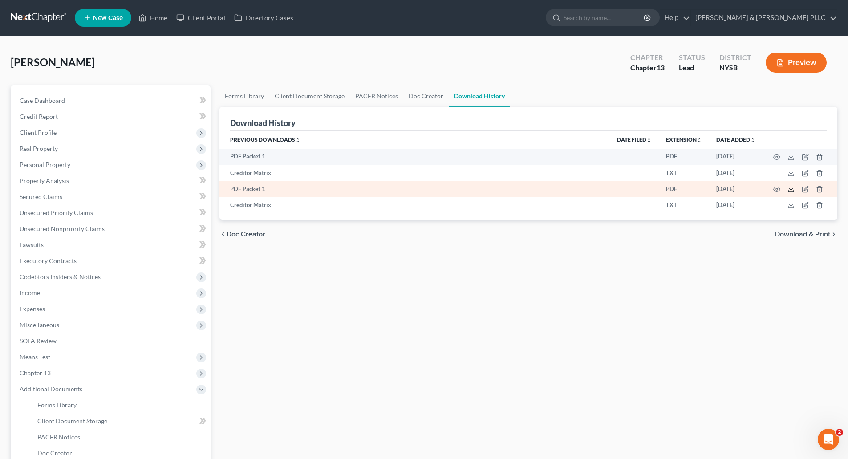
click at [790, 188] on icon at bounding box center [790, 189] width 7 height 7
click at [820, 187] on polyline "button" at bounding box center [819, 187] width 5 height 0
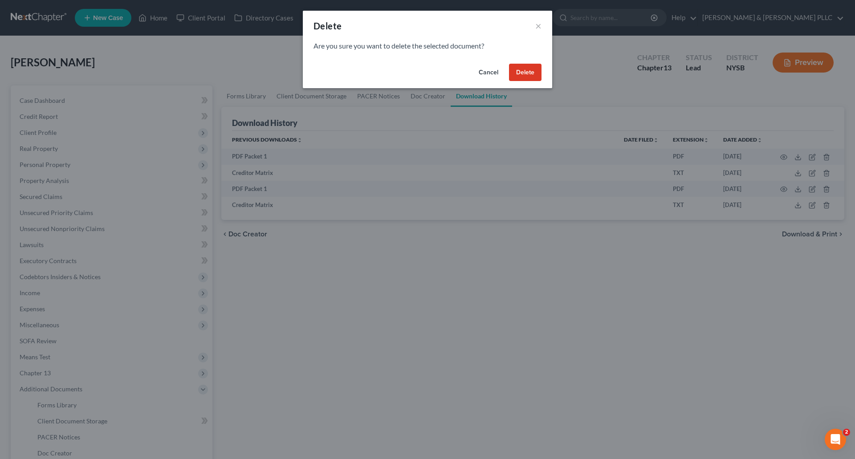
drag, startPoint x: 522, startPoint y: 75, endPoint x: 756, endPoint y: 153, distance: 246.7
click at [523, 75] on button "Delete" at bounding box center [525, 73] width 32 height 18
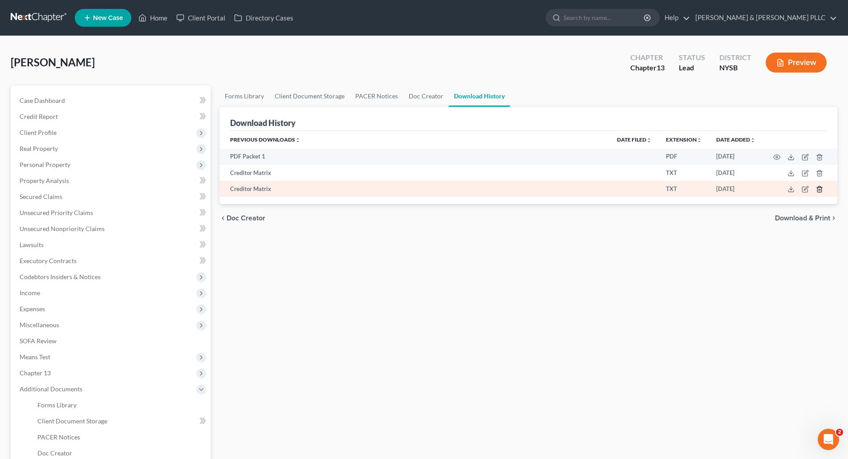
click at [819, 187] on polyline "button" at bounding box center [819, 187] width 5 height 0
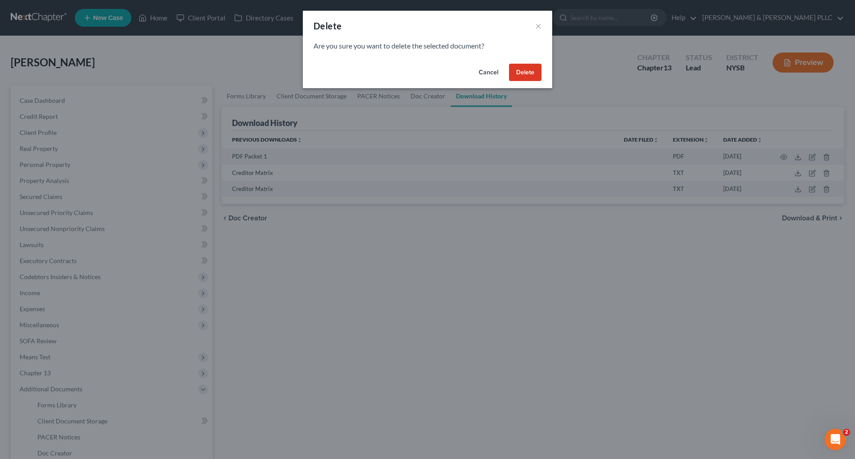
click at [527, 77] on button "Delete" at bounding box center [525, 73] width 32 height 18
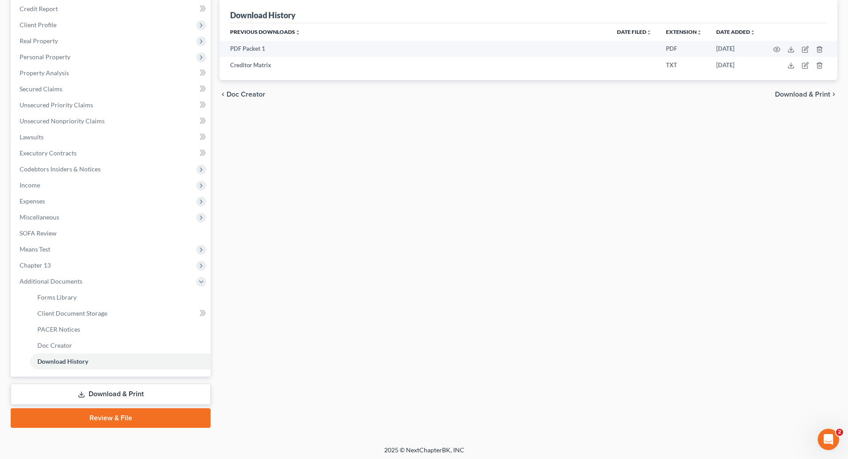
scroll to position [110, 0]
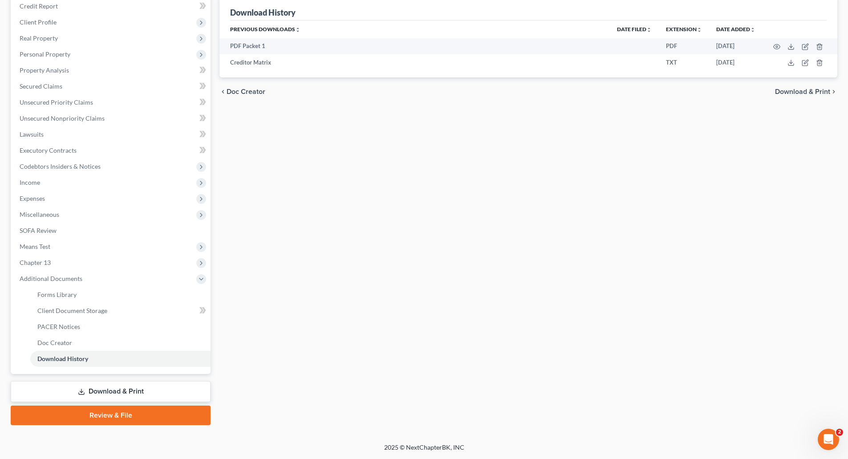
click at [97, 389] on link "Download & Print" at bounding box center [111, 391] width 200 height 21
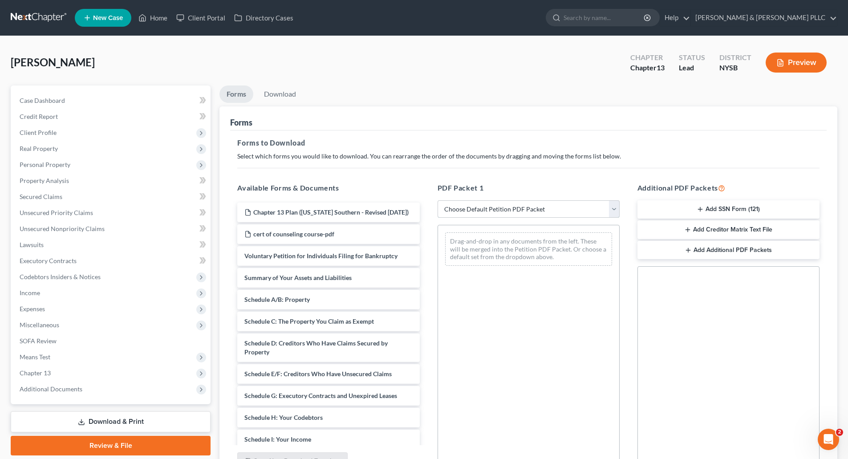
click at [612, 204] on select "Choose Default Petition PDF Packet Complete Bankruptcy Petition (all forms and …" at bounding box center [529, 209] width 182 height 18
click at [438, 200] on select "Choose Default Petition PDF Packet Complete Bankruptcy Petition (all forms and …" at bounding box center [529, 209] width 182 height 18
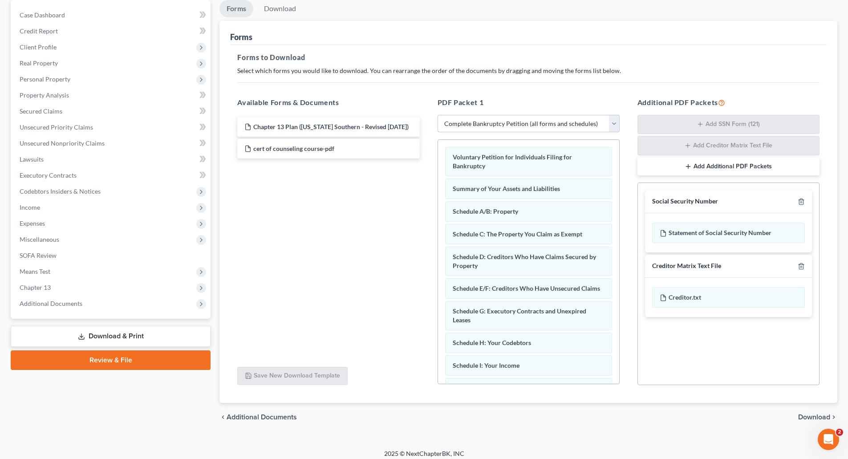
scroll to position [92, 0]
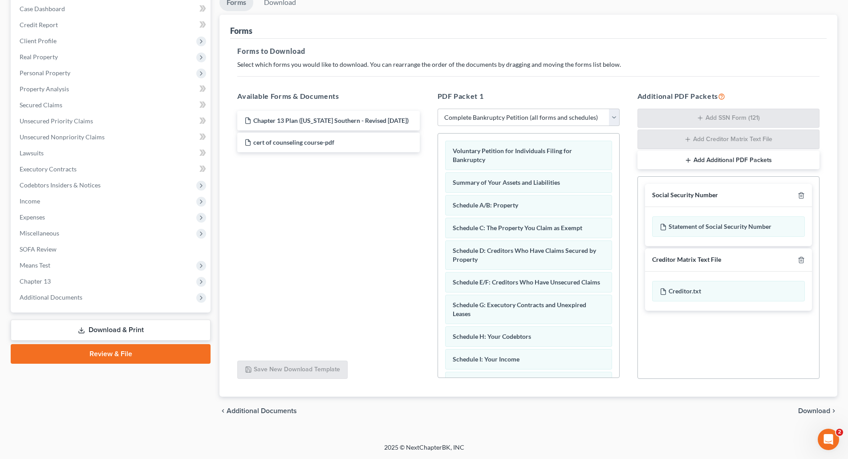
click at [804, 407] on span "Download" at bounding box center [814, 410] width 32 height 7
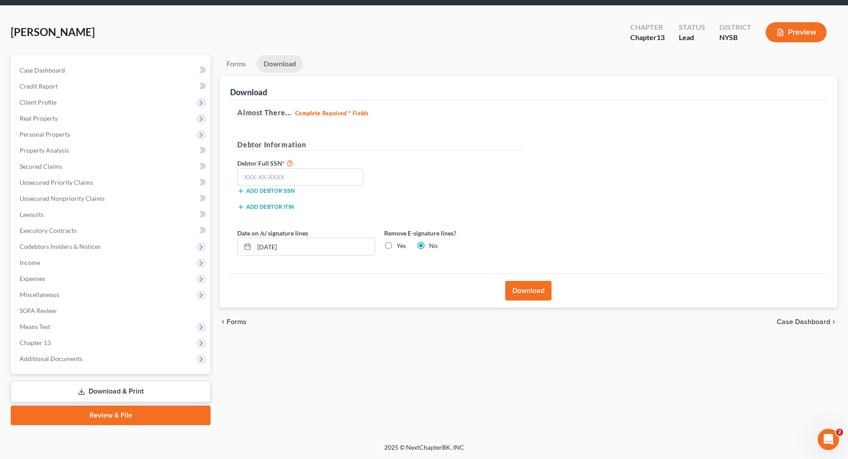
scroll to position [30, 0]
click at [247, 178] on input "text" at bounding box center [300, 177] width 126 height 18
click at [520, 286] on button "Download" at bounding box center [528, 291] width 46 height 20
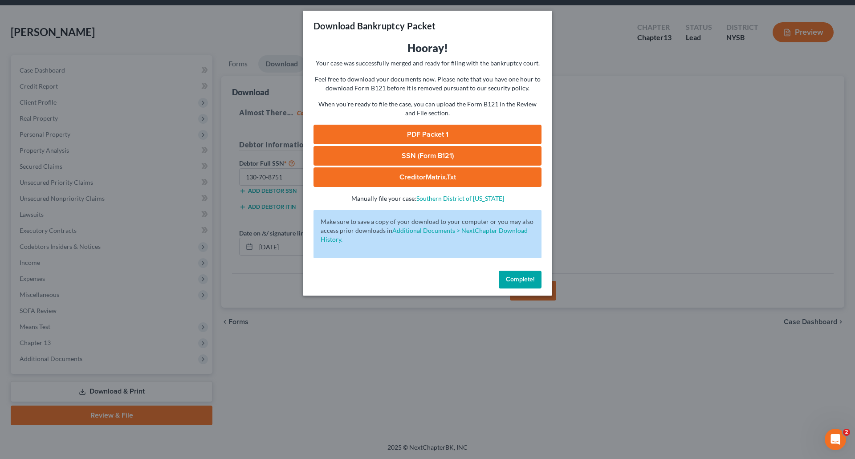
click at [526, 282] on span "Complete!" at bounding box center [520, 280] width 28 height 8
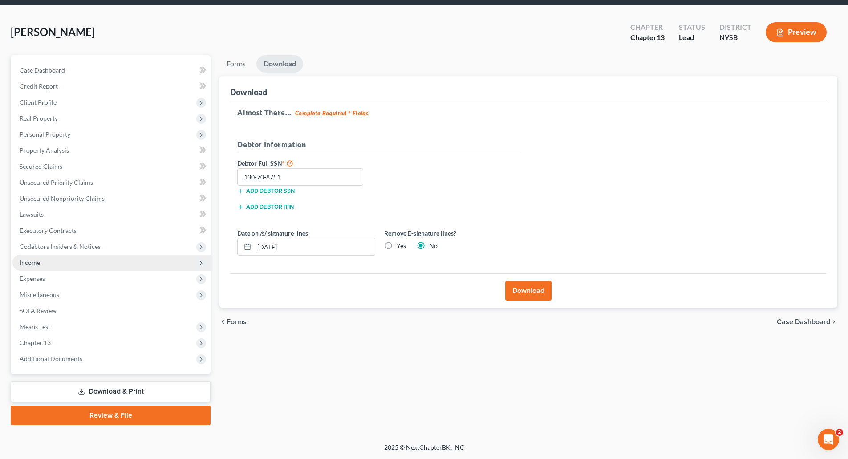
click at [31, 262] on span "Income" at bounding box center [30, 263] width 20 height 8
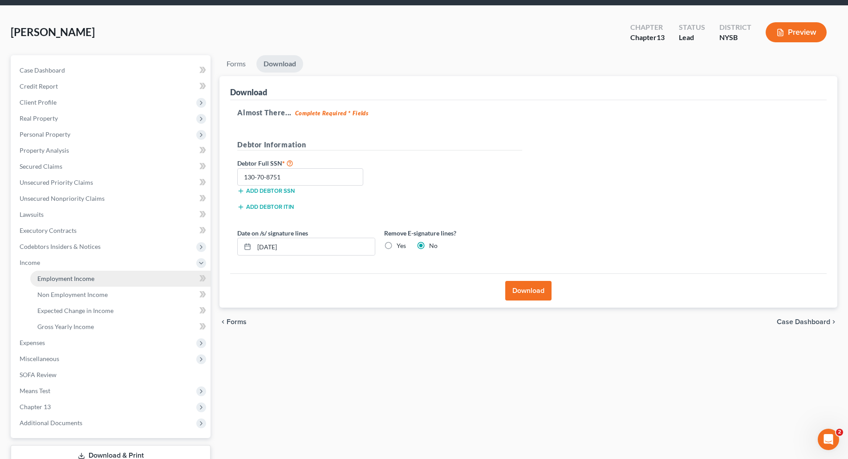
click at [75, 274] on link "Employment Income" at bounding box center [120, 279] width 180 height 16
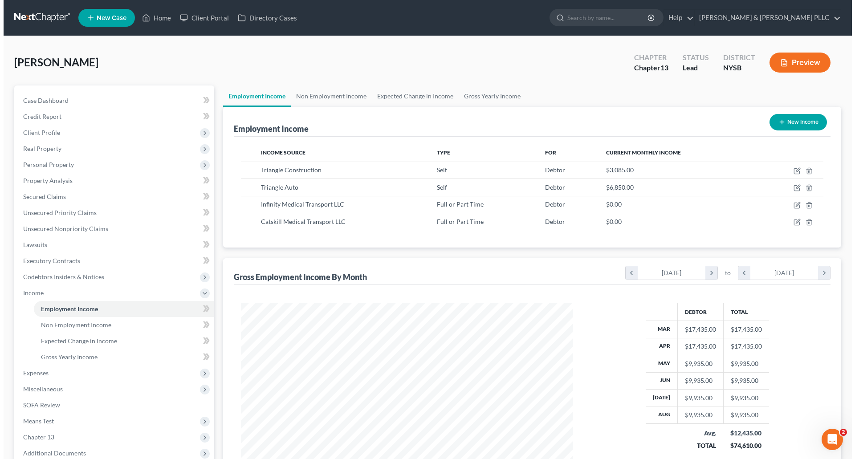
scroll to position [166, 350]
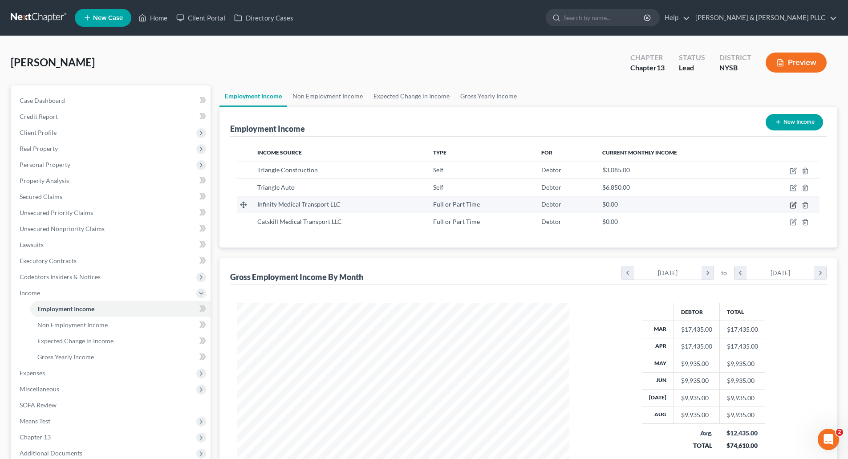
click at [792, 203] on icon "button" at bounding box center [792, 205] width 5 height 5
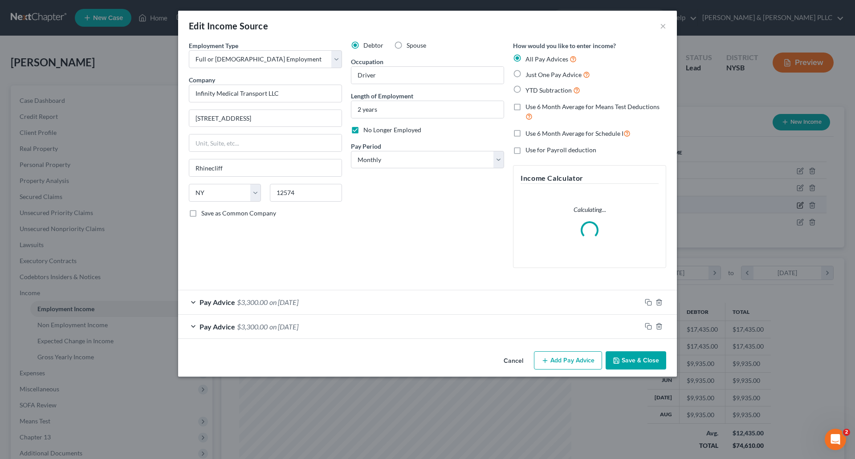
scroll to position [167, 353]
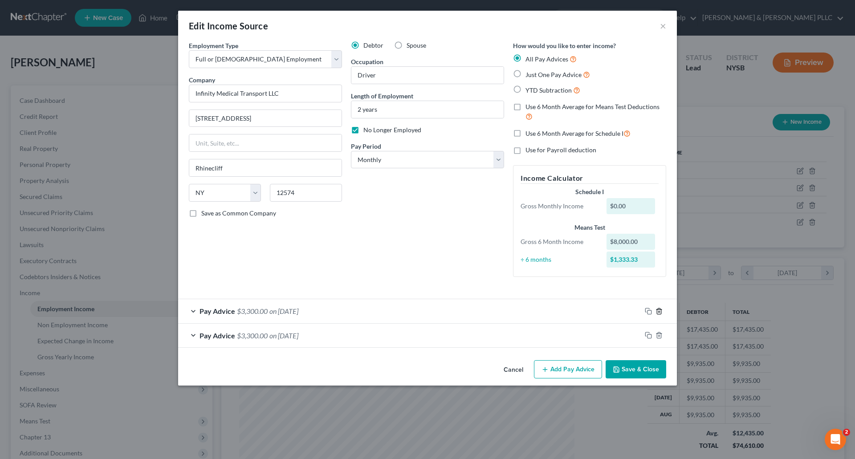
click at [660, 310] on icon "button" at bounding box center [658, 311] width 7 height 7
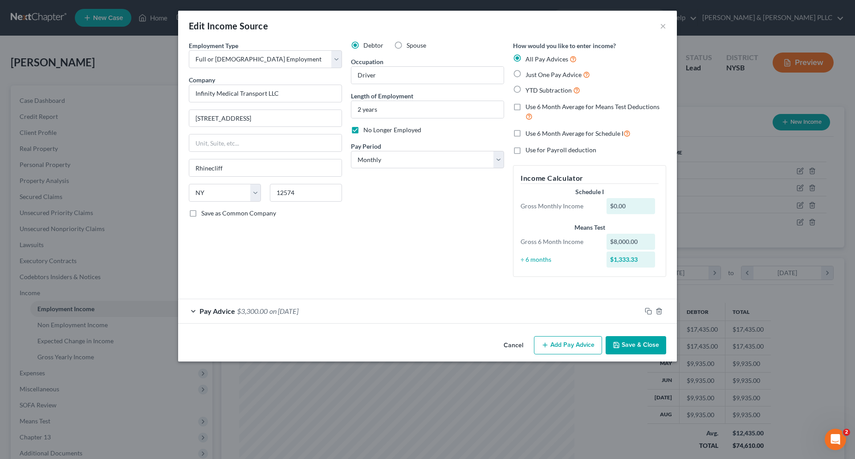
click at [332, 312] on div "Pay Advice $3,300.00 on [DATE]" at bounding box center [409, 311] width 463 height 24
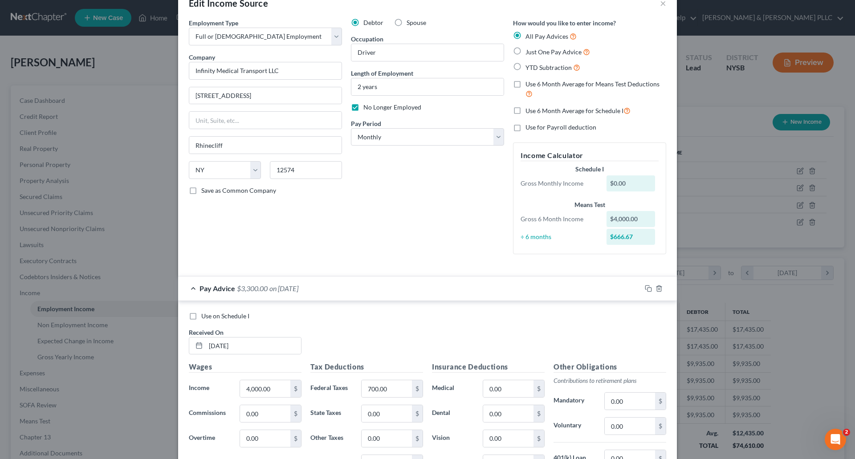
scroll to position [45, 0]
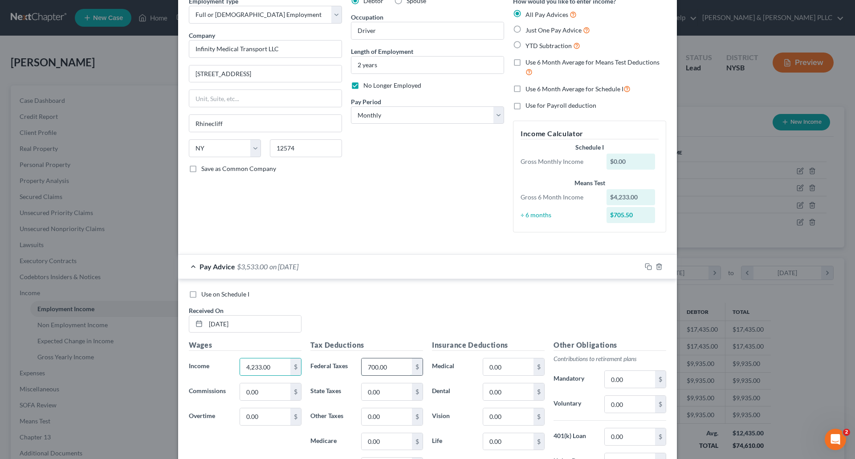
drag, startPoint x: 365, startPoint y: 365, endPoint x: 359, endPoint y: 348, distance: 18.9
click at [365, 365] on input "700.00" at bounding box center [386, 366] width 50 height 17
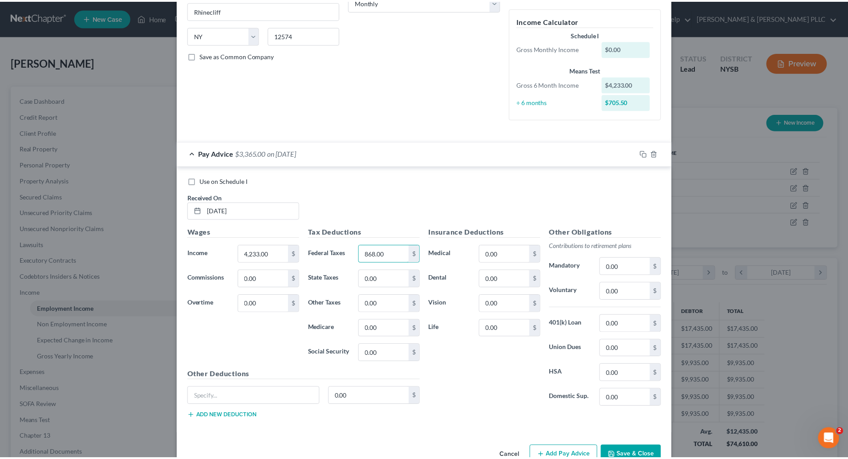
scroll to position [181, 0]
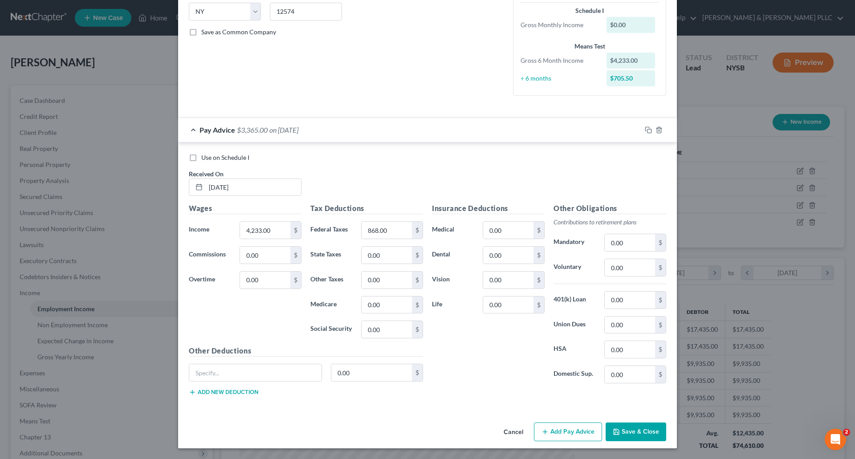
click at [627, 429] on button "Save & Close" at bounding box center [635, 431] width 61 height 19
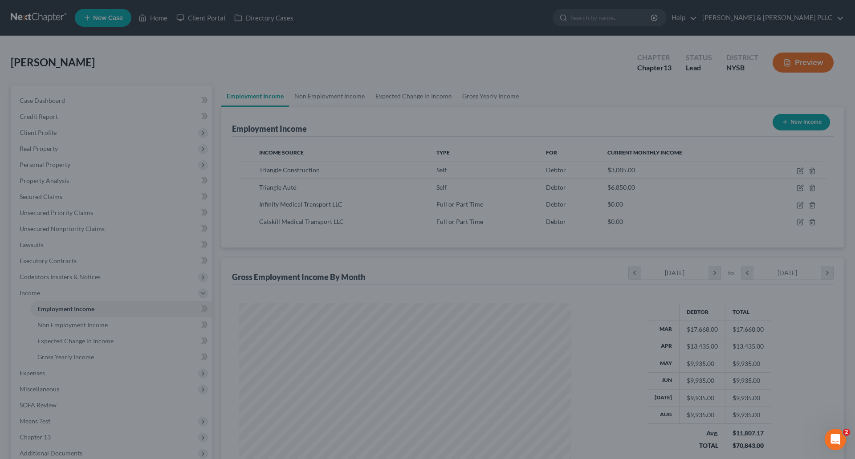
scroll to position [444910, 444726]
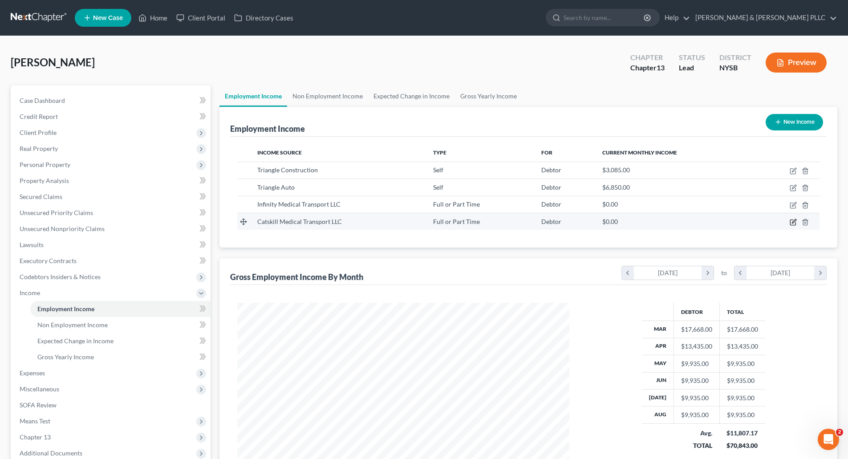
click at [793, 219] on icon "button" at bounding box center [793, 222] width 7 height 7
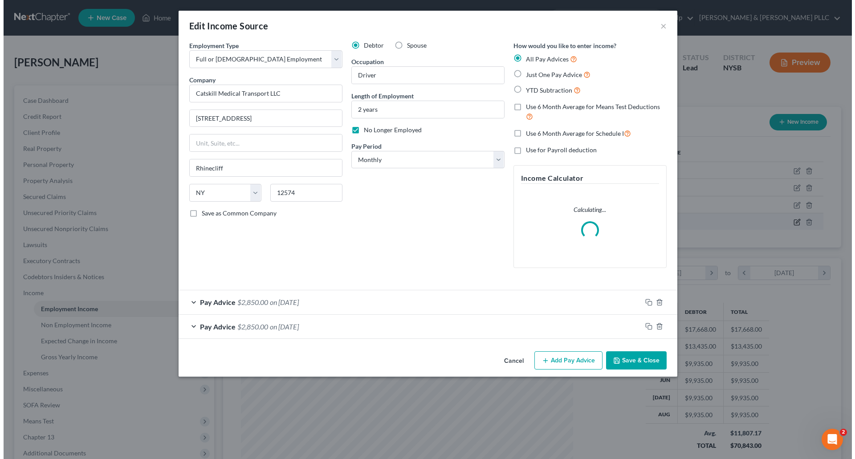
scroll to position [167, 353]
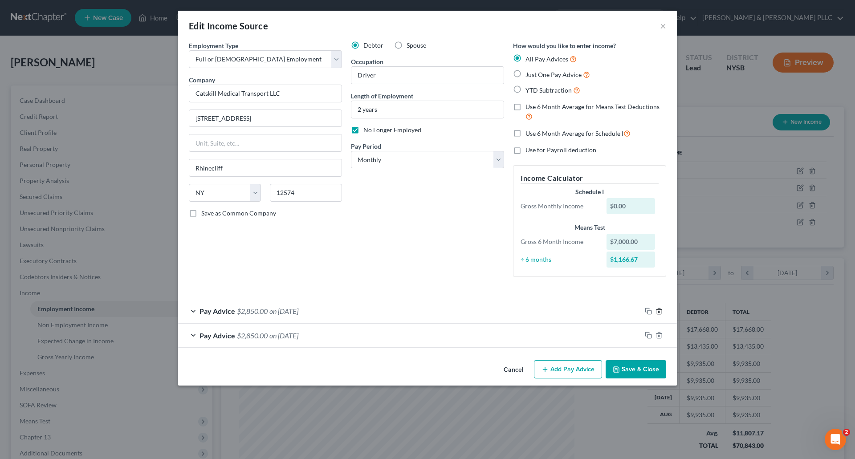
click at [661, 308] on icon "button" at bounding box center [658, 311] width 7 height 7
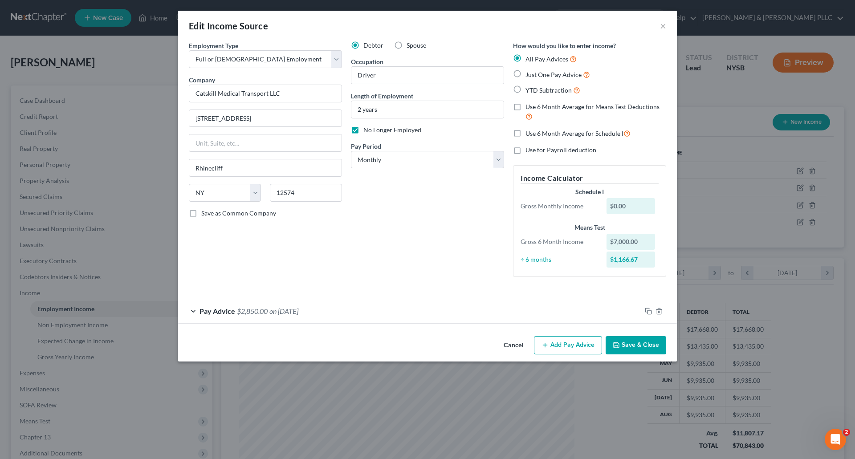
click at [346, 312] on div "Pay Advice $2,850.00 on [DATE]" at bounding box center [409, 311] width 463 height 24
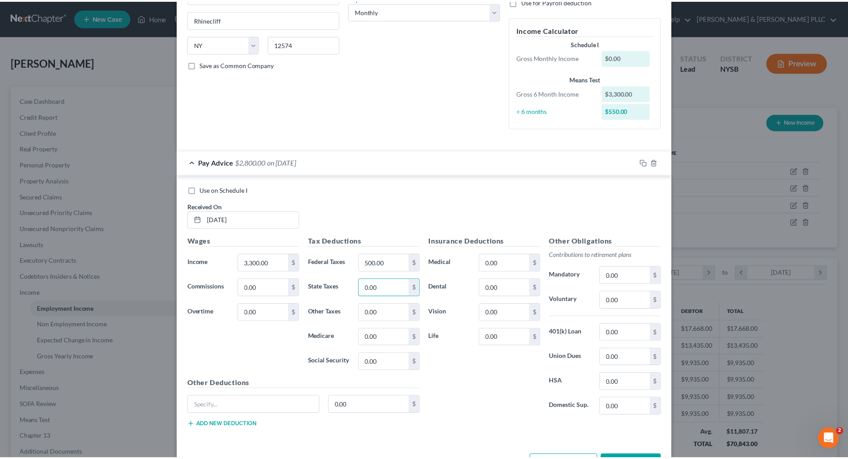
scroll to position [181, 0]
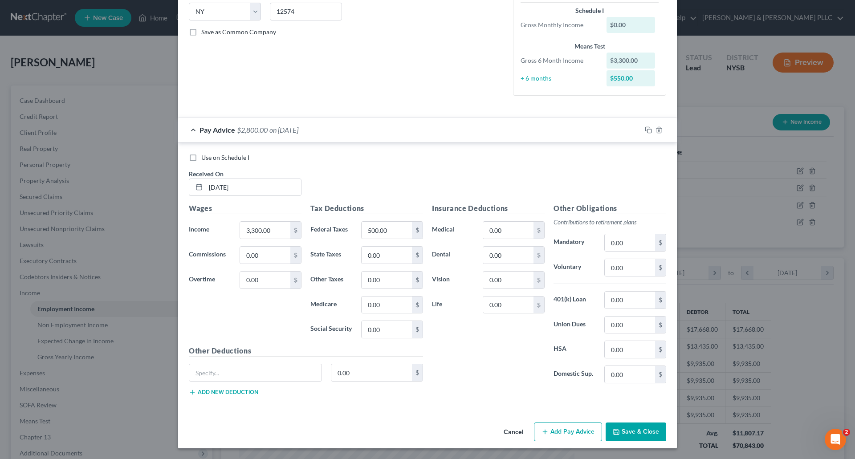
click at [628, 430] on button "Save & Close" at bounding box center [635, 431] width 61 height 19
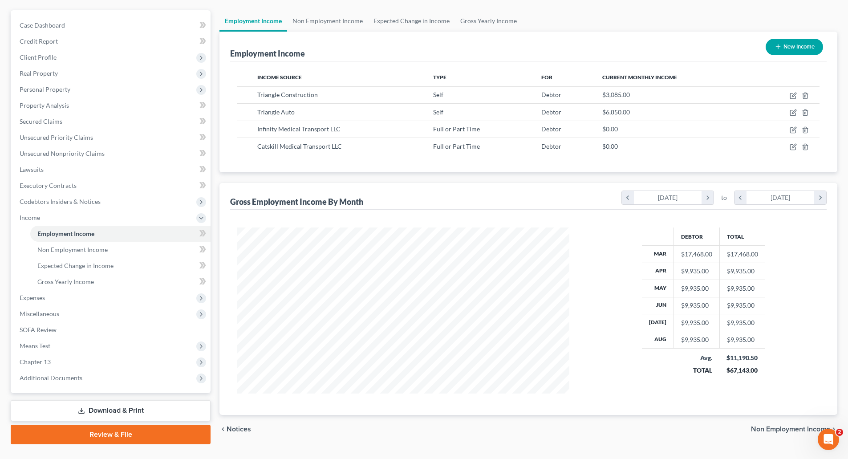
scroll to position [89, 0]
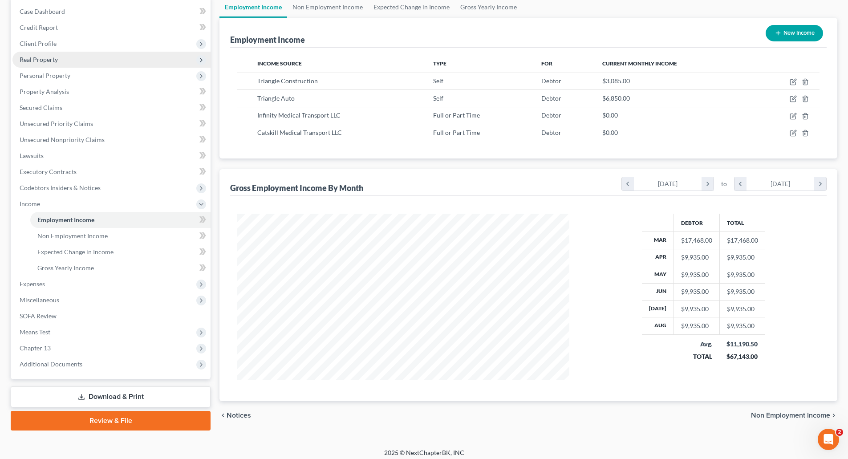
click at [46, 58] on span "Real Property" at bounding box center [39, 60] width 38 height 8
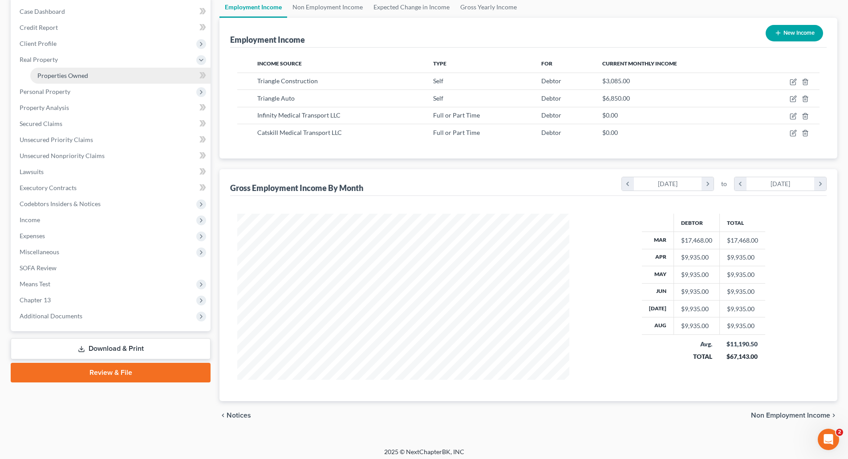
click at [72, 73] on span "Properties Owned" at bounding box center [62, 76] width 51 height 8
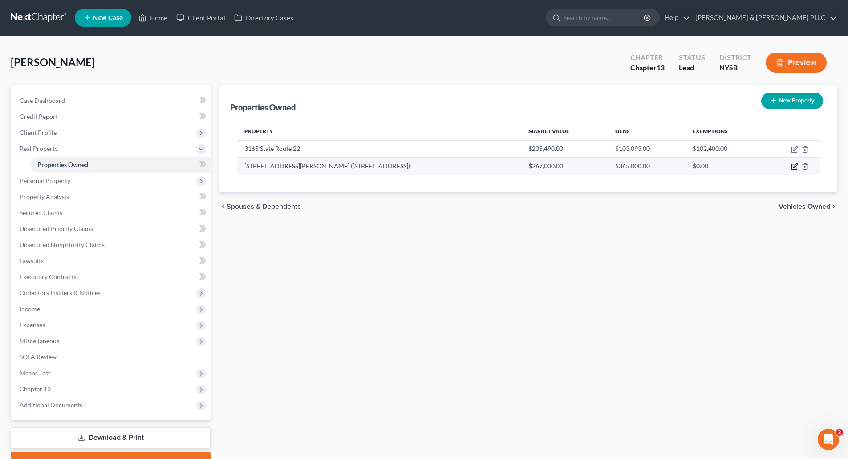
click at [792, 166] on icon "button" at bounding box center [793, 166] width 5 height 5
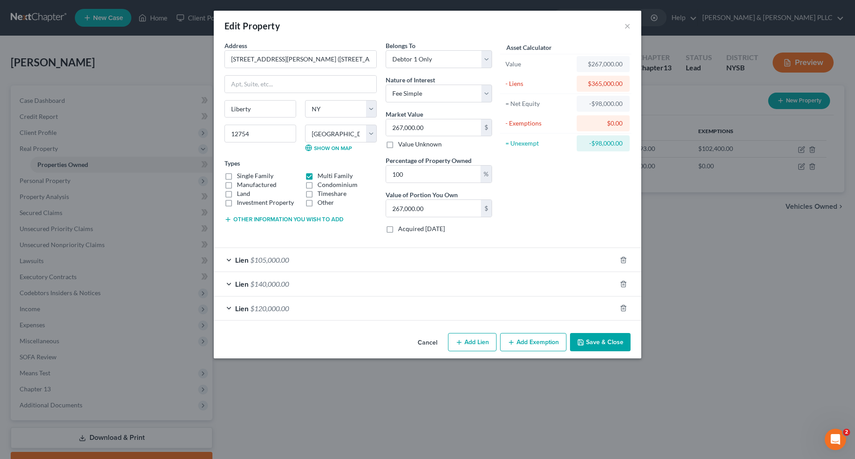
click at [313, 284] on div "Lien $140,000.00" at bounding box center [415, 284] width 402 height 24
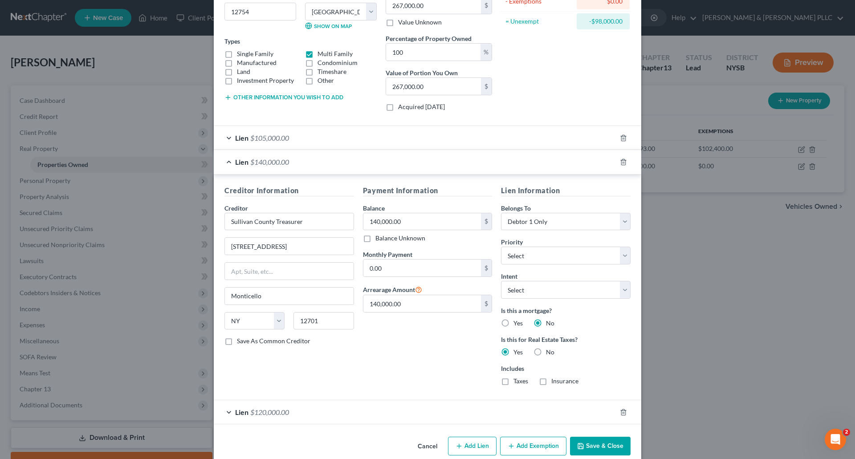
scroll to position [136, 0]
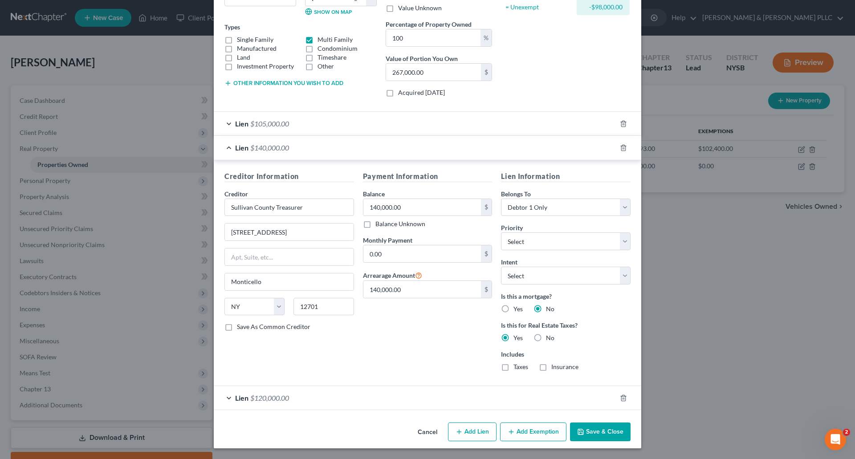
click at [331, 395] on div "Lien $120,000.00" at bounding box center [415, 398] width 402 height 24
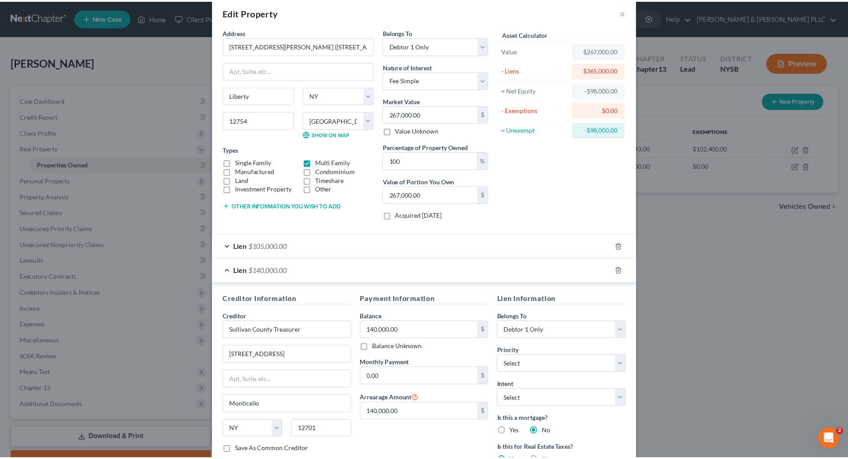
scroll to position [0, 0]
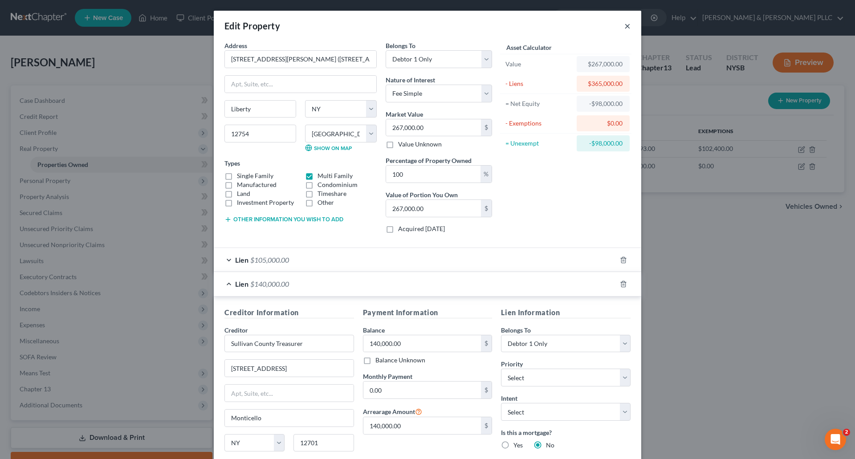
click at [624, 27] on button "×" at bounding box center [627, 25] width 6 height 11
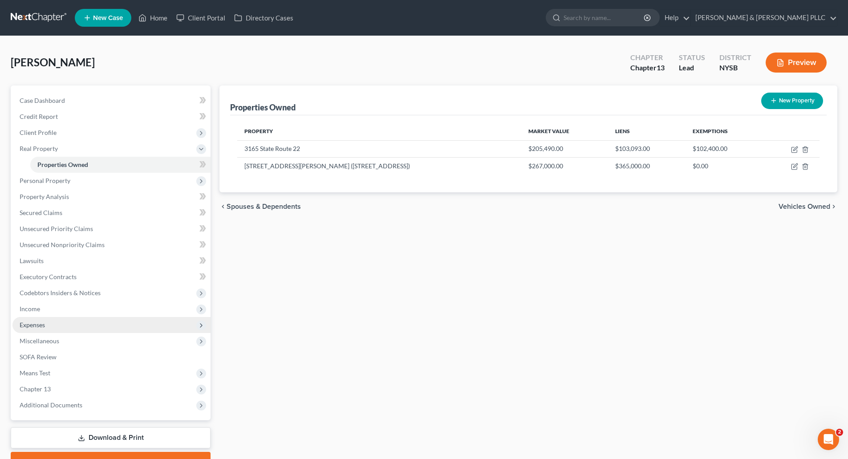
click at [35, 320] on span "Expenses" at bounding box center [111, 325] width 198 height 16
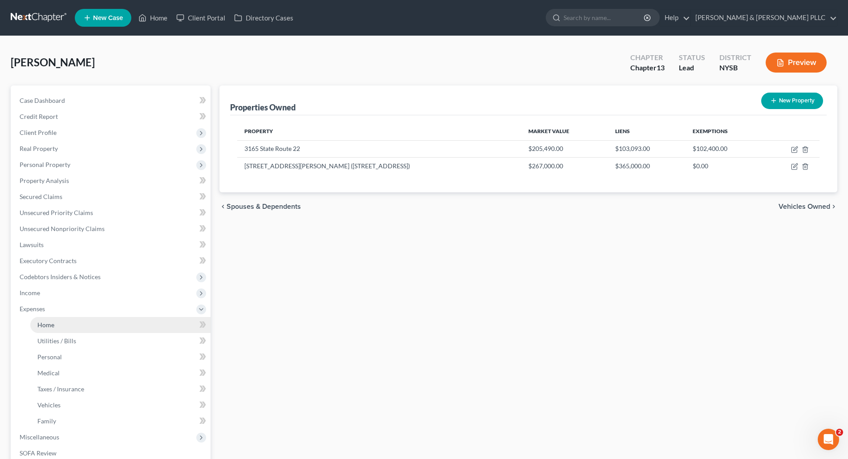
click at [45, 322] on span "Home" at bounding box center [45, 325] width 17 height 8
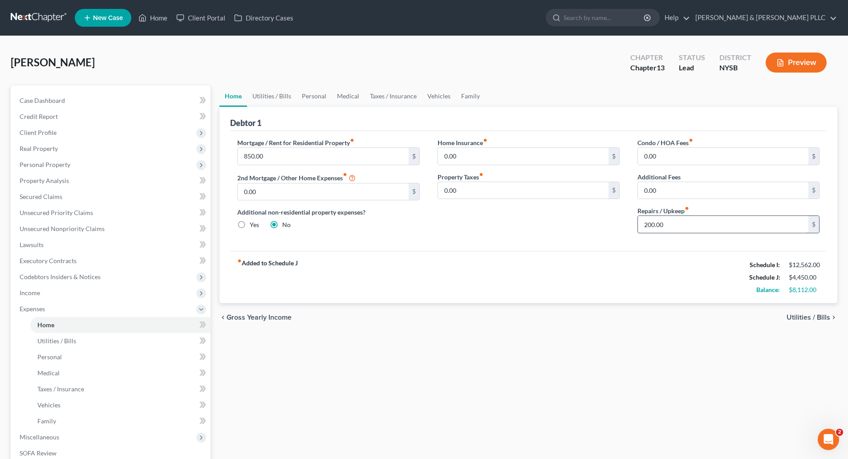
drag, startPoint x: 644, startPoint y: 223, endPoint x: 645, endPoint y: 218, distance: 5.9
click at [644, 223] on input "200.00" at bounding box center [723, 224] width 170 height 17
click at [800, 316] on span "Utilities / Bills" at bounding box center [808, 317] width 44 height 7
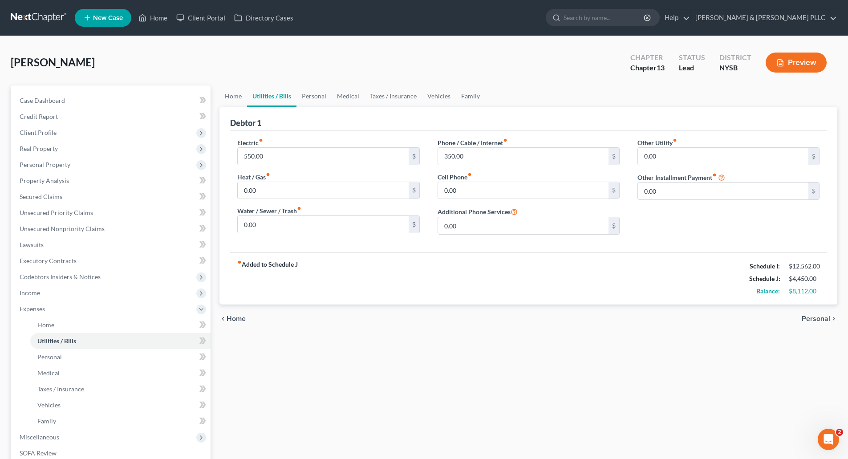
click at [814, 319] on span "Personal" at bounding box center [816, 318] width 28 height 7
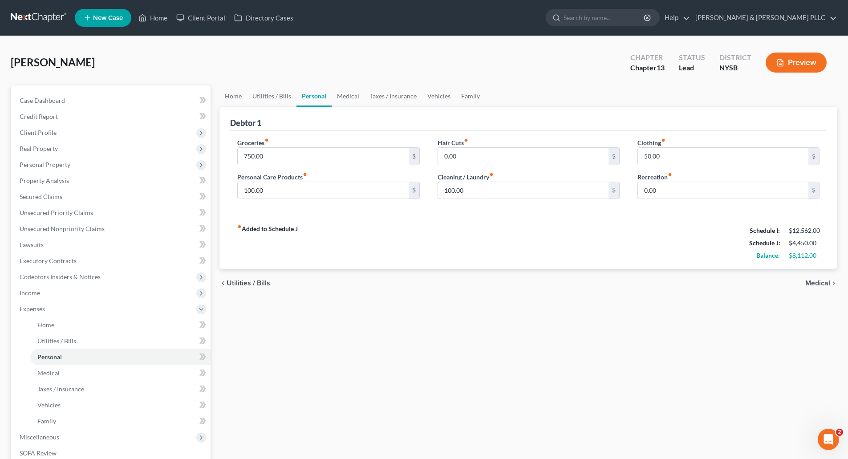
click at [815, 280] on span "Medical" at bounding box center [817, 283] width 25 height 7
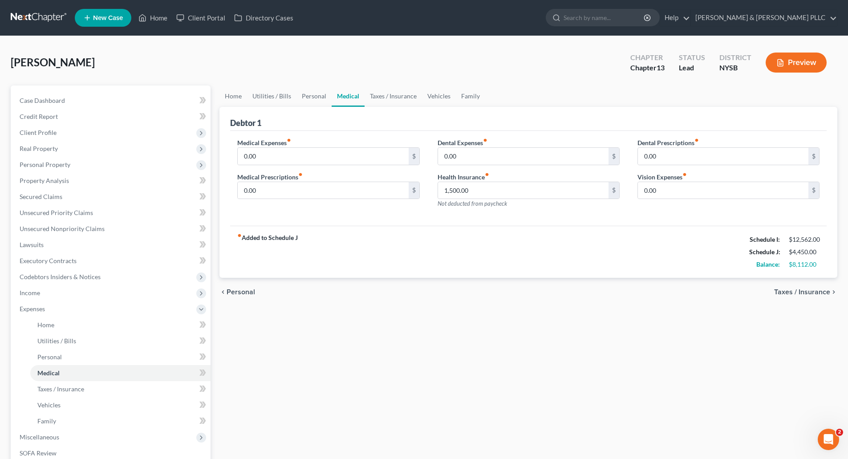
click at [814, 290] on span "Taxes / Insurance" at bounding box center [802, 291] width 56 height 7
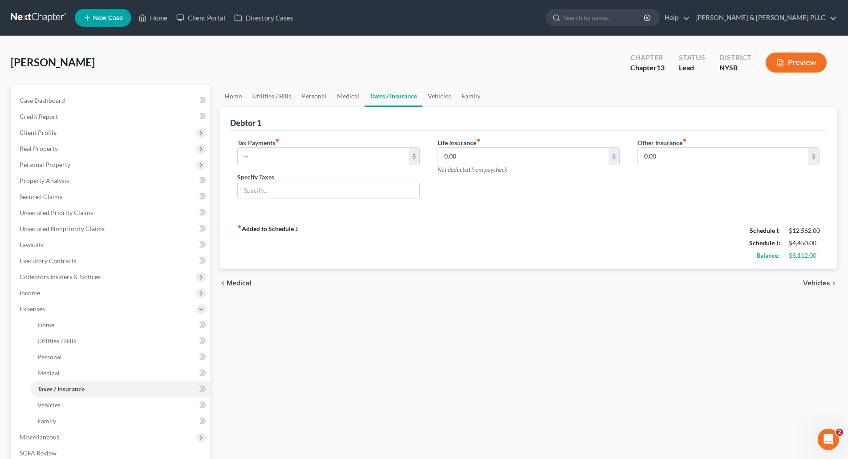
click at [818, 282] on span "Vehicles" at bounding box center [816, 283] width 27 height 7
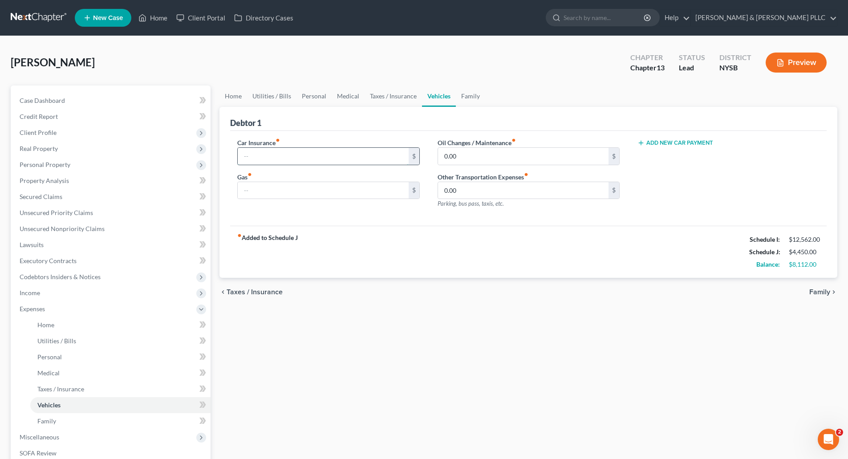
click at [250, 150] on input "text" at bounding box center [323, 156] width 170 height 17
click at [267, 191] on input "text" at bounding box center [323, 190] width 170 height 17
click at [816, 290] on span "Family" at bounding box center [819, 291] width 21 height 7
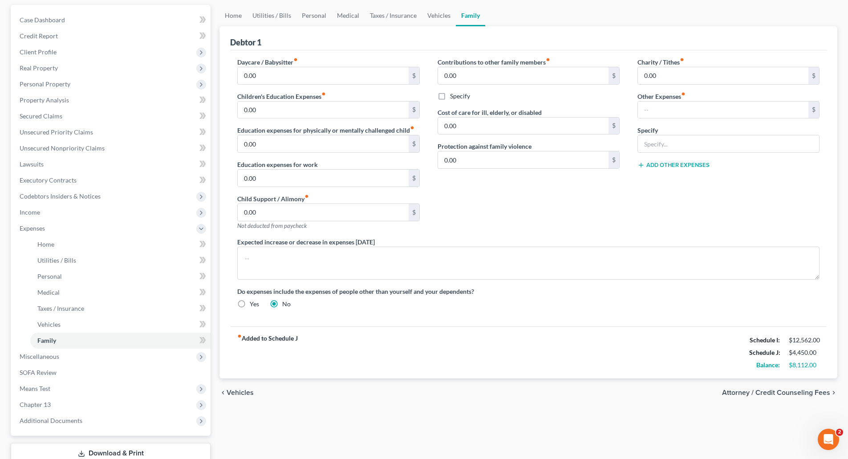
scroll to position [89, 0]
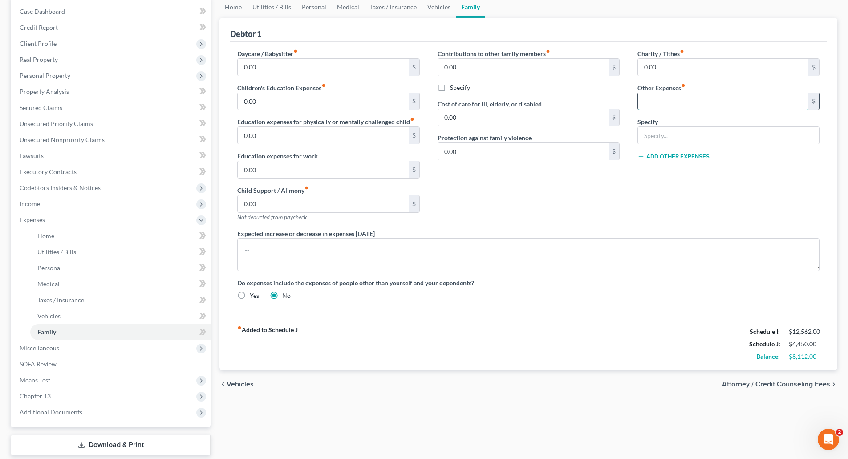
click at [648, 101] on input "text" at bounding box center [723, 101] width 170 height 17
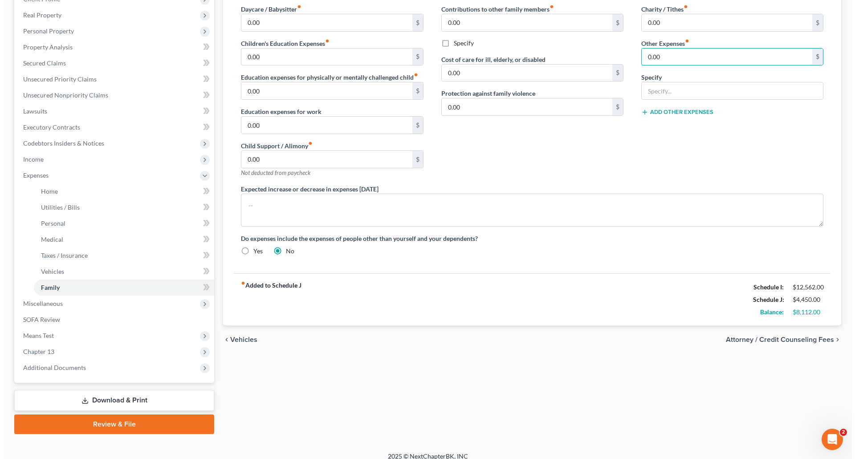
scroll to position [142, 0]
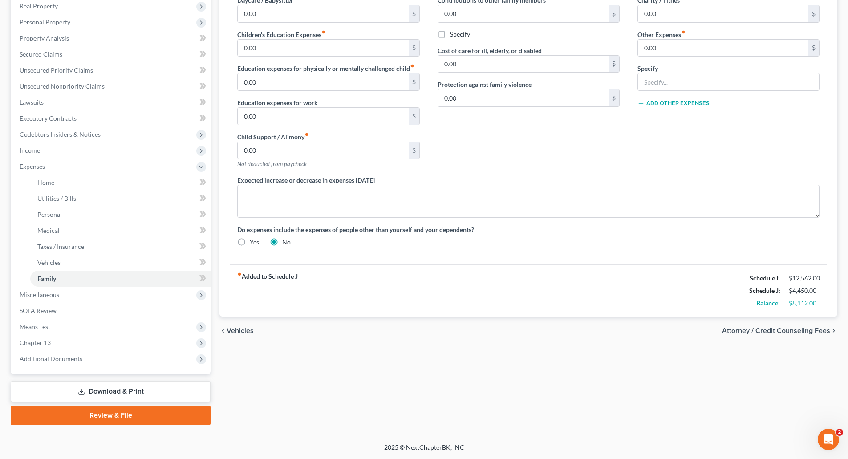
click at [781, 328] on span "Attorney / Credit Counseling Fees" at bounding box center [776, 330] width 108 height 7
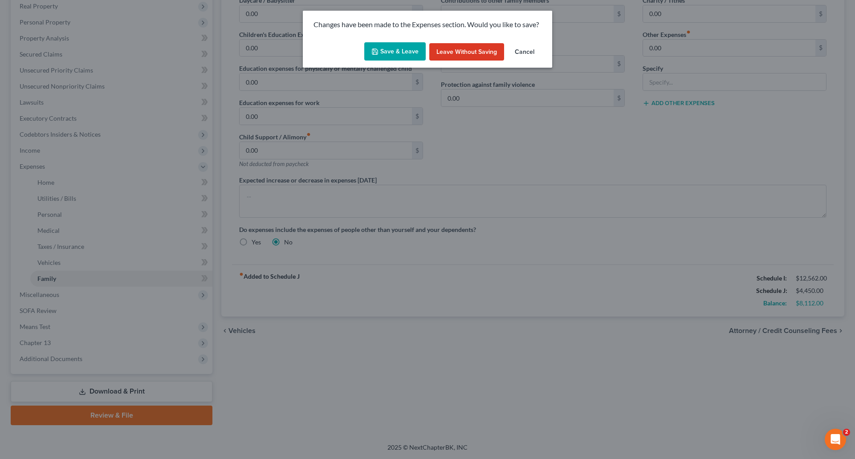
click at [402, 52] on button "Save & Leave" at bounding box center [394, 51] width 61 height 19
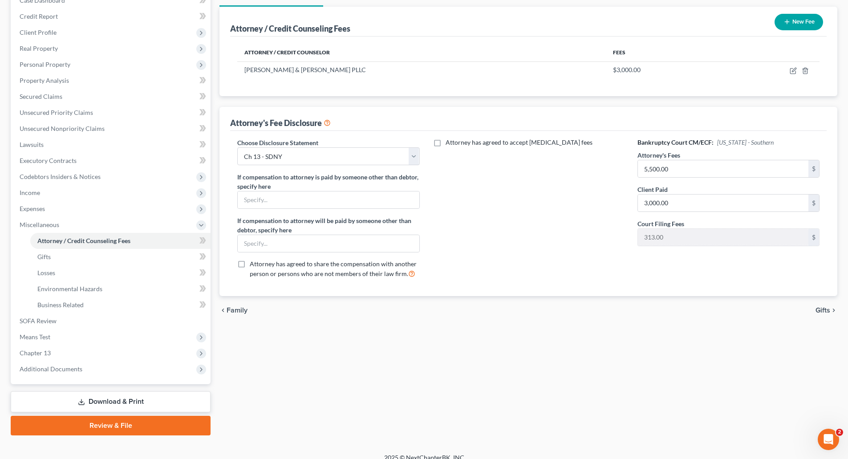
scroll to position [110, 0]
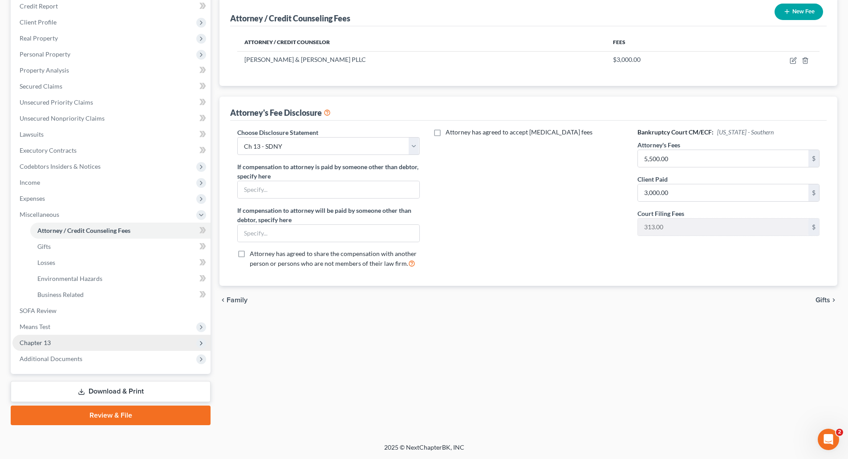
click at [31, 339] on span "Chapter 13" at bounding box center [35, 343] width 31 height 8
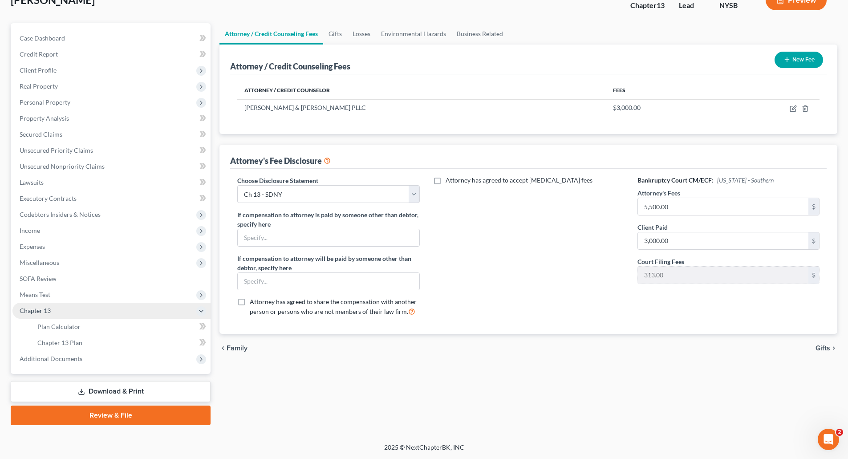
scroll to position [62, 0]
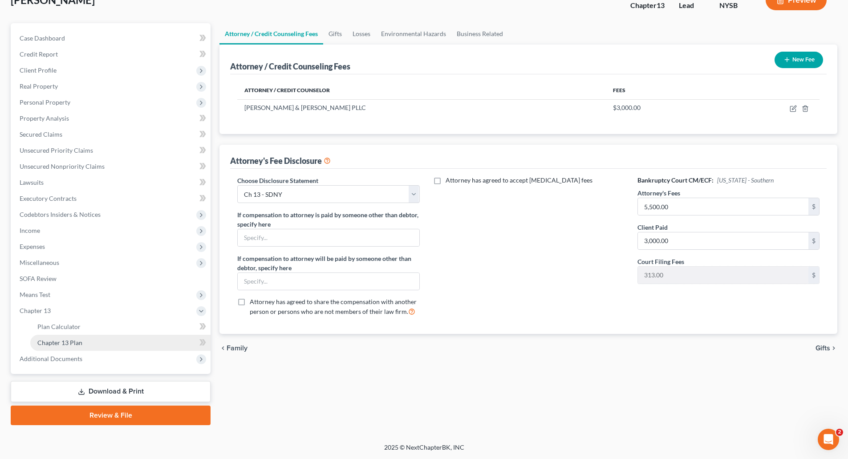
click at [72, 344] on span "Chapter 13 Plan" at bounding box center [59, 343] width 45 height 8
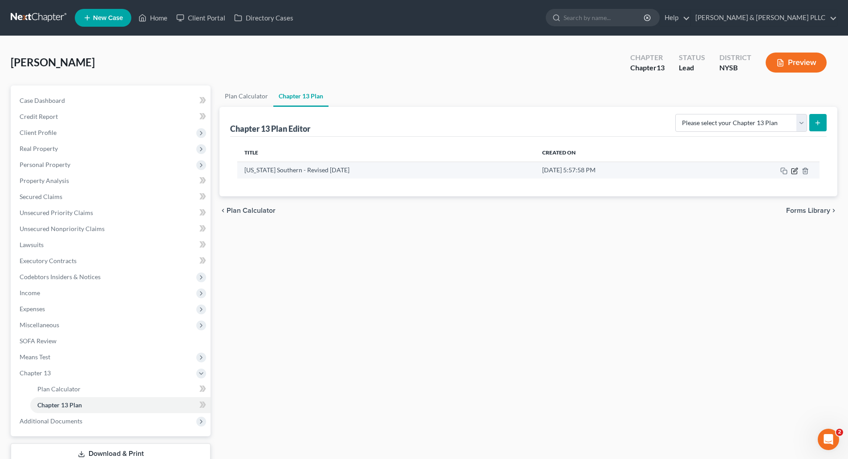
click at [795, 170] on icon "button" at bounding box center [794, 170] width 7 height 7
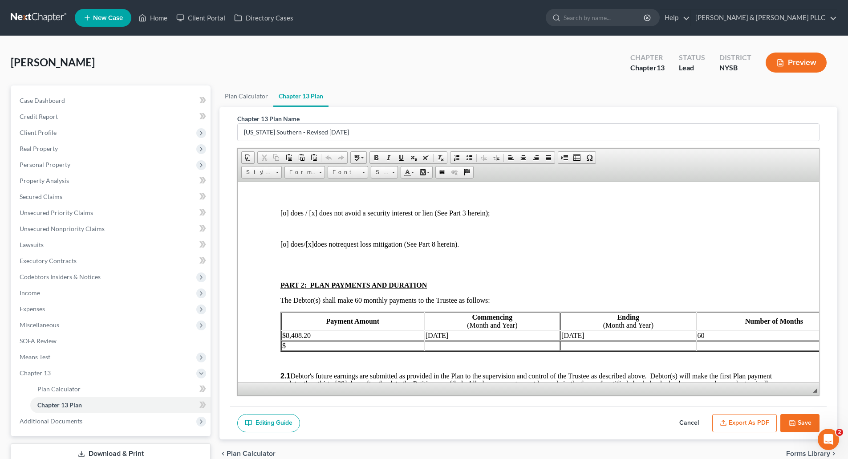
scroll to position [445, 0]
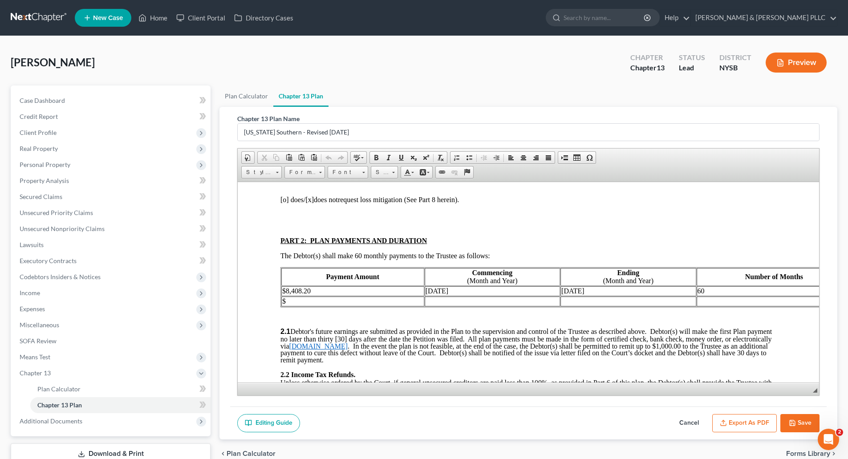
click at [292, 287] on span "$8,408.20" at bounding box center [296, 291] width 28 height 8
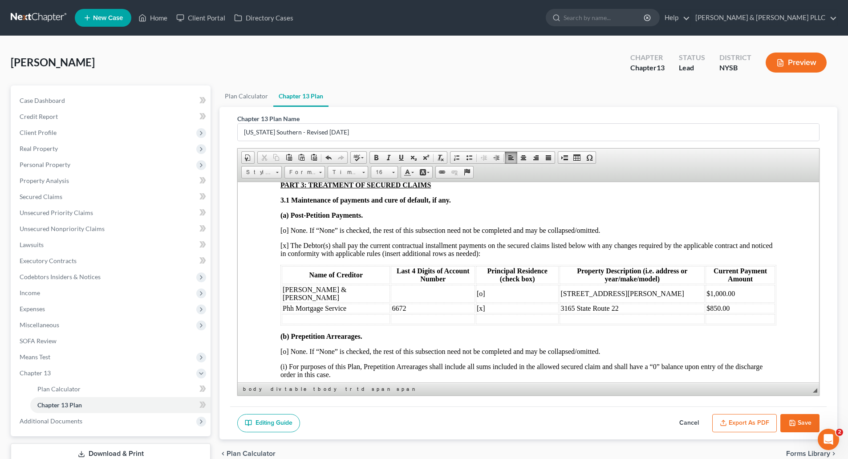
scroll to position [801, 0]
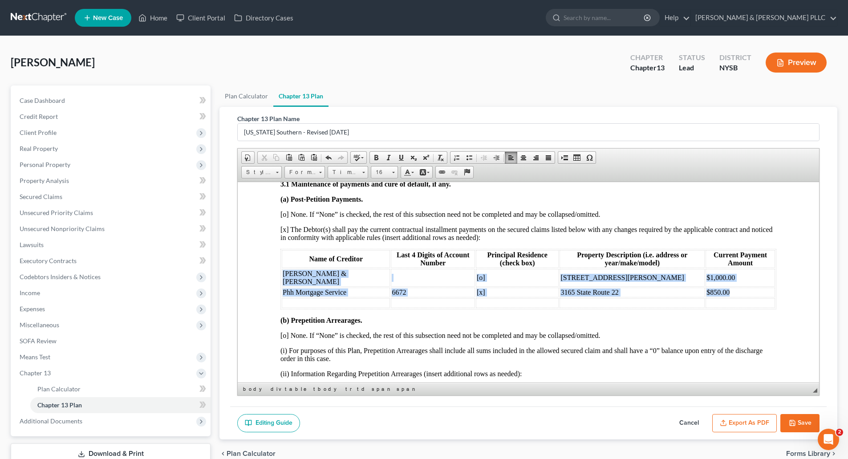
drag, startPoint x: 284, startPoint y: 264, endPoint x: 738, endPoint y: 271, distance: 454.9
click at [738, 271] on table "Name of Creditor Last 4 Digits of Account Number Principal Residence (check box…" at bounding box center [528, 278] width 496 height 61
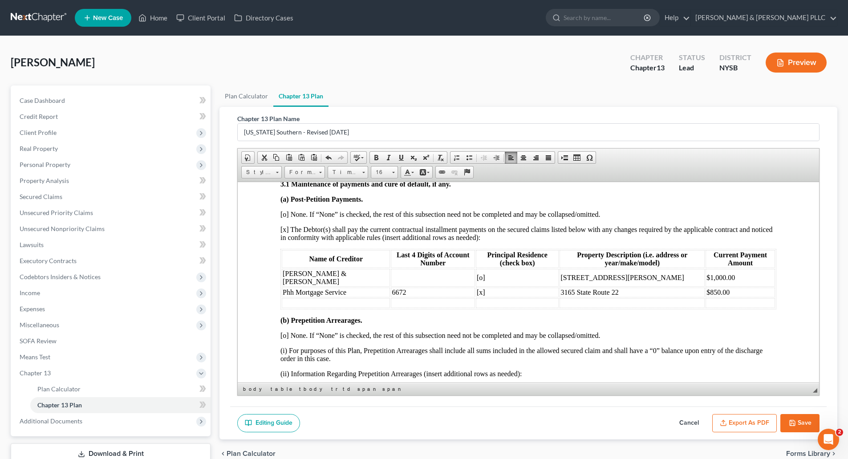
click at [628, 316] on p "(b) Prepetition Arrearages." at bounding box center [528, 320] width 496 height 8
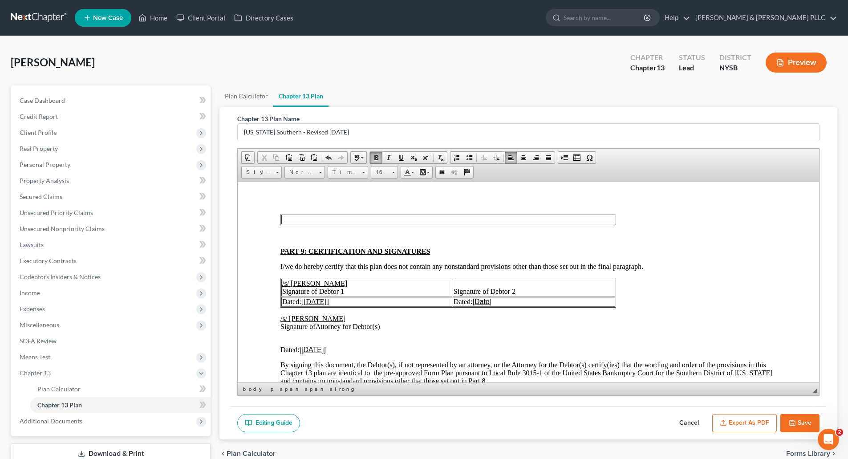
scroll to position [2136, 0]
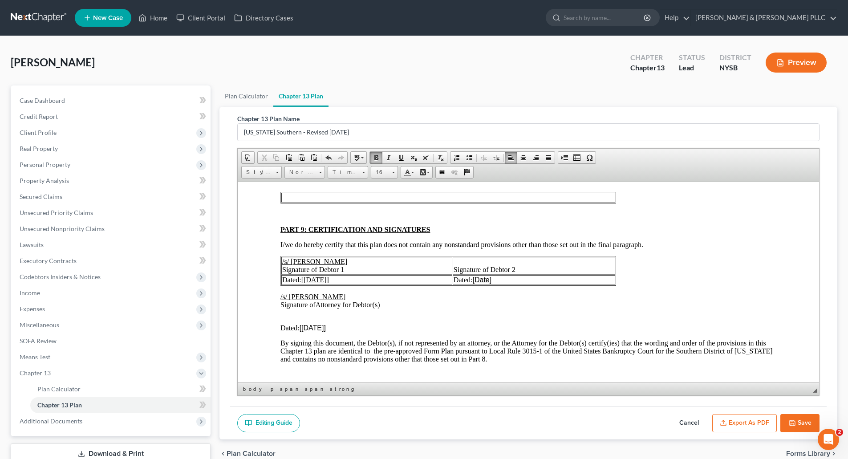
drag, startPoint x: 337, startPoint y: 272, endPoint x: 342, endPoint y: 267, distance: 6.9
click at [329, 276] on u "[[DATE]]" at bounding box center [315, 280] width 28 height 8
click at [326, 324] on u "[[DATE]]" at bounding box center [313, 328] width 26 height 8
click at [799, 421] on button "Save" at bounding box center [799, 423] width 39 height 19
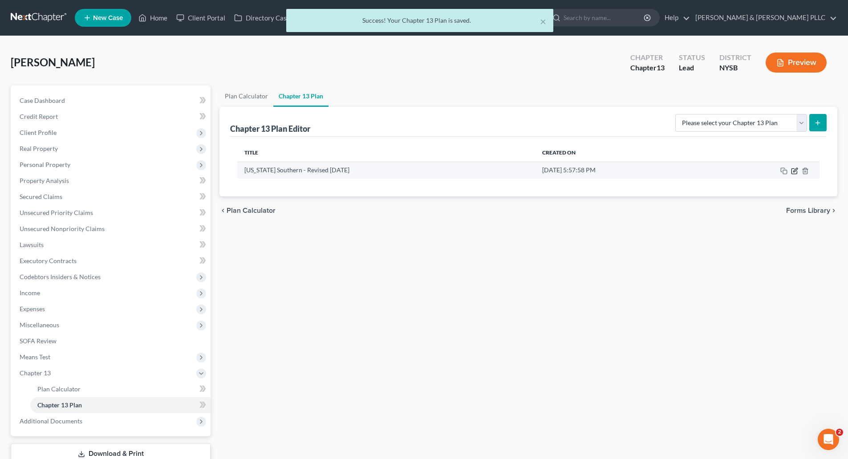
click at [793, 169] on icon "button" at bounding box center [794, 170] width 7 height 7
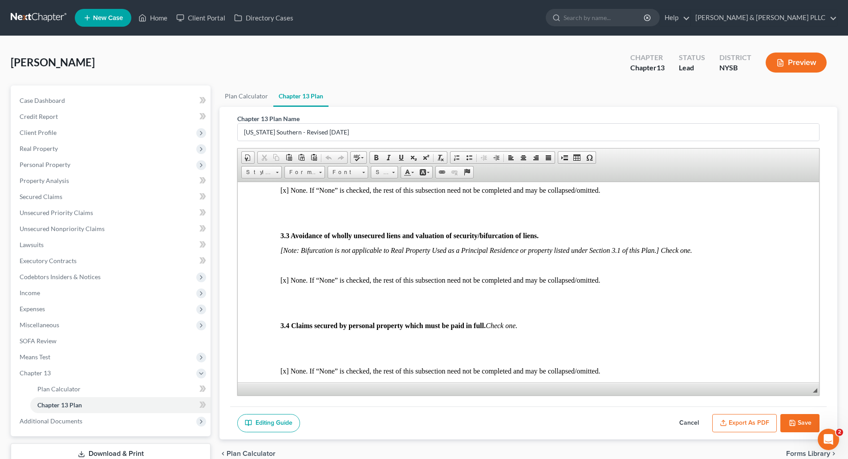
scroll to position [1157, 0]
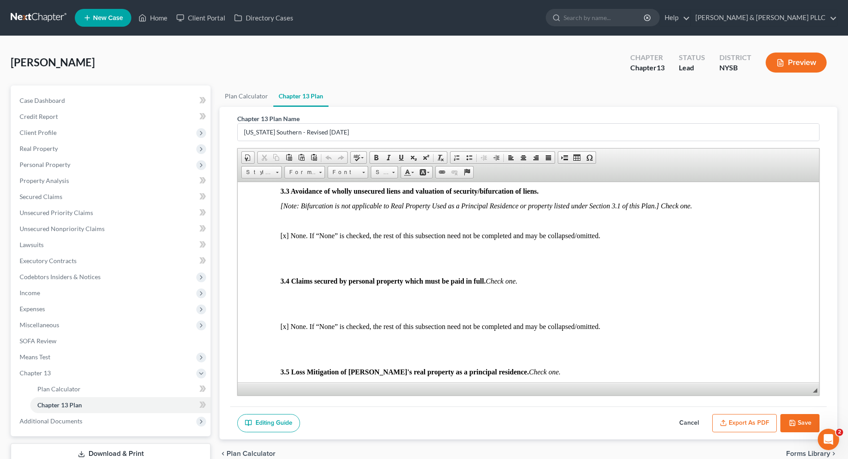
click at [750, 419] on button "Export as PDF" at bounding box center [744, 423] width 65 height 19
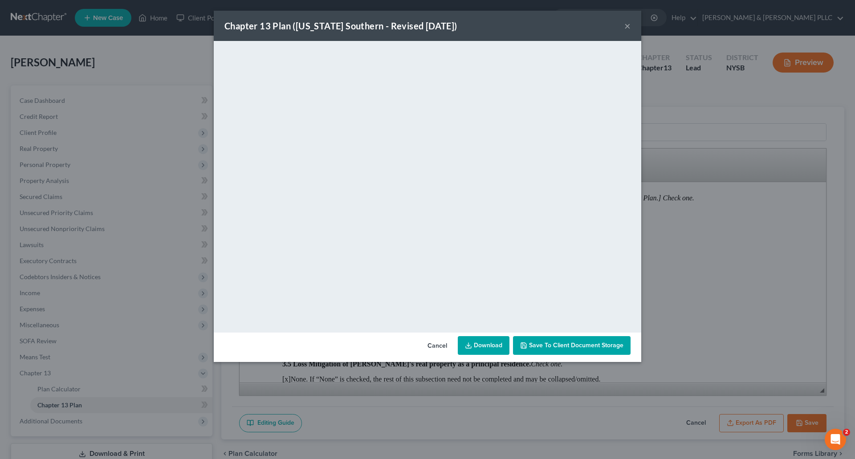
click at [491, 345] on link "Download" at bounding box center [484, 345] width 52 height 19
click at [629, 24] on button "×" at bounding box center [627, 25] width 6 height 11
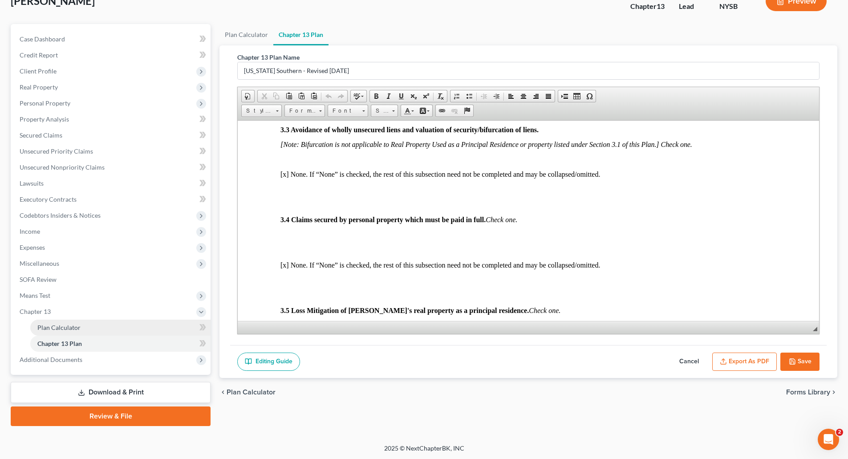
scroll to position [62, 0]
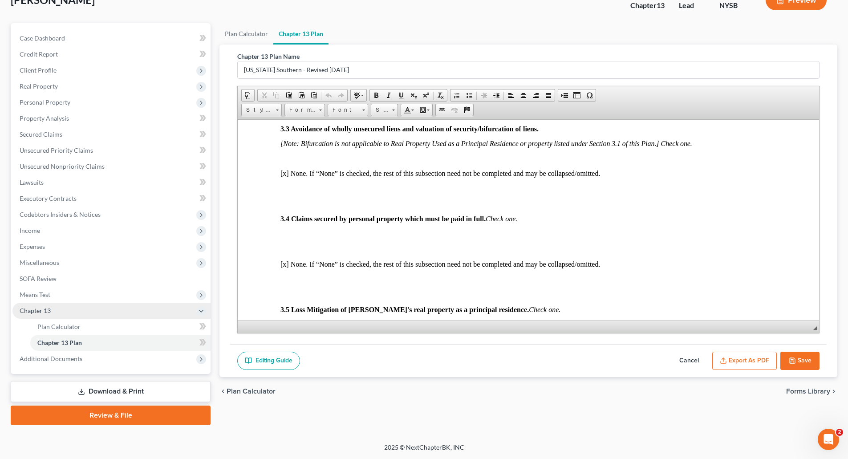
click at [30, 308] on span "Chapter 13" at bounding box center [35, 311] width 31 height 8
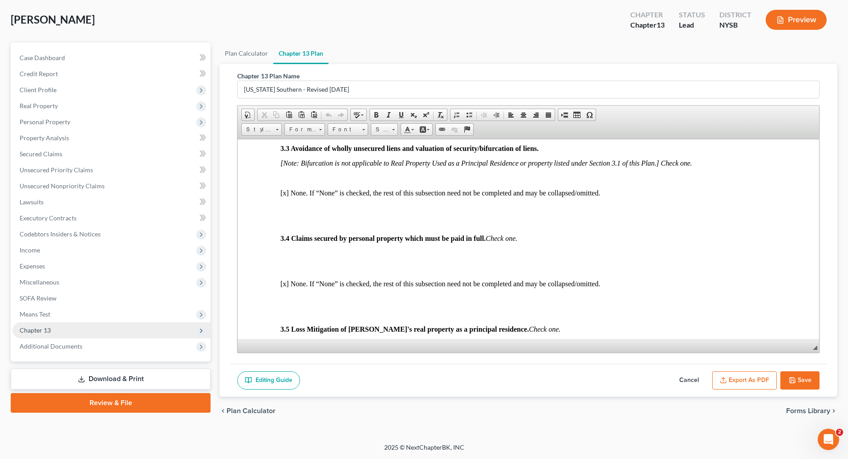
scroll to position [42, 0]
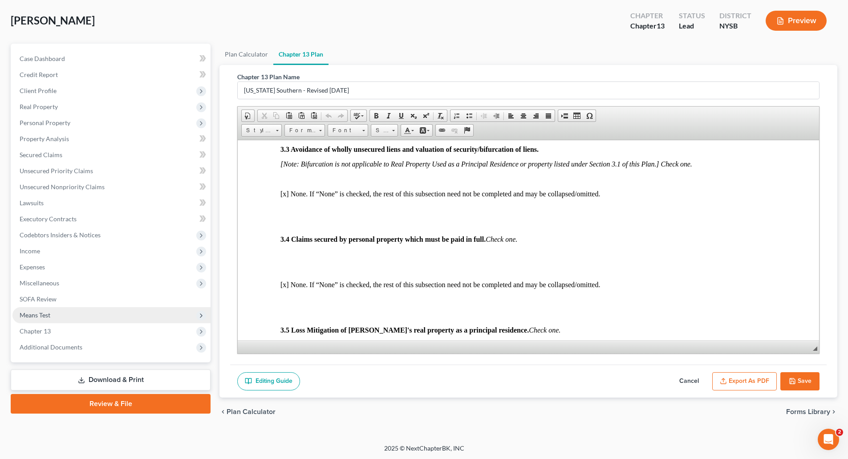
click at [36, 312] on span "Means Test" at bounding box center [35, 315] width 31 height 8
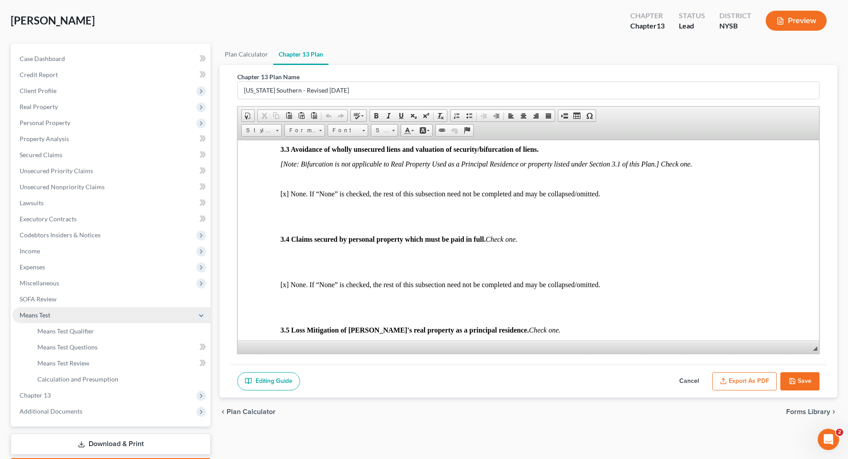
scroll to position [62, 0]
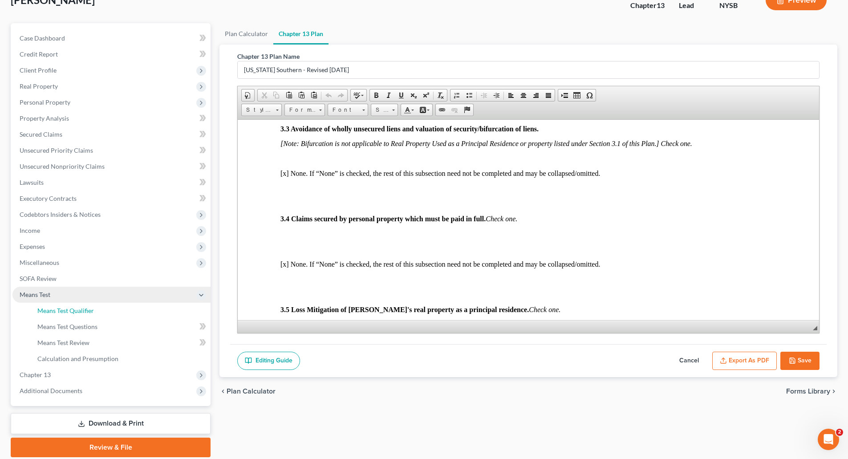
click at [36, 312] on link "Means Test Qualifier" at bounding box center [120, 311] width 180 height 16
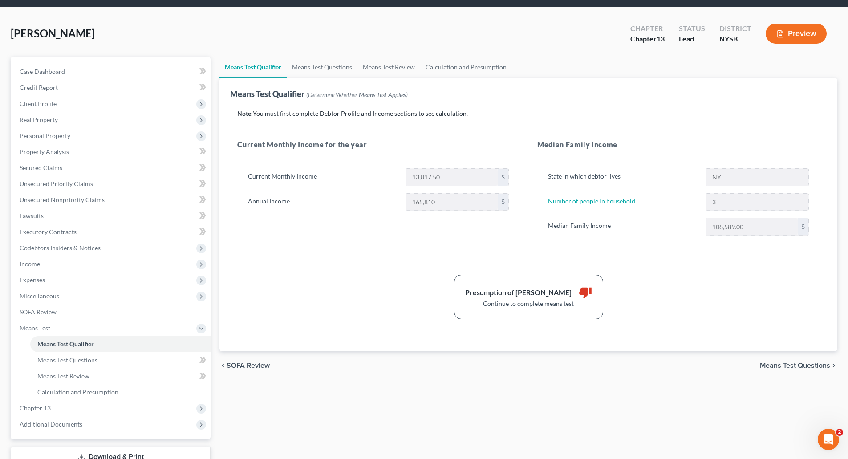
scroll to position [45, 0]
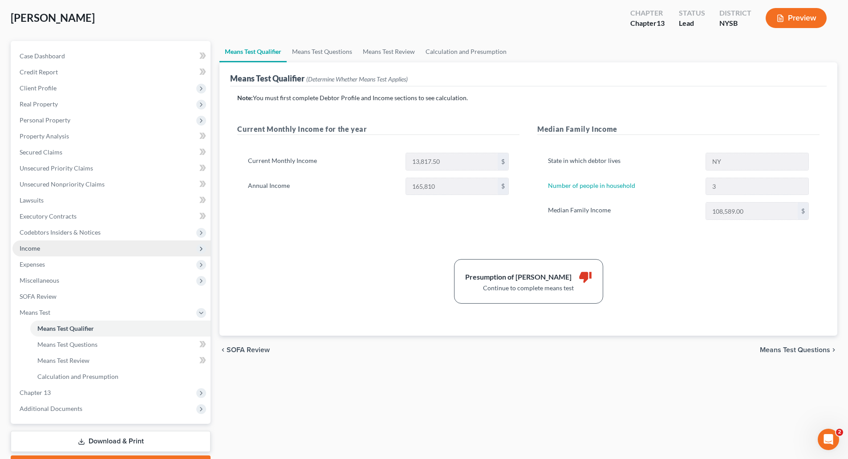
click at [30, 245] on span "Income" at bounding box center [30, 248] width 20 height 8
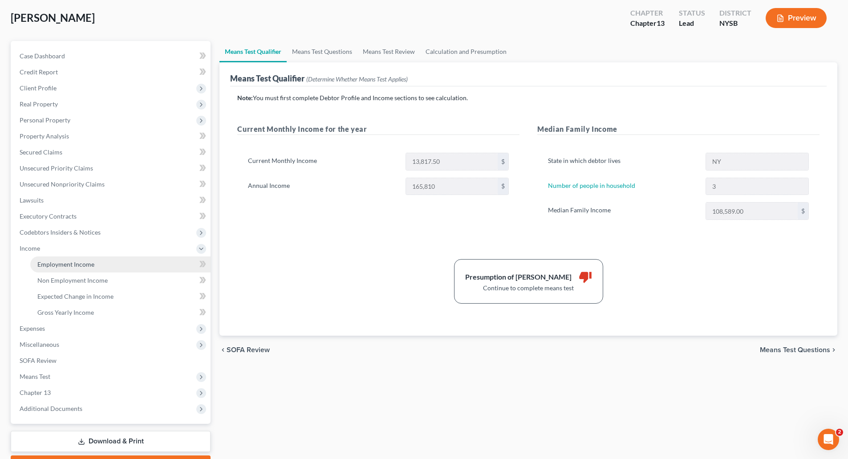
click at [60, 261] on span "Employment Income" at bounding box center [65, 264] width 57 height 8
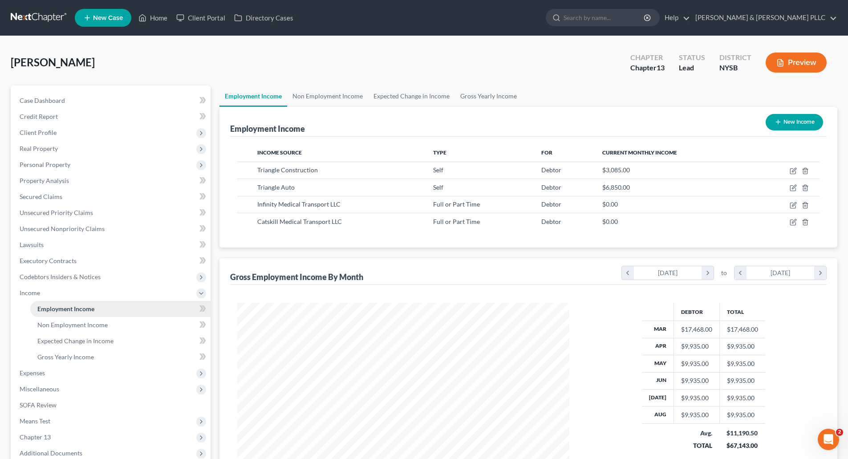
scroll to position [166, 350]
click at [72, 324] on span "Non Employment Income" at bounding box center [72, 325] width 70 height 8
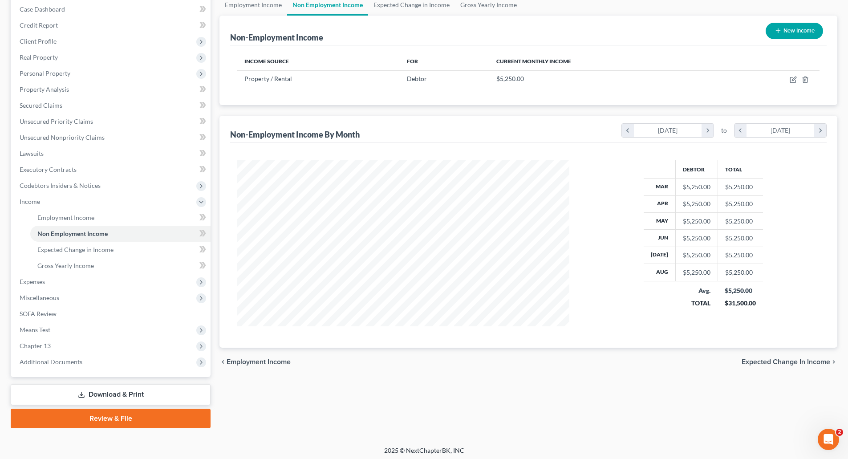
scroll to position [94, 0]
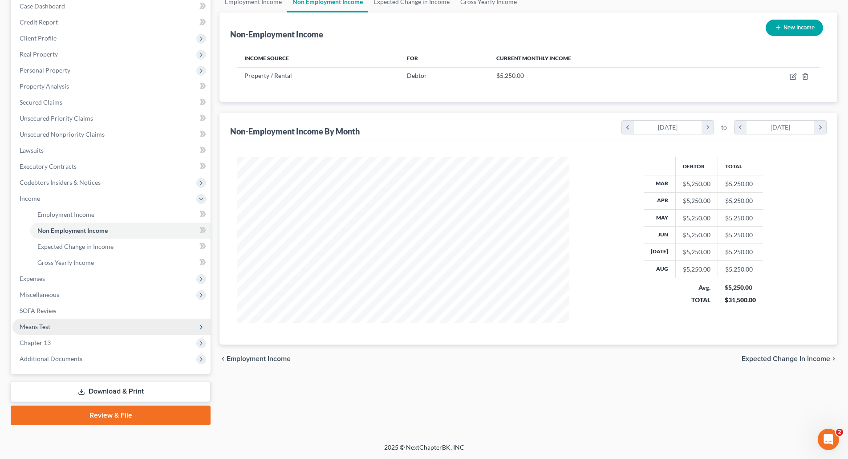
click at [40, 324] on span "Means Test" at bounding box center [35, 327] width 31 height 8
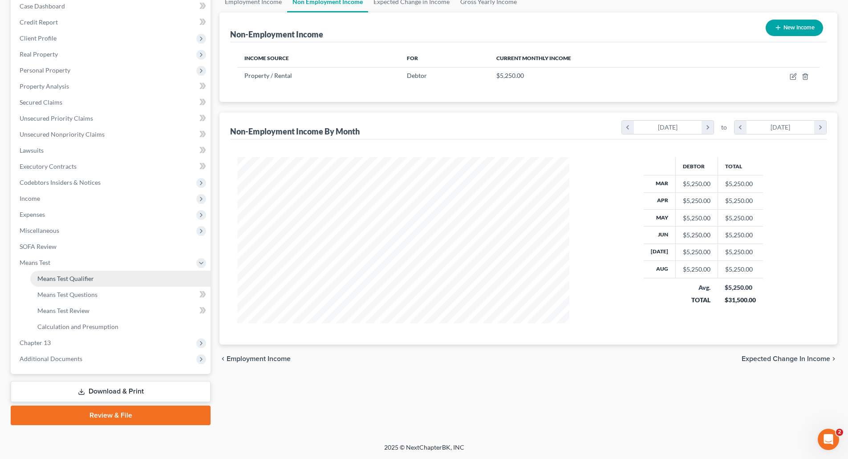
click at [65, 277] on span "Means Test Qualifier" at bounding box center [65, 279] width 57 height 8
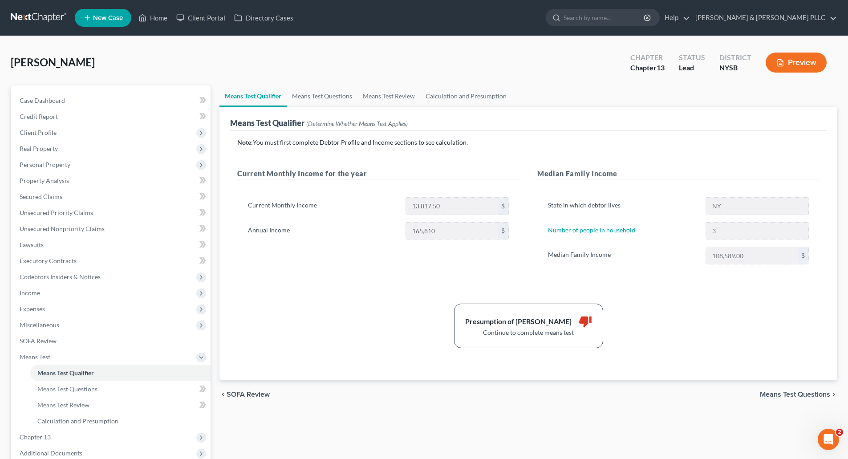
drag, startPoint x: 785, startPoint y: 392, endPoint x: 623, endPoint y: 397, distance: 162.1
click at [623, 397] on div "chevron_left SOFA Review Means Test Questions chevron_right" at bounding box center [528, 394] width 618 height 28
click at [772, 391] on span "Means Test Questions" at bounding box center [795, 394] width 70 height 7
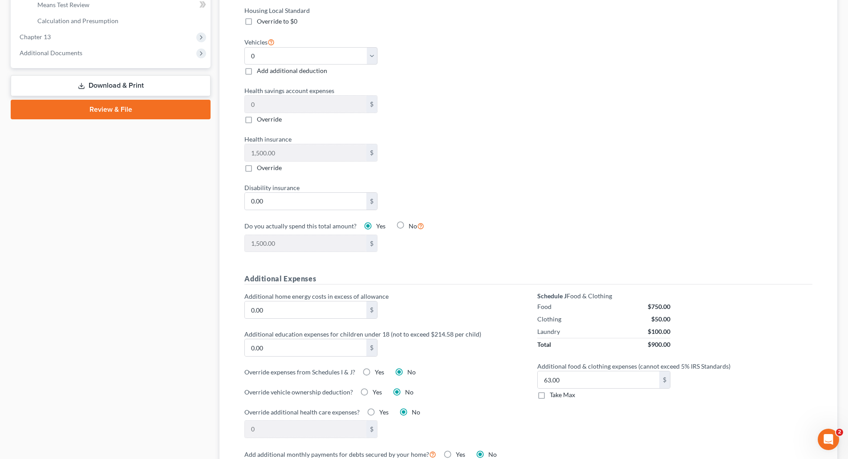
scroll to position [401, 0]
click at [550, 390] on label "Take Max" at bounding box center [562, 394] width 25 height 9
click at [553, 390] on input "Take Max" at bounding box center [556, 393] width 6 height 6
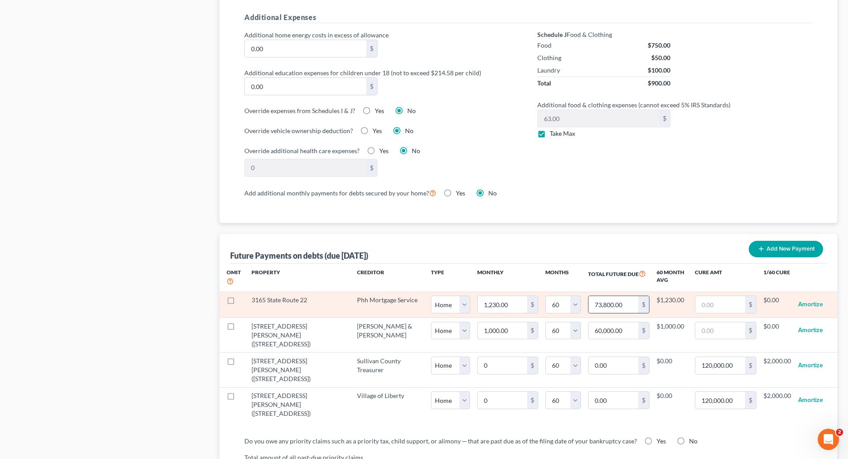
scroll to position [668, 0]
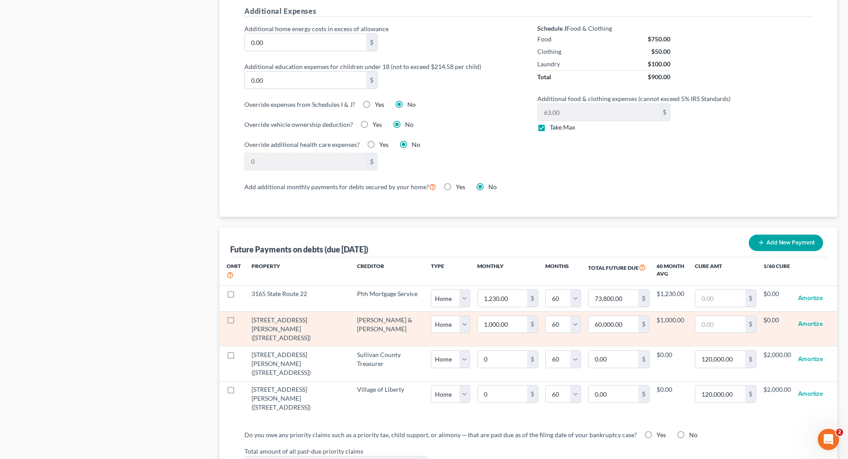
click at [239, 322] on label at bounding box center [239, 322] width 0 height 0
click at [243, 316] on input "checkbox" at bounding box center [246, 319] width 6 height 6
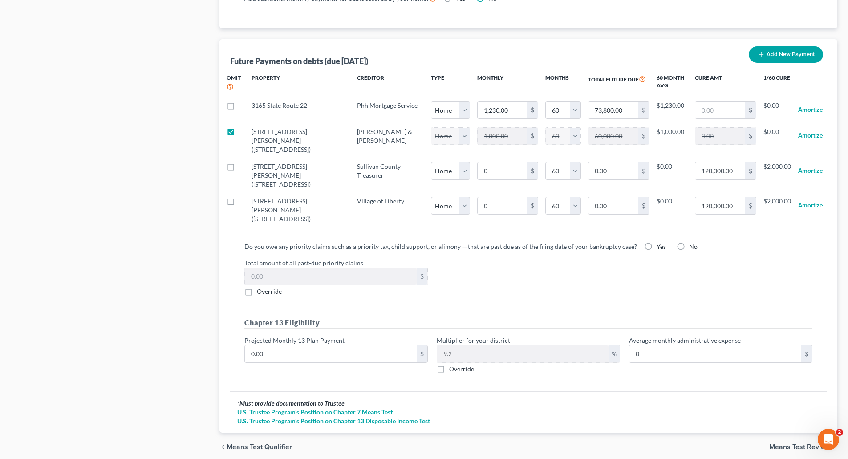
scroll to position [856, 0]
click at [781, 443] on span "Means Test Review" at bounding box center [799, 446] width 61 height 7
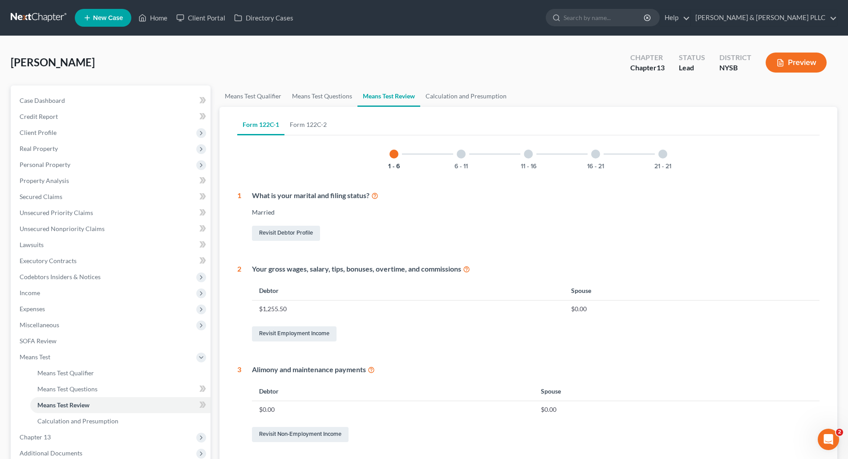
click at [460, 154] on div at bounding box center [461, 154] width 9 height 9
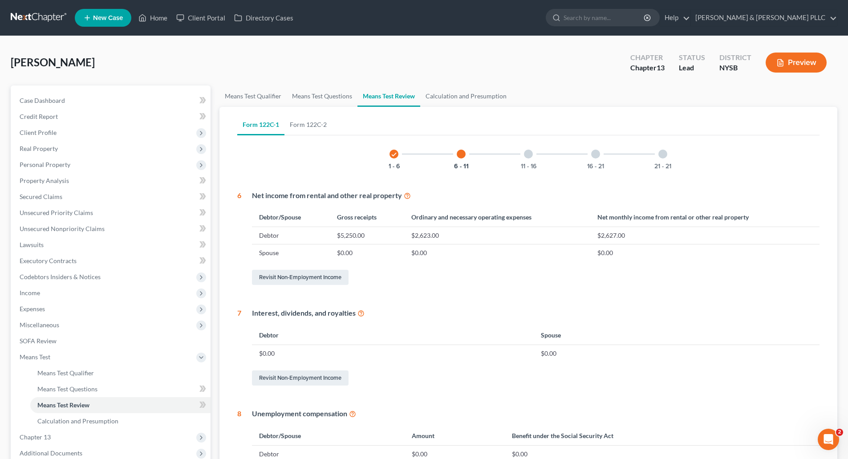
click at [527, 153] on div at bounding box center [528, 154] width 9 height 9
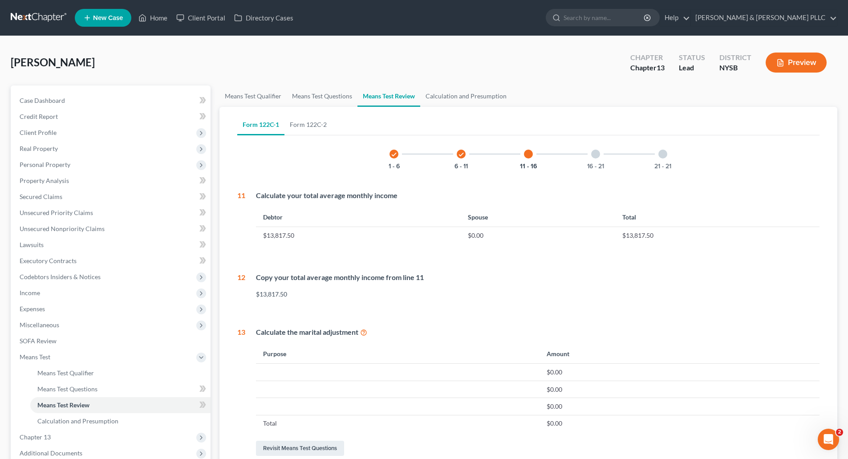
click at [592, 154] on div at bounding box center [595, 154] width 9 height 9
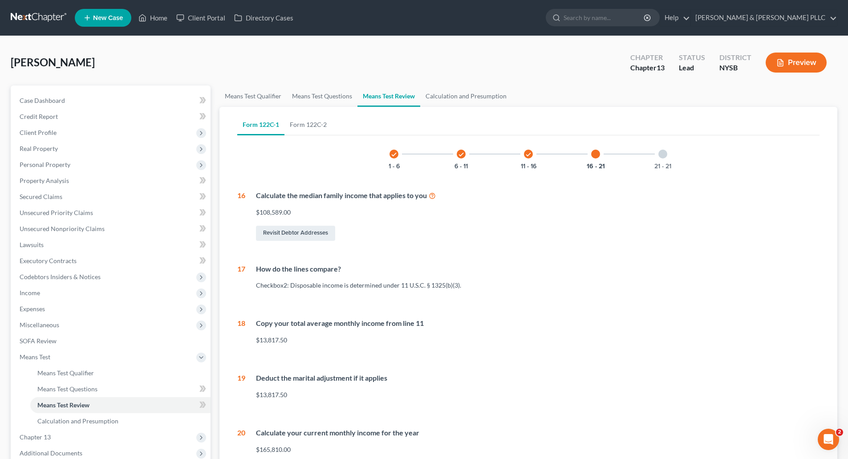
click at [664, 152] on div at bounding box center [662, 154] width 9 height 9
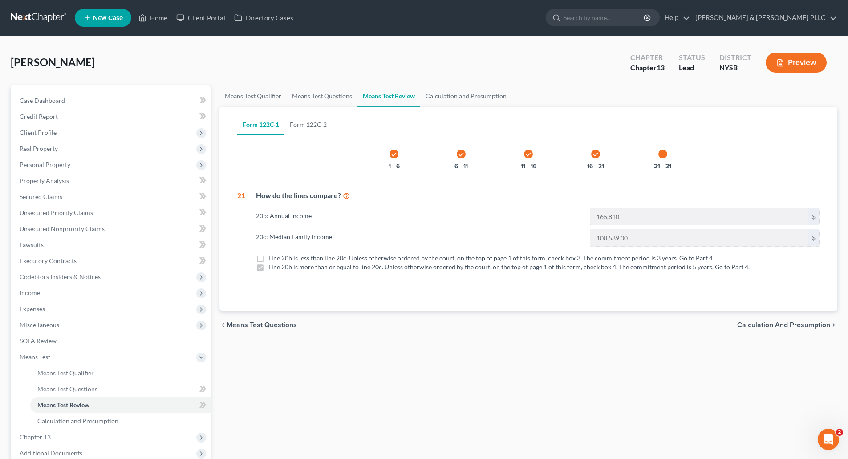
click at [764, 321] on span "Calculation and Presumption" at bounding box center [783, 324] width 93 height 7
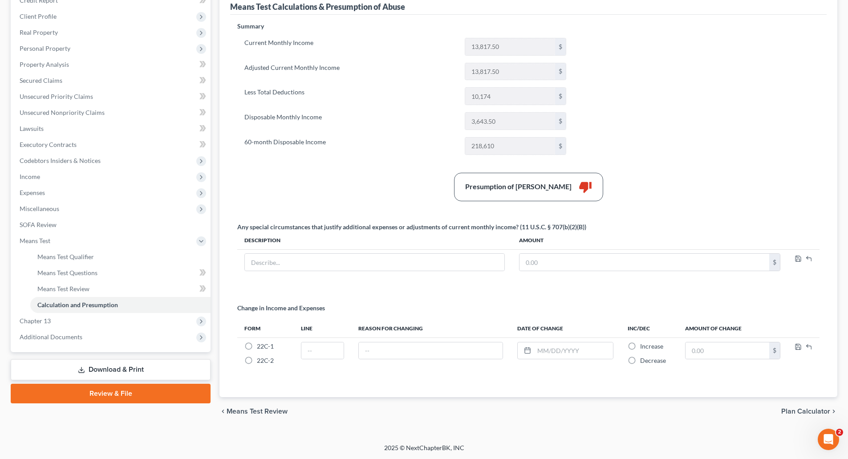
scroll to position [117, 0]
click at [795, 410] on span "Plan Calculator" at bounding box center [805, 410] width 49 height 7
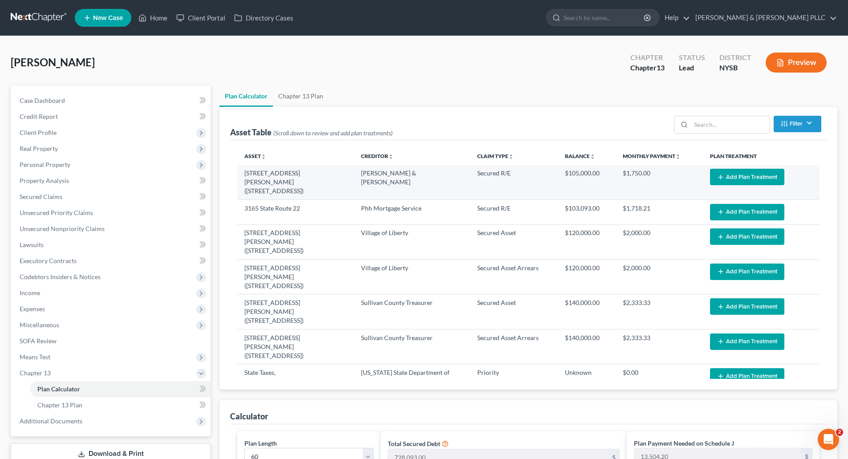
click at [729, 174] on button "Add Plan Treatment" at bounding box center [747, 177] width 74 height 16
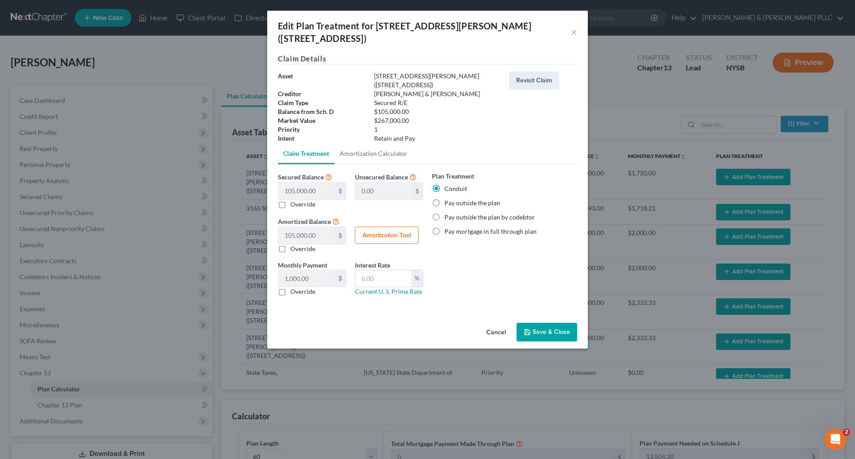
click at [444, 199] on label "Pay outside the plan" at bounding box center [472, 203] width 56 height 9
click at [448, 199] on input "Pay outside the plan" at bounding box center [451, 202] width 6 height 6
click at [555, 323] on button "Save & Close" at bounding box center [546, 332] width 61 height 19
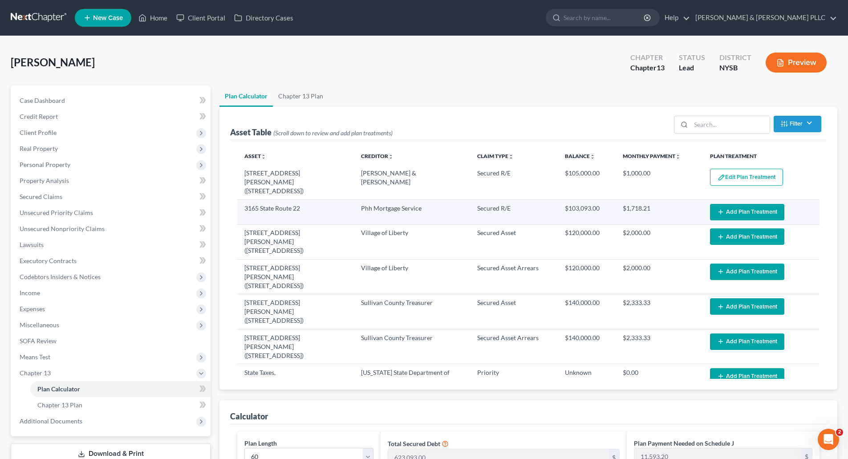
click at [725, 204] on button "Add Plan Treatment" at bounding box center [747, 212] width 74 height 16
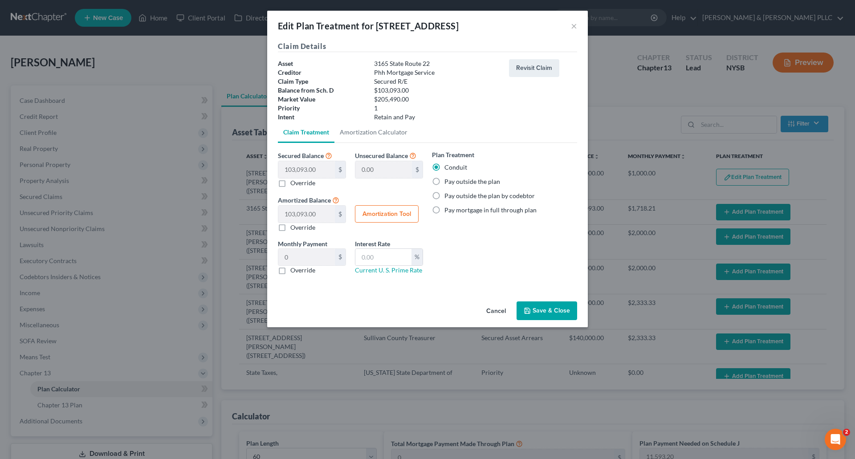
click at [444, 181] on label "Pay outside the plan" at bounding box center [472, 181] width 56 height 9
click at [448, 181] on input "Pay outside the plan" at bounding box center [451, 180] width 6 height 6
click at [548, 306] on button "Save & Close" at bounding box center [546, 310] width 61 height 19
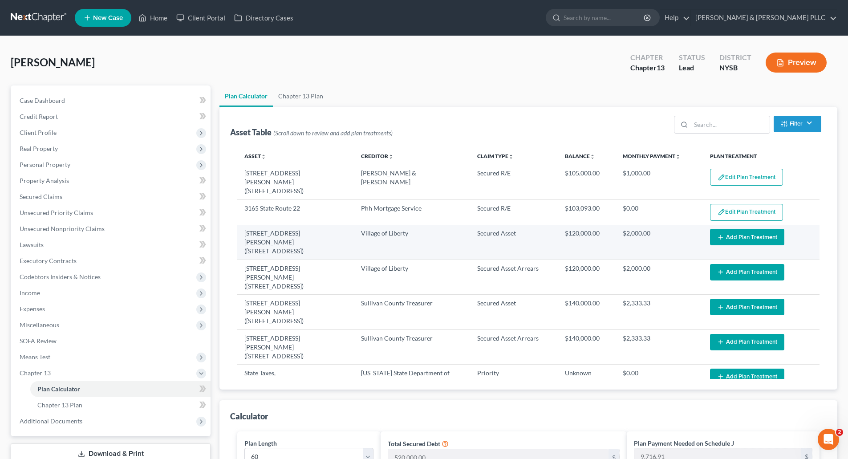
click at [732, 229] on button "Add Plan Treatment" at bounding box center [747, 237] width 74 height 16
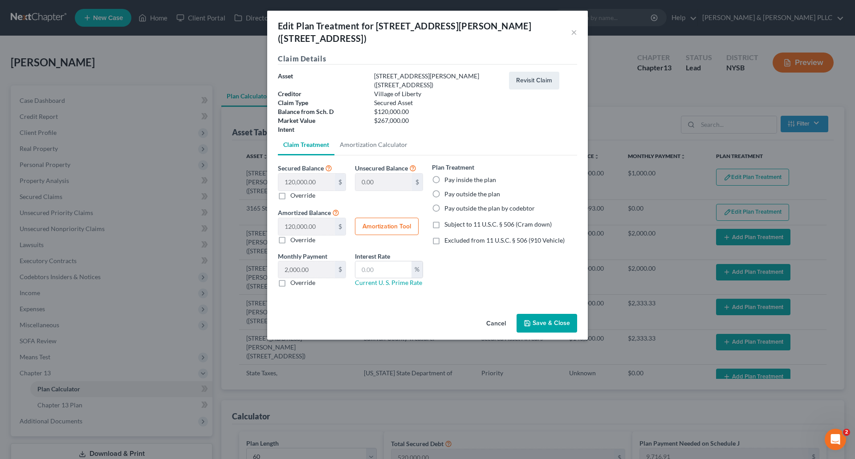
click at [444, 175] on label "Pay inside the plan" at bounding box center [470, 179] width 52 height 9
click at [448, 175] on input "Pay inside the plan" at bounding box center [451, 178] width 6 height 6
click at [551, 314] on button "Save & Close" at bounding box center [546, 323] width 61 height 19
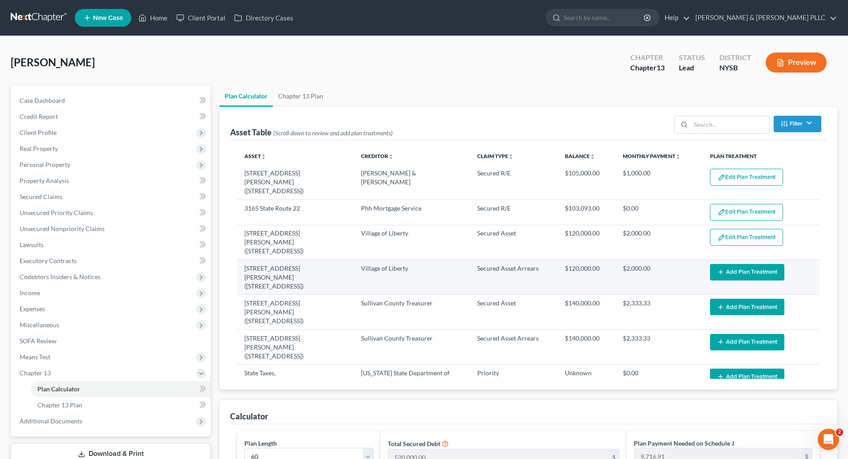
click at [726, 264] on button "Add Plan Treatment" at bounding box center [747, 272] width 74 height 16
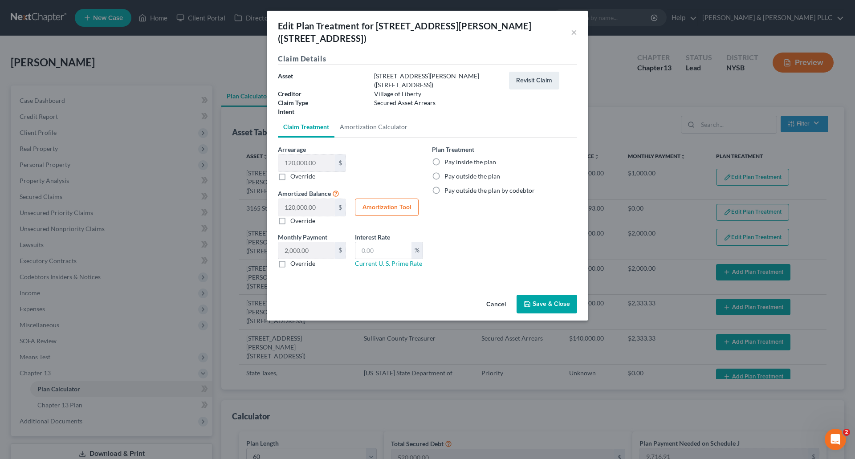
drag, startPoint x: 436, startPoint y: 141, endPoint x: 581, endPoint y: 284, distance: 203.3
click at [444, 158] on label "Pay inside the plan" at bounding box center [470, 162] width 52 height 9
click at [448, 158] on input "Pay inside the plan" at bounding box center [451, 161] width 6 height 6
click at [545, 295] on button "Save & Close" at bounding box center [546, 304] width 61 height 19
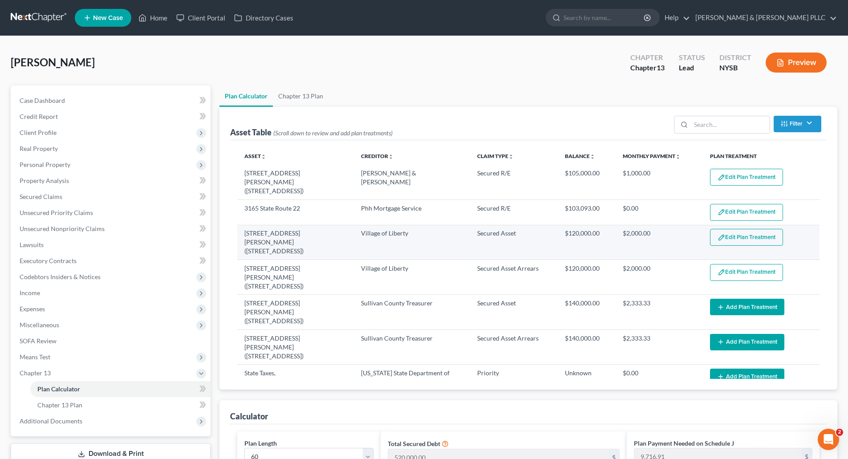
click at [722, 229] on button "Edit Plan Treatment" at bounding box center [746, 237] width 73 height 17
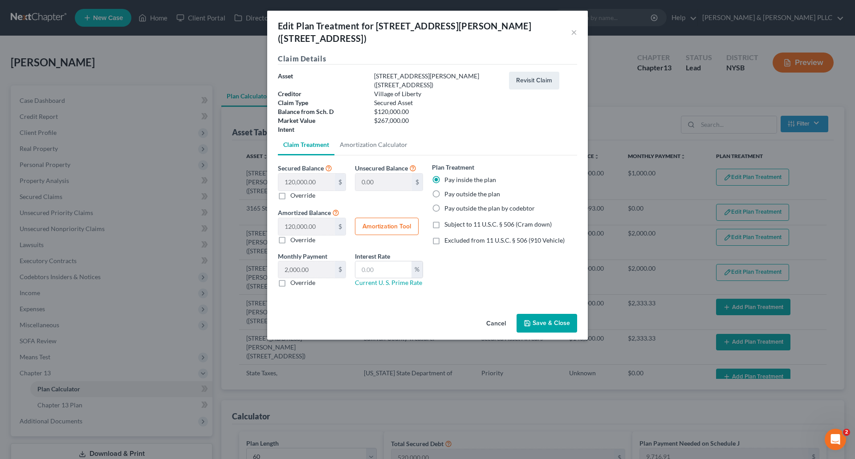
click at [444, 190] on label "Pay outside the plan" at bounding box center [472, 194] width 56 height 9
click at [448, 190] on input "Pay outside the plan" at bounding box center [451, 193] width 6 height 6
click at [547, 314] on button "Save & Close" at bounding box center [546, 323] width 61 height 19
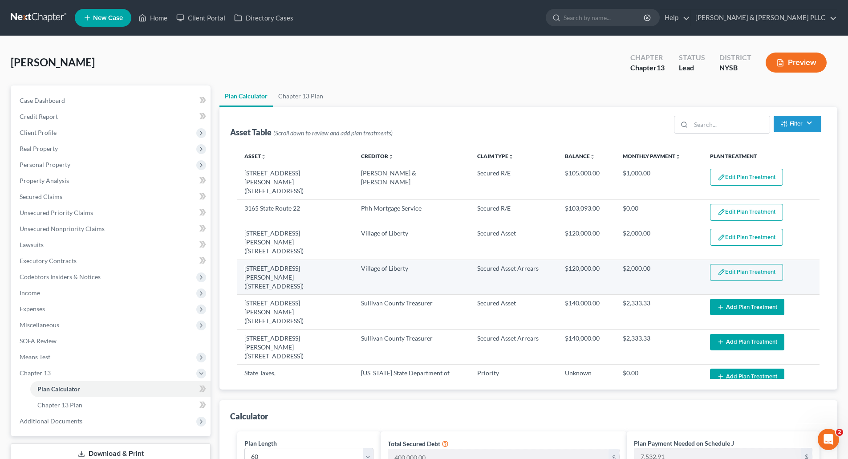
click at [751, 264] on button "Edit Plan Treatment" at bounding box center [746, 272] width 73 height 17
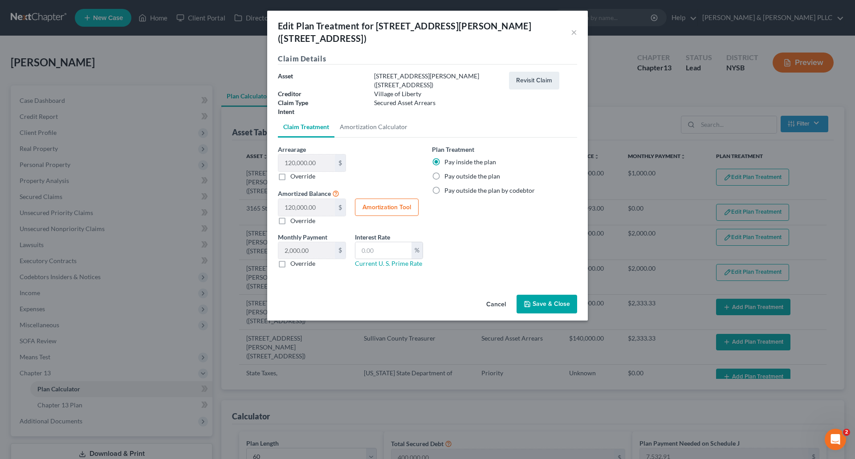
click at [547, 295] on button "Save & Close" at bounding box center [546, 304] width 61 height 19
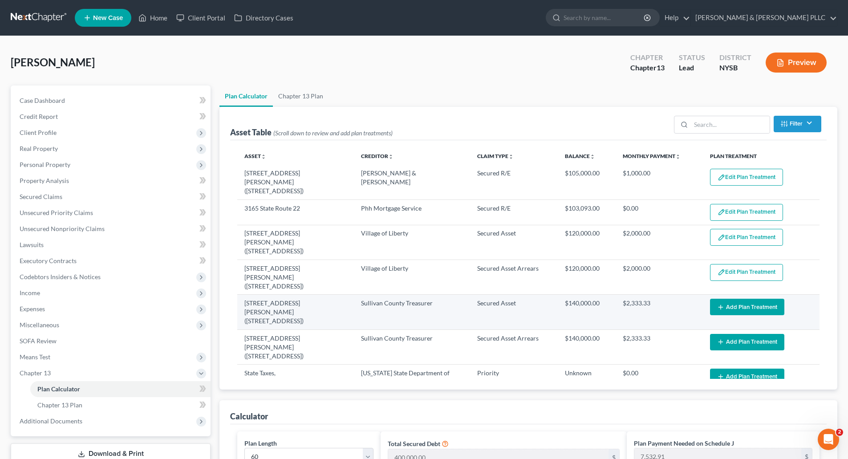
click at [750, 299] on button "Add Plan Treatment" at bounding box center [747, 307] width 74 height 16
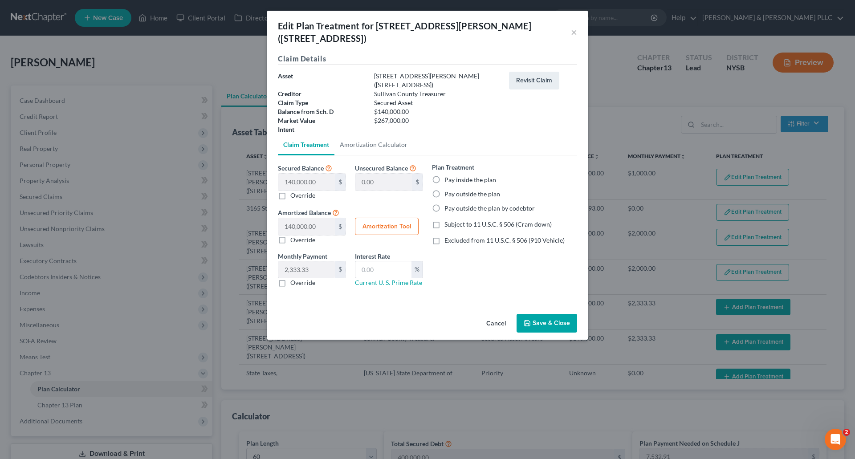
click at [444, 190] on label "Pay outside the plan" at bounding box center [472, 194] width 56 height 9
click at [448, 190] on input "Pay outside the plan" at bounding box center [451, 193] width 6 height 6
click at [560, 314] on button "Save & Close" at bounding box center [546, 323] width 61 height 19
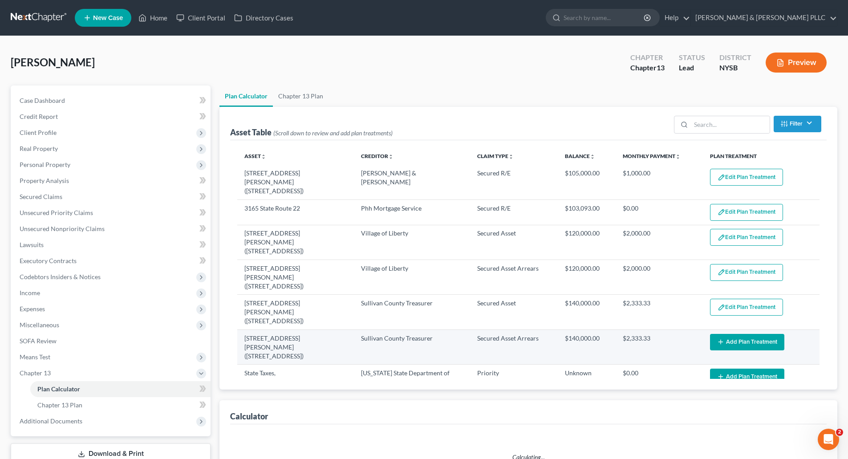
click at [746, 334] on button "Add Plan Treatment" at bounding box center [747, 342] width 74 height 16
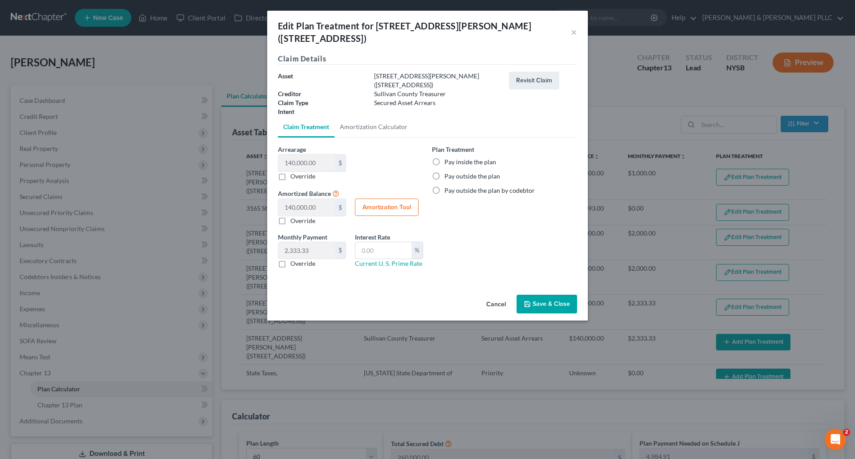
click at [444, 158] on label "Pay inside the plan" at bounding box center [470, 162] width 52 height 9
click at [448, 158] on input "Pay inside the plan" at bounding box center [451, 161] width 6 height 6
click at [564, 295] on button "Save & Close" at bounding box center [546, 304] width 61 height 19
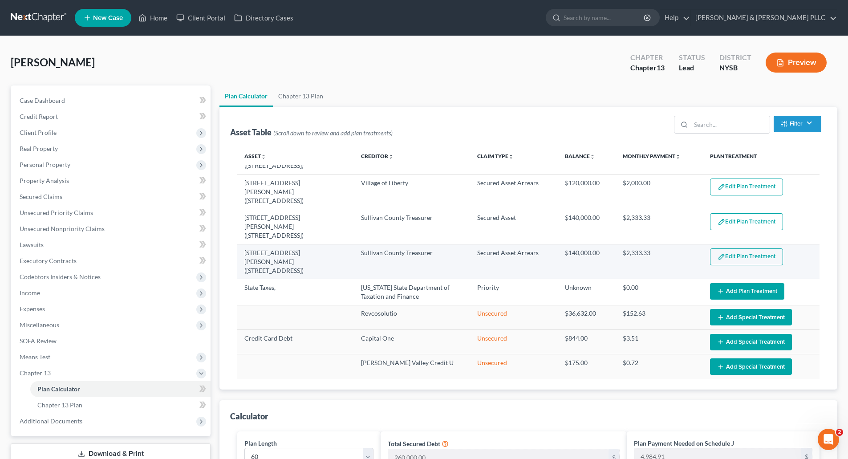
scroll to position [97, 0]
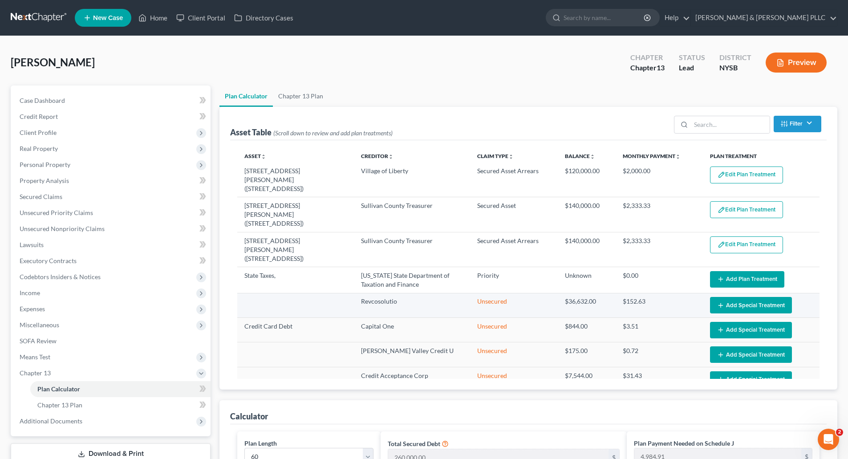
click at [733, 297] on button "Add Special Treatment" at bounding box center [751, 305] width 82 height 16
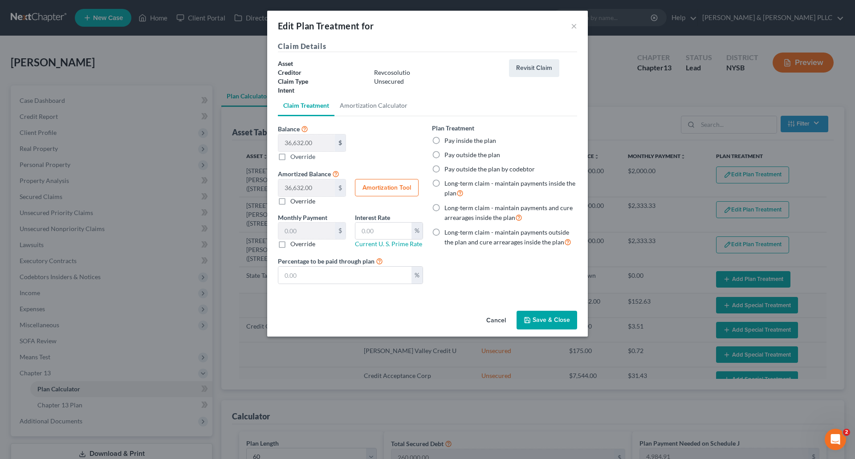
click at [444, 141] on label "Pay inside the plan" at bounding box center [470, 140] width 52 height 9
click at [448, 141] on input "Pay inside the plan" at bounding box center [451, 139] width 6 height 6
drag, startPoint x: 553, startPoint y: 321, endPoint x: 653, endPoint y: 318, distance: 99.7
click at [553, 320] on button "Save & Close" at bounding box center [546, 320] width 61 height 19
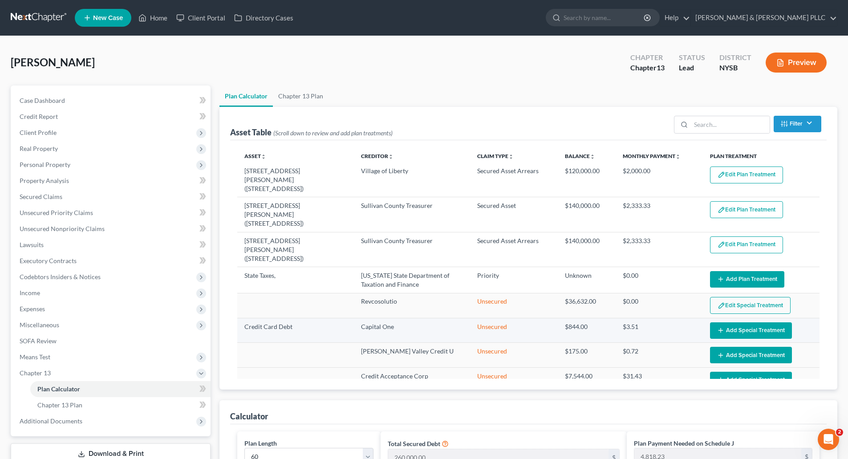
click at [743, 322] on button "Add Special Treatment" at bounding box center [751, 330] width 82 height 16
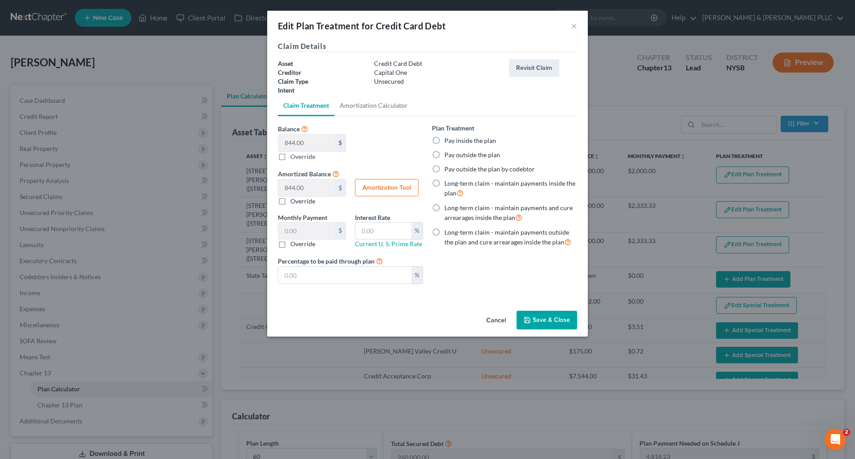
click at [444, 142] on label "Pay inside the plan" at bounding box center [470, 140] width 52 height 9
click at [448, 142] on input "Pay inside the plan" at bounding box center [451, 139] width 6 height 6
click at [555, 324] on button "Save & Close" at bounding box center [546, 320] width 61 height 19
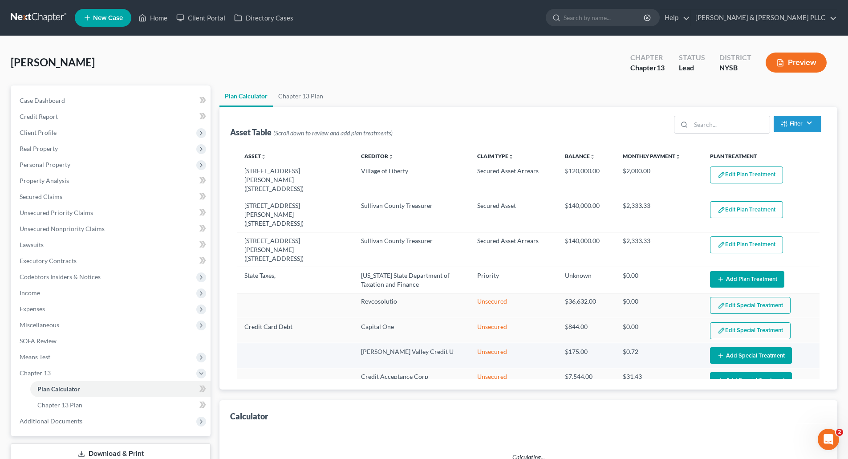
click at [721, 347] on button "Add Special Treatment" at bounding box center [751, 355] width 82 height 16
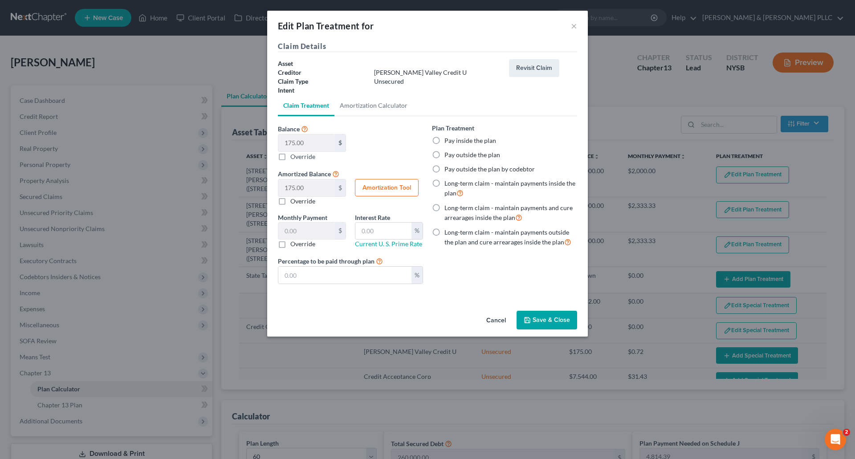
click at [444, 138] on label "Pay inside the plan" at bounding box center [470, 140] width 52 height 9
click at [448, 138] on input "Pay inside the plan" at bounding box center [451, 139] width 6 height 6
click at [545, 322] on button "Save & Close" at bounding box center [546, 320] width 61 height 19
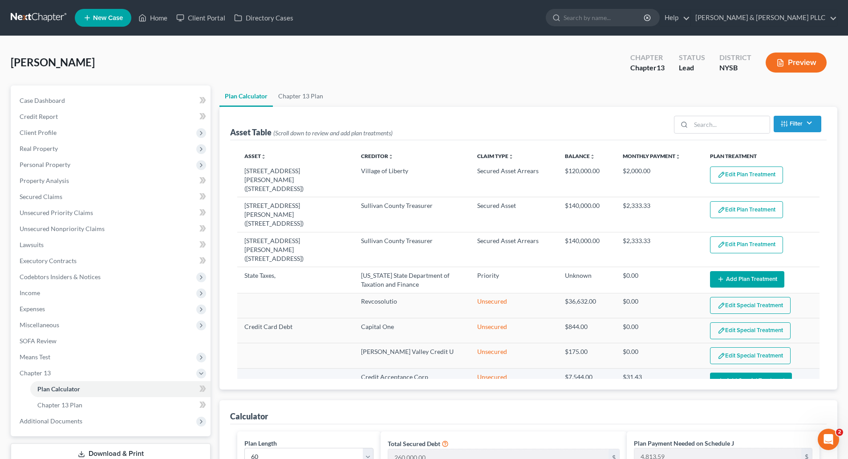
click at [736, 373] on button "Add Special Treatment" at bounding box center [751, 381] width 82 height 16
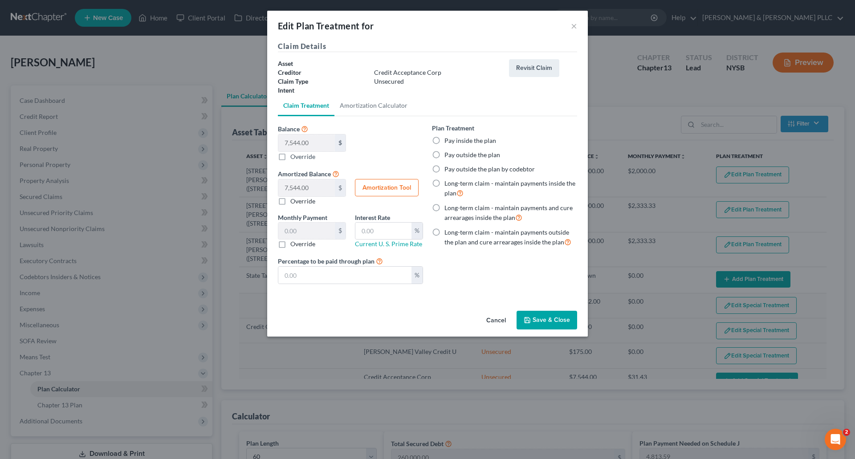
click at [444, 139] on label "Pay inside the plan" at bounding box center [470, 140] width 52 height 9
click at [448, 139] on input "Pay inside the plan" at bounding box center [451, 139] width 6 height 6
click at [548, 325] on button "Save & Close" at bounding box center [546, 320] width 61 height 19
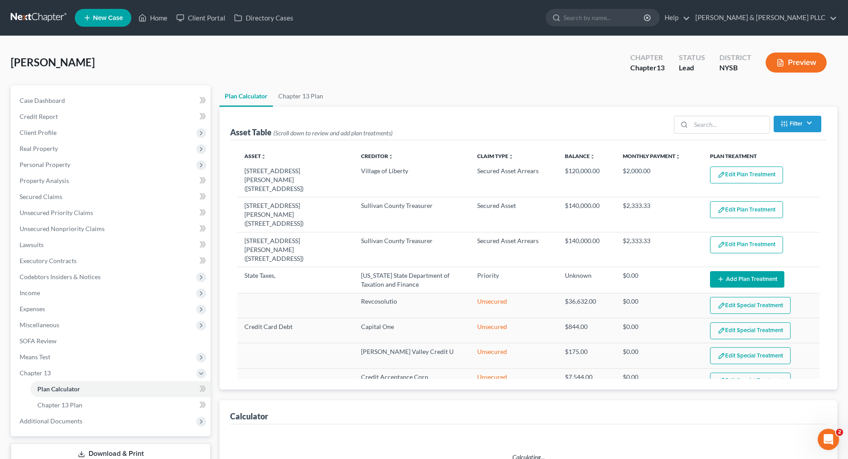
click at [740, 397] on button "Add Special Treatment" at bounding box center [751, 405] width 82 height 16
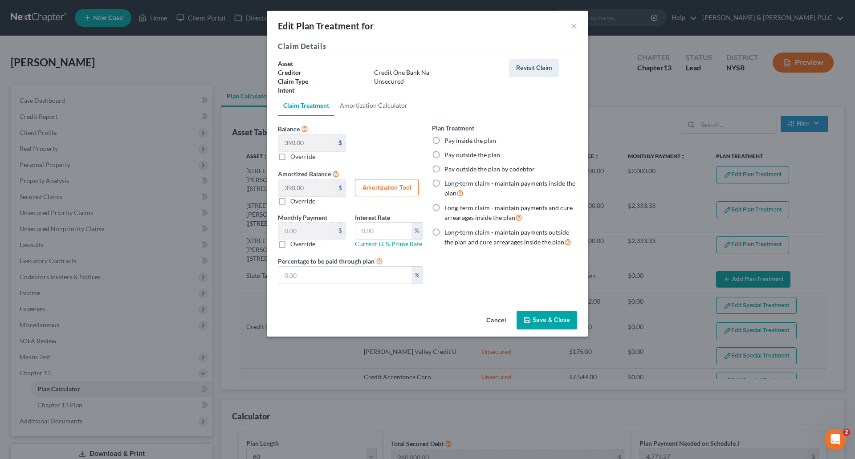
click at [444, 138] on label "Pay inside the plan" at bounding box center [470, 140] width 52 height 9
click at [448, 138] on input "Pay inside the plan" at bounding box center [451, 139] width 6 height 6
click at [559, 325] on button "Save & Close" at bounding box center [546, 320] width 61 height 19
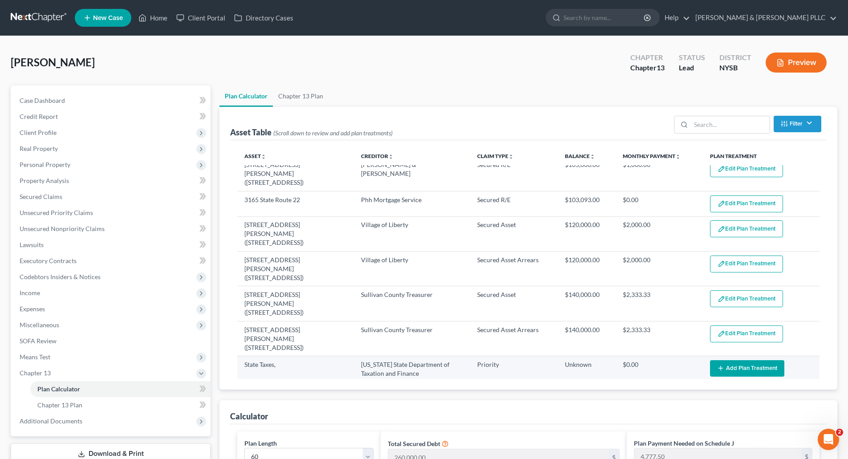
scroll to position [0, 0]
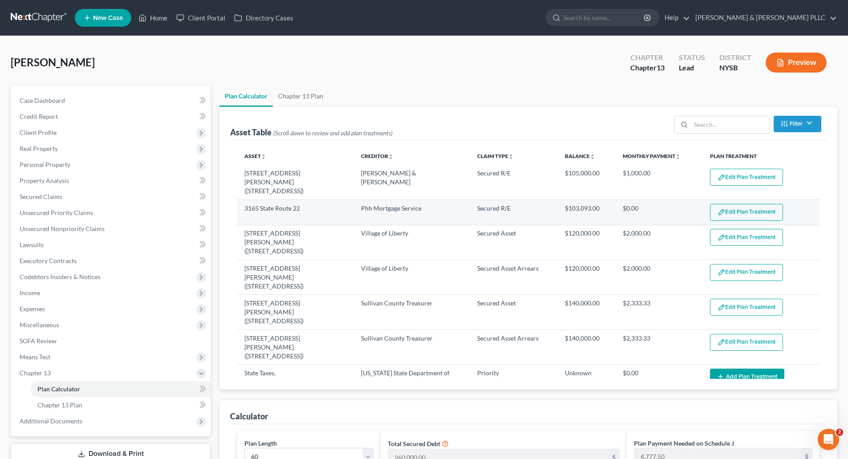
click at [747, 207] on button "Edit Plan Treatment" at bounding box center [746, 212] width 73 height 17
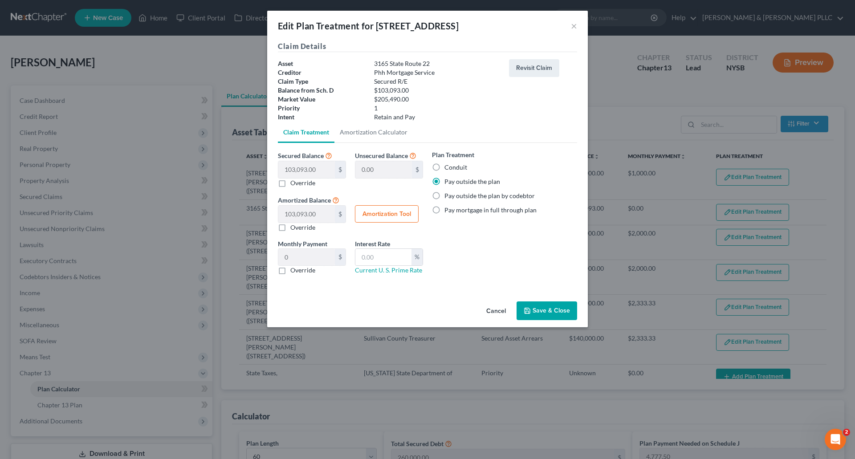
click at [563, 312] on button "Save & Close" at bounding box center [546, 310] width 61 height 19
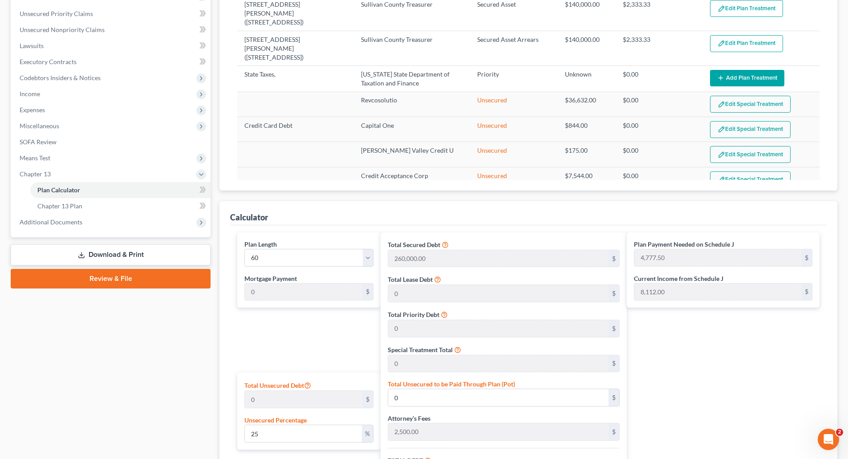
scroll to position [223, 0]
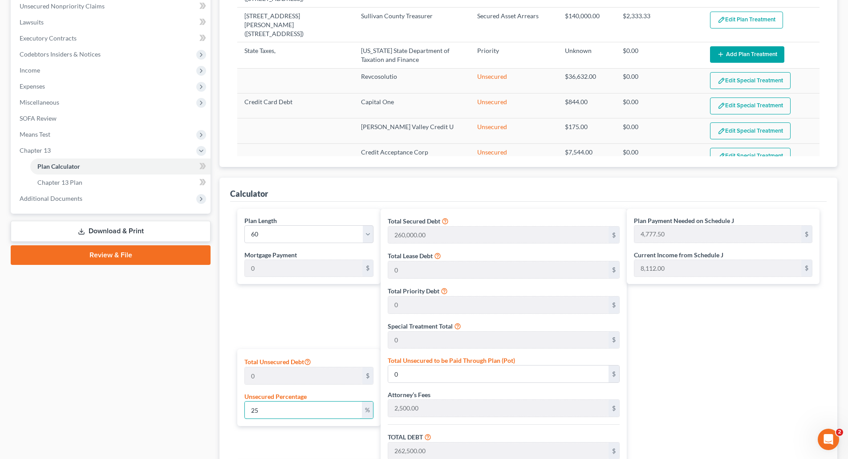
drag, startPoint x: 266, startPoint y: 413, endPoint x: 240, endPoint y: 420, distance: 26.8
click at [245, 413] on input "25" at bounding box center [303, 409] width 117 height 17
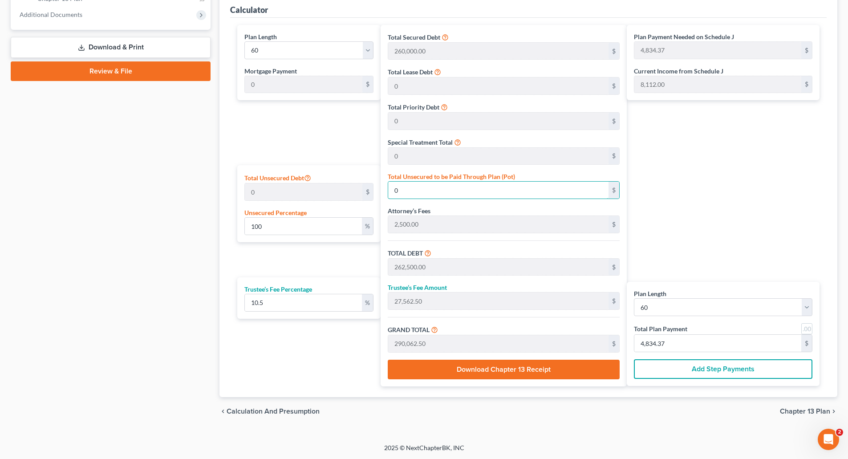
scroll to position [407, 0]
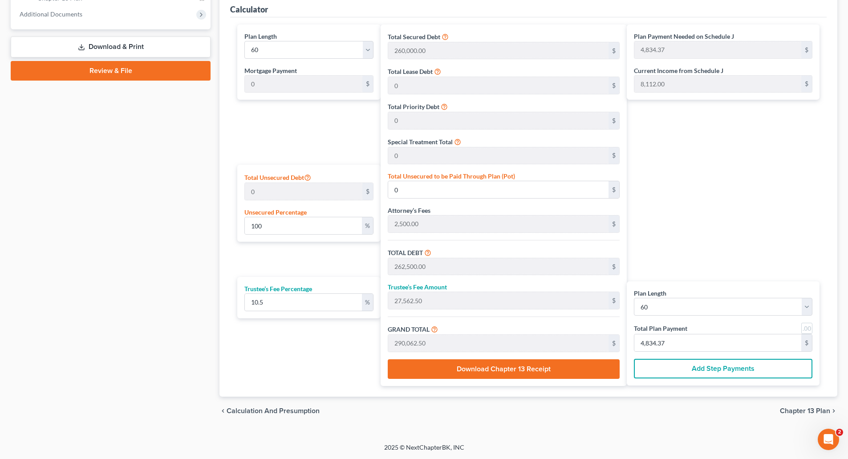
click at [805, 409] on span "Chapter 13 Plan" at bounding box center [805, 410] width 50 height 7
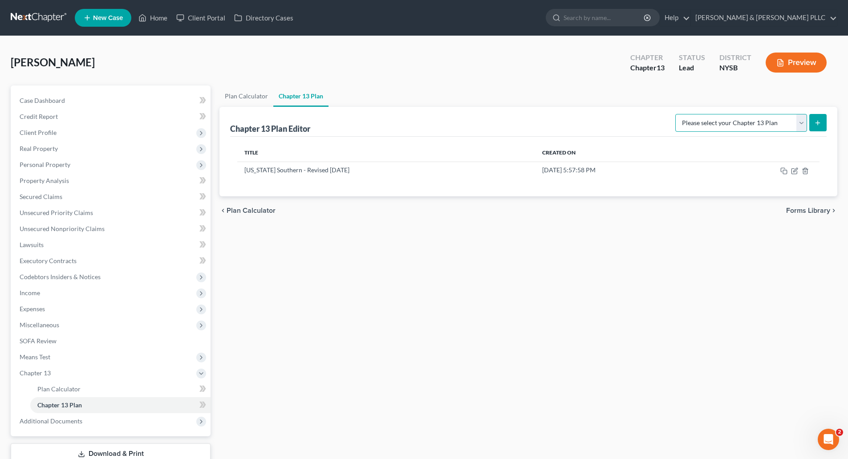
click at [802, 123] on select "Please select your Chapter 13 Plan National Form Plan - Official Form 113 [US_S…" at bounding box center [741, 123] width 132 height 18
click at [676, 114] on select "Please select your Chapter 13 Plan National Form Plan - Official Form 113 [US_S…" at bounding box center [741, 123] width 132 height 18
click at [820, 121] on icon "submit" at bounding box center [817, 122] width 7 height 7
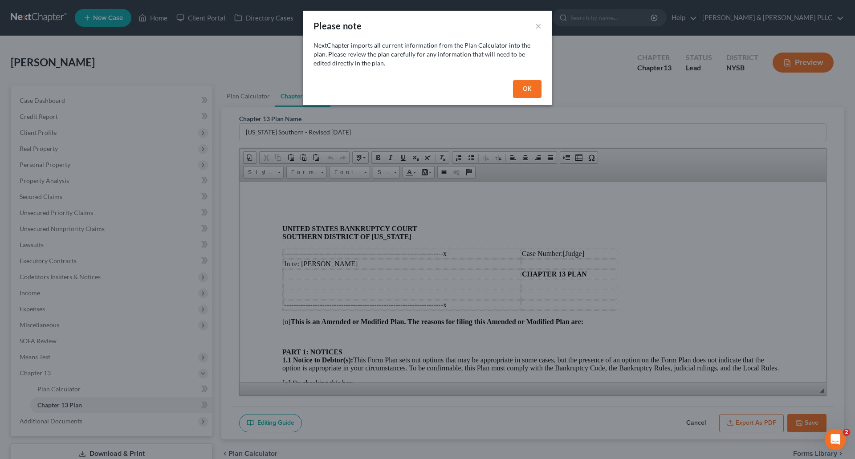
click at [524, 88] on button "OK" at bounding box center [527, 89] width 28 height 18
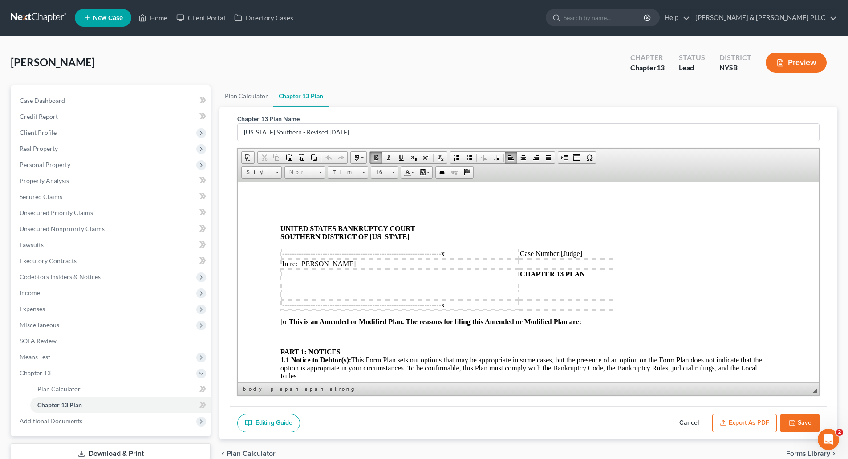
drag, startPoint x: 560, startPoint y: 255, endPoint x: 588, endPoint y: 255, distance: 27.6
click at [588, 255] on td "Case Number: [Judge]" at bounding box center [567, 253] width 96 height 10
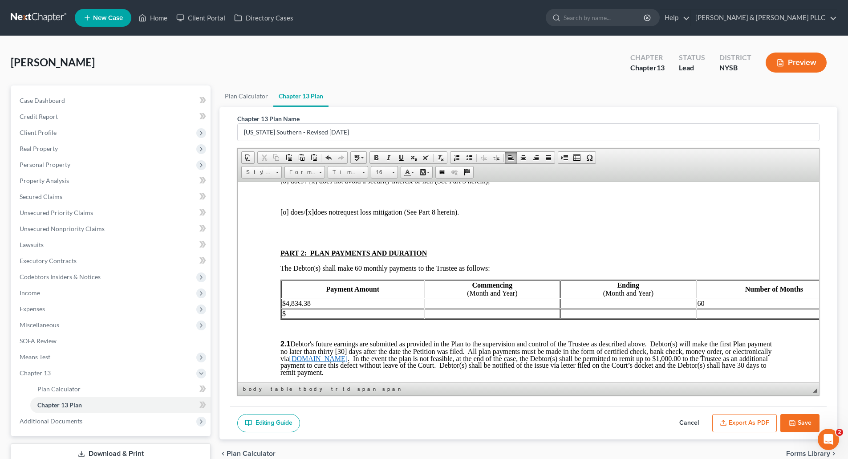
scroll to position [445, 0]
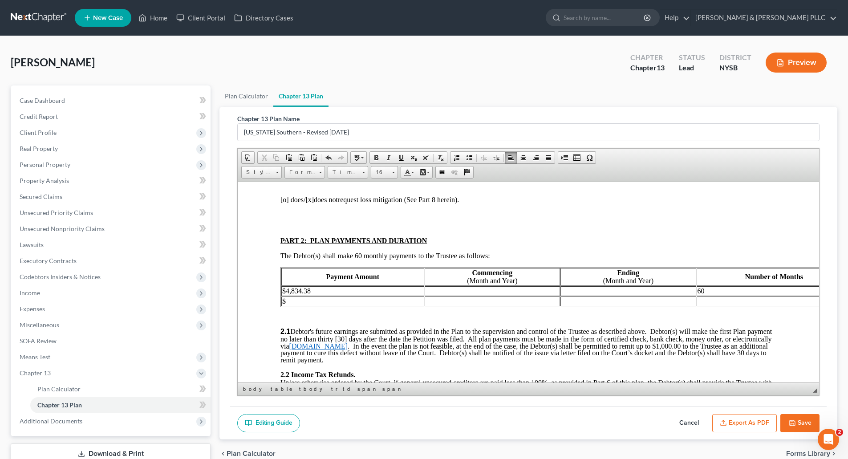
click at [438, 286] on td at bounding box center [492, 291] width 135 height 10
click at [589, 286] on td at bounding box center [627, 291] width 135 height 10
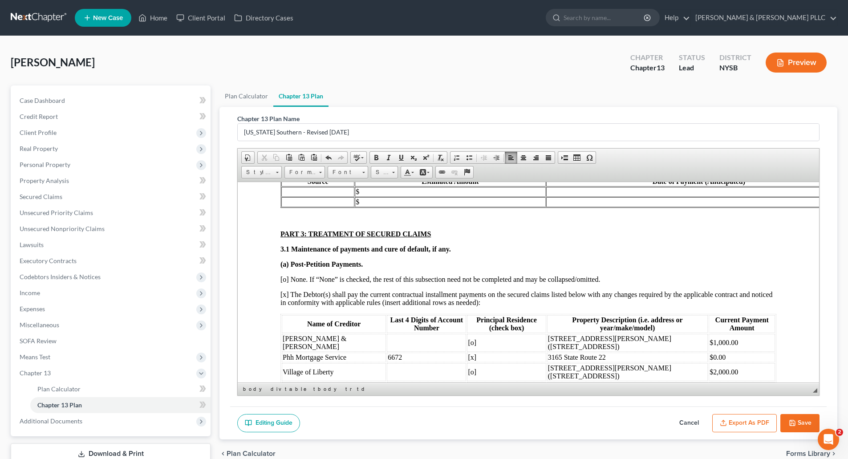
scroll to position [757, 0]
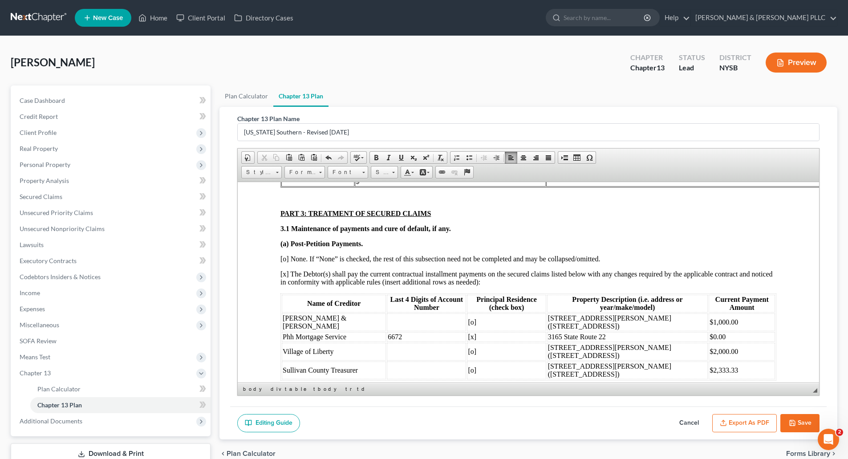
click at [709, 332] on span "$0.00" at bounding box center [717, 336] width 16 height 8
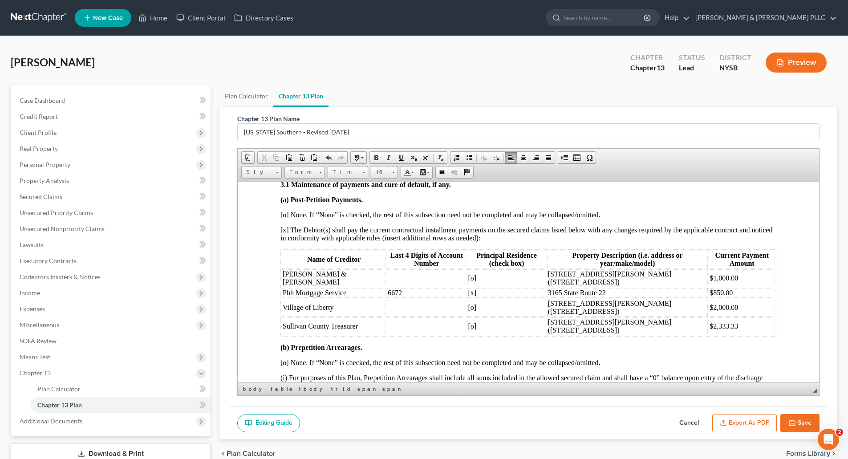
scroll to position [801, 0]
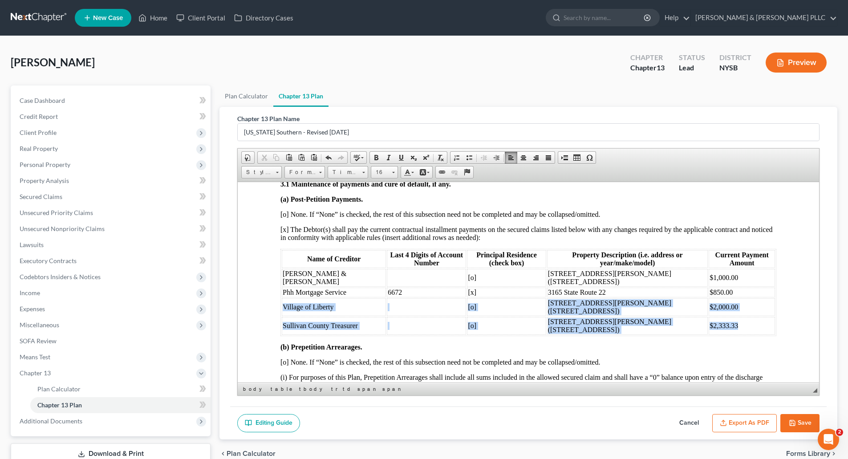
drag, startPoint x: 283, startPoint y: 288, endPoint x: 745, endPoint y: 307, distance: 462.4
click at [745, 307] on tbody "[PERSON_NAME] & [PERSON_NAME] [o] [STREET_ADDRESS][PERSON_NAME] ([STREET_ADDRES…" at bounding box center [528, 301] width 493 height 66
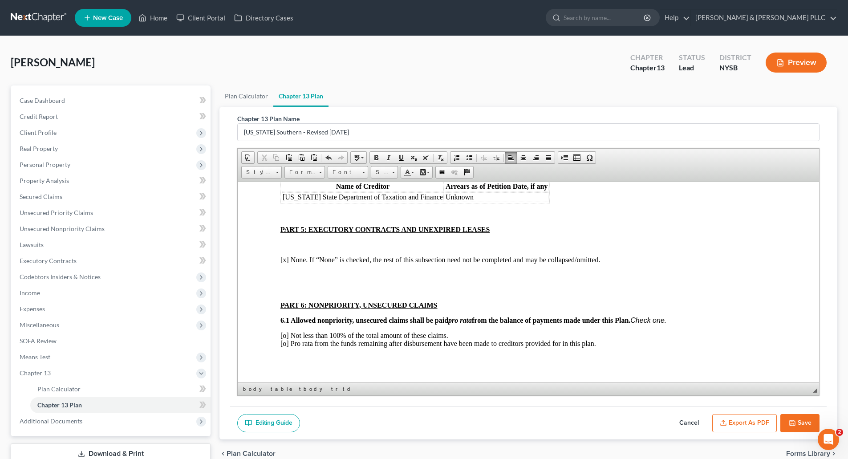
scroll to position [1825, 0]
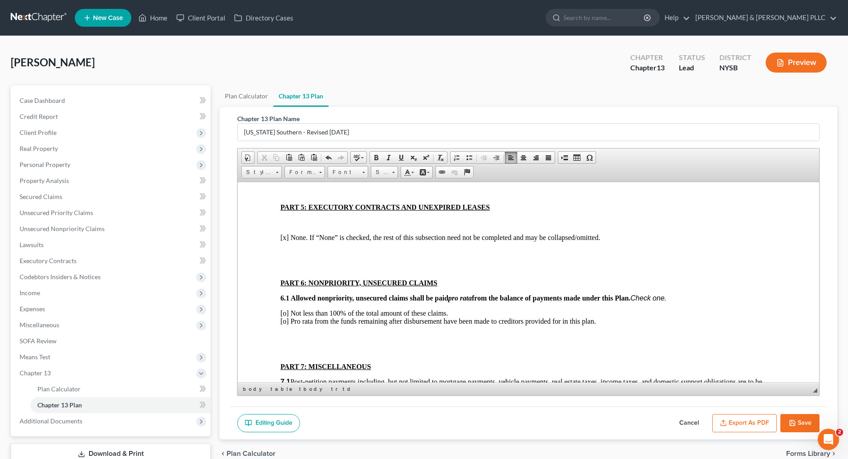
drag, startPoint x: 282, startPoint y: 298, endPoint x: 289, endPoint y: 290, distance: 10.7
click at [283, 309] on span "[o] Not less than 100% of the total amount of these claims. [o] Pro rata from t…" at bounding box center [438, 317] width 316 height 16
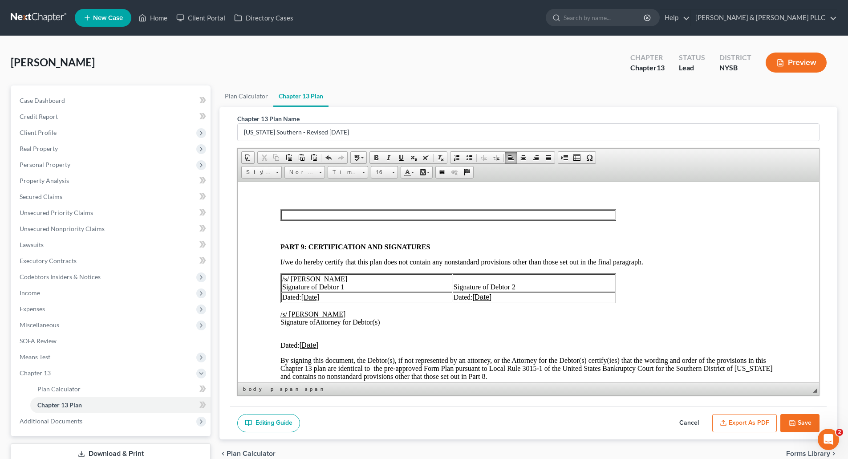
scroll to position [2136, 0]
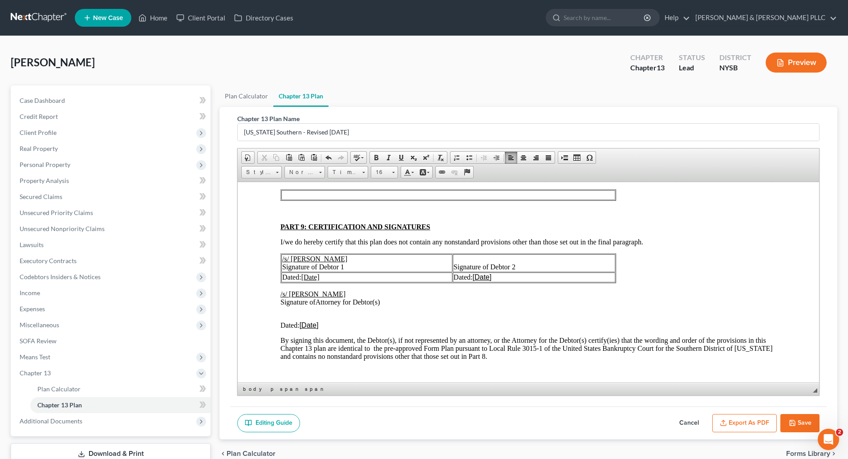
drag, startPoint x: 304, startPoint y: 259, endPoint x: 312, endPoint y: 252, distance: 10.1
click at [304, 273] on u "[Date]" at bounding box center [310, 277] width 18 height 8
drag, startPoint x: 304, startPoint y: 311, endPoint x: 306, endPoint y: 300, distance: 10.4
click at [304, 321] on u "[Date]" at bounding box center [309, 325] width 19 height 8
drag, startPoint x: 342, startPoint y: 308, endPoint x: 347, endPoint y: 300, distance: 9.0
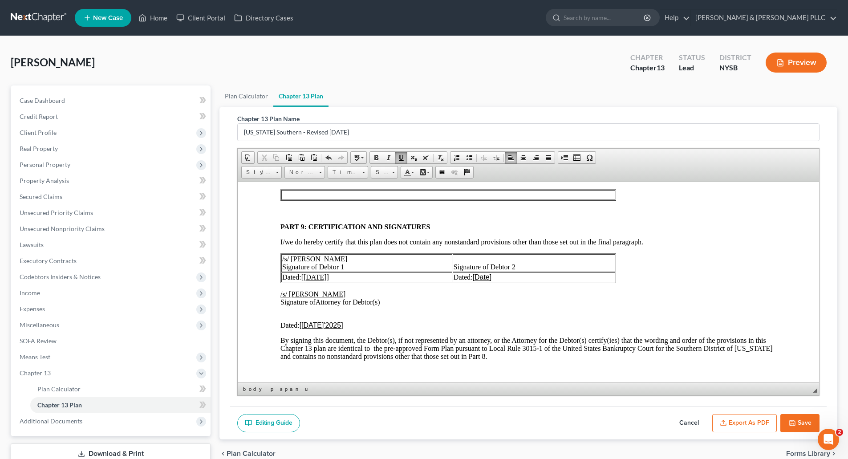
click at [343, 321] on u "[[DATE]'2025 ]" at bounding box center [322, 325] width 44 height 8
click at [794, 421] on icon "button" at bounding box center [792, 422] width 7 height 7
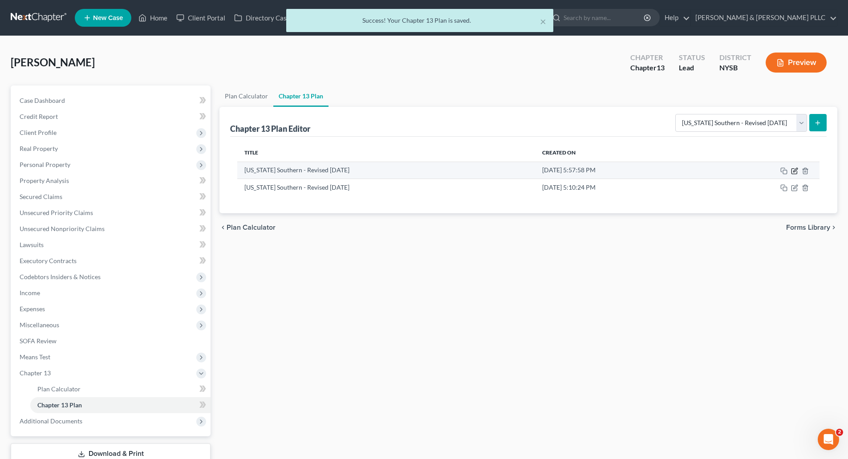
click at [795, 170] on icon "button" at bounding box center [794, 170] width 7 height 7
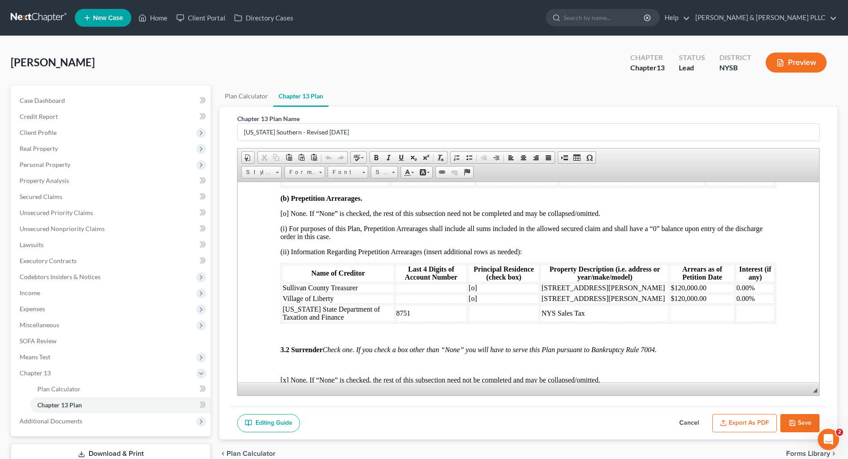
scroll to position [935, 0]
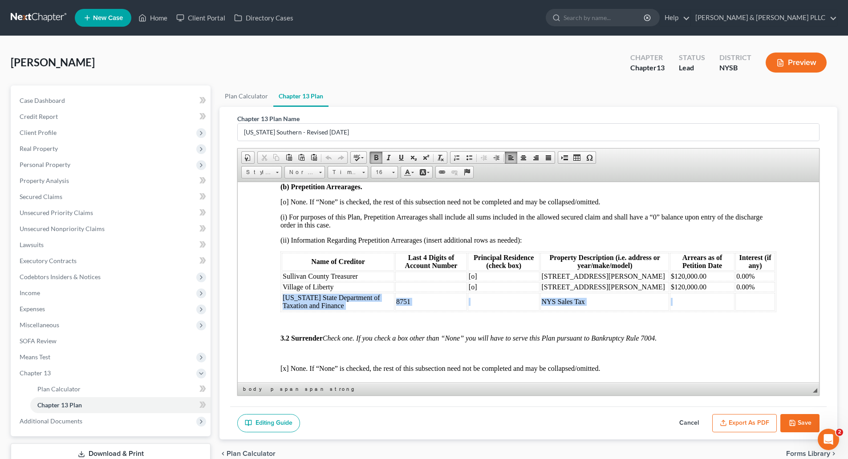
drag, startPoint x: 282, startPoint y: 292, endPoint x: 681, endPoint y: 292, distance: 399.7
click at [681, 292] on tr "[US_STATE] State Department of Taxation and Finance 8751 NYS Sales Tax" at bounding box center [528, 301] width 493 height 18
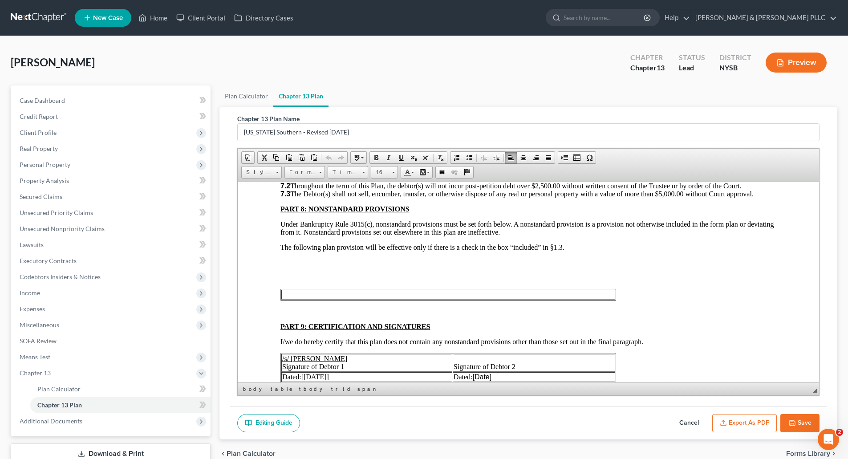
scroll to position [2181, 0]
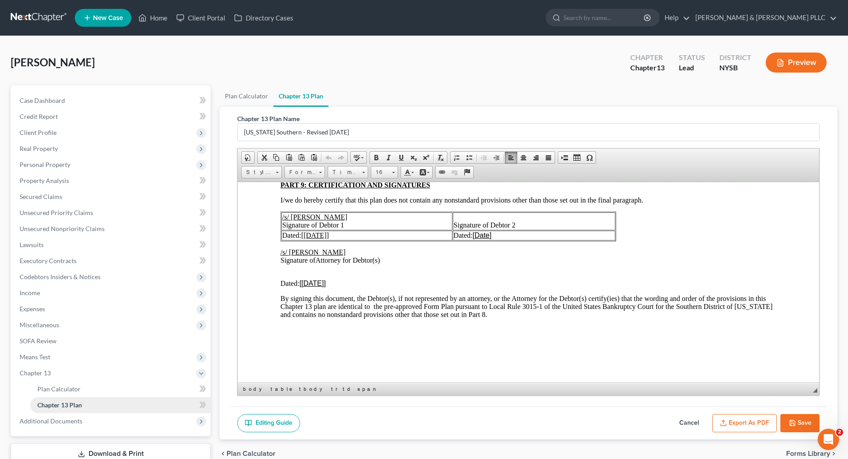
click at [61, 401] on span "Chapter 13 Plan" at bounding box center [59, 405] width 45 height 8
click at [799, 416] on button "Save" at bounding box center [799, 423] width 39 height 19
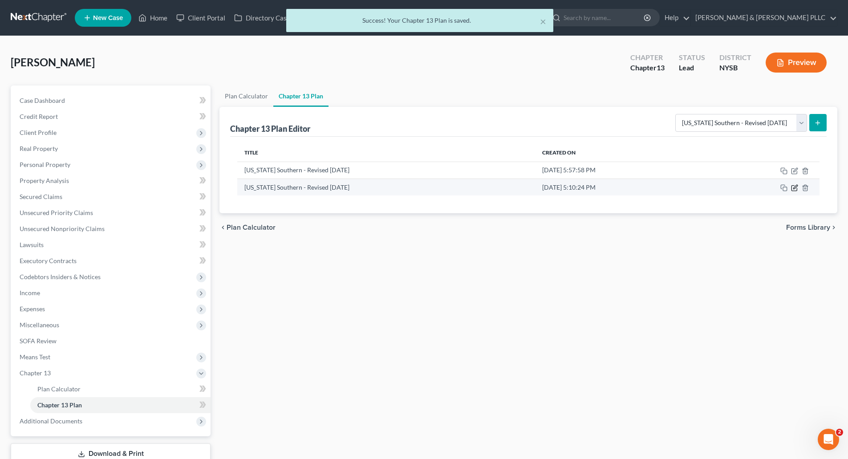
click at [794, 188] on icon "button" at bounding box center [795, 187] width 4 height 4
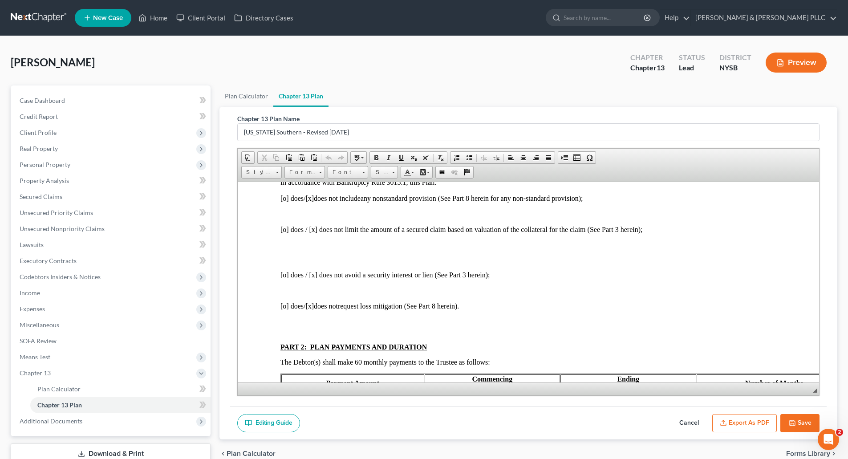
scroll to position [356, 0]
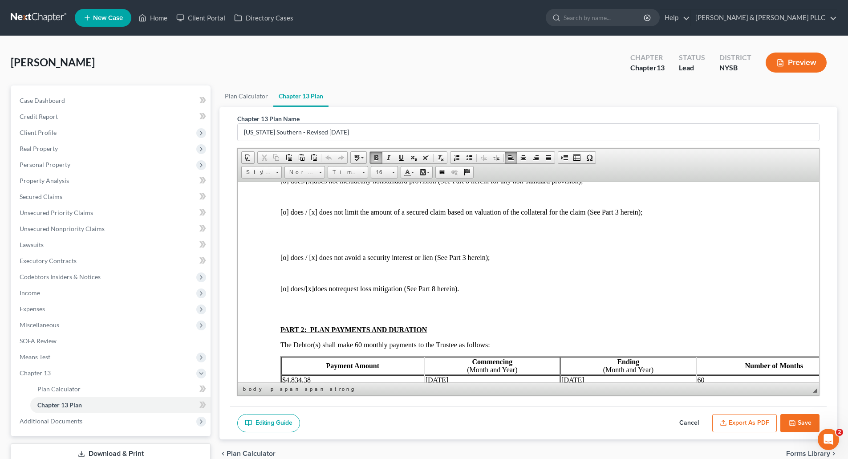
click at [312, 375] on td "$4,834.38" at bounding box center [352, 380] width 143 height 10
click at [794, 422] on icon "button" at bounding box center [792, 422] width 5 height 5
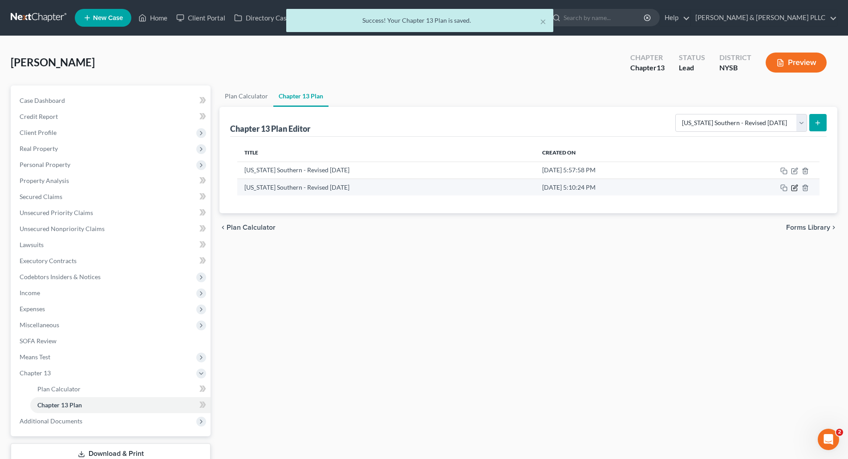
click at [794, 190] on icon "button" at bounding box center [794, 187] width 7 height 7
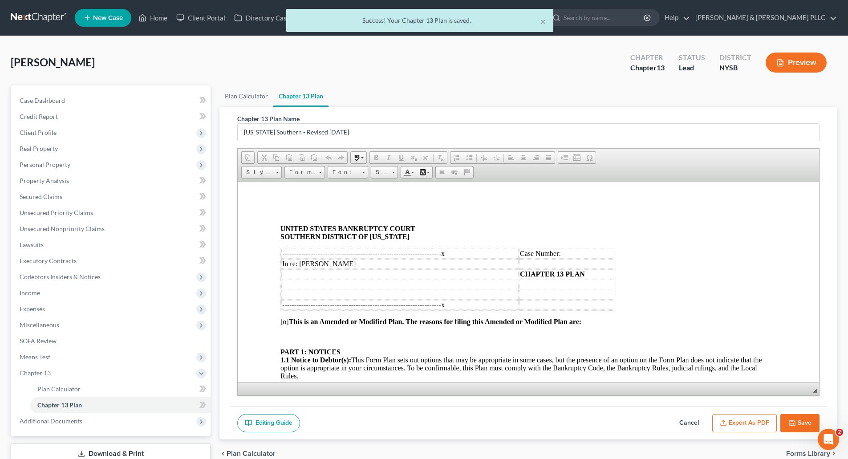
scroll to position [0, 0]
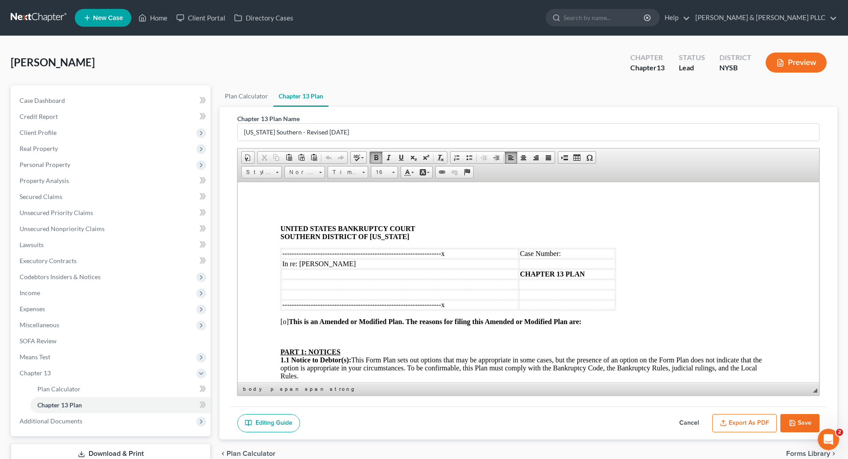
click at [354, 285] on td at bounding box center [399, 284] width 237 height 10
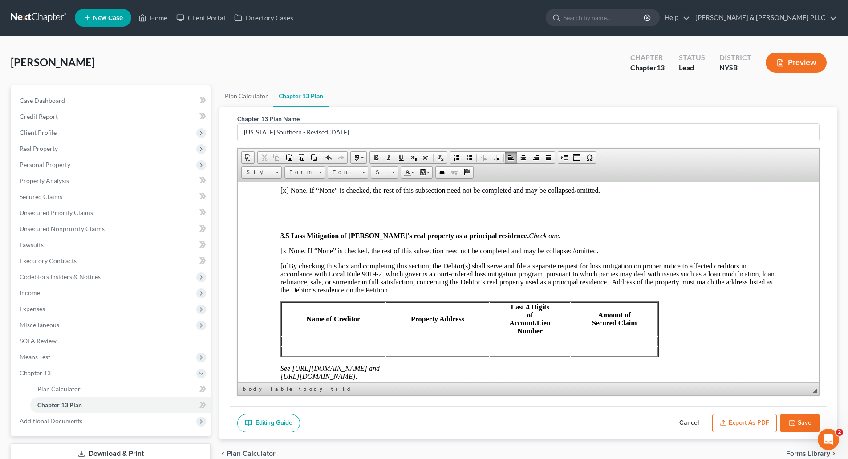
scroll to position [1424, 0]
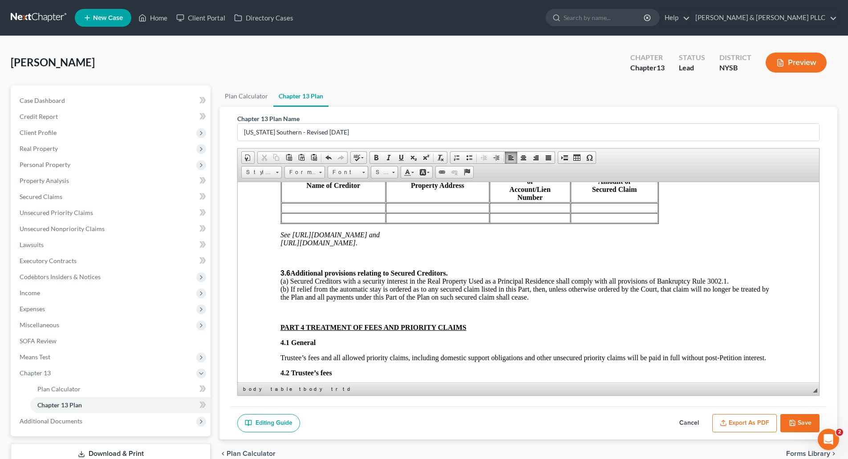
click at [798, 423] on button "Save" at bounding box center [799, 423] width 39 height 19
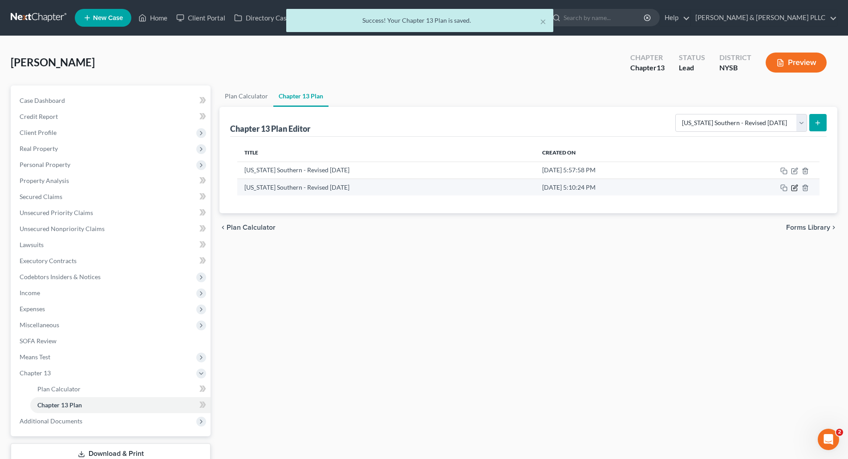
click at [793, 184] on icon "button" at bounding box center [794, 187] width 7 height 7
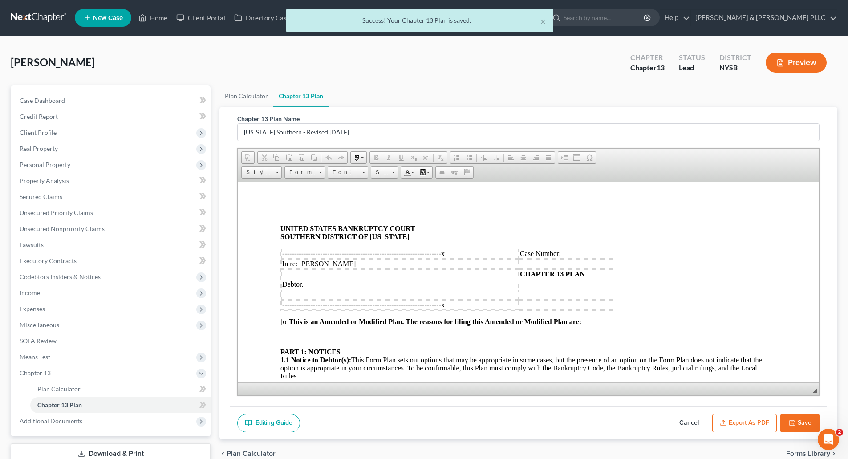
scroll to position [0, 0]
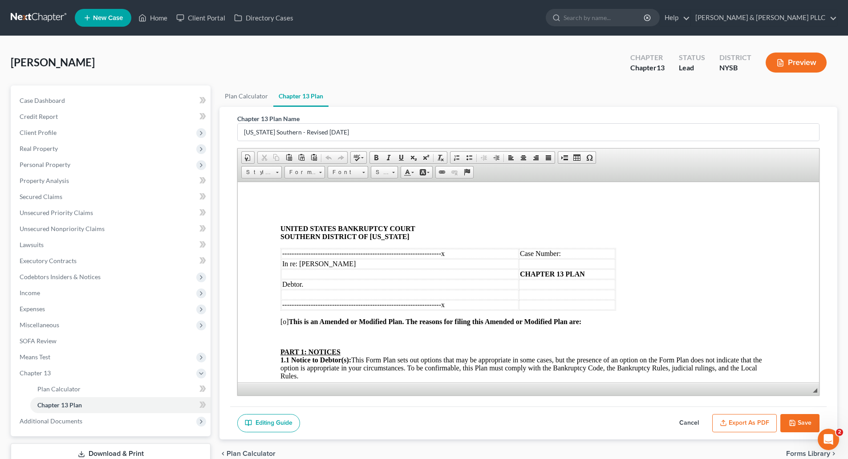
click at [744, 419] on button "Export as PDF" at bounding box center [744, 423] width 65 height 19
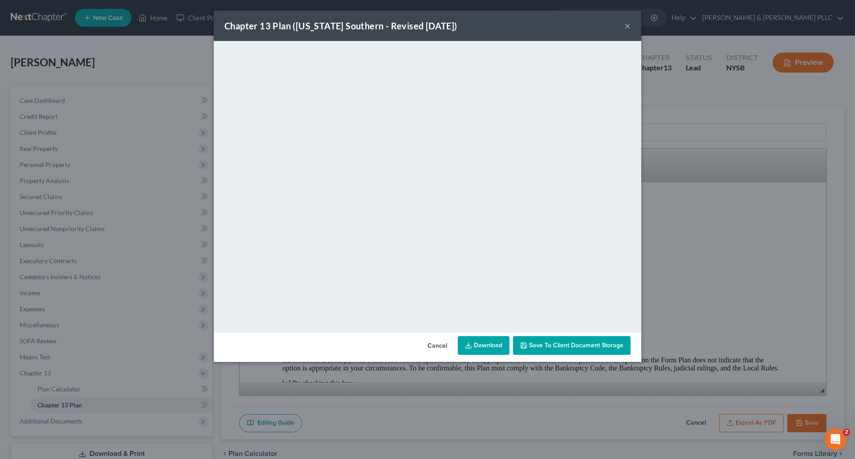
click at [485, 348] on link "Download" at bounding box center [484, 345] width 52 height 19
click at [627, 26] on button "×" at bounding box center [627, 25] width 6 height 11
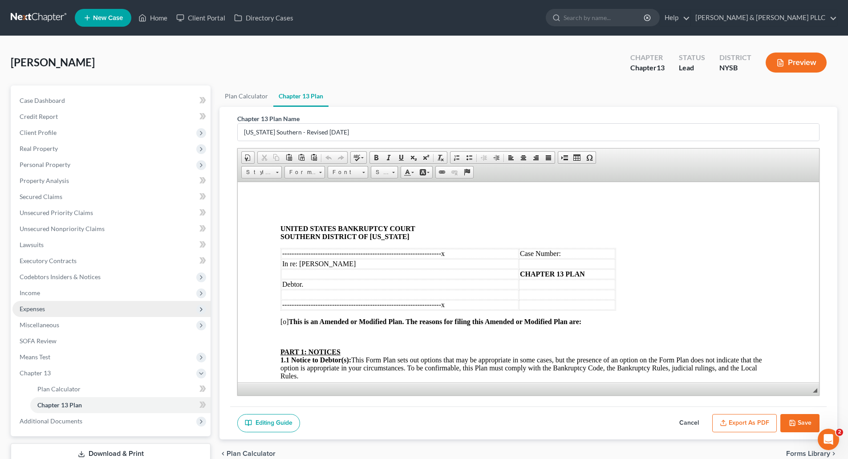
click at [33, 308] on span "Expenses" at bounding box center [32, 309] width 25 height 8
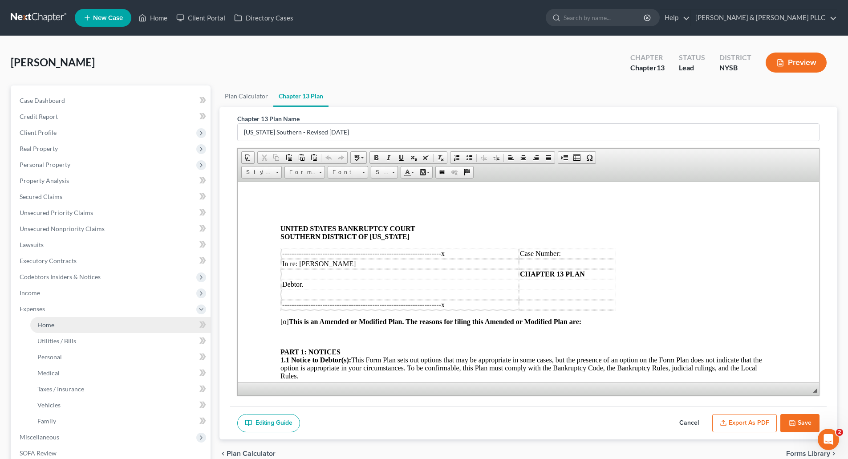
click at [49, 328] on span "Home" at bounding box center [45, 325] width 17 height 8
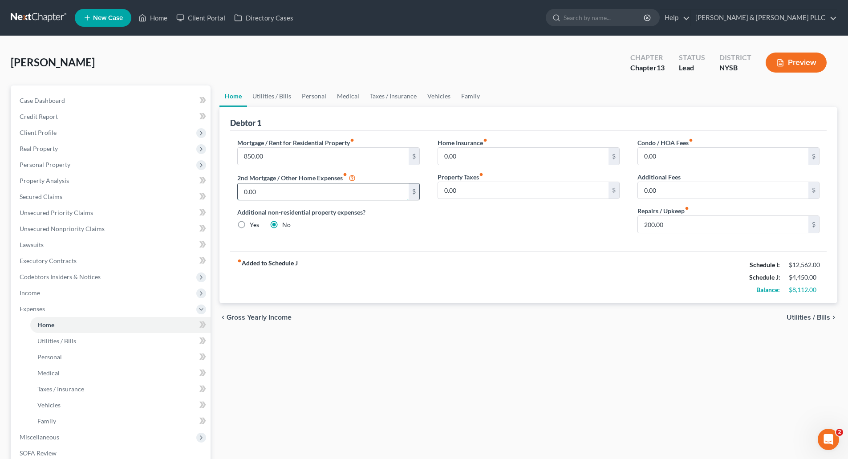
click at [244, 191] on input "0.00" at bounding box center [323, 191] width 170 height 17
click at [250, 225] on label "Yes" at bounding box center [254, 224] width 9 height 9
click at [253, 225] on input "Yes" at bounding box center [256, 223] width 6 height 6
click at [250, 225] on label "Yes" at bounding box center [254, 224] width 9 height 9
click at [253, 225] on input "Yes" at bounding box center [256, 223] width 6 height 6
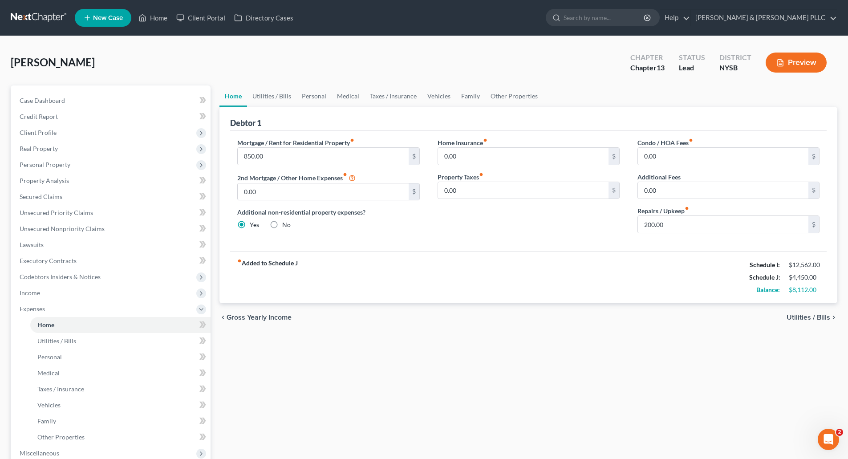
click at [282, 223] on label "No" at bounding box center [286, 224] width 8 height 9
click at [286, 223] on input "No" at bounding box center [289, 223] width 6 height 6
click at [644, 226] on input "200.00" at bounding box center [723, 224] width 170 height 17
click at [443, 187] on input "0.00" at bounding box center [523, 190] width 170 height 17
click at [800, 316] on span "Utilities / Bills" at bounding box center [808, 317] width 44 height 7
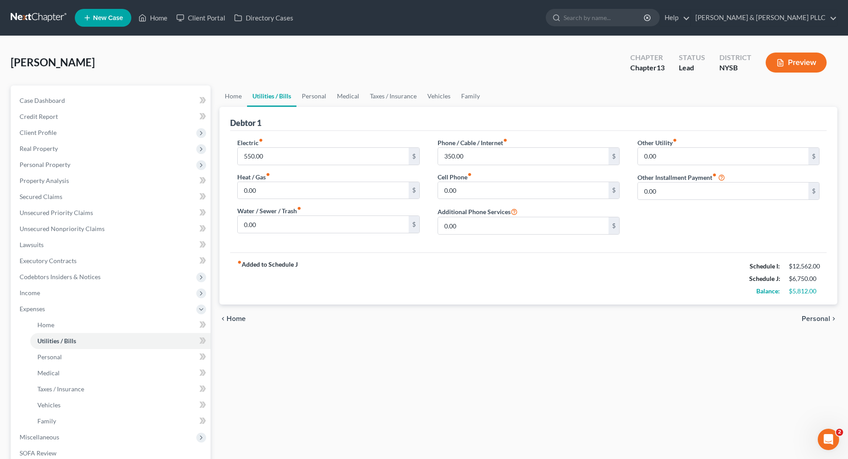
click at [816, 315] on span "Personal" at bounding box center [816, 318] width 28 height 7
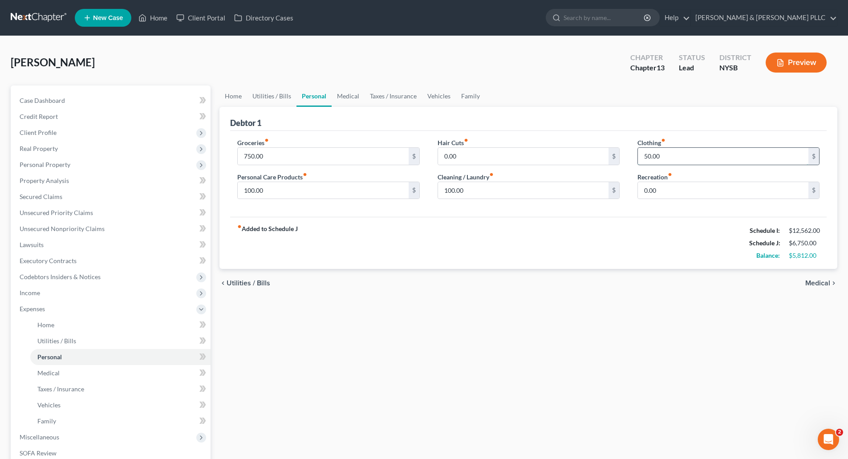
click at [644, 156] on input "50.00" at bounding box center [723, 156] width 170 height 17
click at [443, 154] on input "0.00" at bounding box center [523, 156] width 170 height 17
click at [816, 280] on span "Medical" at bounding box center [817, 283] width 25 height 7
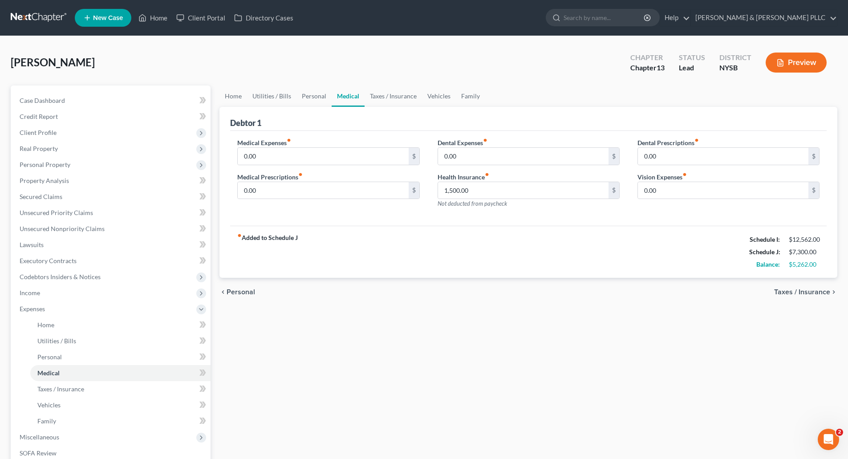
click at [812, 289] on span "Taxes / Insurance" at bounding box center [802, 291] width 56 height 7
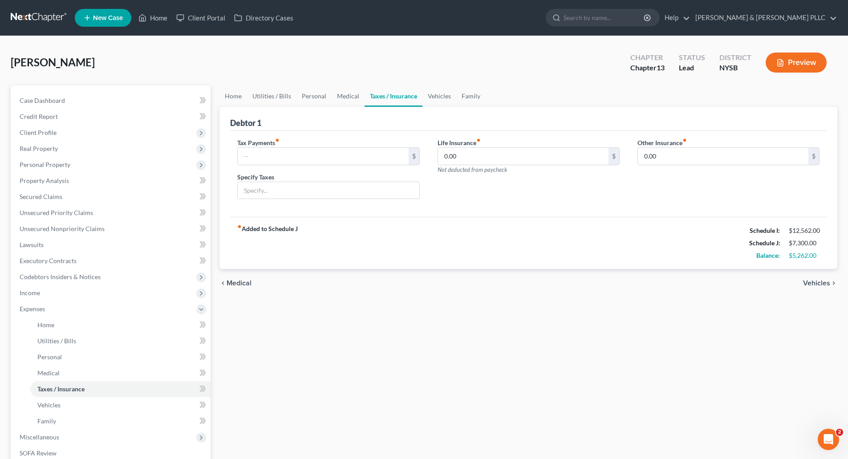
click at [816, 280] on span "Vehicles" at bounding box center [816, 283] width 27 height 7
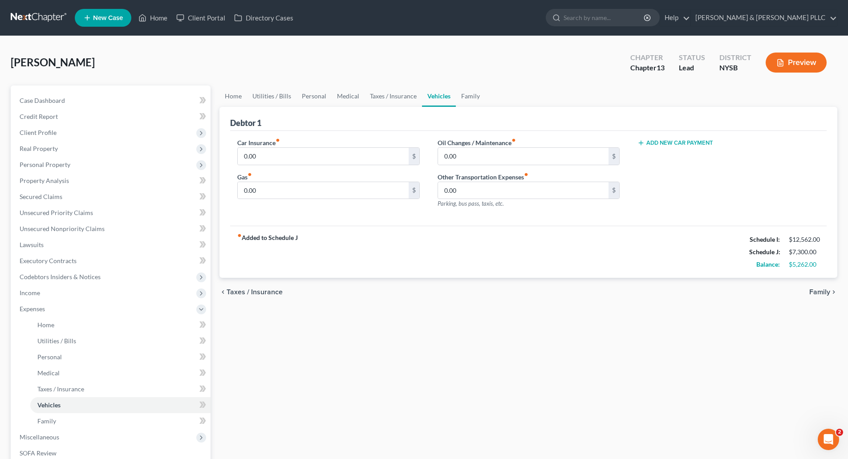
click at [819, 290] on span "Family" at bounding box center [819, 291] width 21 height 7
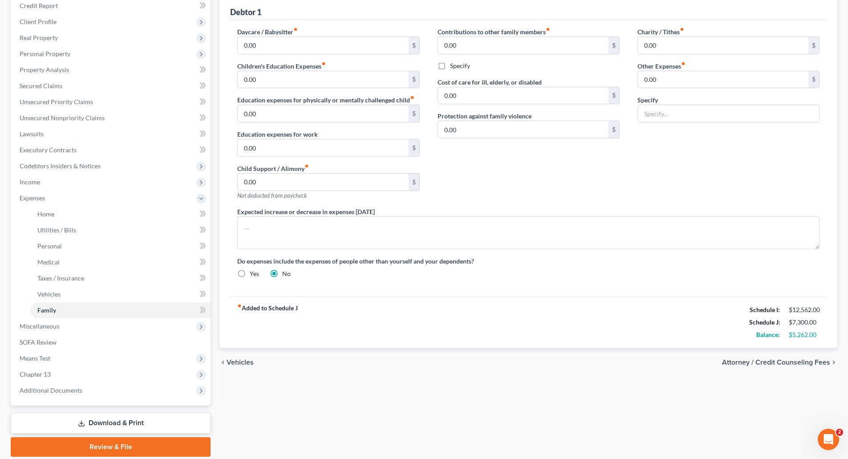
scroll to position [142, 0]
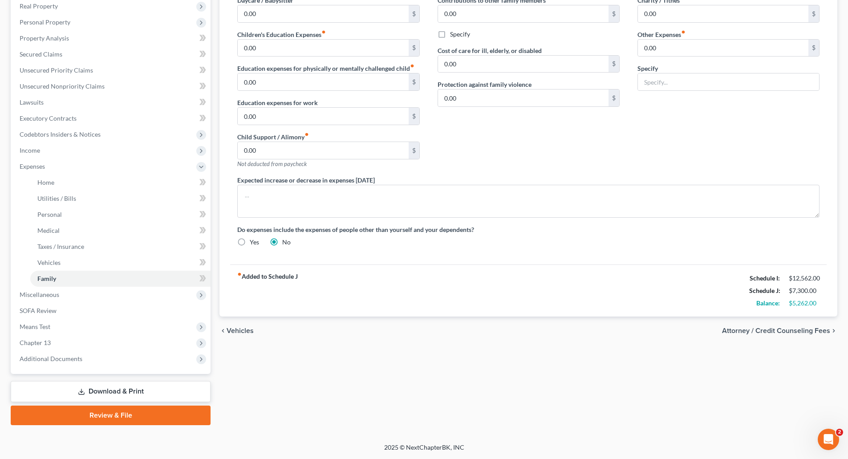
click at [239, 331] on span "Vehicles" at bounding box center [240, 330] width 27 height 7
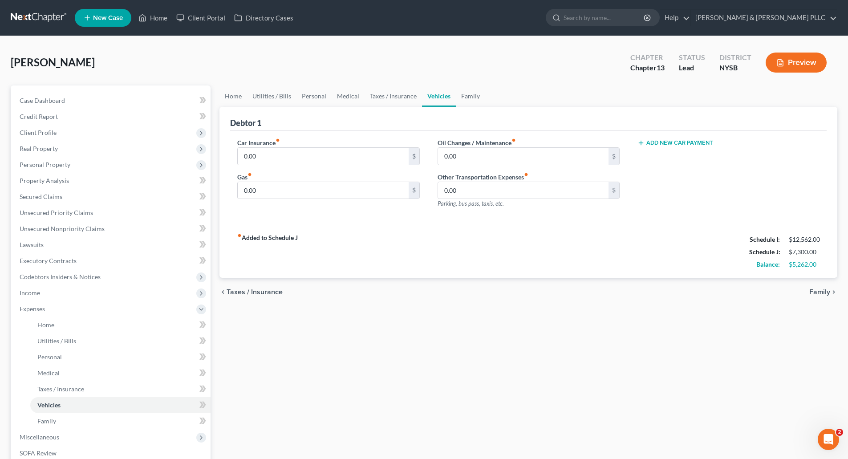
click at [256, 292] on span "Taxes / Insurance" at bounding box center [255, 291] width 56 height 7
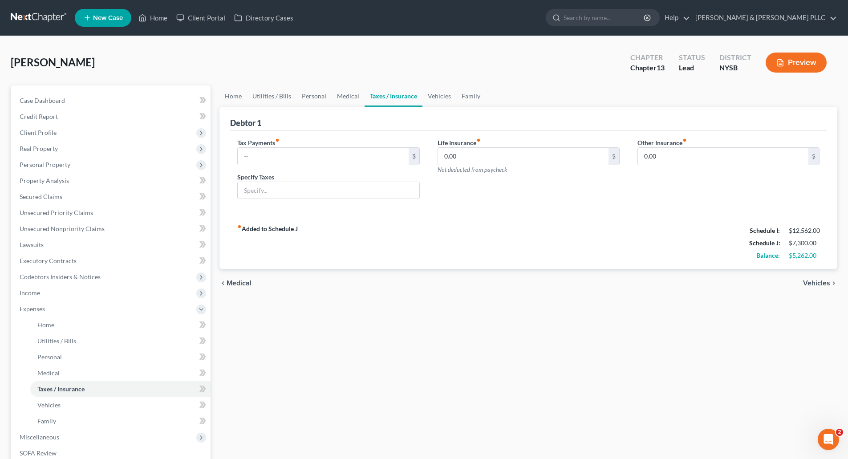
click at [247, 281] on span "Medical" at bounding box center [239, 283] width 25 height 7
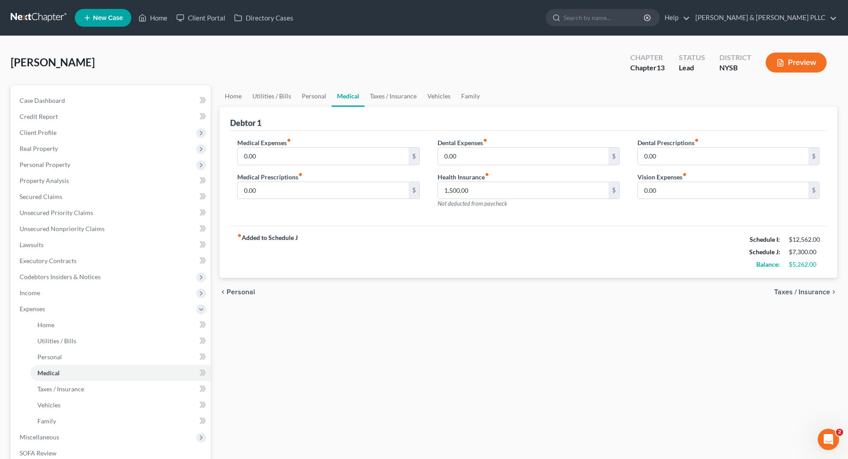
click at [234, 290] on span "Personal" at bounding box center [241, 291] width 28 height 7
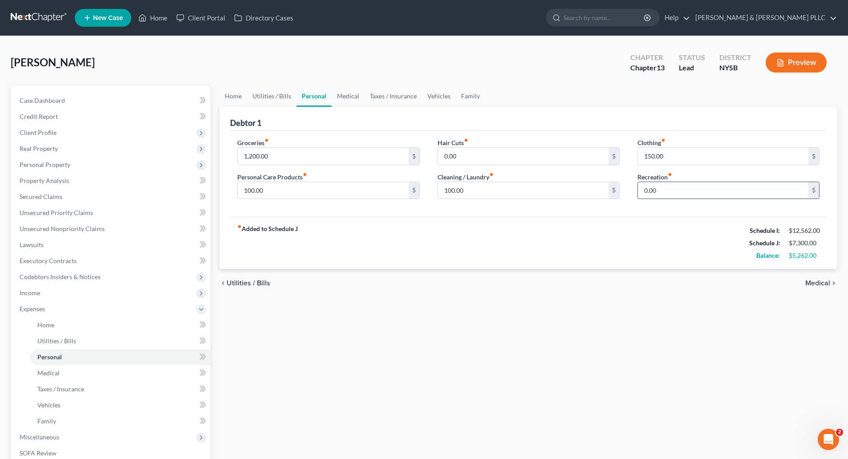
click at [644, 190] on input "0.00" at bounding box center [723, 190] width 170 height 17
click at [256, 283] on span "Utilities / Bills" at bounding box center [249, 283] width 44 height 7
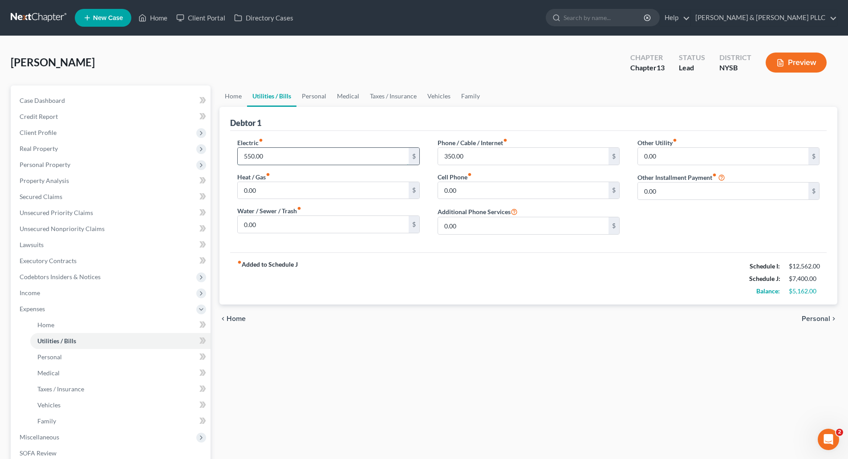
click at [243, 156] on input "550.00" at bounding box center [323, 156] width 170 height 17
click at [234, 318] on span "Home" at bounding box center [236, 318] width 19 height 7
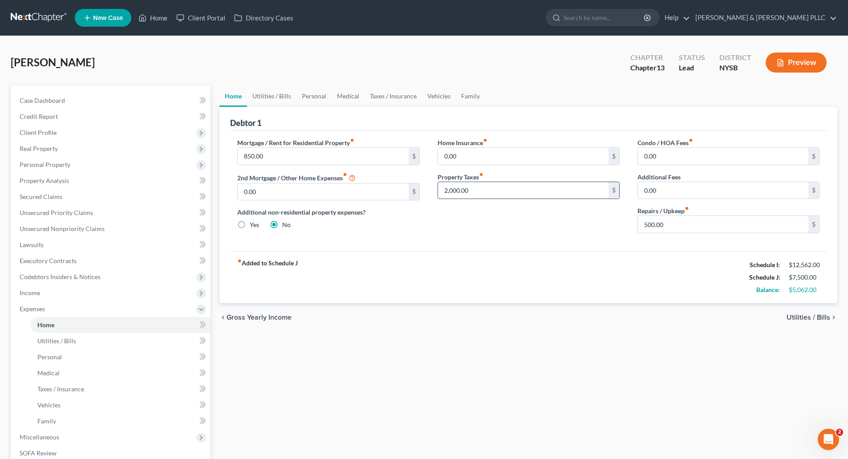
click at [451, 189] on input "2,000.00" at bounding box center [523, 190] width 170 height 17
click at [802, 314] on span "Utilities / Bills" at bounding box center [808, 317] width 44 height 7
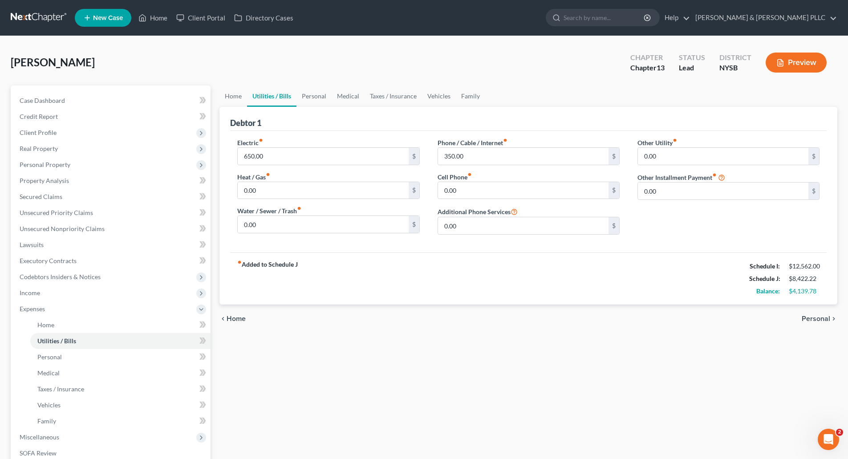
click at [235, 316] on span "Home" at bounding box center [236, 318] width 19 height 7
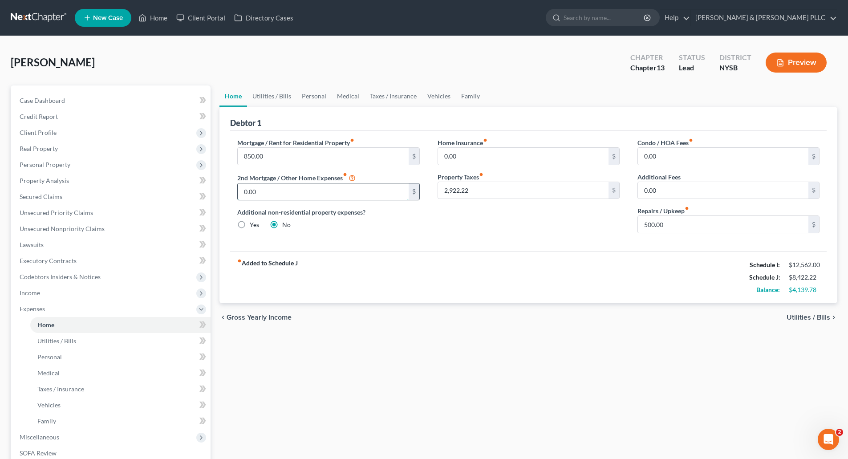
click at [238, 190] on input "0.00" at bounding box center [323, 191] width 170 height 17
click at [804, 316] on span "Utilities / Bills" at bounding box center [808, 317] width 44 height 7
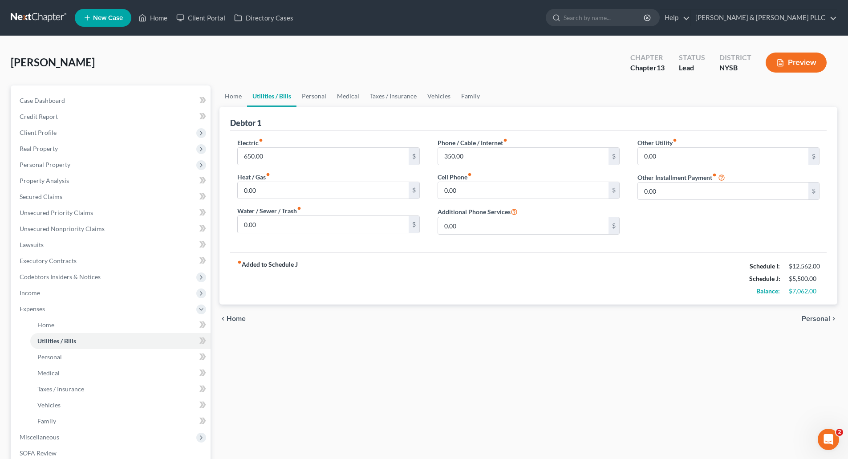
click at [238, 316] on span "Home" at bounding box center [236, 318] width 19 height 7
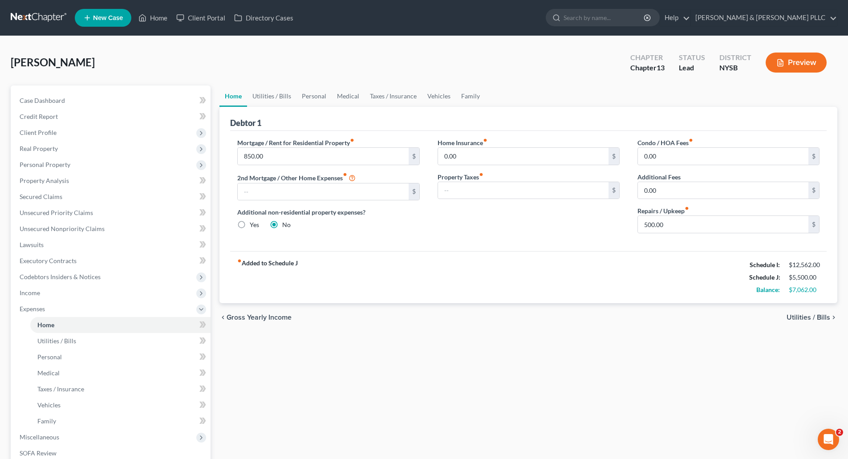
click at [801, 316] on span "Utilities / Bills" at bounding box center [808, 317] width 44 height 7
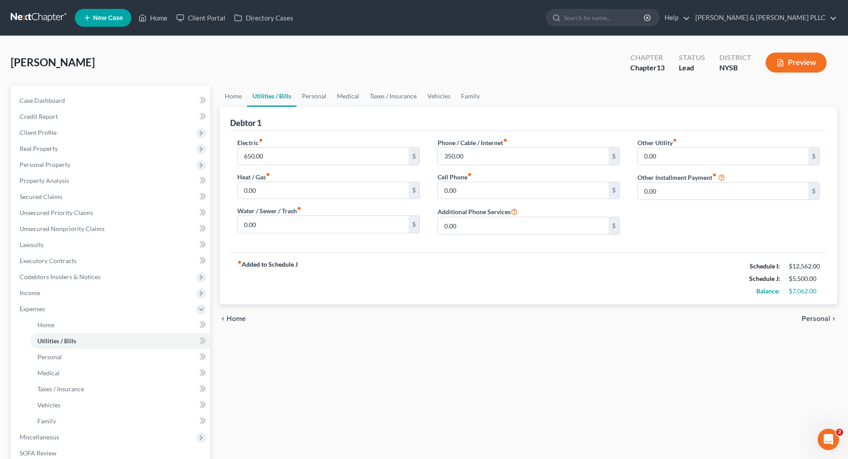
click at [816, 317] on span "Personal" at bounding box center [816, 318] width 28 height 7
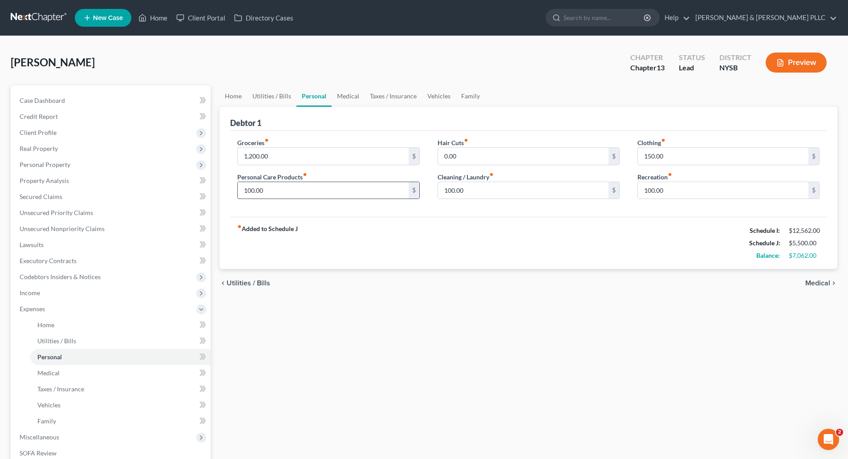
click at [244, 191] on input "100.00" at bounding box center [323, 190] width 170 height 17
click at [824, 281] on span "Medical" at bounding box center [817, 283] width 25 height 7
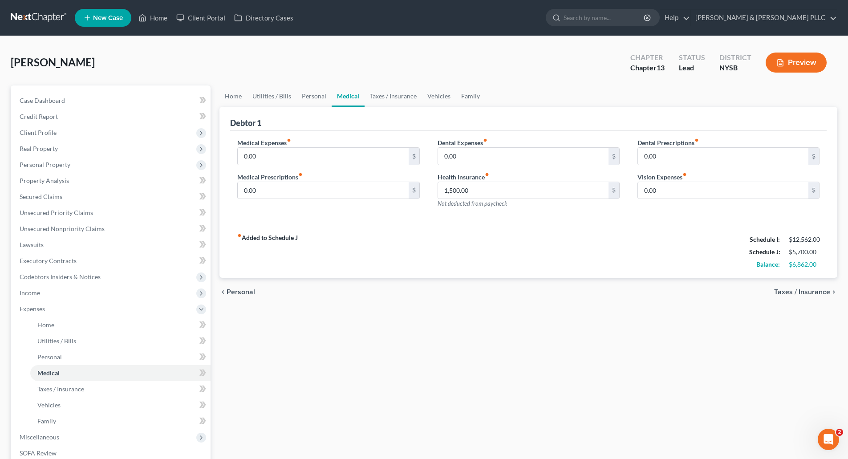
click at [801, 291] on span "Taxes / Insurance" at bounding box center [802, 291] width 56 height 7
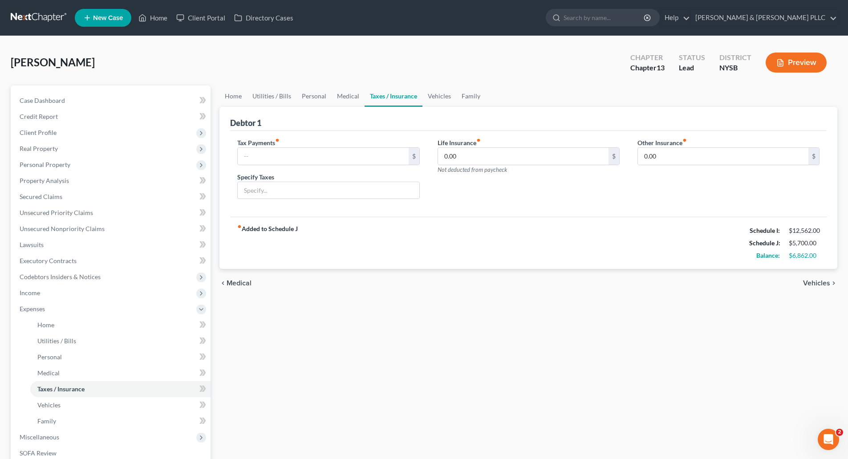
click at [820, 282] on span "Vehicles" at bounding box center [816, 283] width 27 height 7
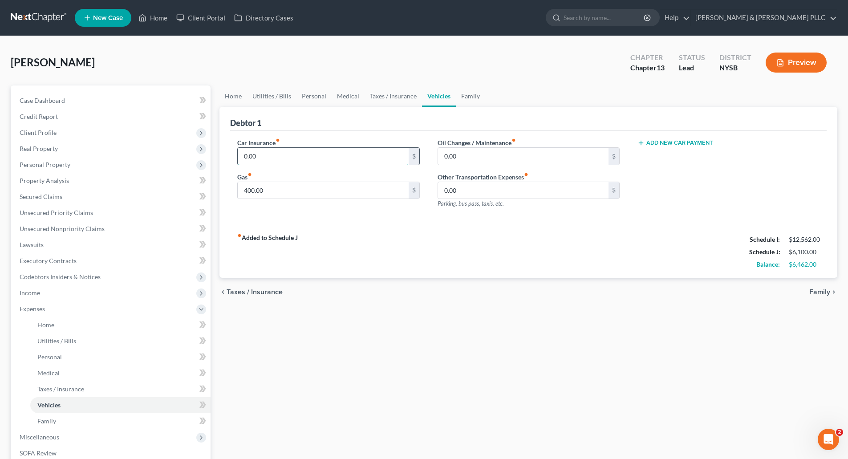
click at [244, 157] on input "0.00" at bounding box center [323, 156] width 170 height 17
click at [259, 289] on span "Taxes / Insurance" at bounding box center [255, 291] width 56 height 7
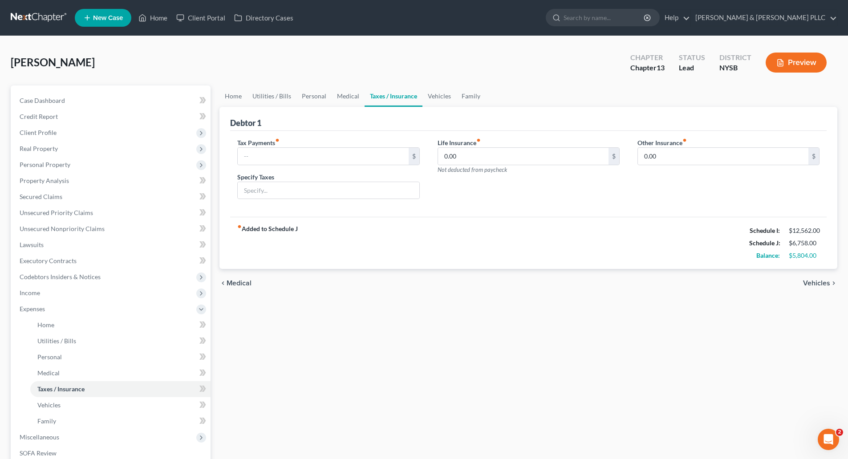
click at [259, 289] on div "chevron_left Medical Vehicles chevron_right" at bounding box center [528, 283] width 618 height 28
click at [237, 282] on span "Medical" at bounding box center [239, 283] width 25 height 7
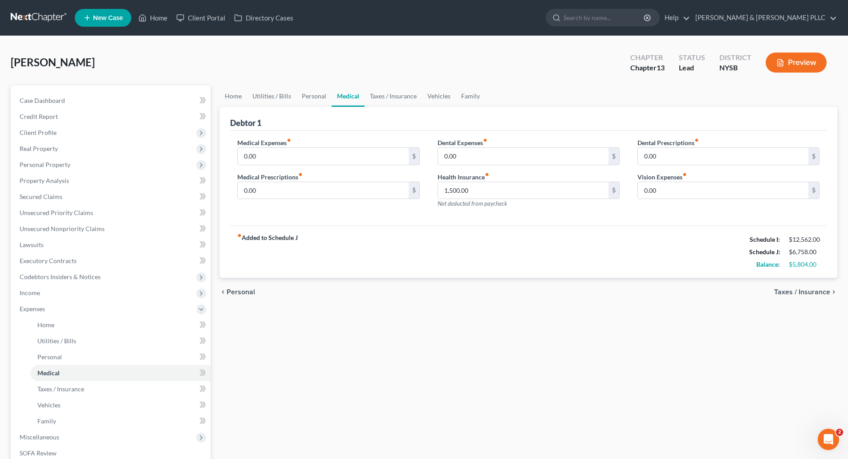
click at [239, 290] on span "Personal" at bounding box center [241, 291] width 28 height 7
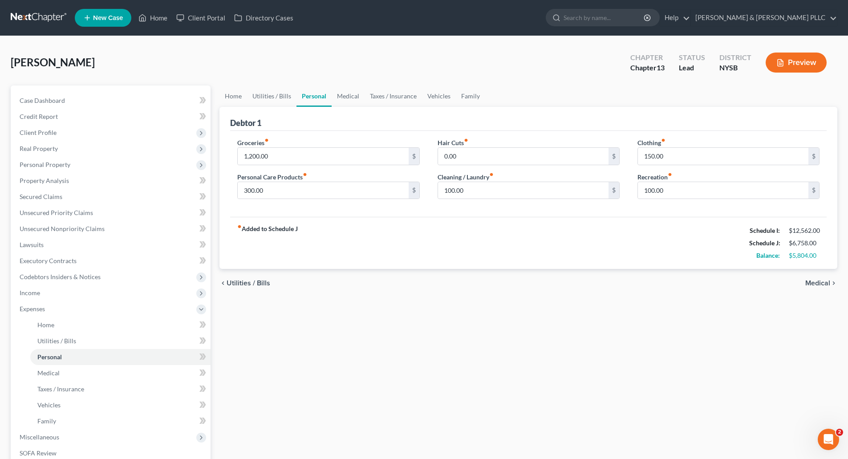
click at [242, 282] on span "Utilities / Bills" at bounding box center [249, 283] width 44 height 7
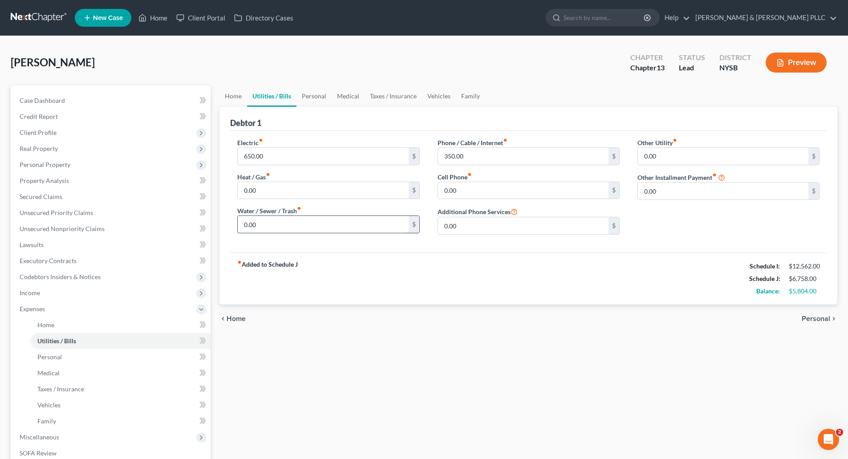
click at [243, 225] on input "0.00" at bounding box center [323, 224] width 170 height 17
click at [818, 317] on span "Personal" at bounding box center [816, 318] width 28 height 7
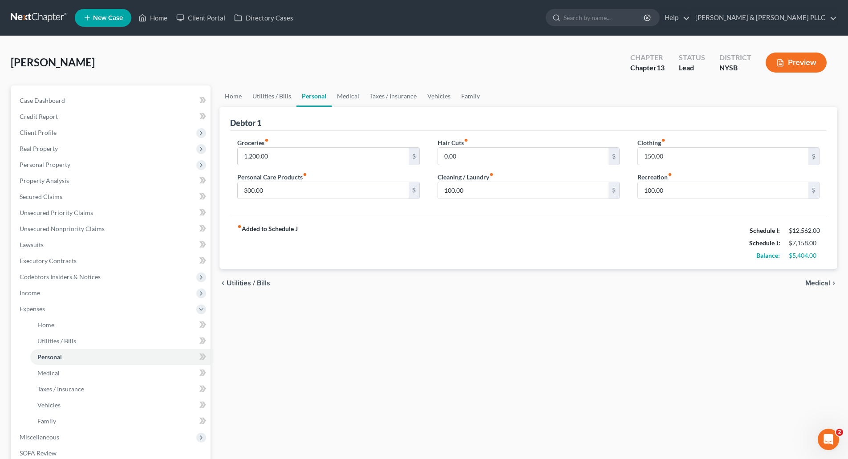
click at [242, 283] on span "Utilities / Bills" at bounding box center [249, 283] width 44 height 7
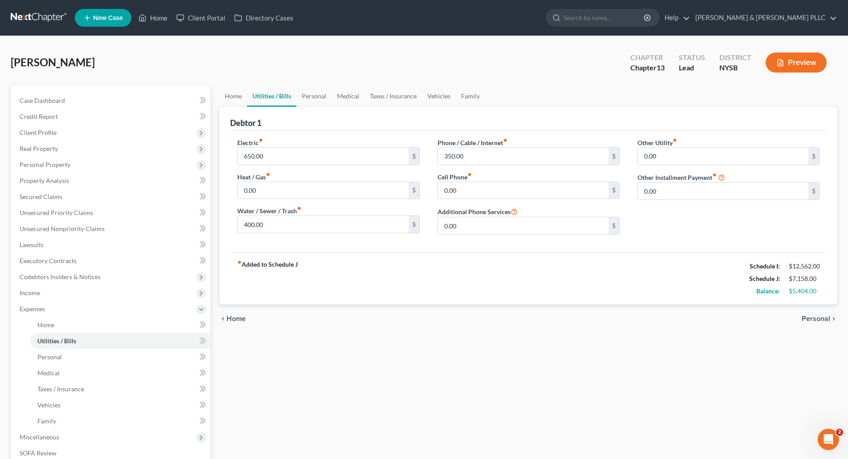
click at [230, 317] on span "Home" at bounding box center [236, 318] width 19 height 7
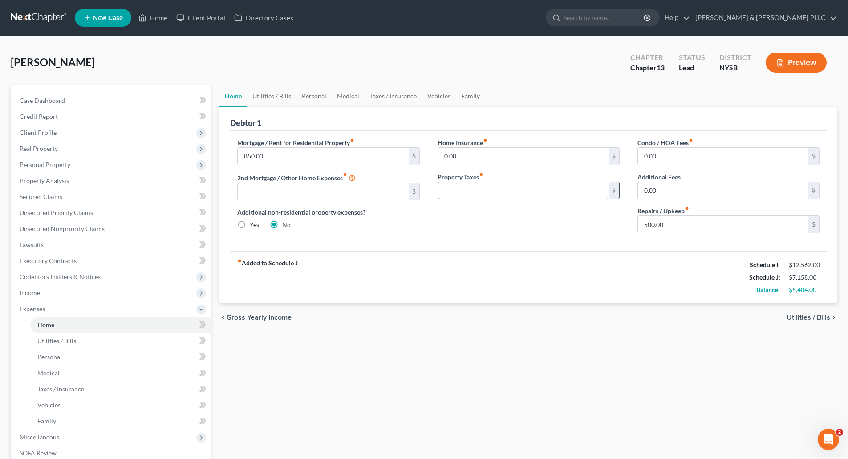
click at [444, 190] on input "text" at bounding box center [523, 190] width 170 height 17
click at [801, 316] on span "Utilities / Bills" at bounding box center [808, 317] width 44 height 7
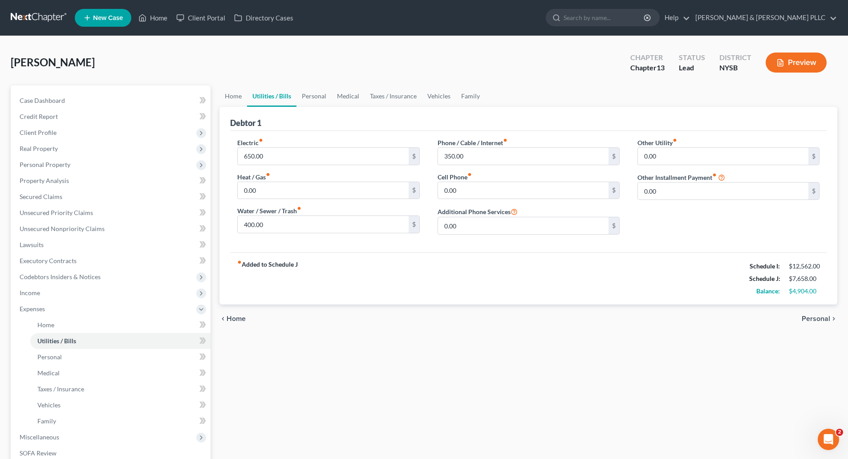
click at [813, 317] on span "Personal" at bounding box center [816, 318] width 28 height 7
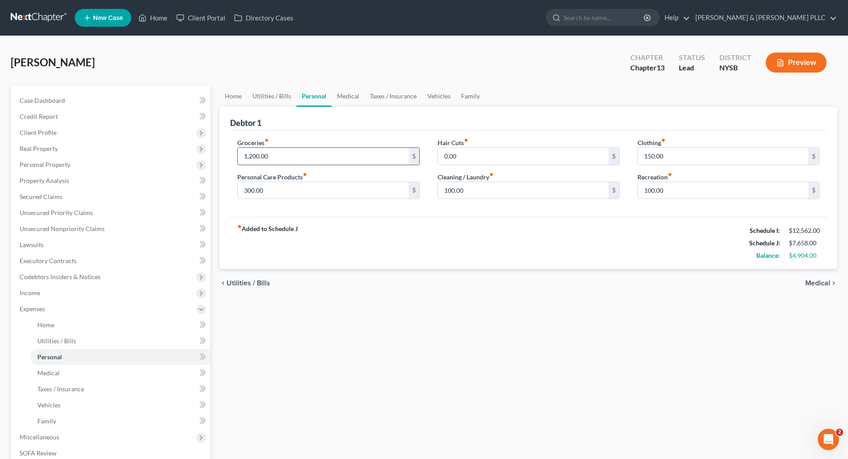
drag, startPoint x: 255, startPoint y: 155, endPoint x: 258, endPoint y: 148, distance: 7.6
click at [255, 154] on input "1,200.00" at bounding box center [323, 156] width 170 height 17
drag, startPoint x: 437, startPoint y: 154, endPoint x: 441, endPoint y: 155, distance: 4.6
click at [438, 154] on div "Hair Cuts fiber_manual_record 0.00 $ Cleaning / Laundry fiber_manual_record 100…" at bounding box center [529, 172] width 200 height 69
click at [442, 155] on input "0.00" at bounding box center [523, 156] width 170 height 17
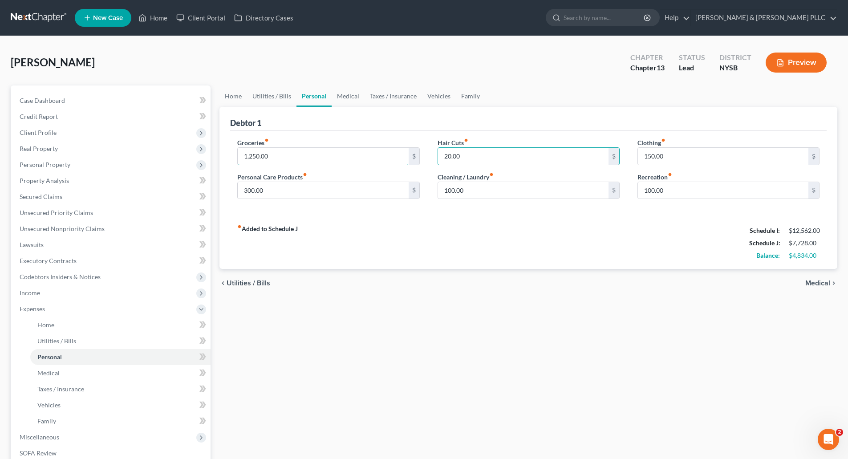
drag, startPoint x: 252, startPoint y: 153, endPoint x: 259, endPoint y: 144, distance: 10.9
click at [253, 152] on input "1,250.00" at bounding box center [323, 156] width 170 height 17
click at [239, 280] on span "Utilities / Bills" at bounding box center [249, 283] width 44 height 7
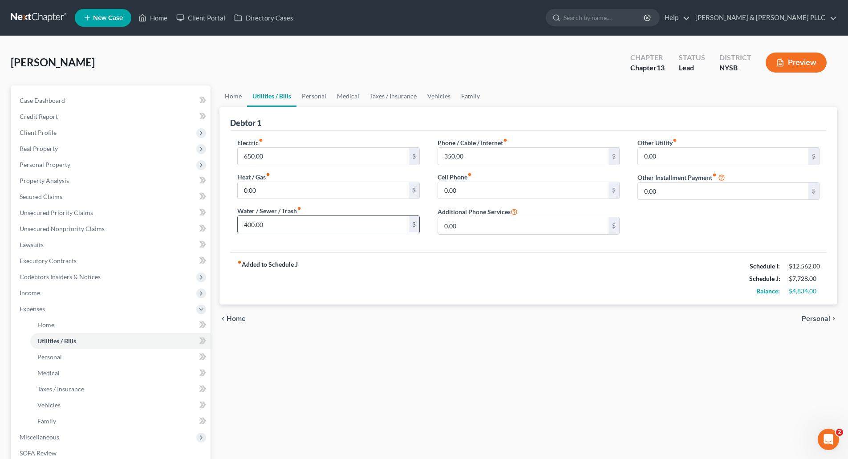
click at [244, 221] on input "400.00" at bounding box center [323, 224] width 170 height 17
click at [237, 319] on span "Home" at bounding box center [236, 318] width 19 height 7
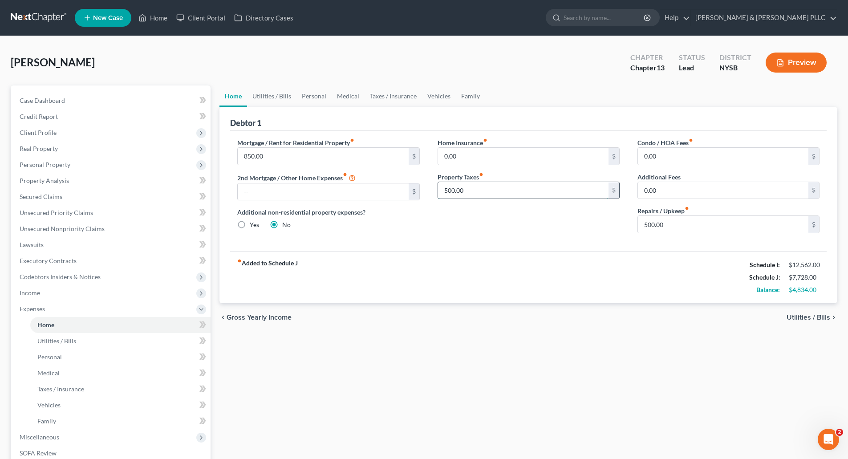
click at [444, 190] on input "500.00" at bounding box center [523, 190] width 170 height 17
click at [644, 224] on input "500.00" at bounding box center [723, 224] width 170 height 17
click at [798, 316] on span "Utilities / Bills" at bounding box center [808, 317] width 44 height 7
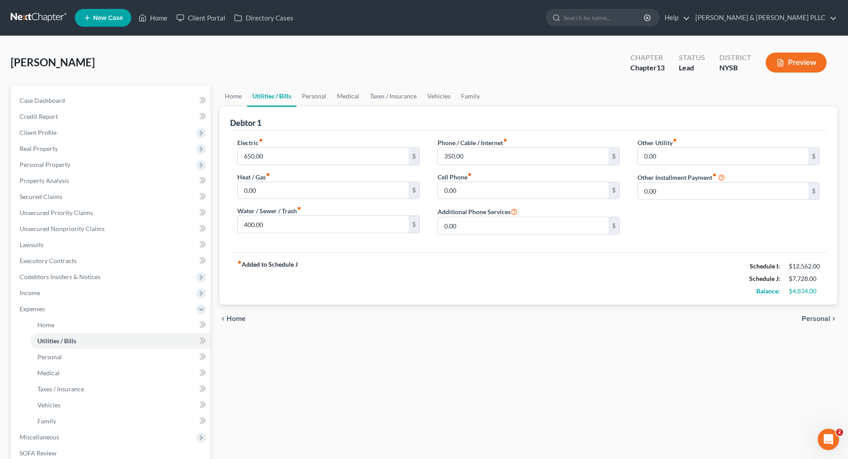
click at [806, 316] on span "Personal" at bounding box center [816, 318] width 28 height 7
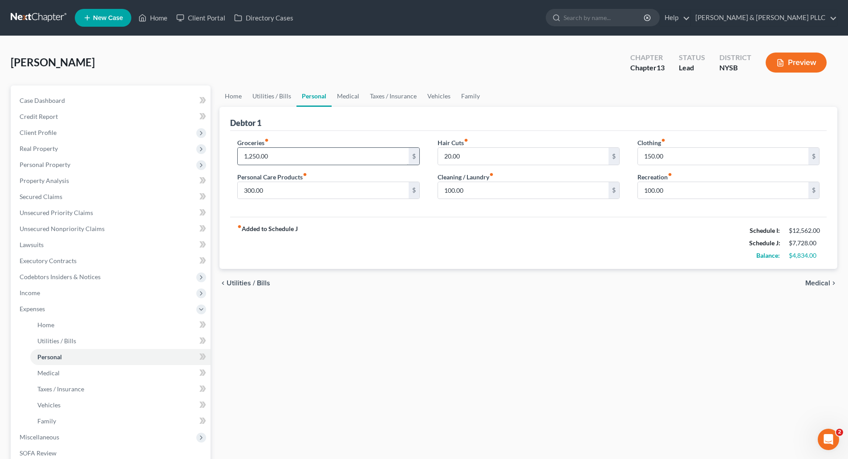
drag, startPoint x: 818, startPoint y: 283, endPoint x: 239, endPoint y: 155, distance: 593.7
click at [548, 296] on div "chevron_left Utilities / Bills Medical chevron_right" at bounding box center [528, 283] width 618 height 28
click at [651, 156] on input "150.00" at bounding box center [723, 156] width 170 height 17
click at [818, 280] on span "Medical" at bounding box center [817, 283] width 25 height 7
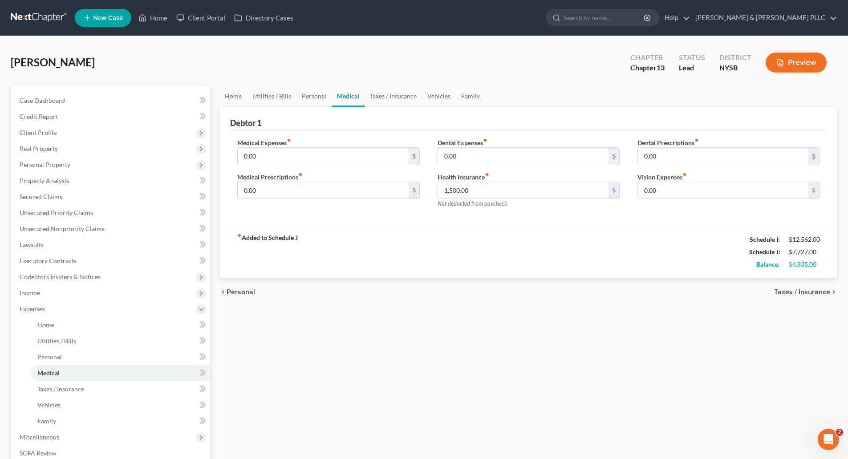
click at [818, 292] on span "Taxes / Insurance" at bounding box center [802, 291] width 56 height 7
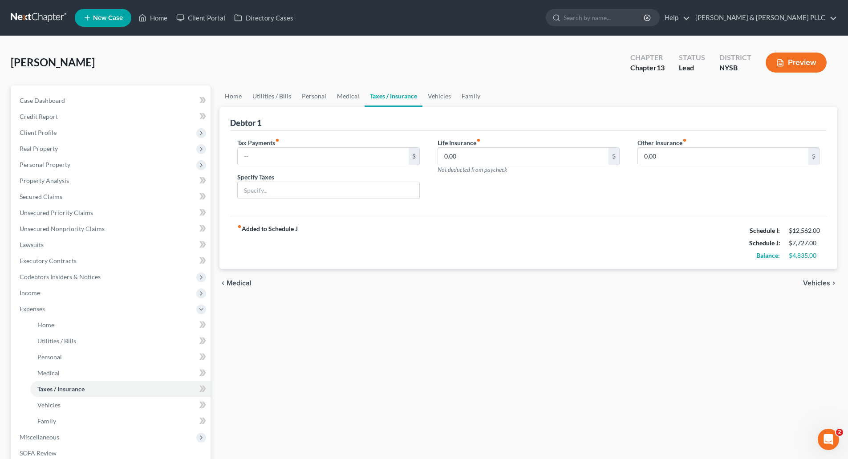
click at [818, 281] on span "Vehicles" at bounding box center [816, 283] width 27 height 7
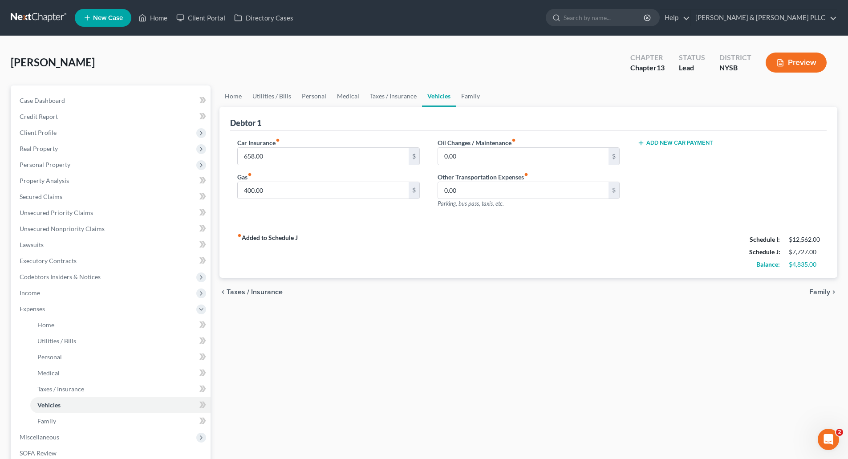
click at [822, 290] on span "Family" at bounding box center [819, 291] width 21 height 7
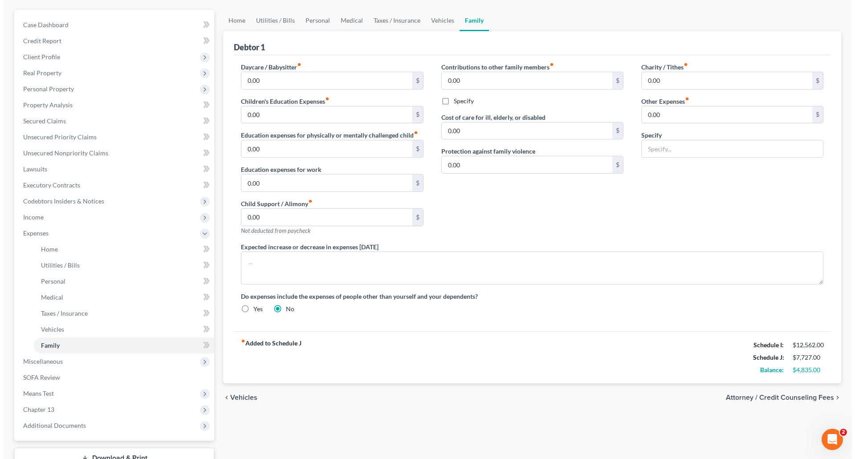
scroll to position [142, 0]
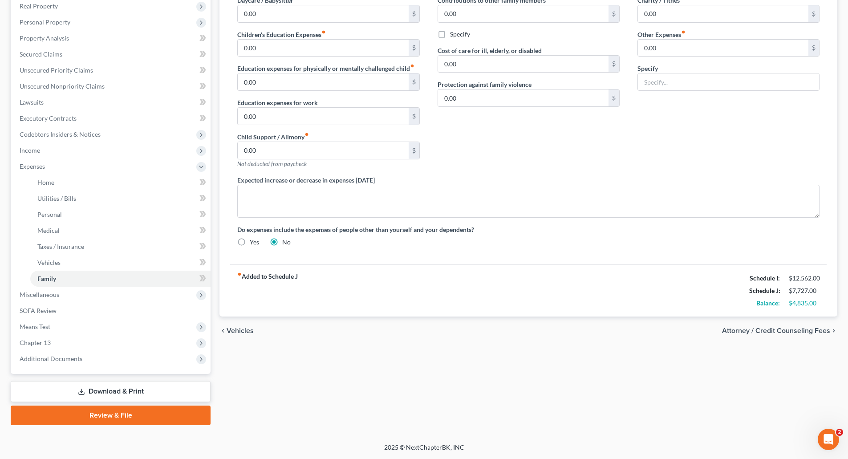
click at [793, 329] on span "Attorney / Credit Counseling Fees" at bounding box center [776, 330] width 108 height 7
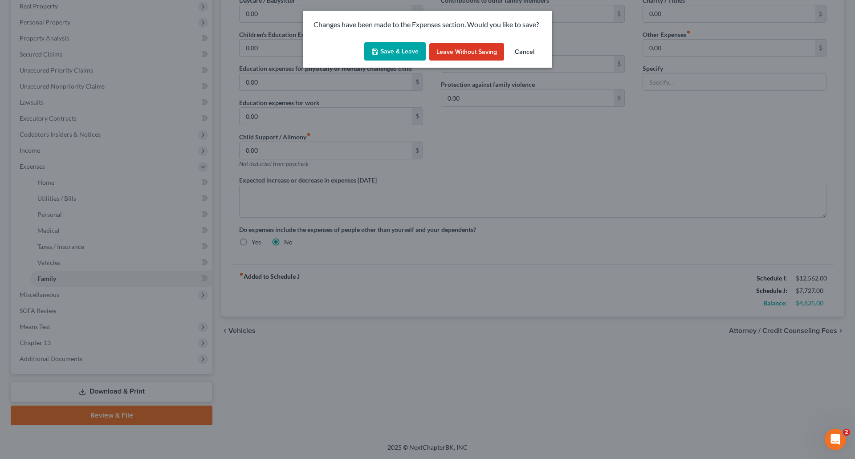
click at [392, 49] on button "Save & Leave" at bounding box center [394, 51] width 61 height 19
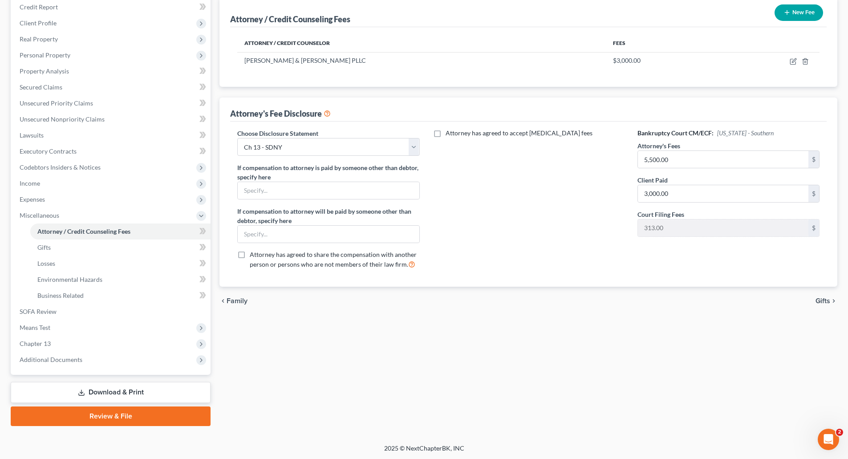
scroll to position [110, 0]
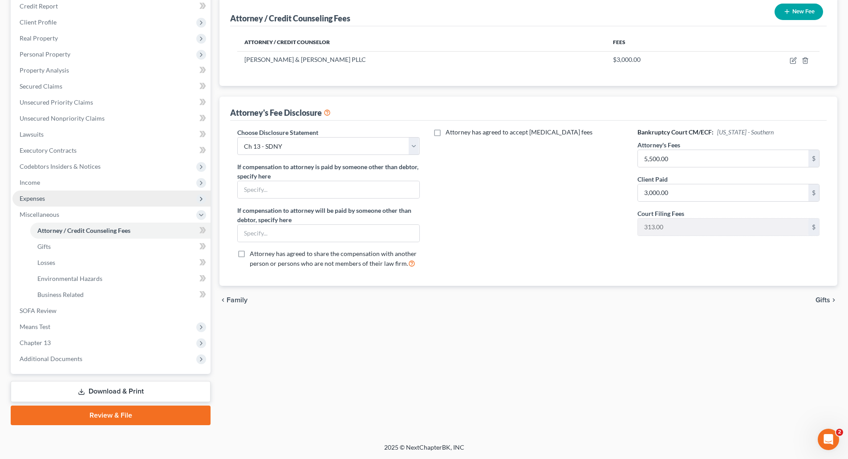
click at [36, 197] on span "Expenses" at bounding box center [32, 198] width 25 height 8
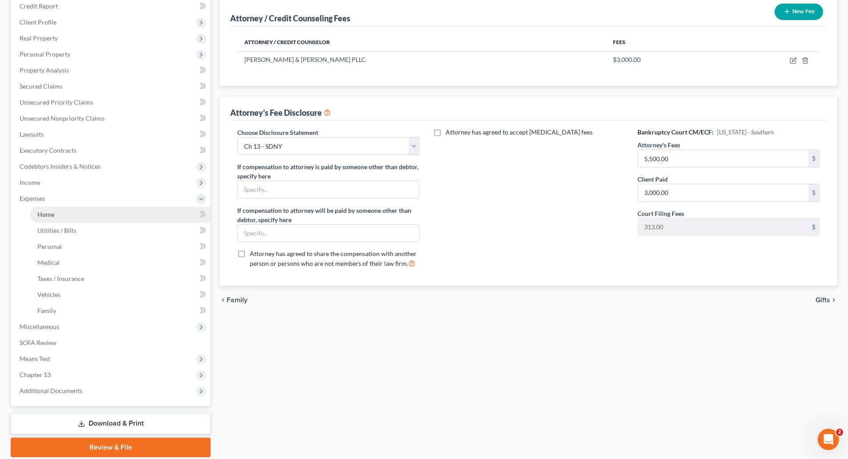
click at [48, 211] on span "Home" at bounding box center [45, 215] width 17 height 8
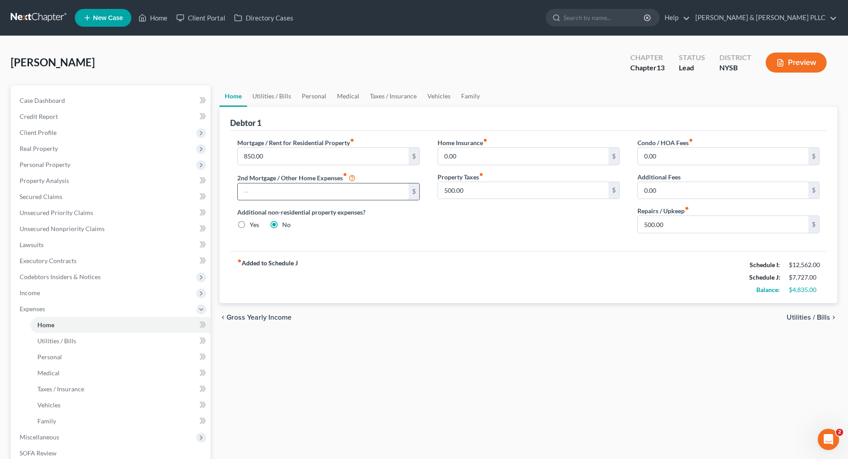
click at [243, 190] on input "text" at bounding box center [323, 191] width 170 height 17
click at [458, 271] on div "fiber_manual_record Added to Schedule J Schedule I: $12,562.00 Schedule J: $7,7…" at bounding box center [528, 277] width 596 height 52
click at [241, 189] on input "text" at bounding box center [323, 191] width 170 height 17
drag, startPoint x: 285, startPoint y: 194, endPoint x: 235, endPoint y: 187, distance: 50.7
click at [235, 187] on div "Mortgage / Rent for Residential Property fiber_manual_record 850.00 $ 2nd Mortg…" at bounding box center [328, 189] width 200 height 102
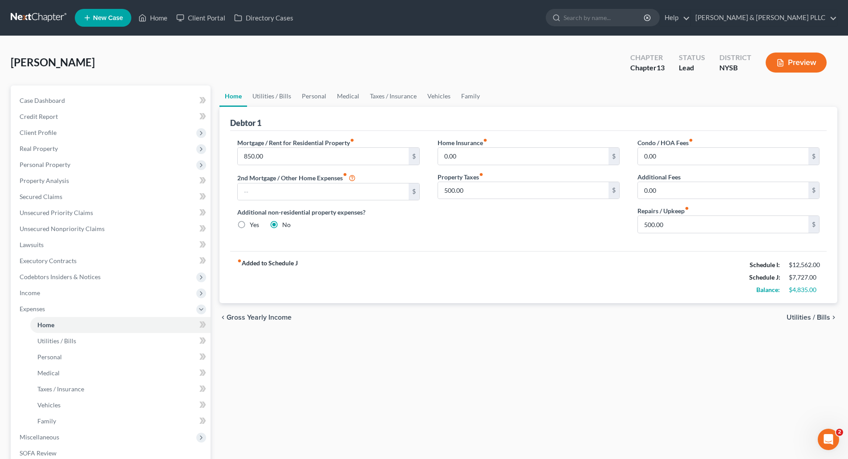
click at [806, 317] on span "Utilities / Bills" at bounding box center [808, 317] width 44 height 7
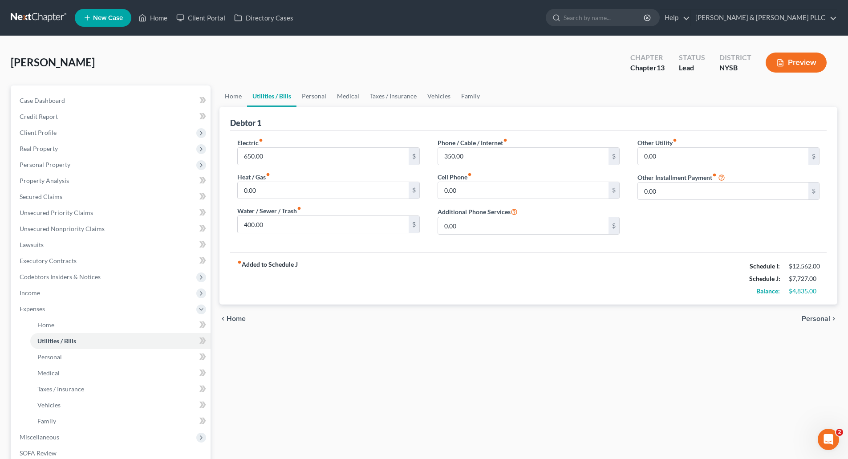
click at [809, 315] on span "Personal" at bounding box center [816, 318] width 28 height 7
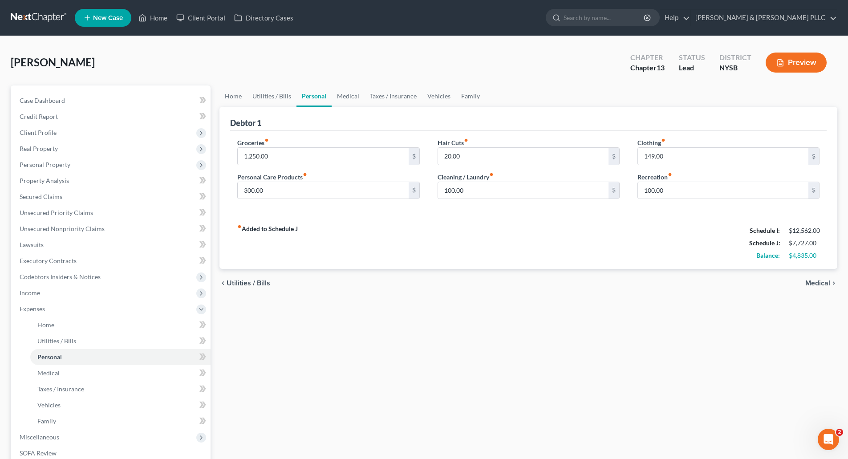
click at [815, 281] on span "Medical" at bounding box center [817, 283] width 25 height 7
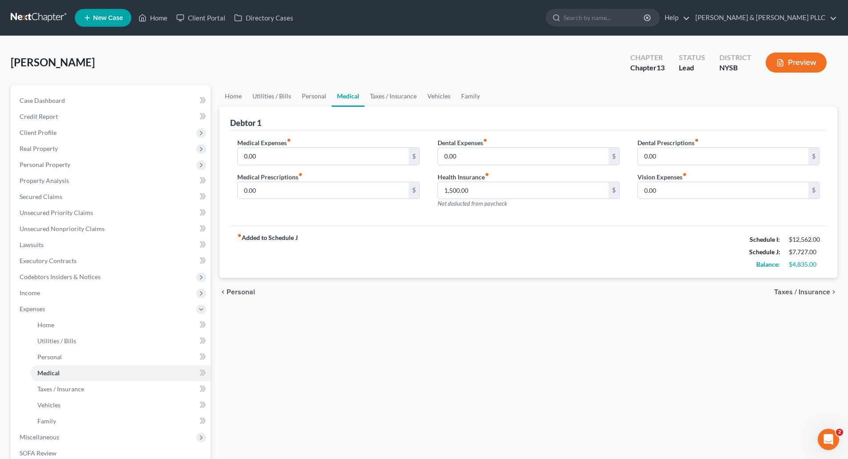
click at [815, 290] on span "Taxes / Insurance" at bounding box center [802, 291] width 56 height 7
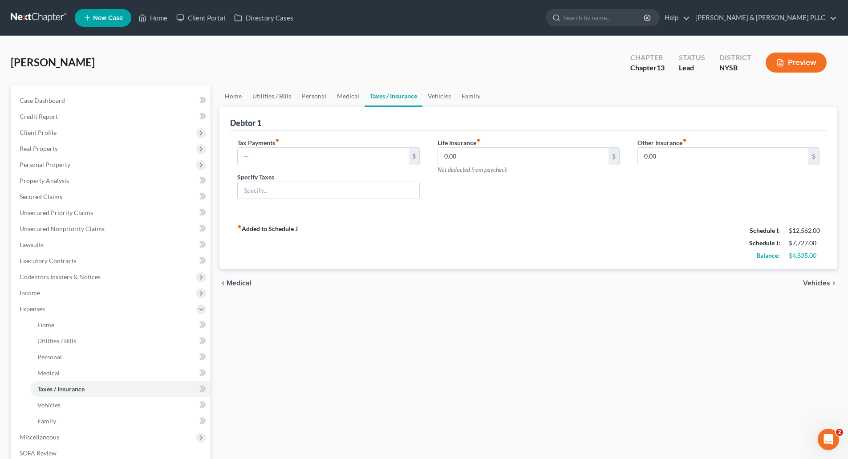
click at [815, 281] on span "Vehicles" at bounding box center [816, 283] width 27 height 7
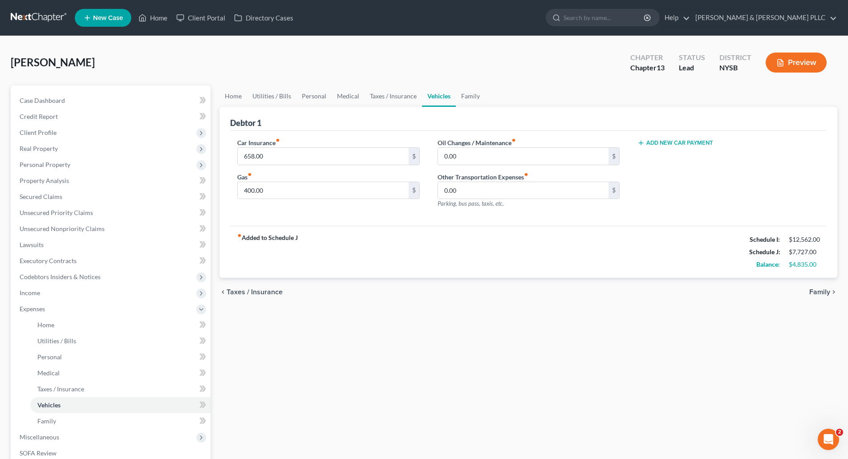
click at [816, 289] on span "Family" at bounding box center [819, 291] width 21 height 7
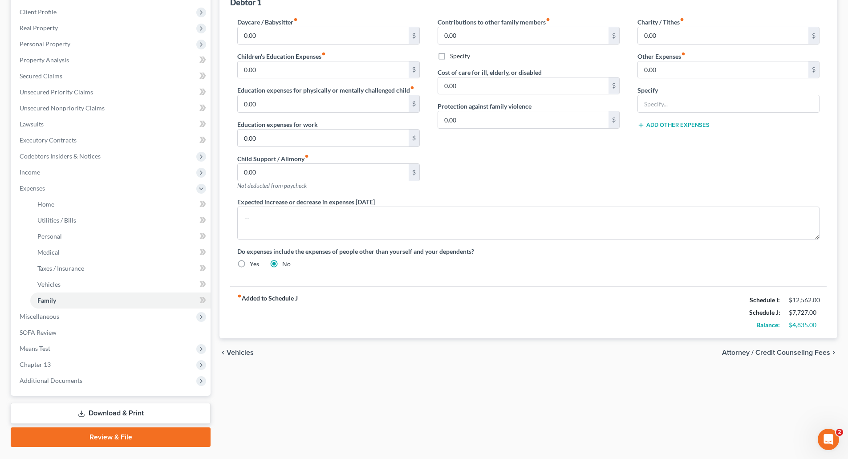
scroll to position [142, 0]
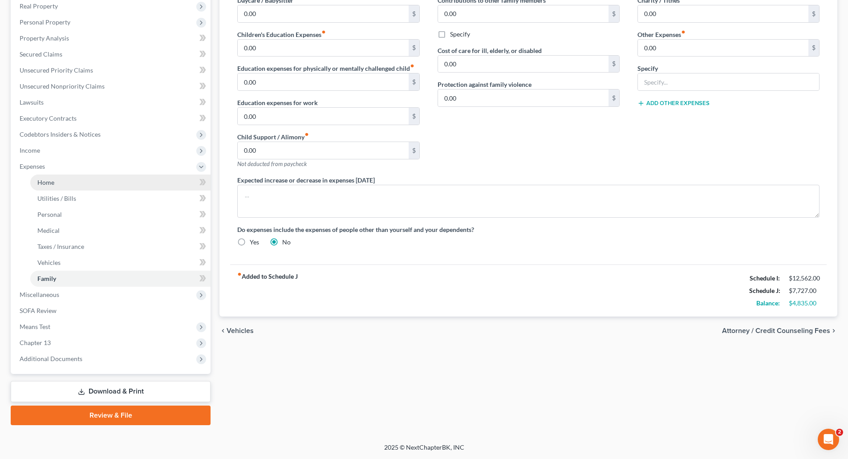
click at [49, 181] on span "Home" at bounding box center [45, 182] width 17 height 8
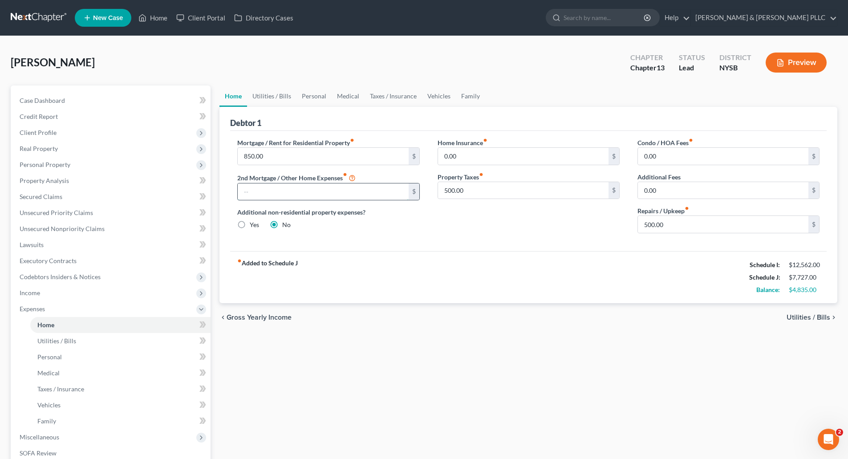
click at [244, 192] on input "text" at bounding box center [323, 191] width 170 height 17
click at [799, 314] on span "Utilities / Bills" at bounding box center [808, 317] width 44 height 7
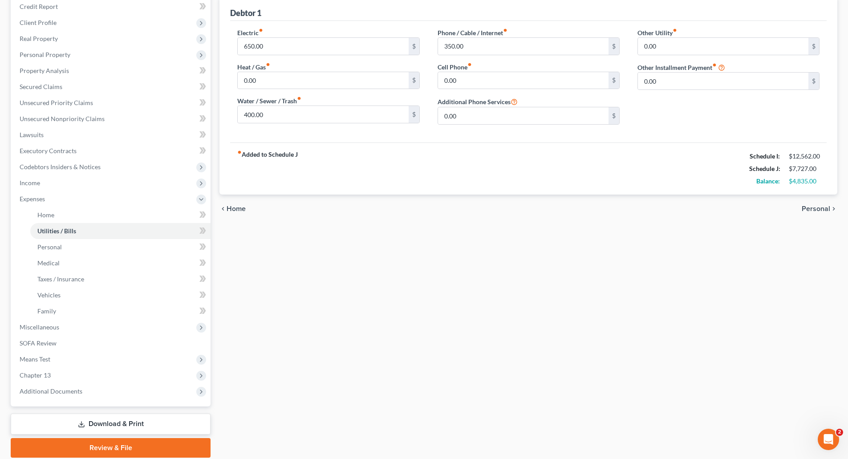
scroll to position [134, 0]
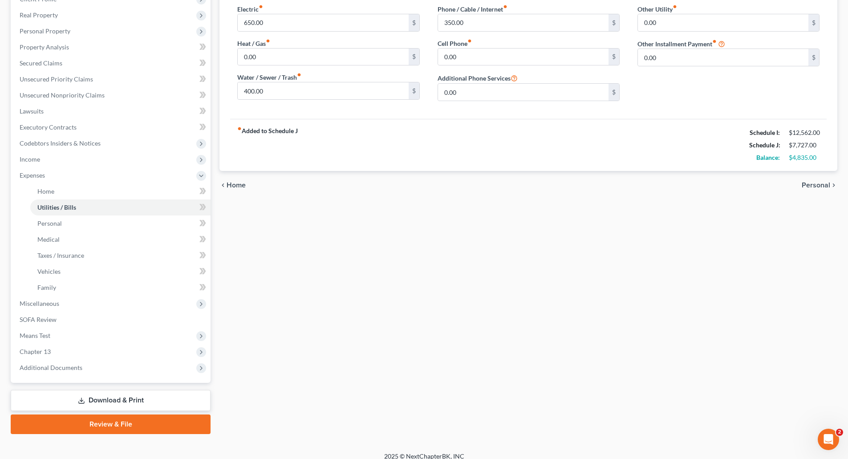
click at [816, 185] on span "Personal" at bounding box center [816, 185] width 28 height 7
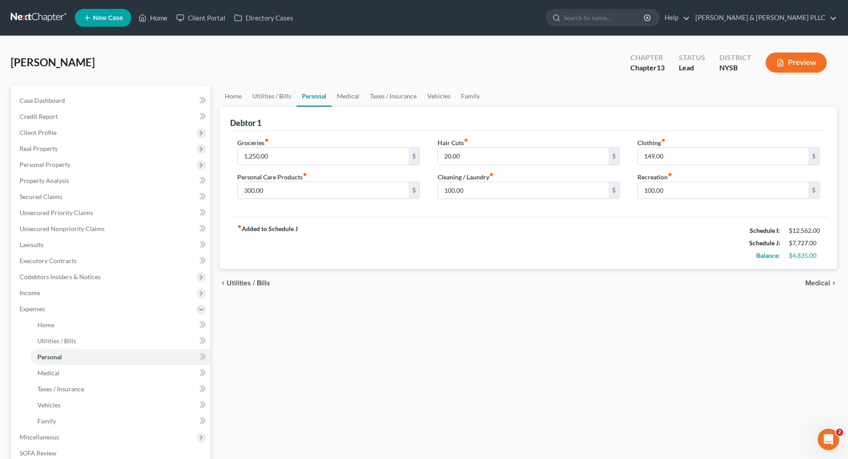
click at [819, 283] on span "Medical" at bounding box center [817, 283] width 25 height 7
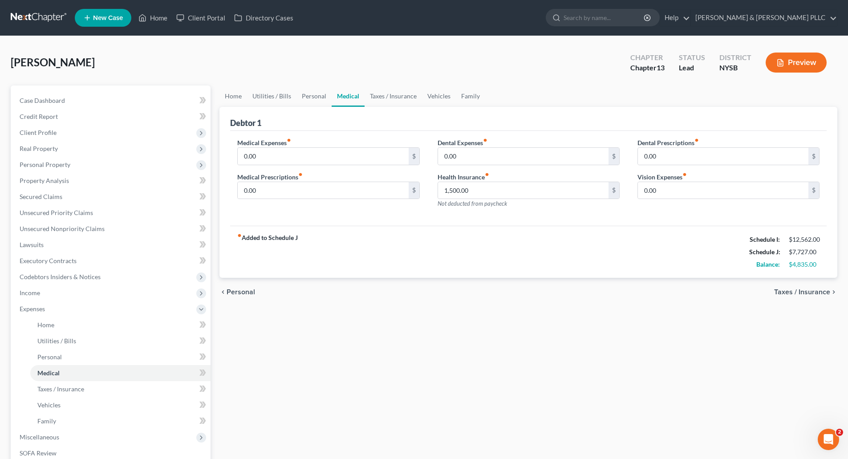
click at [816, 290] on span "Taxes / Insurance" at bounding box center [802, 291] width 56 height 7
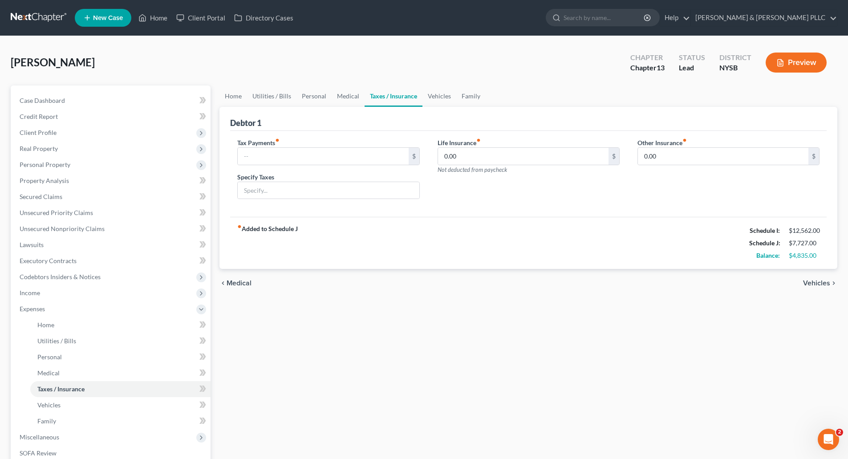
click at [823, 280] on span "Vehicles" at bounding box center [816, 283] width 27 height 7
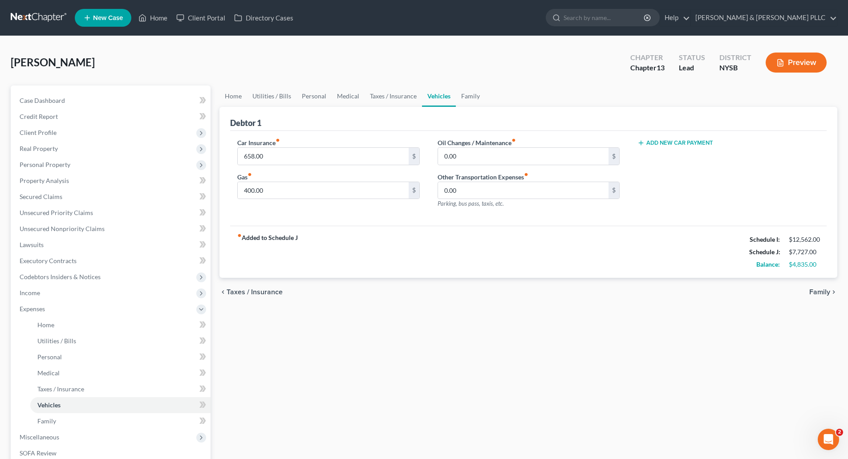
click at [824, 288] on span "Family" at bounding box center [819, 291] width 21 height 7
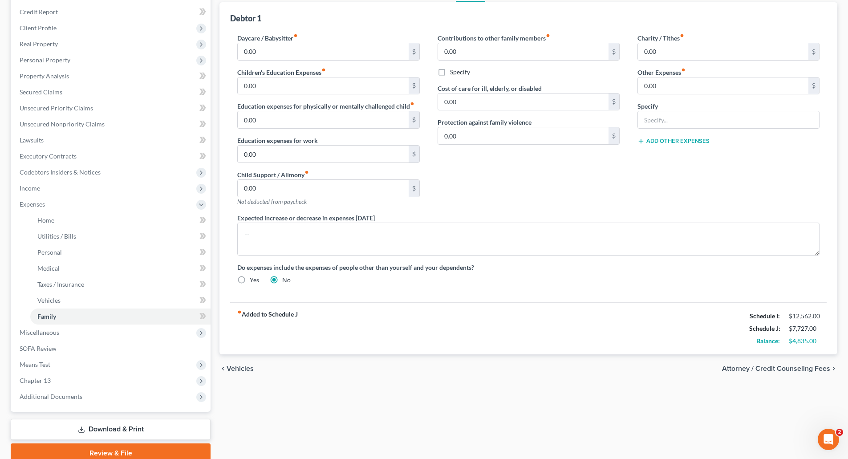
scroll to position [142, 0]
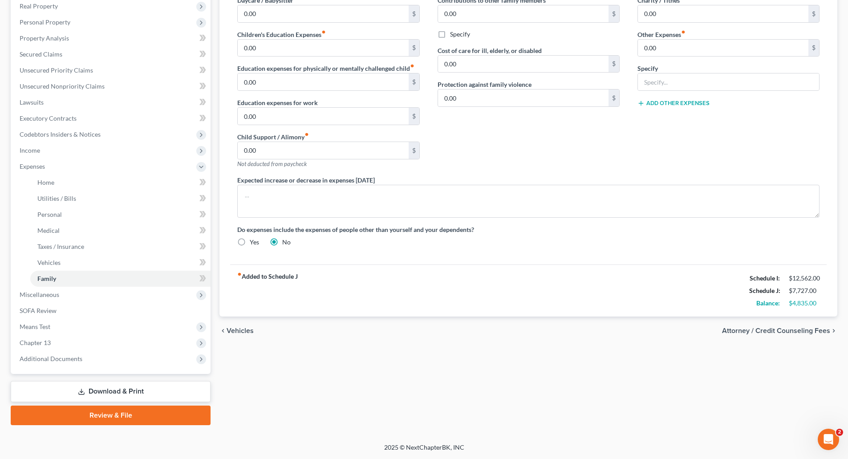
click at [794, 328] on span "Attorney / Credit Counseling Fees" at bounding box center [776, 330] width 108 height 7
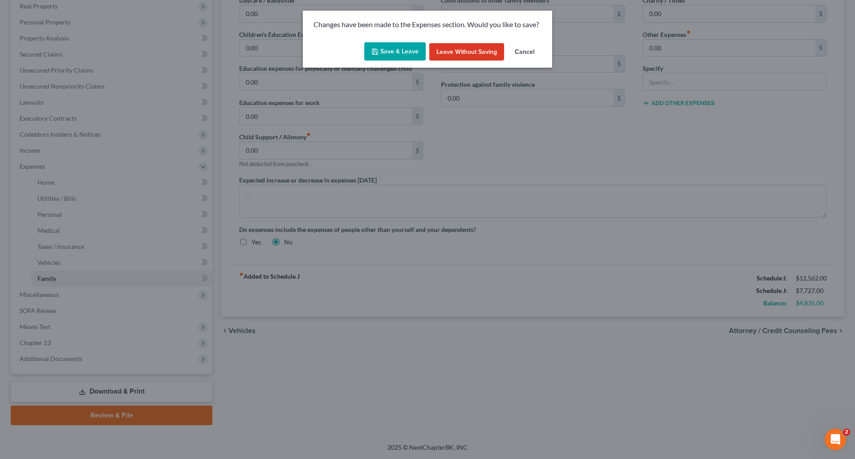
click at [397, 52] on button "Save & Leave" at bounding box center [394, 51] width 61 height 19
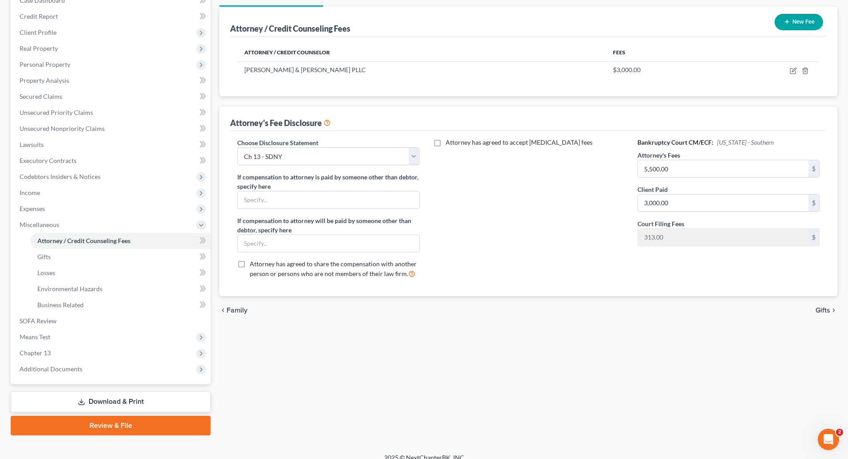
scroll to position [110, 0]
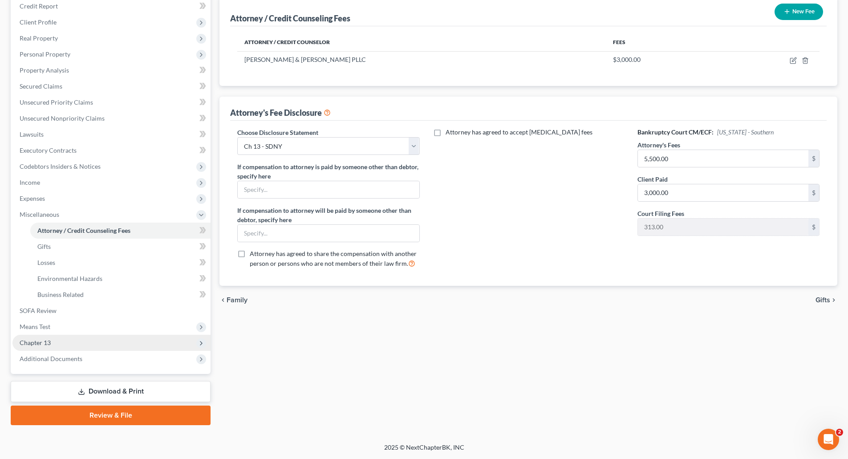
click at [30, 341] on span "Chapter 13" at bounding box center [35, 343] width 31 height 8
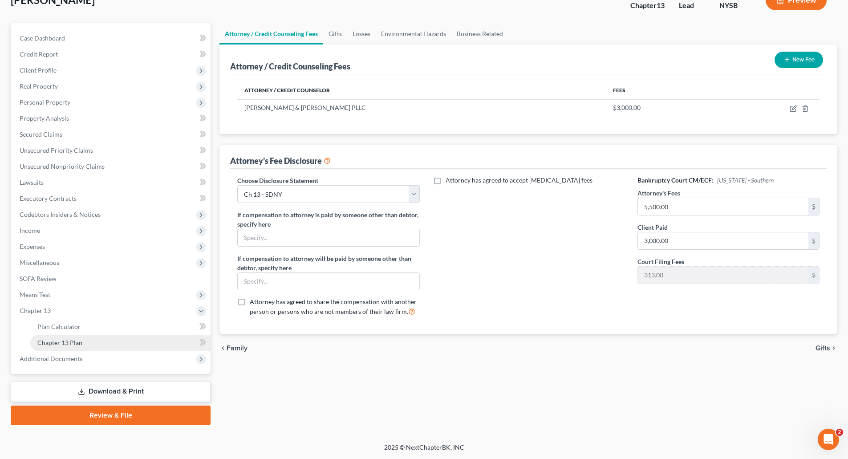
scroll to position [62, 0]
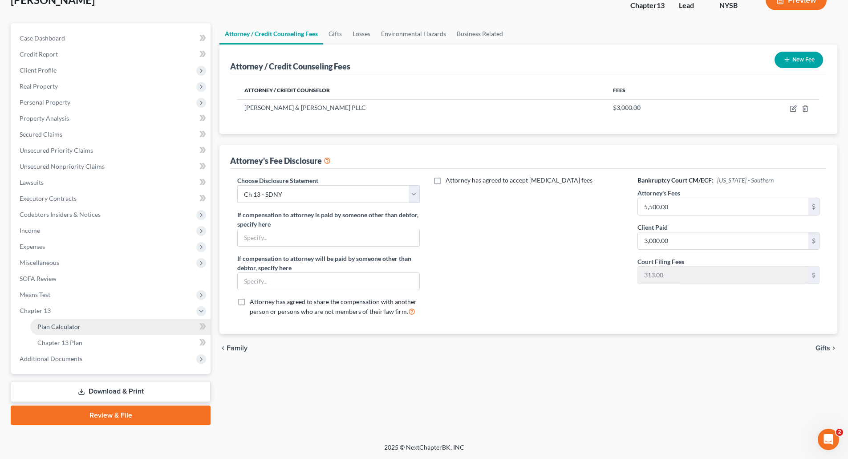
click at [73, 325] on span "Plan Calculator" at bounding box center [58, 327] width 43 height 8
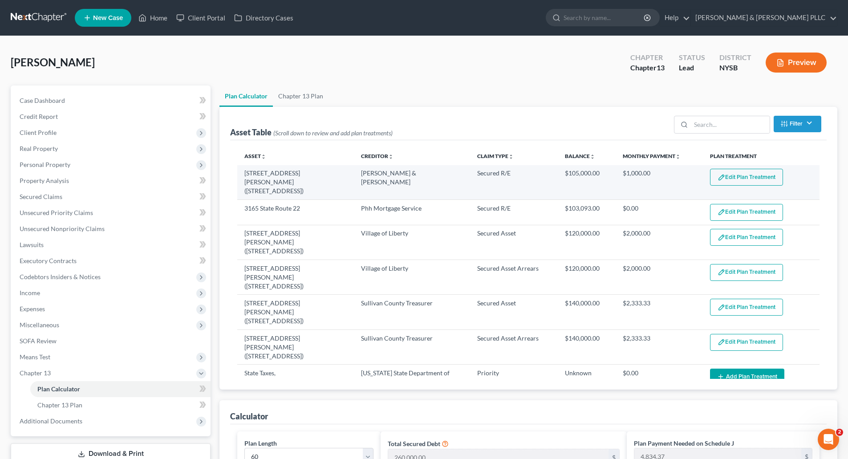
click at [740, 174] on button "Edit Plan Treatment" at bounding box center [746, 177] width 73 height 17
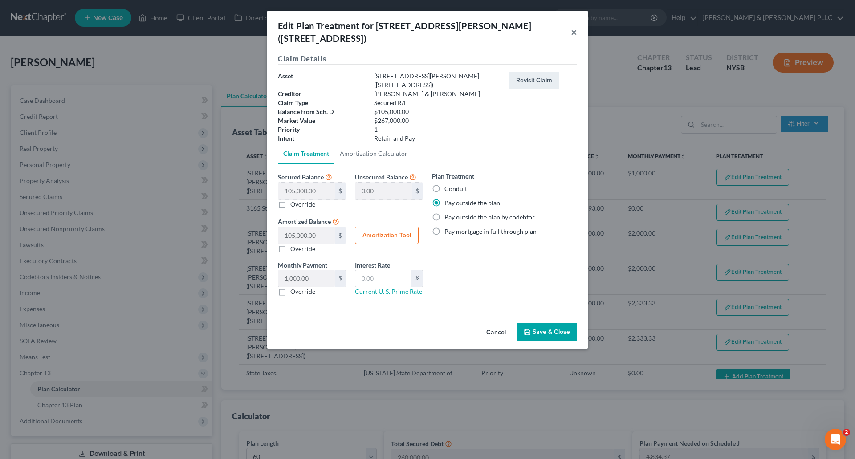
click at [573, 27] on button "×" at bounding box center [574, 32] width 6 height 11
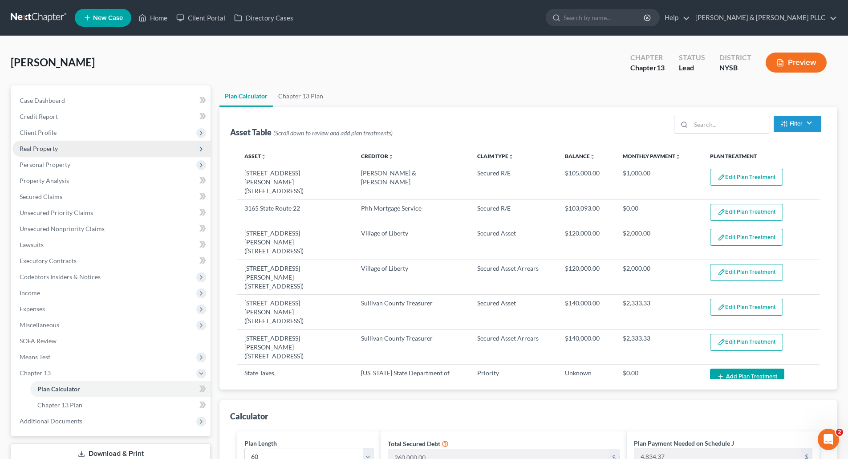
click at [40, 150] on span "Real Property" at bounding box center [39, 149] width 38 height 8
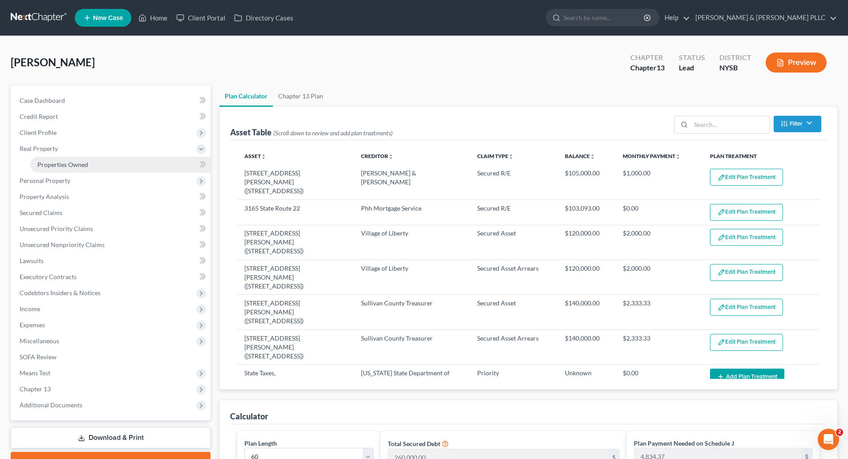
click at [53, 162] on span "Properties Owned" at bounding box center [62, 165] width 51 height 8
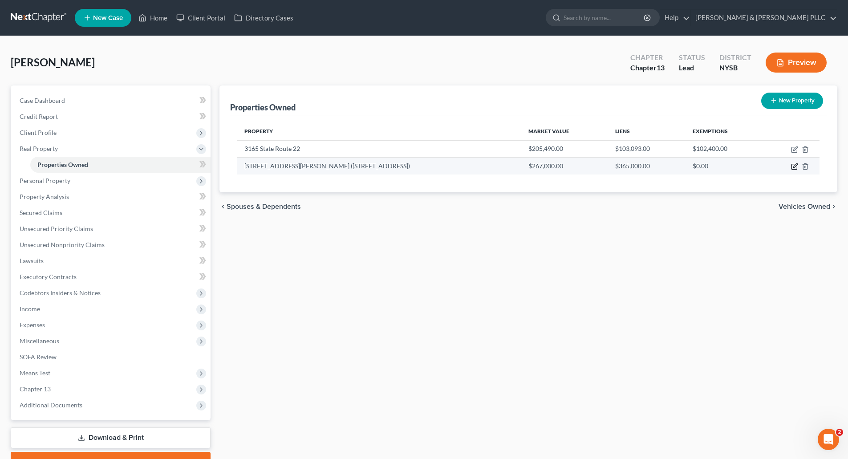
click at [796, 166] on icon "button" at bounding box center [795, 166] width 4 height 4
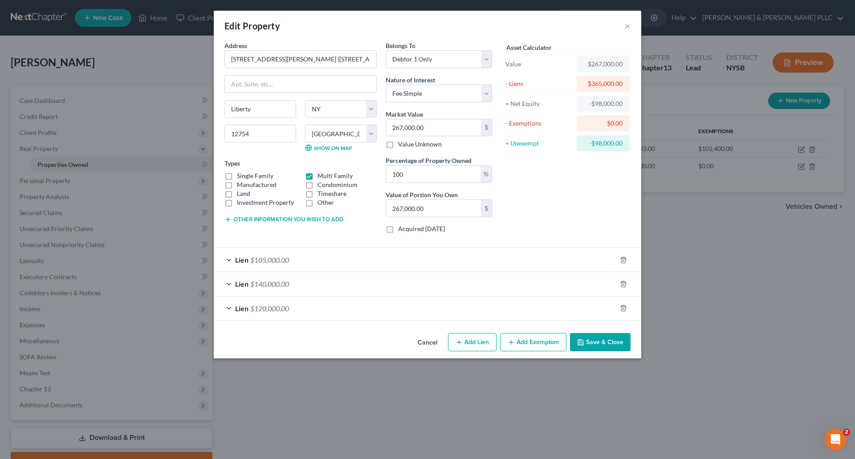
click at [381, 256] on div "Lien $105,000.00" at bounding box center [415, 260] width 402 height 24
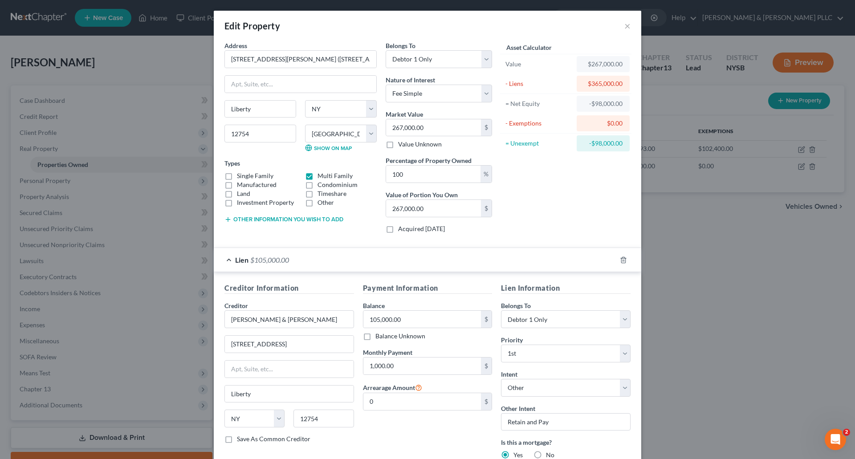
scroll to position [45, 0]
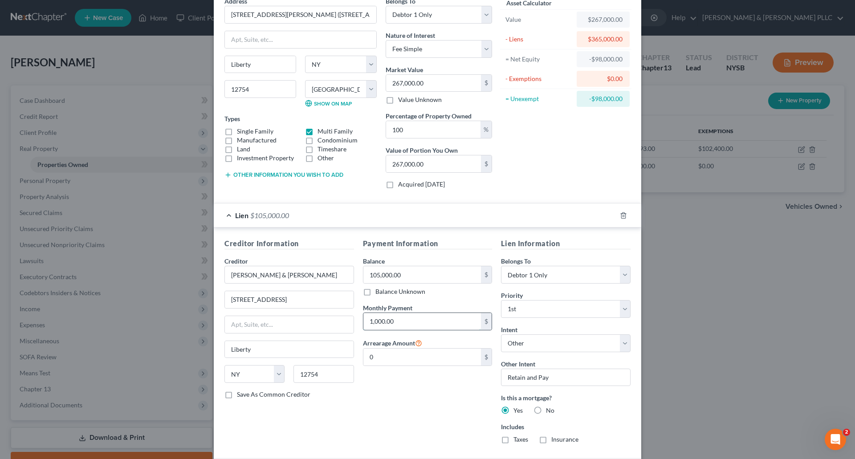
click at [392, 320] on input "1,000.00" at bounding box center [422, 321] width 118 height 17
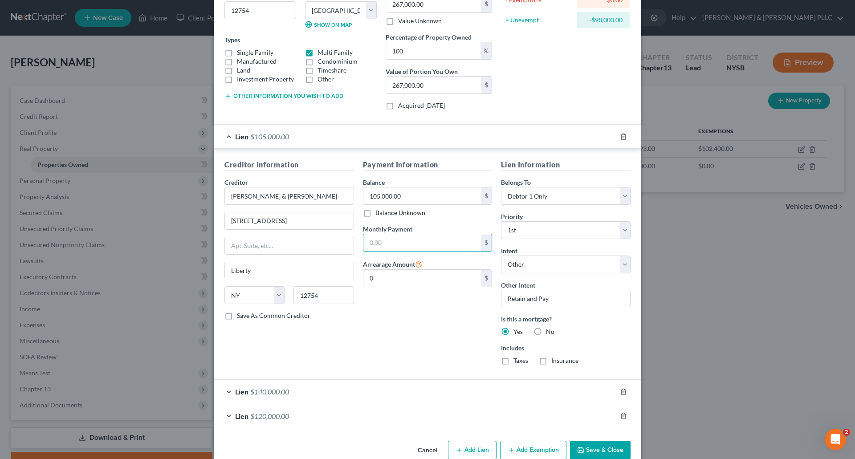
scroll to position [134, 0]
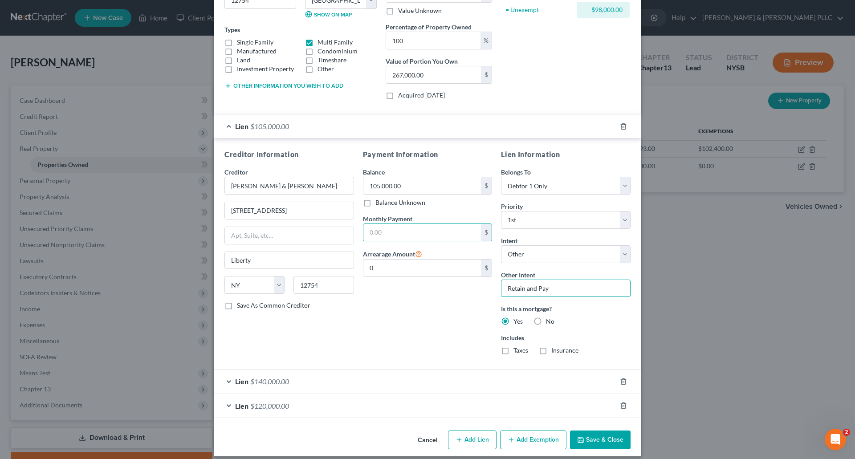
click at [563, 288] on input "Retain and Pay" at bounding box center [566, 289] width 130 height 18
click at [621, 252] on select "Select Surrender Redeem Reaffirm Avoid Other" at bounding box center [566, 254] width 130 height 18
click at [417, 320] on div "Payment Information Balance 105,000.00 $ Balance Unknown Balance Undetermined 1…" at bounding box center [427, 255] width 138 height 213
drag, startPoint x: 551, startPoint y: 290, endPoint x: 498, endPoint y: 288, distance: 53.4
click at [501, 288] on input "Retain and Pay" at bounding box center [566, 289] width 130 height 18
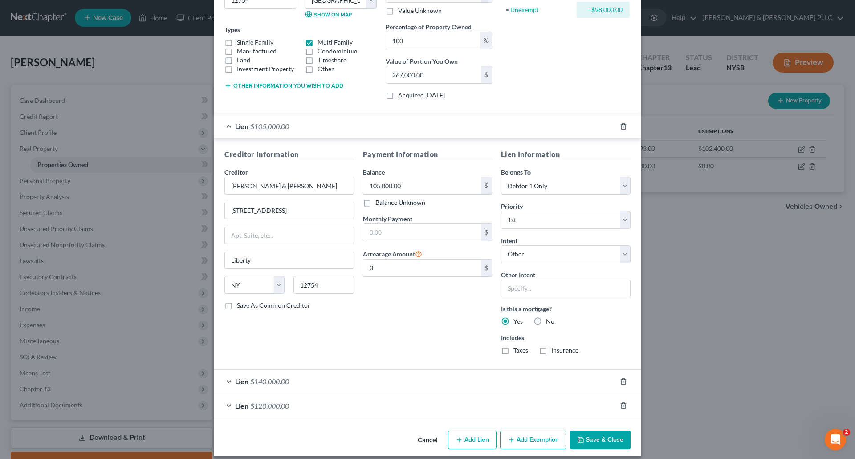
click at [600, 438] on button "Save & Close" at bounding box center [600, 439] width 61 height 19
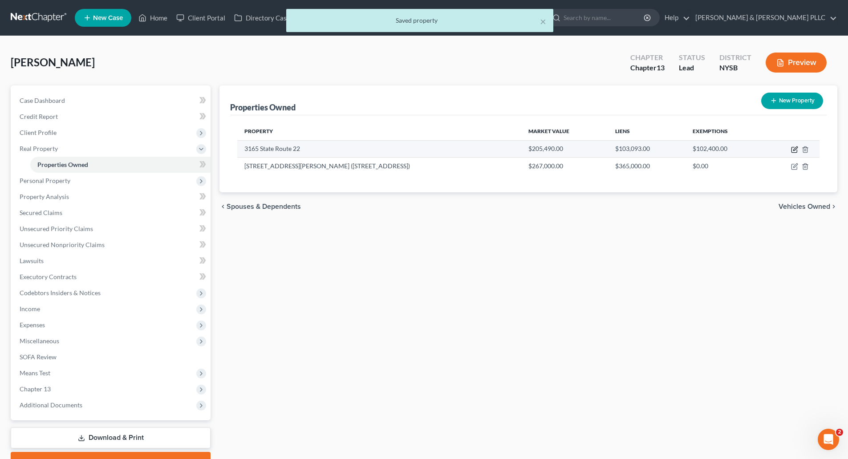
click at [795, 147] on icon "button" at bounding box center [794, 149] width 7 height 7
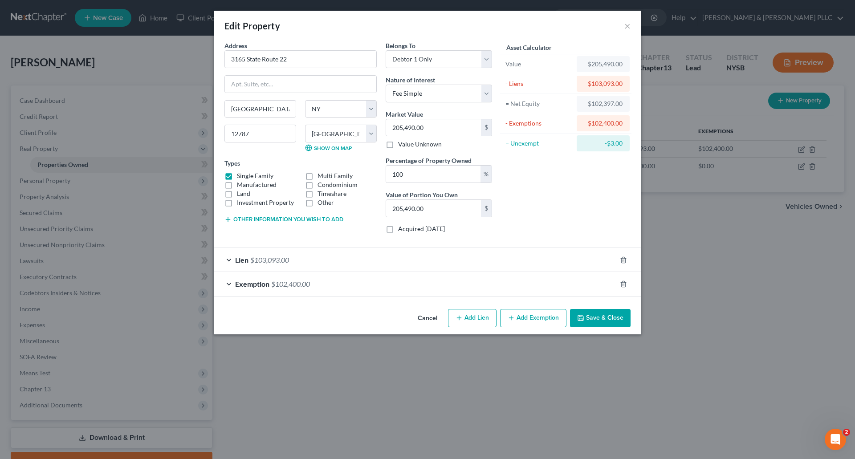
click at [344, 260] on div "Lien $103,093.00" at bounding box center [415, 260] width 402 height 24
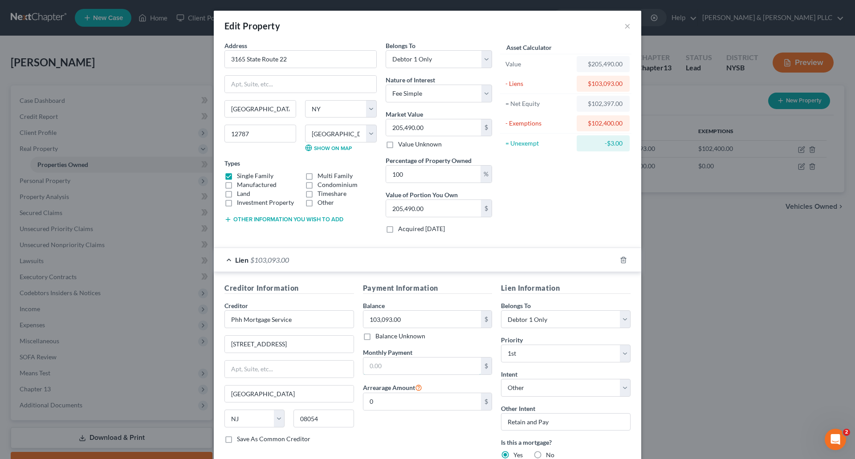
drag, startPoint x: 364, startPoint y: 363, endPoint x: 349, endPoint y: 353, distance: 17.0
click at [364, 363] on input "text" at bounding box center [422, 365] width 118 height 17
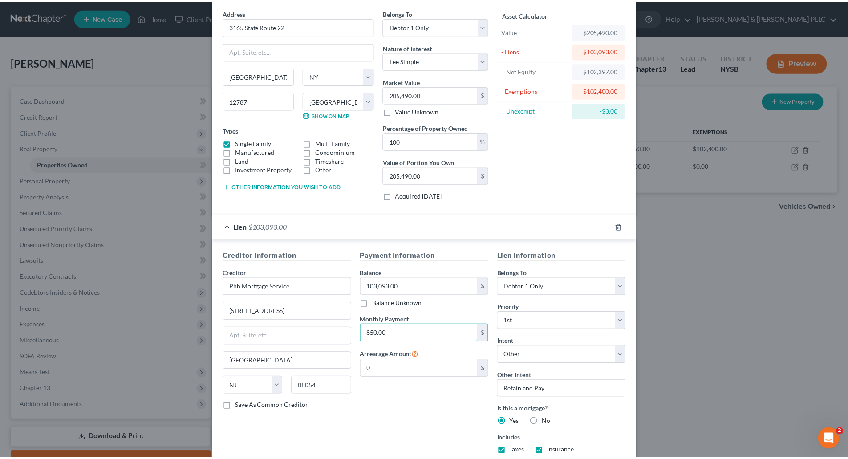
scroll to position [117, 0]
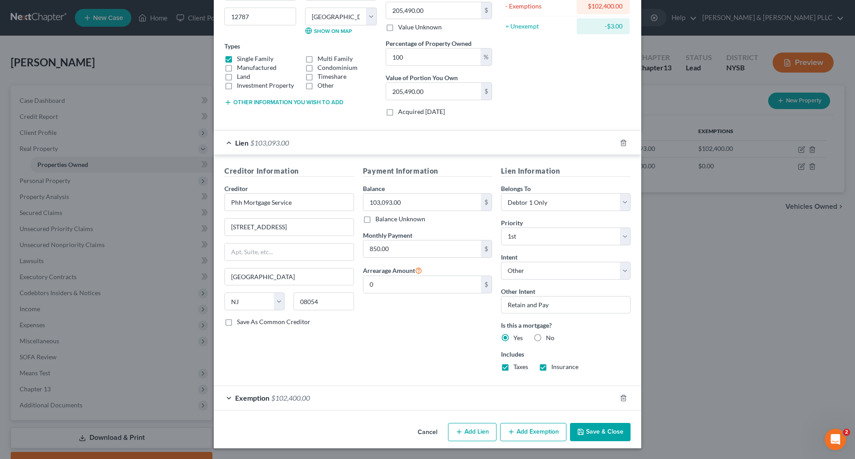
click at [604, 434] on button "Save & Close" at bounding box center [600, 432] width 61 height 19
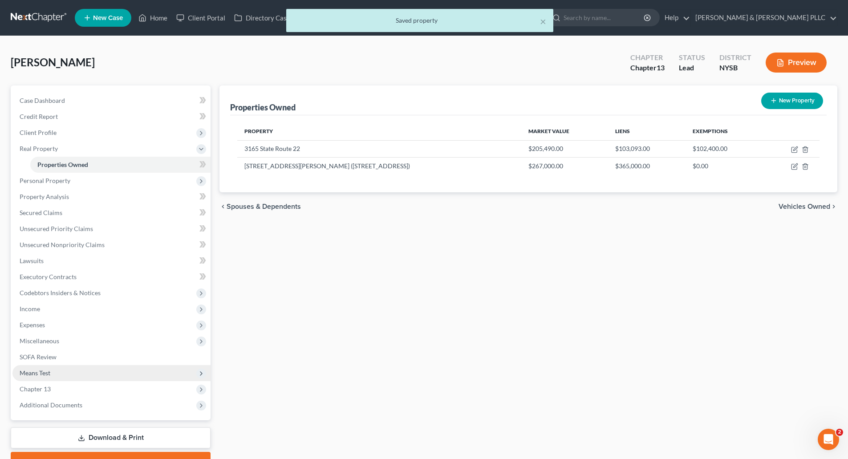
scroll to position [46, 0]
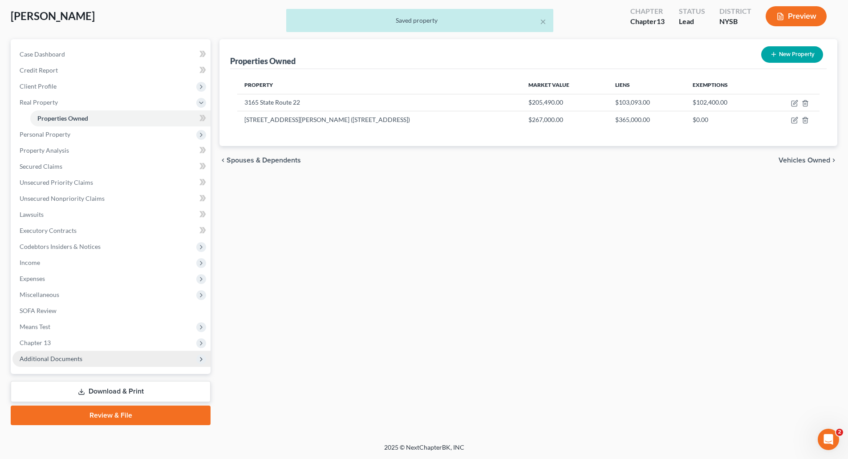
click at [62, 358] on span "Additional Documents" at bounding box center [51, 359] width 63 height 8
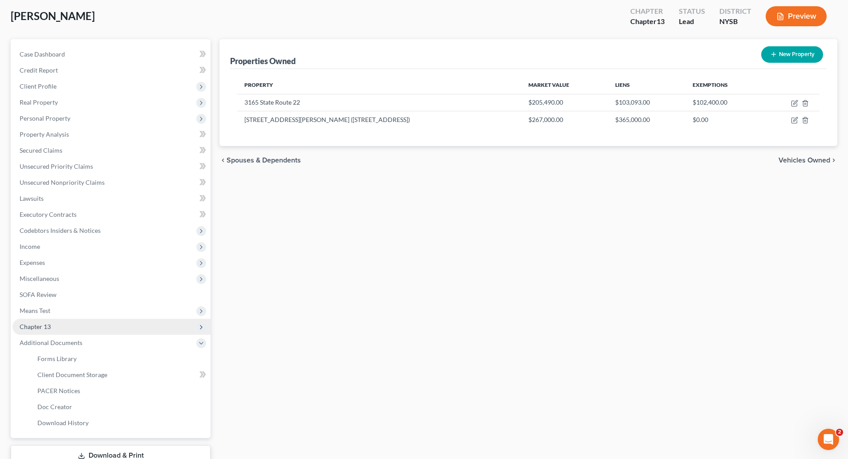
click at [43, 323] on span "Chapter 13" at bounding box center [35, 327] width 31 height 8
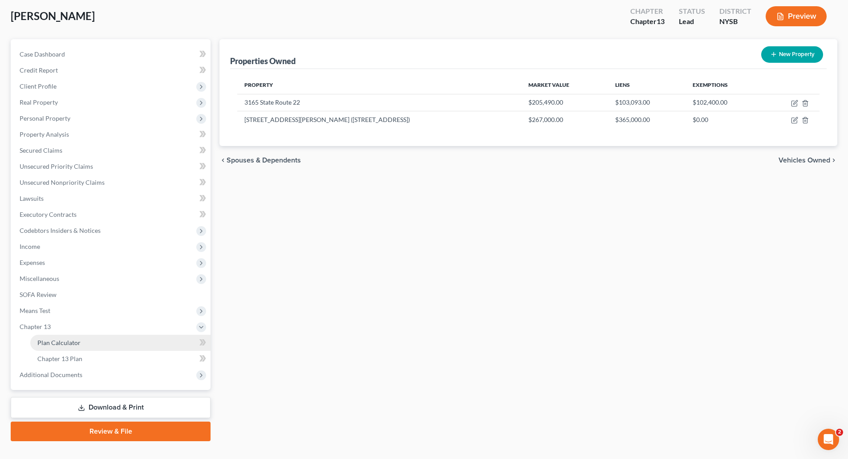
click at [64, 341] on span "Plan Calculator" at bounding box center [58, 343] width 43 height 8
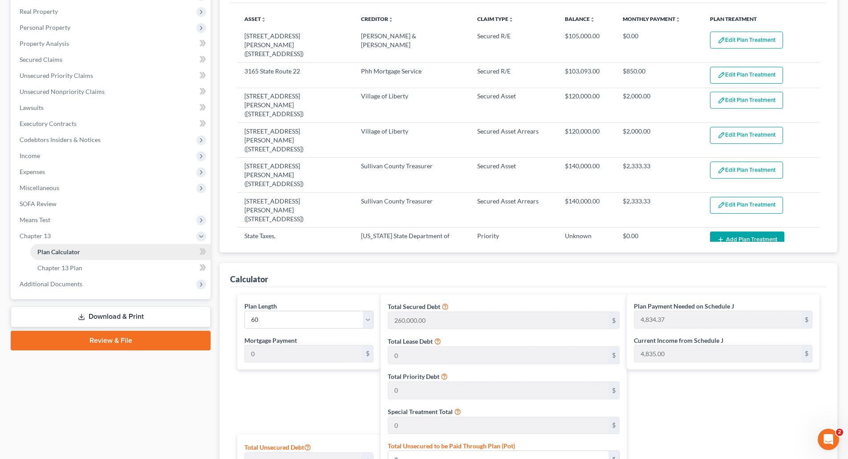
scroll to position [140, 0]
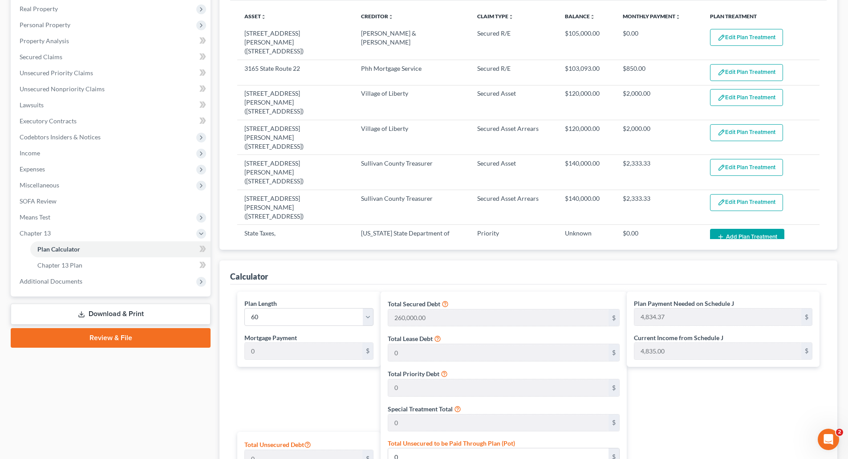
click at [108, 336] on link "Review & File" at bounding box center [111, 338] width 200 height 20
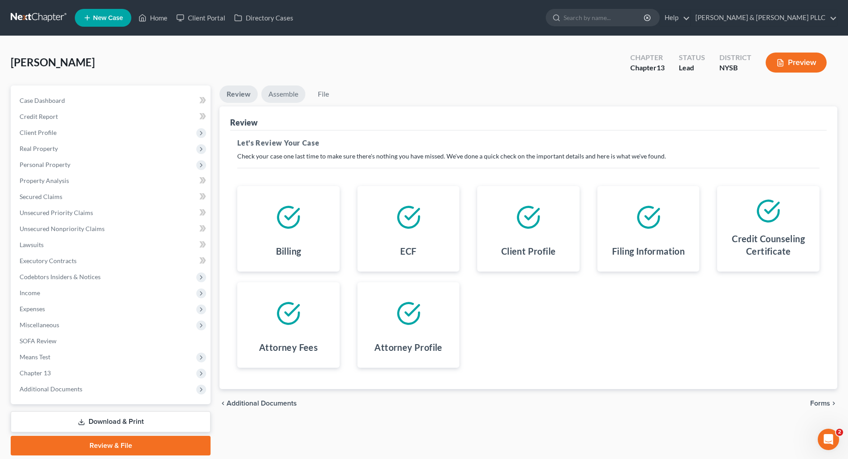
click at [286, 91] on link "Assemble" at bounding box center [283, 93] width 44 height 17
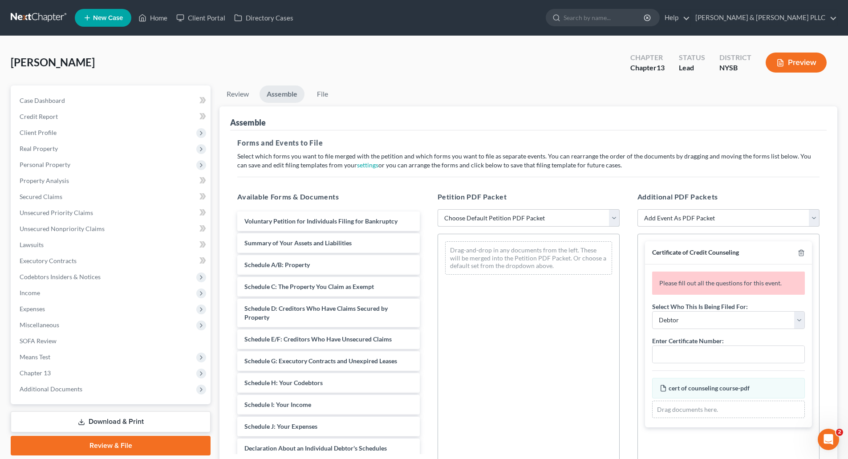
click at [613, 217] on select "Choose Default Petition PDF Packet Emergency Filing (Voluntary Petition and Cre…" at bounding box center [529, 218] width 182 height 18
click at [438, 209] on select "Choose Default Petition PDF Packet Emergency Filing (Voluntary Petition and Cre…" at bounding box center [529, 218] width 182 height 18
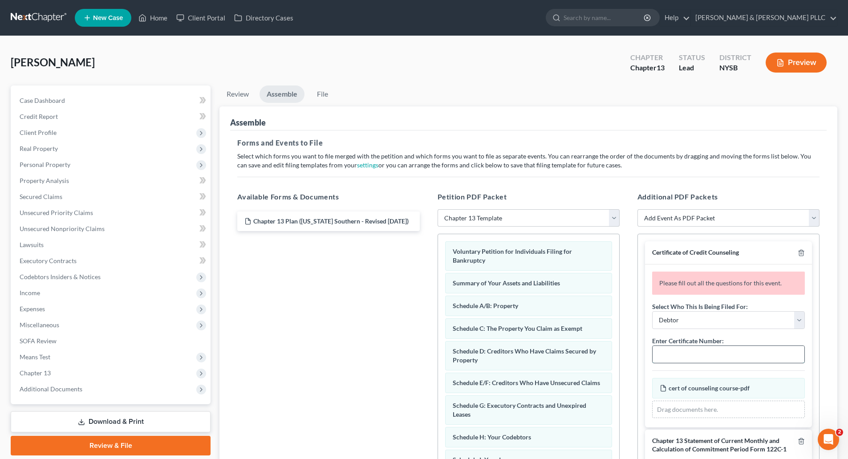
click at [667, 355] on input "text" at bounding box center [728, 354] width 152 height 17
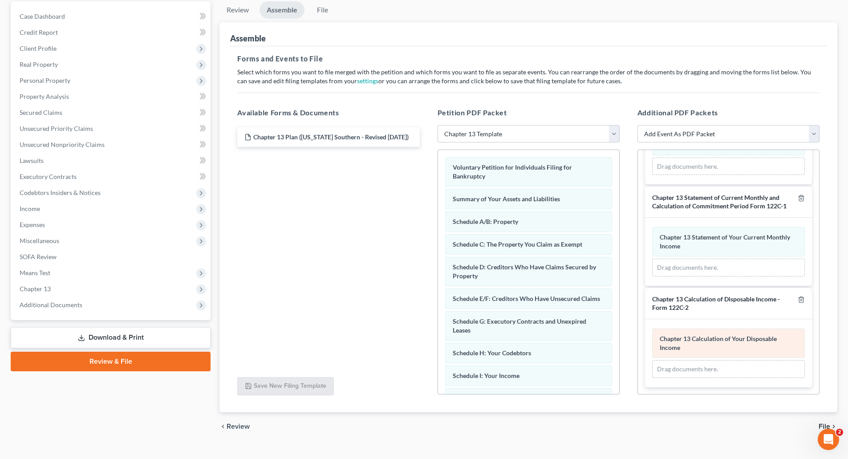
scroll to position [100, 0]
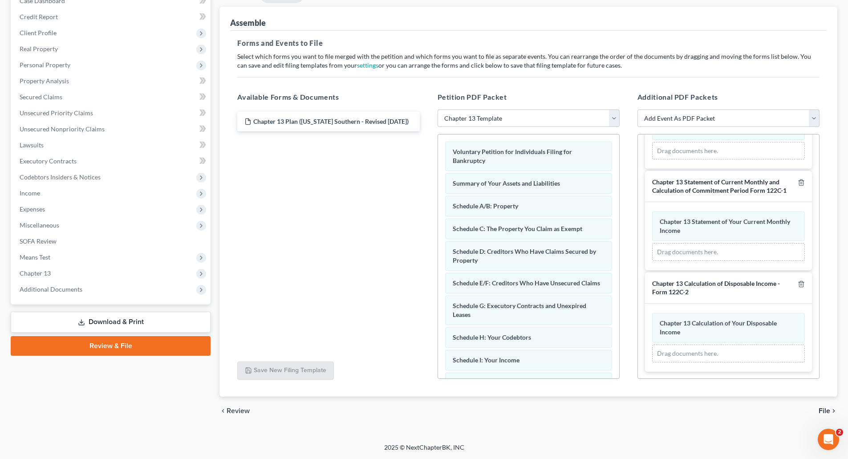
drag, startPoint x: 823, startPoint y: 409, endPoint x: 743, endPoint y: 428, distance: 82.4
click at [743, 428] on div "Petition Navigation Case Dashboard Payments Invoices Payments Payments Credit R…" at bounding box center [424, 209] width 827 height 447
click at [822, 408] on span "File" at bounding box center [824, 410] width 12 height 7
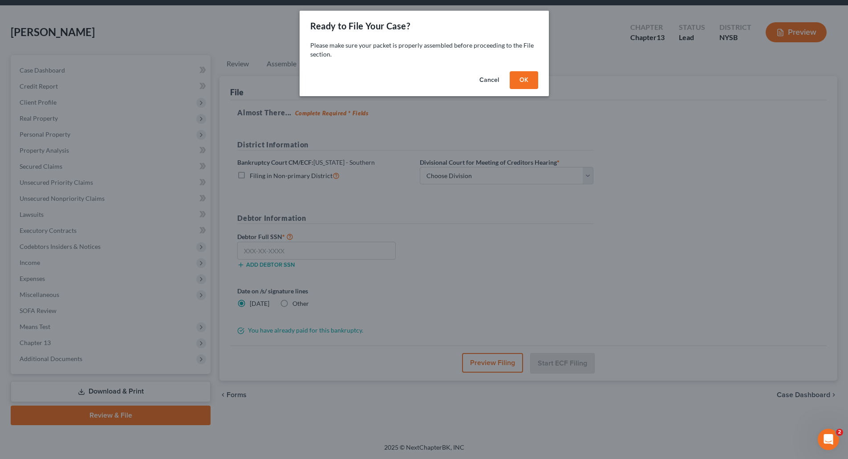
scroll to position [30, 0]
click at [529, 82] on button "OK" at bounding box center [527, 80] width 28 height 18
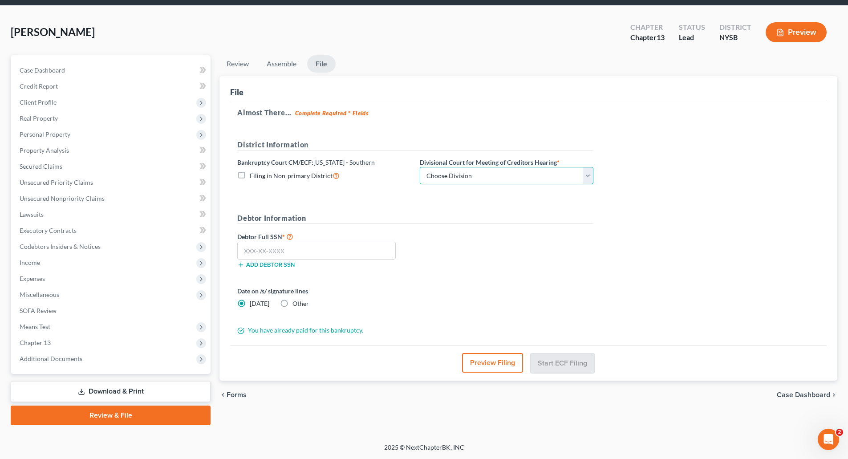
click at [590, 176] on select "Choose Division [GEOGRAPHIC_DATA] [GEOGRAPHIC_DATA] [GEOGRAPHIC_DATA]" at bounding box center [507, 176] width 174 height 18
click at [420, 167] on select "Choose Division [GEOGRAPHIC_DATA] [GEOGRAPHIC_DATA] [GEOGRAPHIC_DATA]" at bounding box center [507, 176] width 174 height 18
click at [255, 252] on input "text" at bounding box center [316, 251] width 158 height 18
click at [292, 303] on label "Other" at bounding box center [300, 303] width 16 height 9
click at [296, 303] on input "Other" at bounding box center [299, 302] width 6 height 6
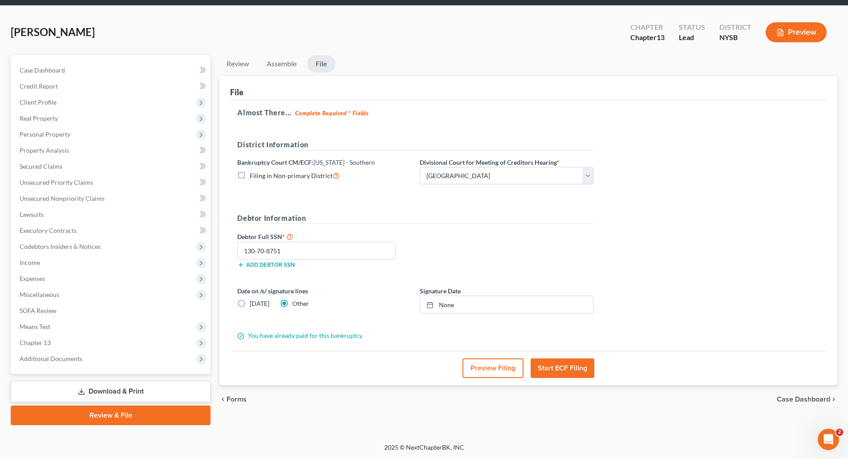
click at [292, 303] on label "Other" at bounding box center [300, 303] width 16 height 9
click at [296, 303] on input "Other" at bounding box center [299, 302] width 6 height 6
click at [448, 305] on link "None" at bounding box center [506, 304] width 173 height 17
click at [563, 366] on button "Start ECF Filing" at bounding box center [563, 368] width 64 height 20
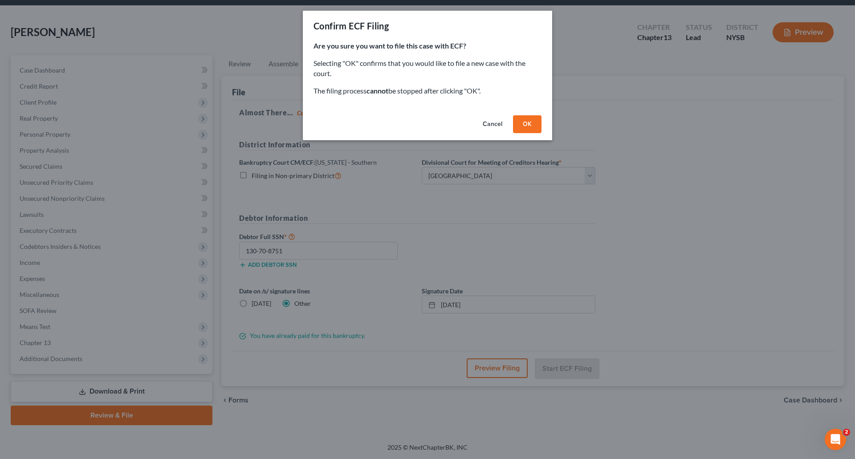
click at [530, 126] on button "OK" at bounding box center [527, 124] width 28 height 18
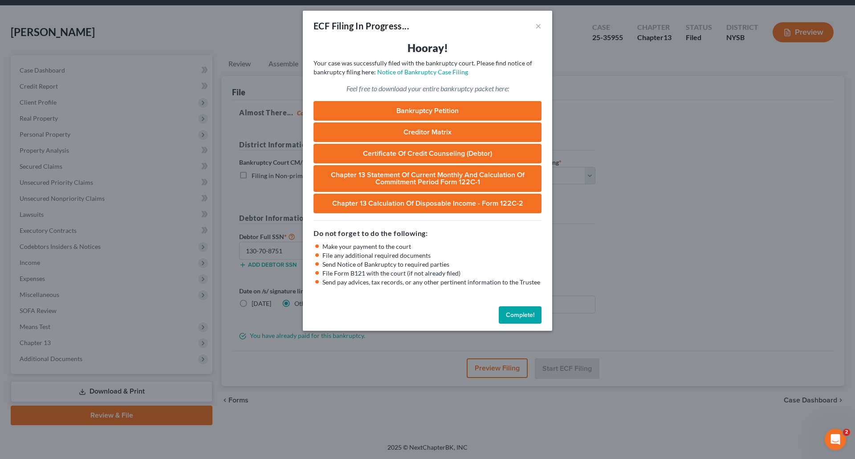
click at [523, 312] on button "Complete!" at bounding box center [519, 315] width 43 height 18
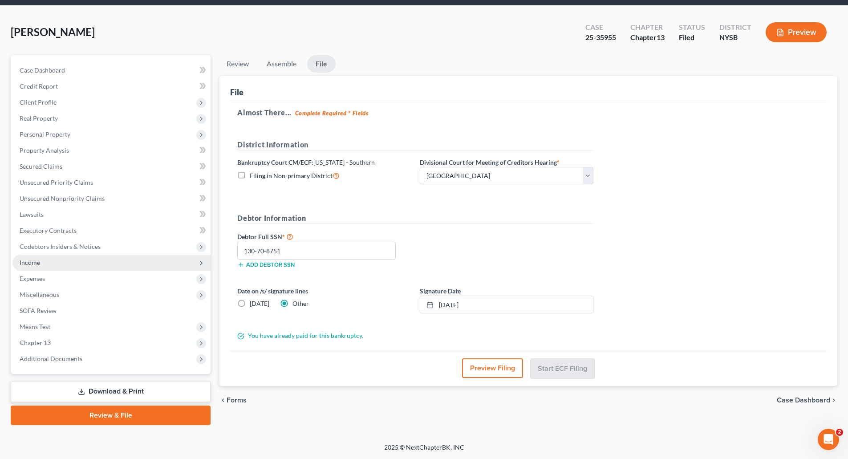
click at [36, 260] on span "Income" at bounding box center [30, 263] width 20 height 8
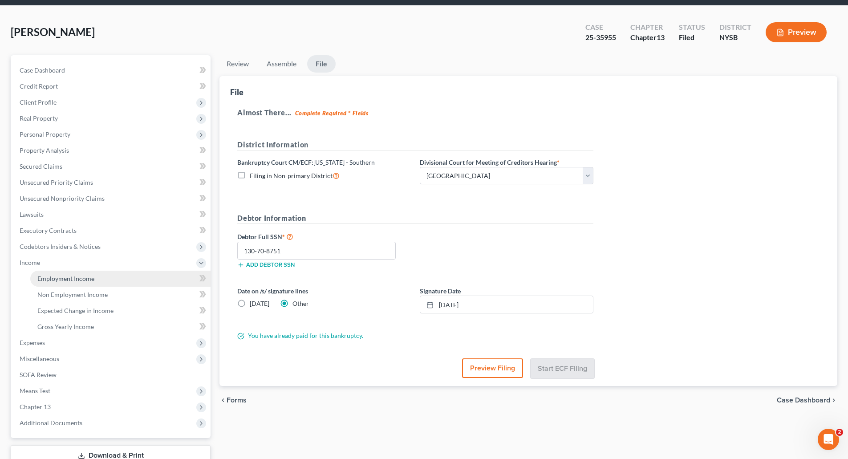
click at [67, 277] on span "Employment Income" at bounding box center [65, 279] width 57 height 8
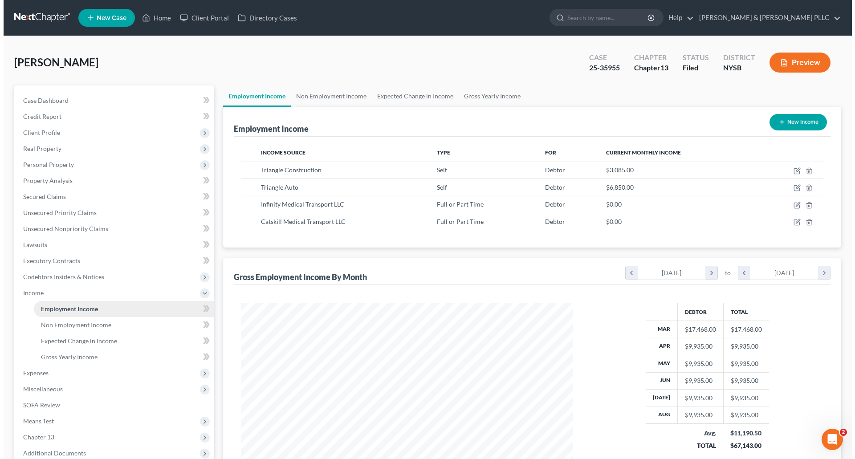
scroll to position [166, 350]
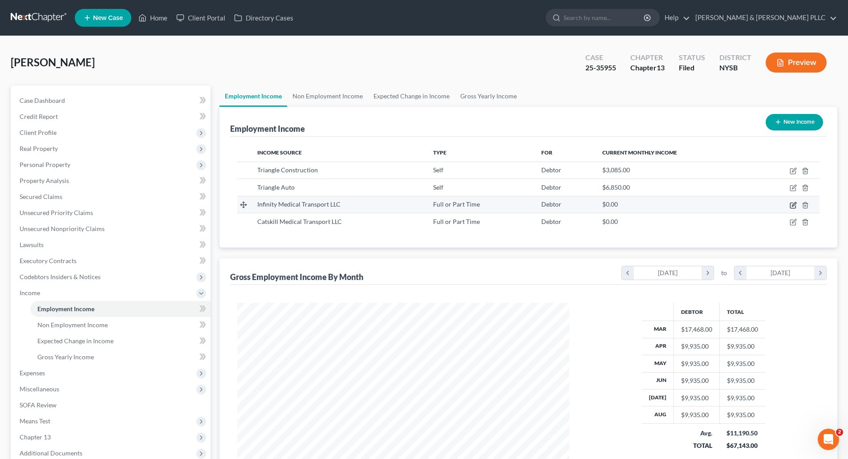
click at [791, 203] on icon "button" at bounding box center [793, 205] width 7 height 7
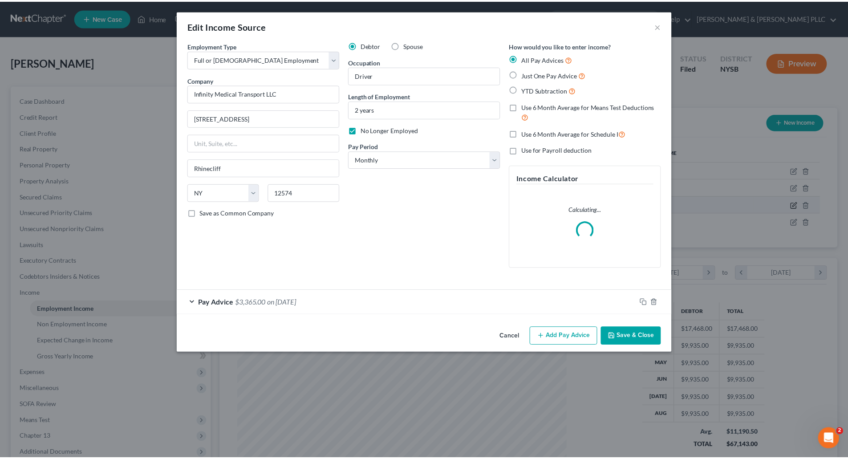
scroll to position [167, 353]
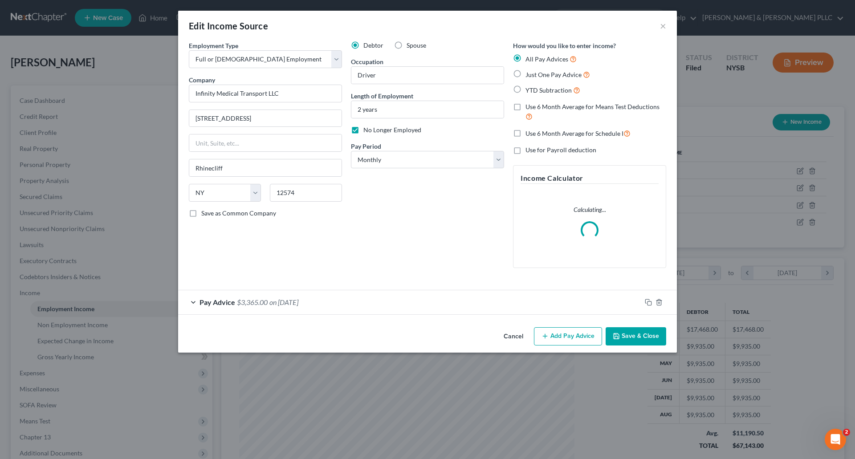
click at [630, 334] on button "Save & Close" at bounding box center [635, 336] width 61 height 19
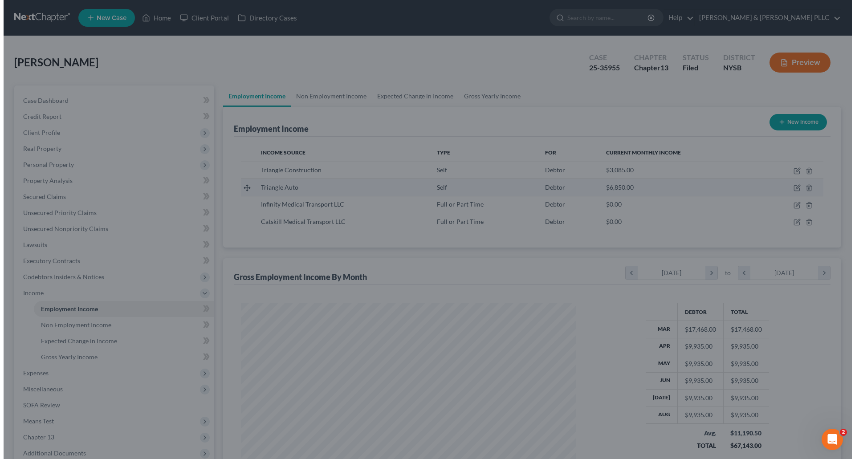
scroll to position [444910, 444726]
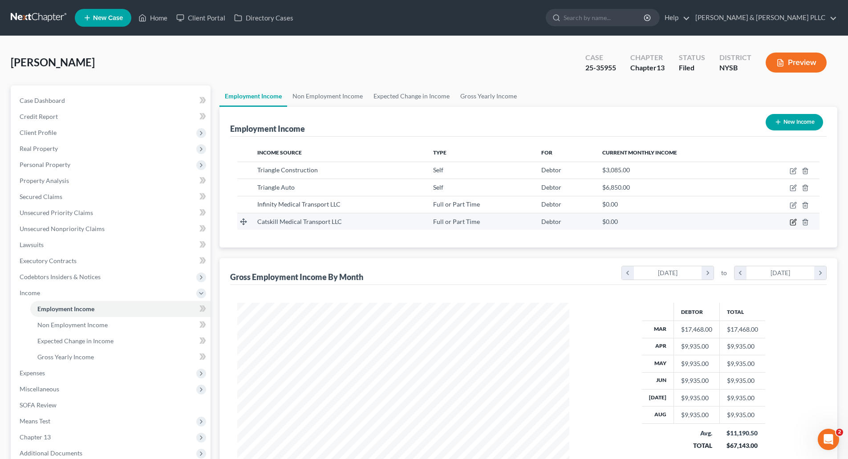
click at [793, 220] on icon "button" at bounding box center [793, 222] width 7 height 7
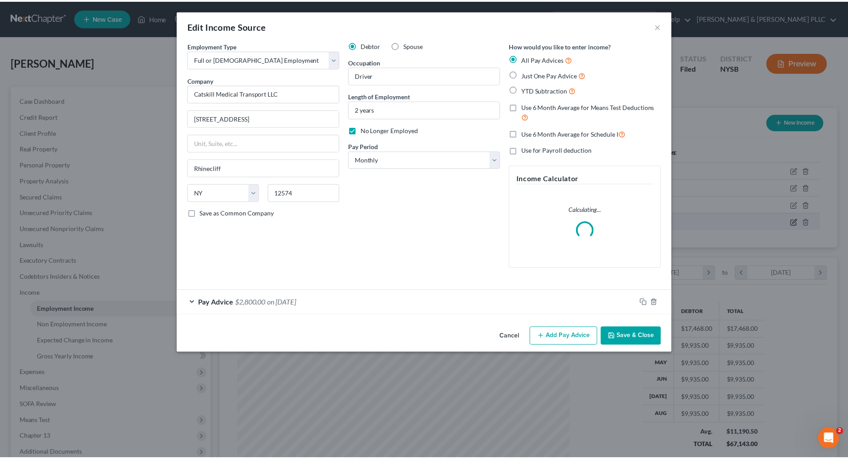
scroll to position [167, 353]
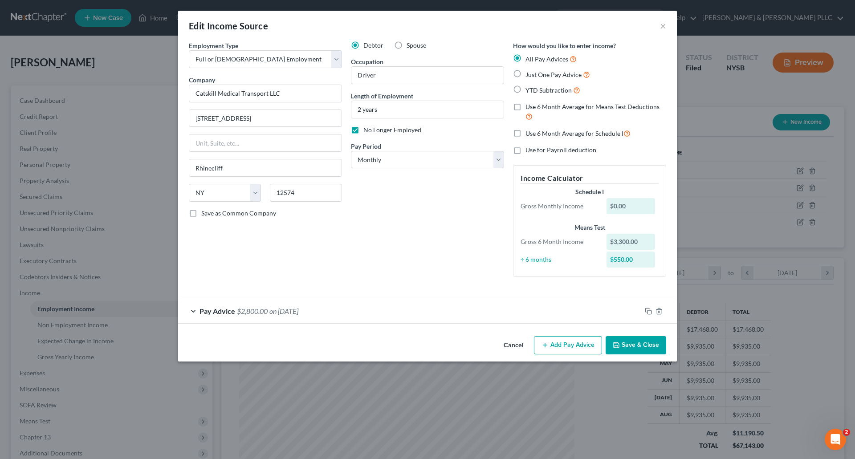
click at [636, 336] on button "Save & Close" at bounding box center [635, 345] width 61 height 19
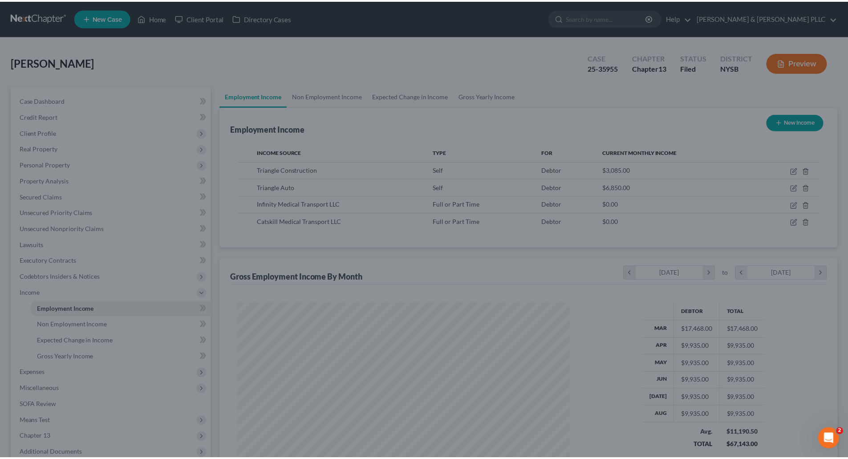
scroll to position [444910, 444726]
